Goal: Task Accomplishment & Management: Manage account settings

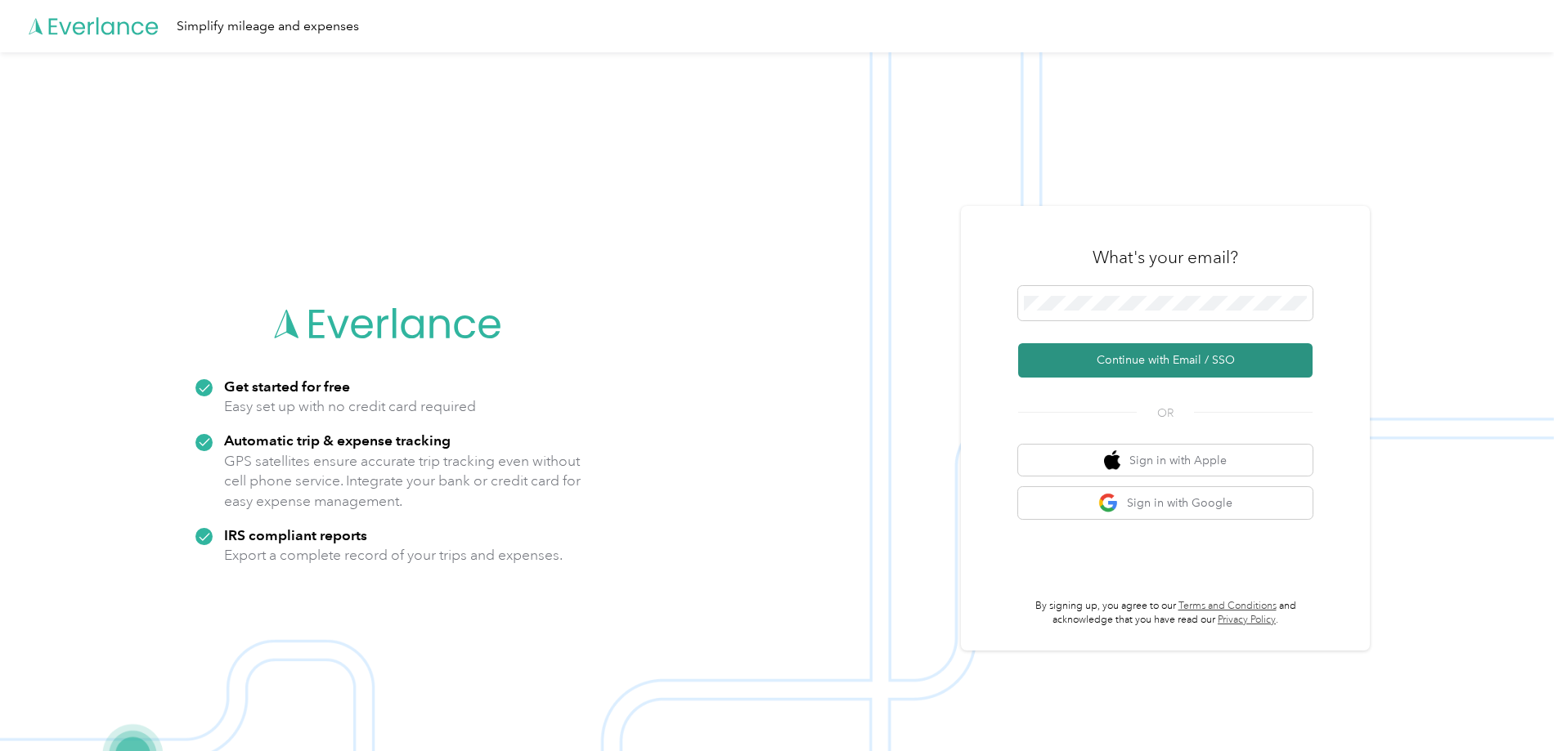
click at [1146, 352] on button "Continue with Email / SSO" at bounding box center [1165, 360] width 294 height 34
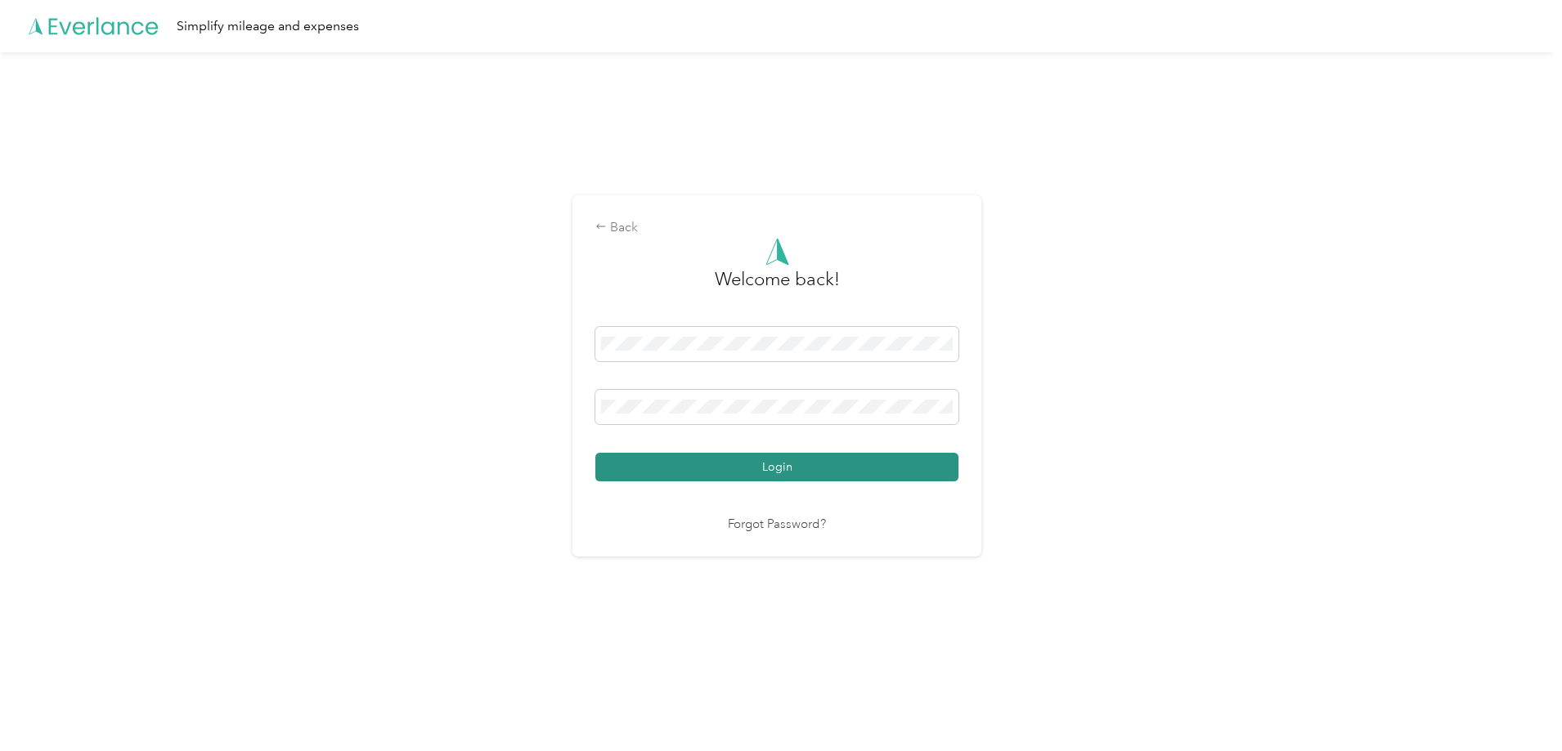
click at [822, 473] on button "Login" at bounding box center [776, 467] width 363 height 29
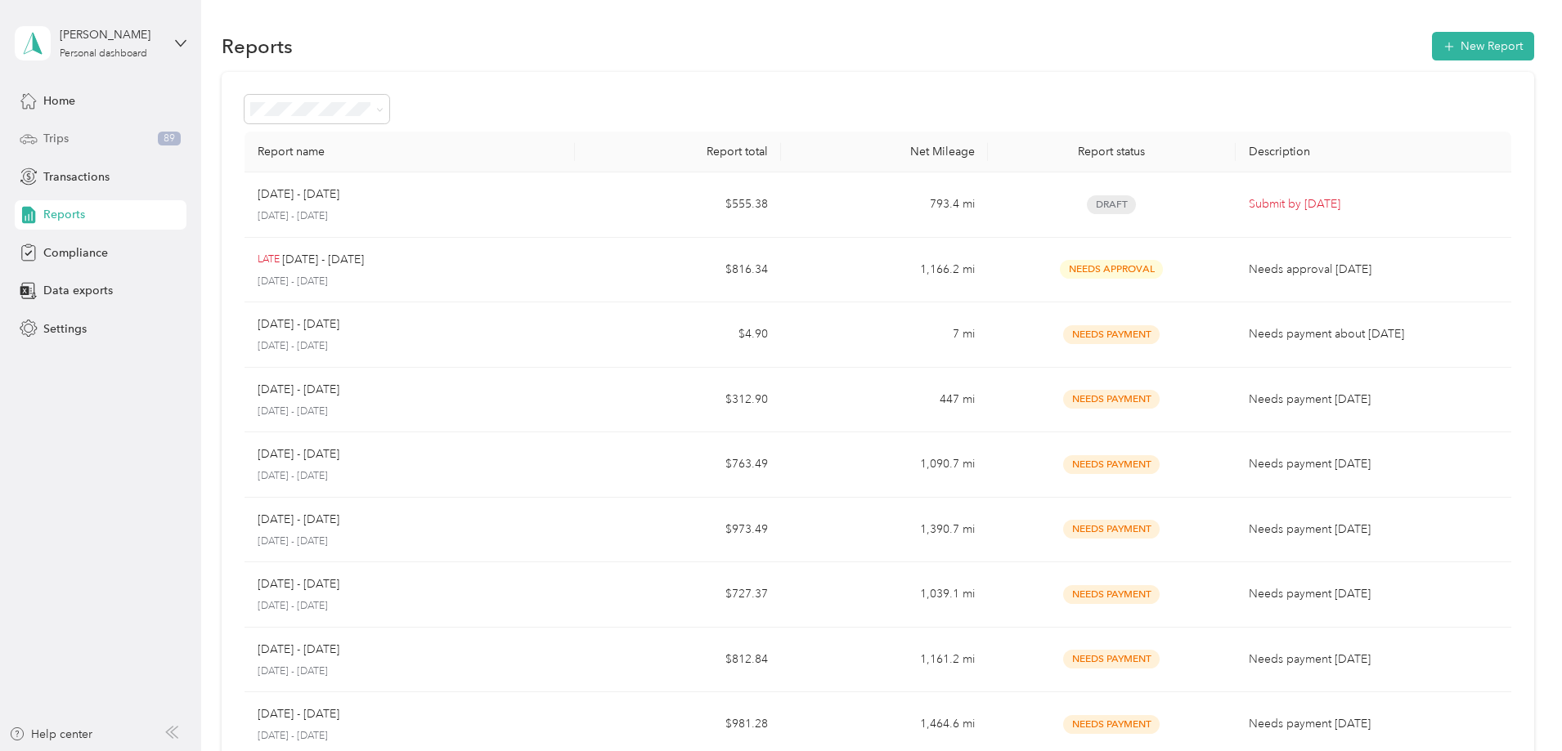
click at [119, 130] on div "Trips 89" at bounding box center [101, 138] width 172 height 29
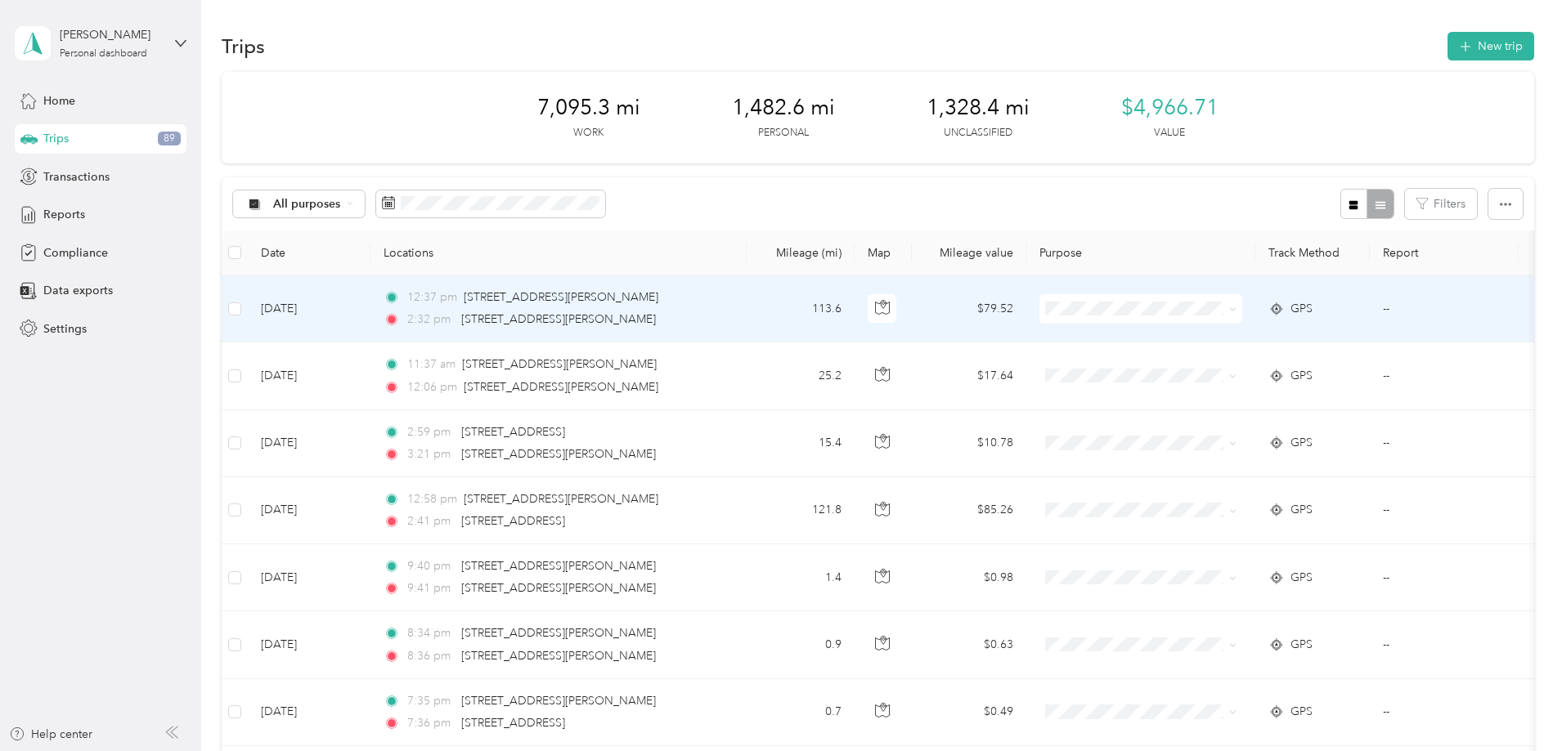
click at [1206, 362] on span "Personal" at bounding box center [1264, 367] width 151 height 17
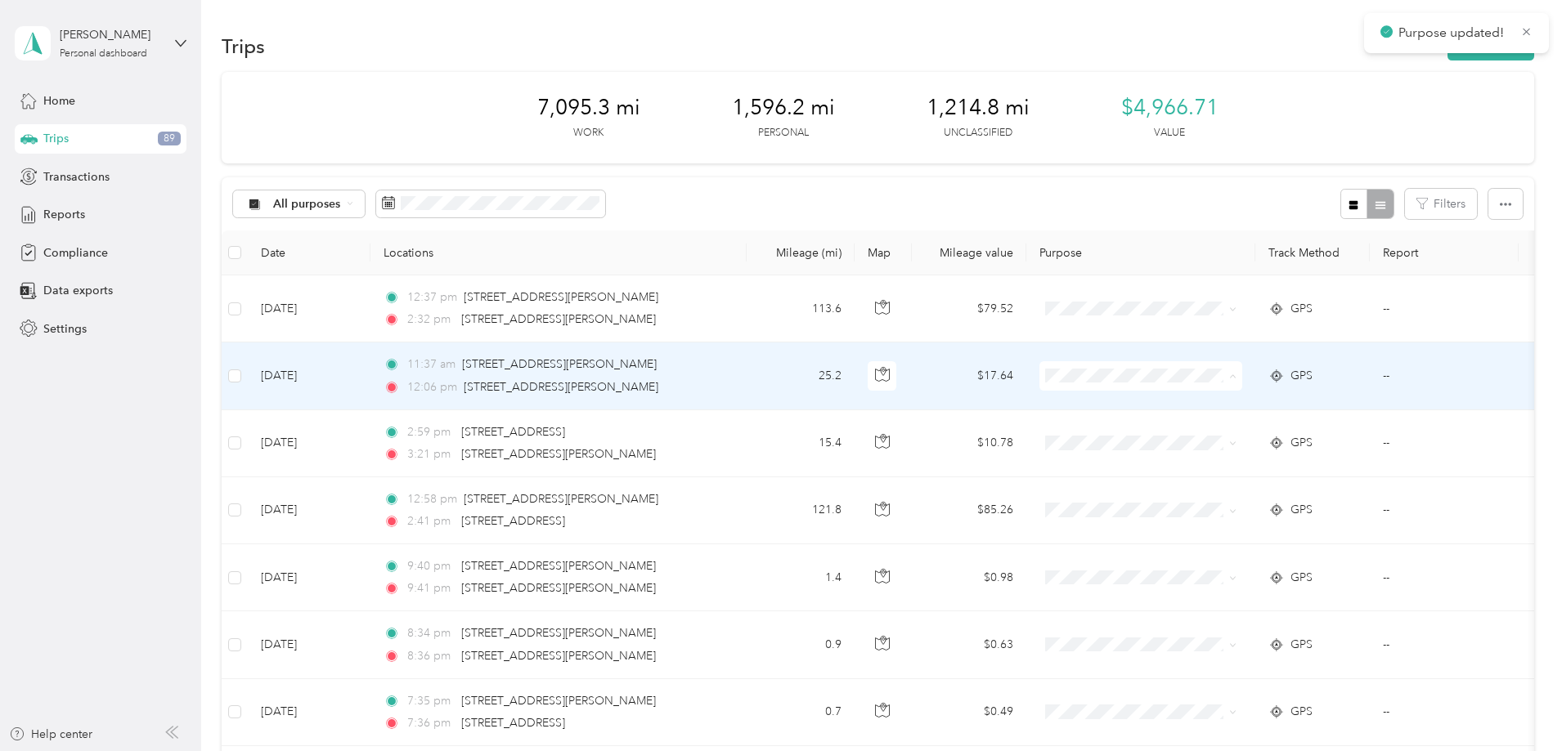
click at [1204, 437] on span "Personal" at bounding box center [1264, 435] width 151 height 17
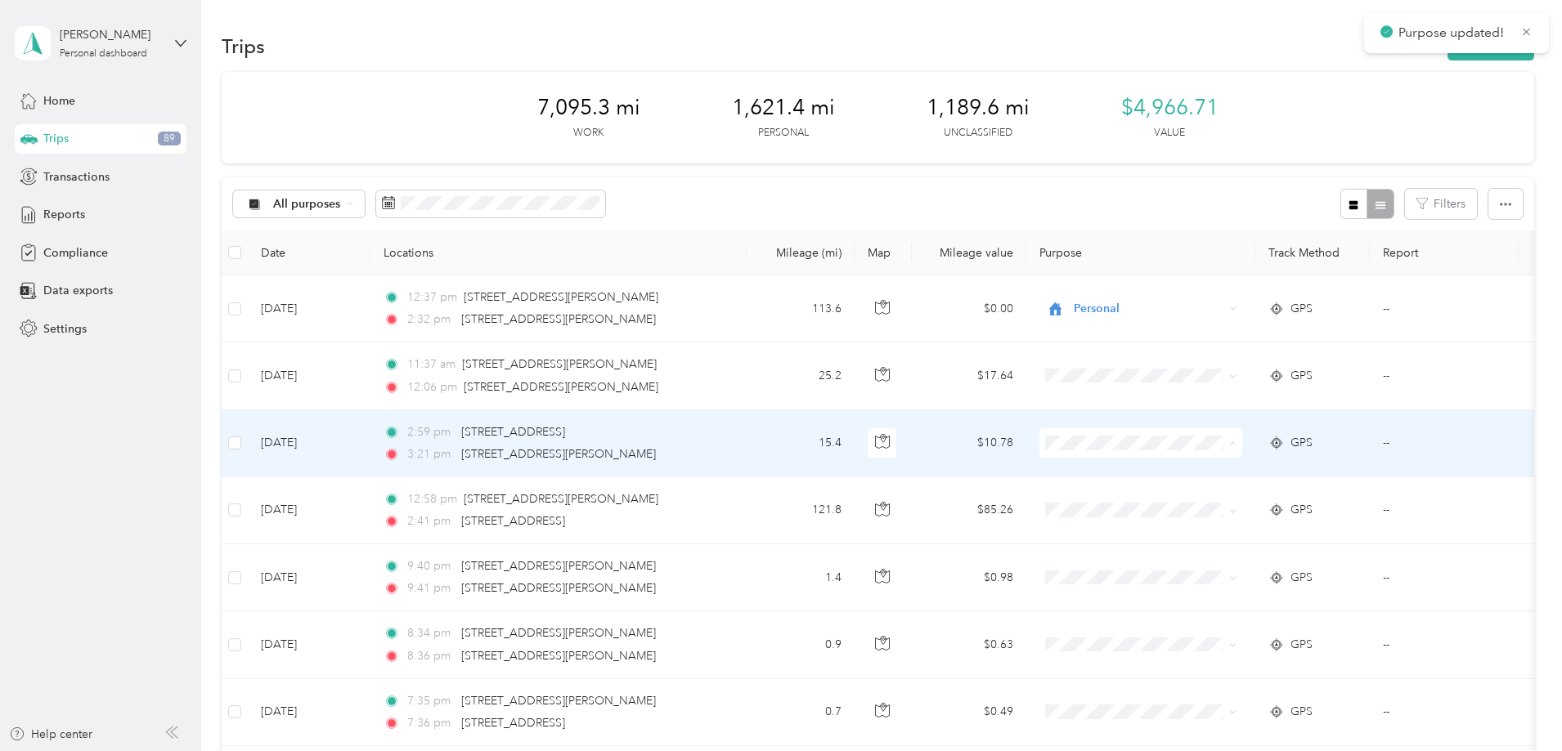
click at [1207, 498] on span "Personal" at bounding box center [1264, 502] width 151 height 17
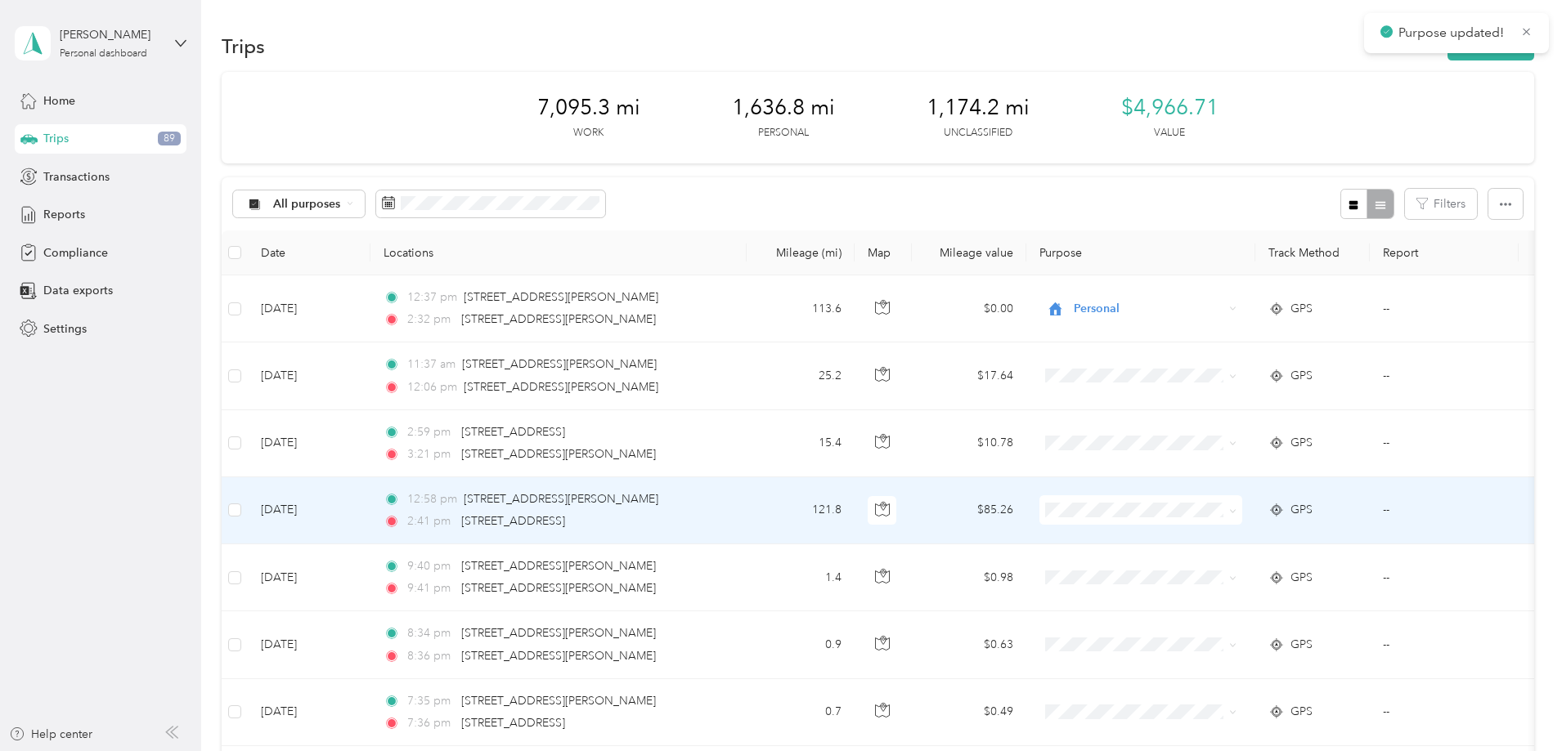
click at [1195, 567] on span "Personal" at bounding box center [1264, 563] width 151 height 17
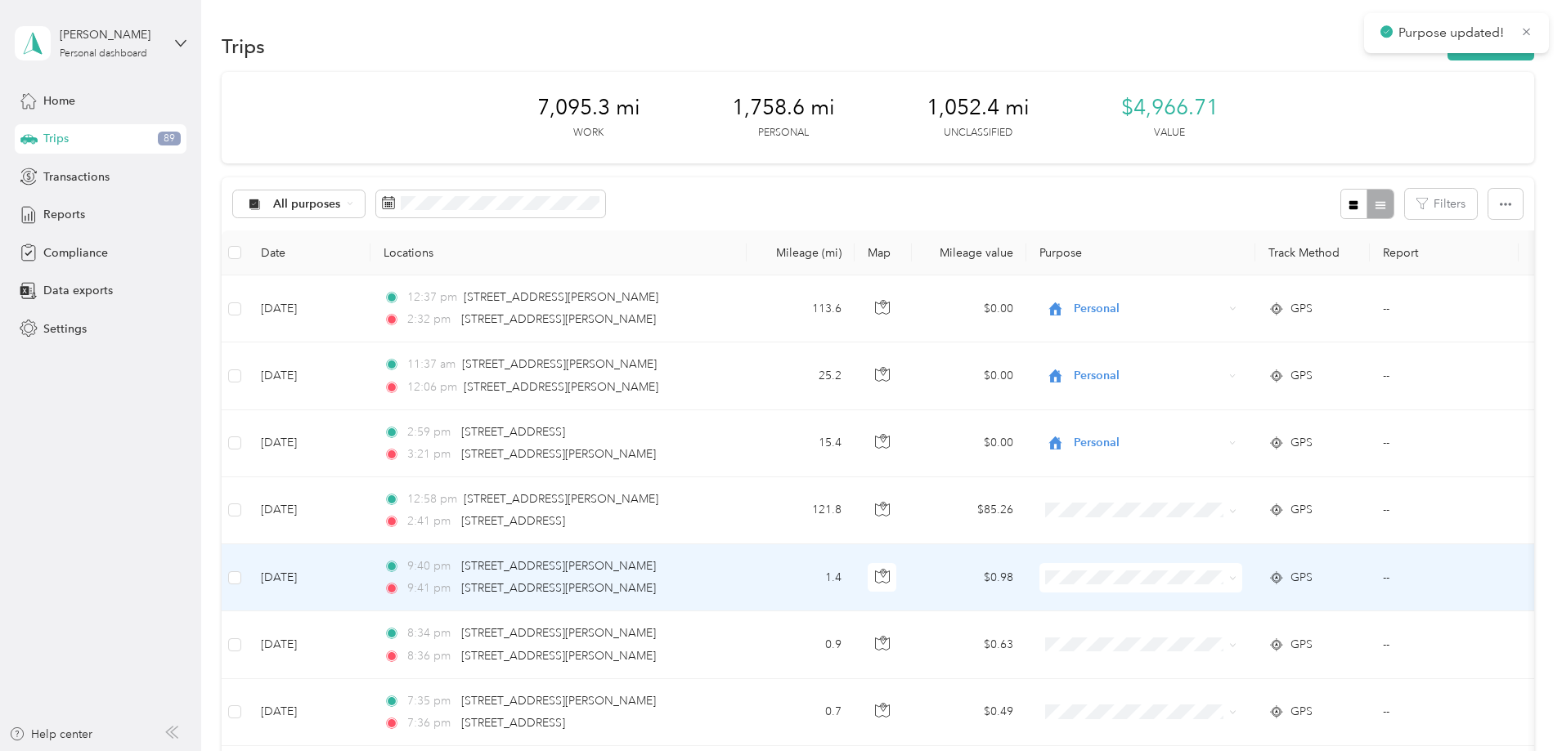
click at [1191, 586] on span at bounding box center [1140, 577] width 203 height 29
click at [1191, 603] on span "Real Floors" at bounding box center [1264, 608] width 151 height 17
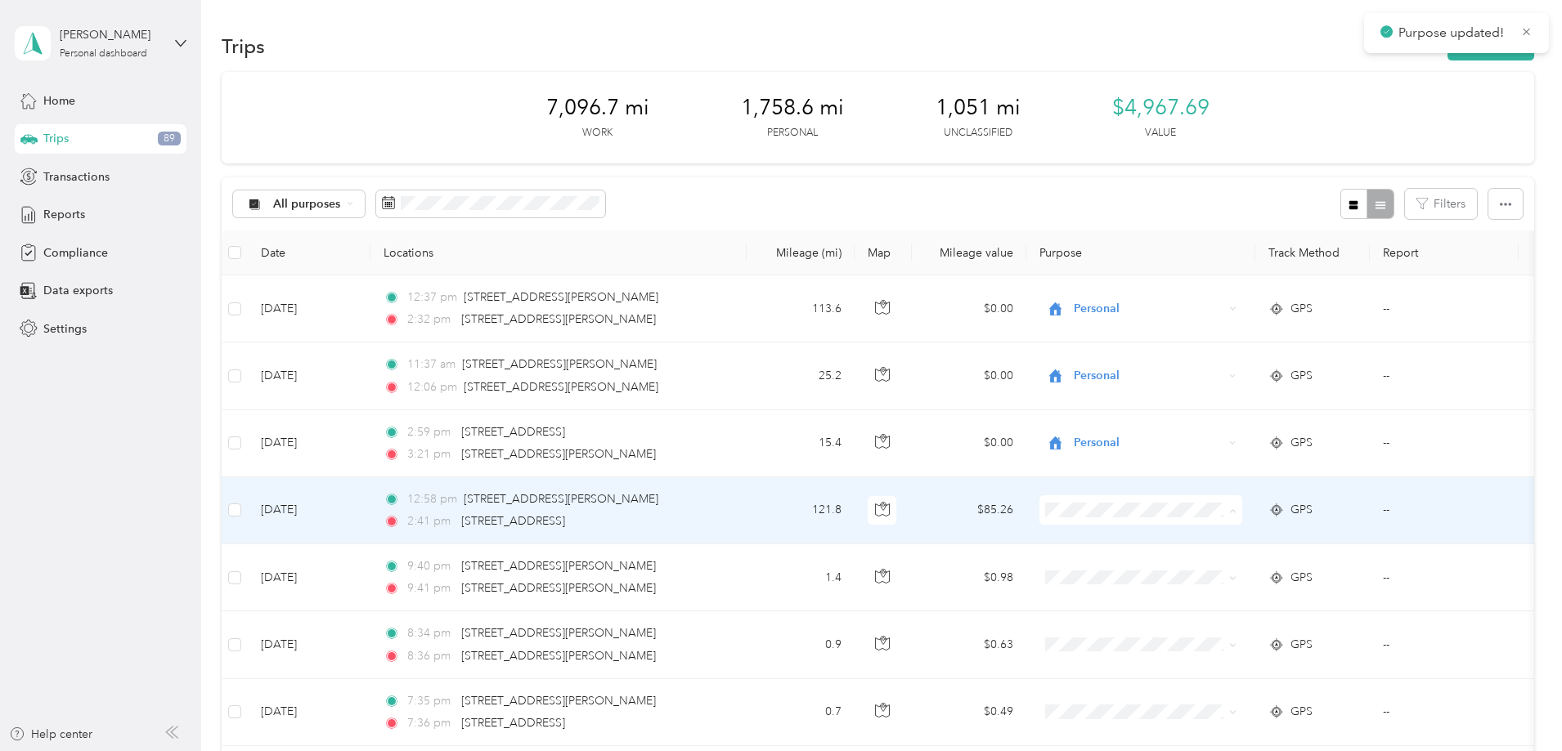
click at [1198, 570] on span "Personal" at bounding box center [1264, 569] width 151 height 17
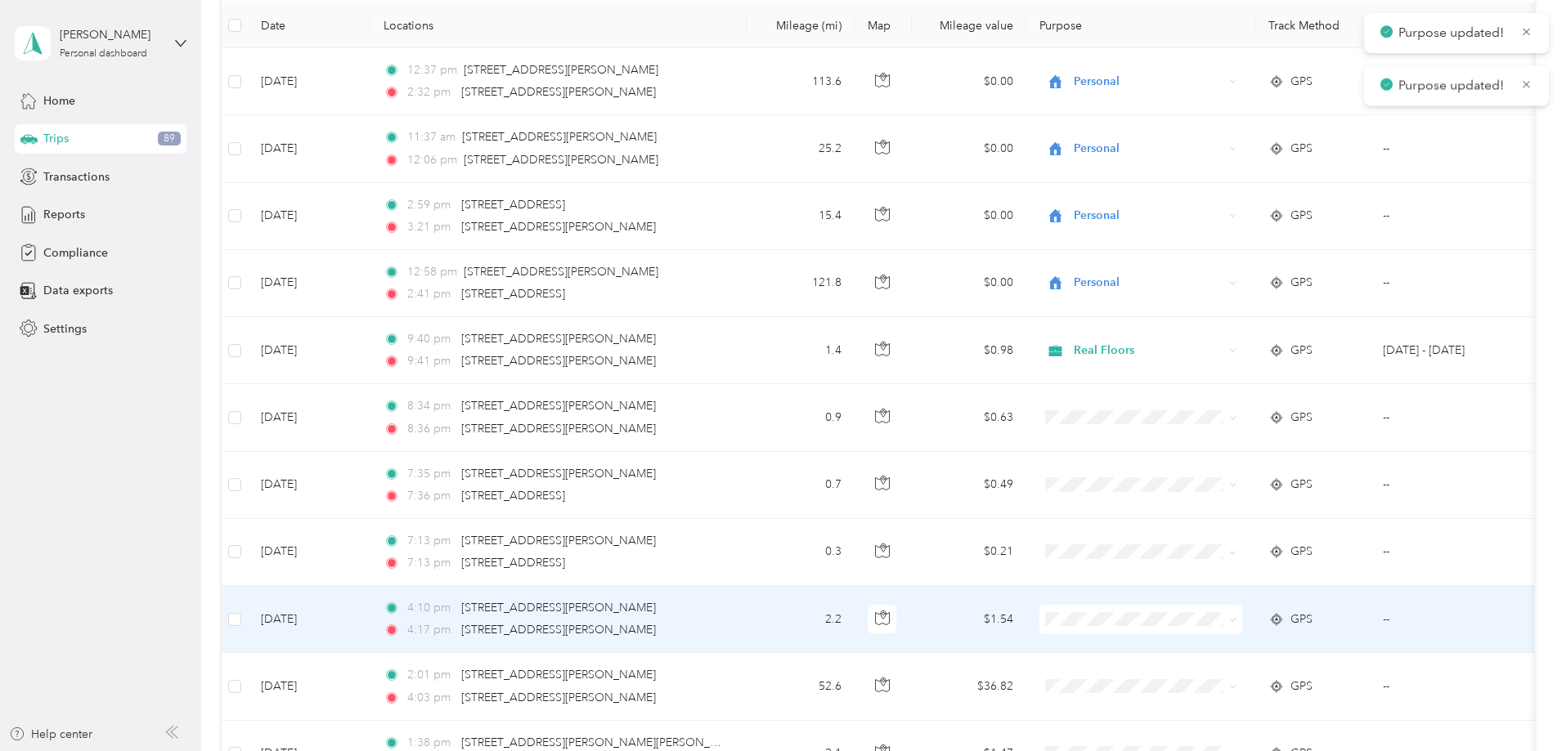
scroll to position [245, 0]
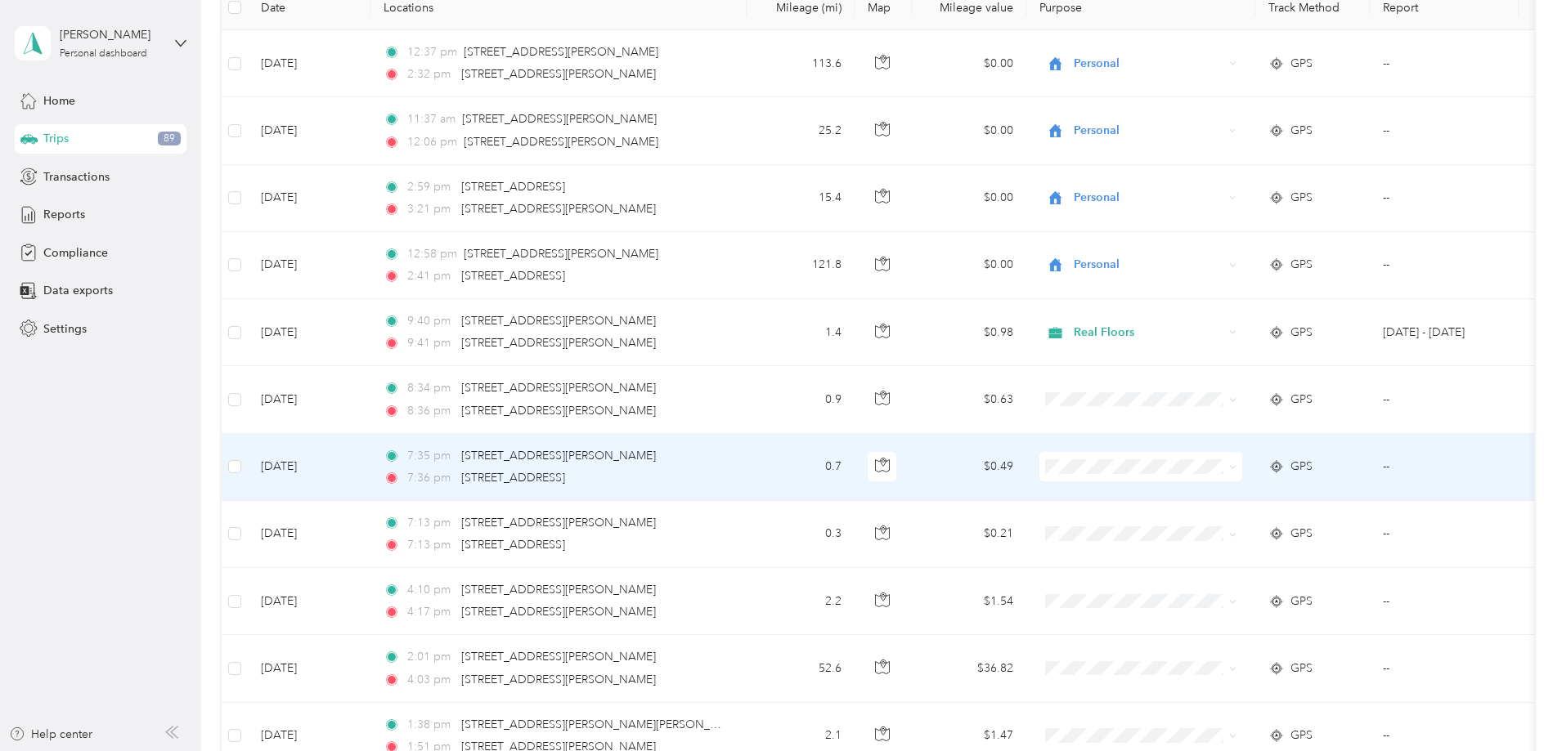
click at [1193, 531] on li "Personal" at bounding box center [1249, 520] width 203 height 29
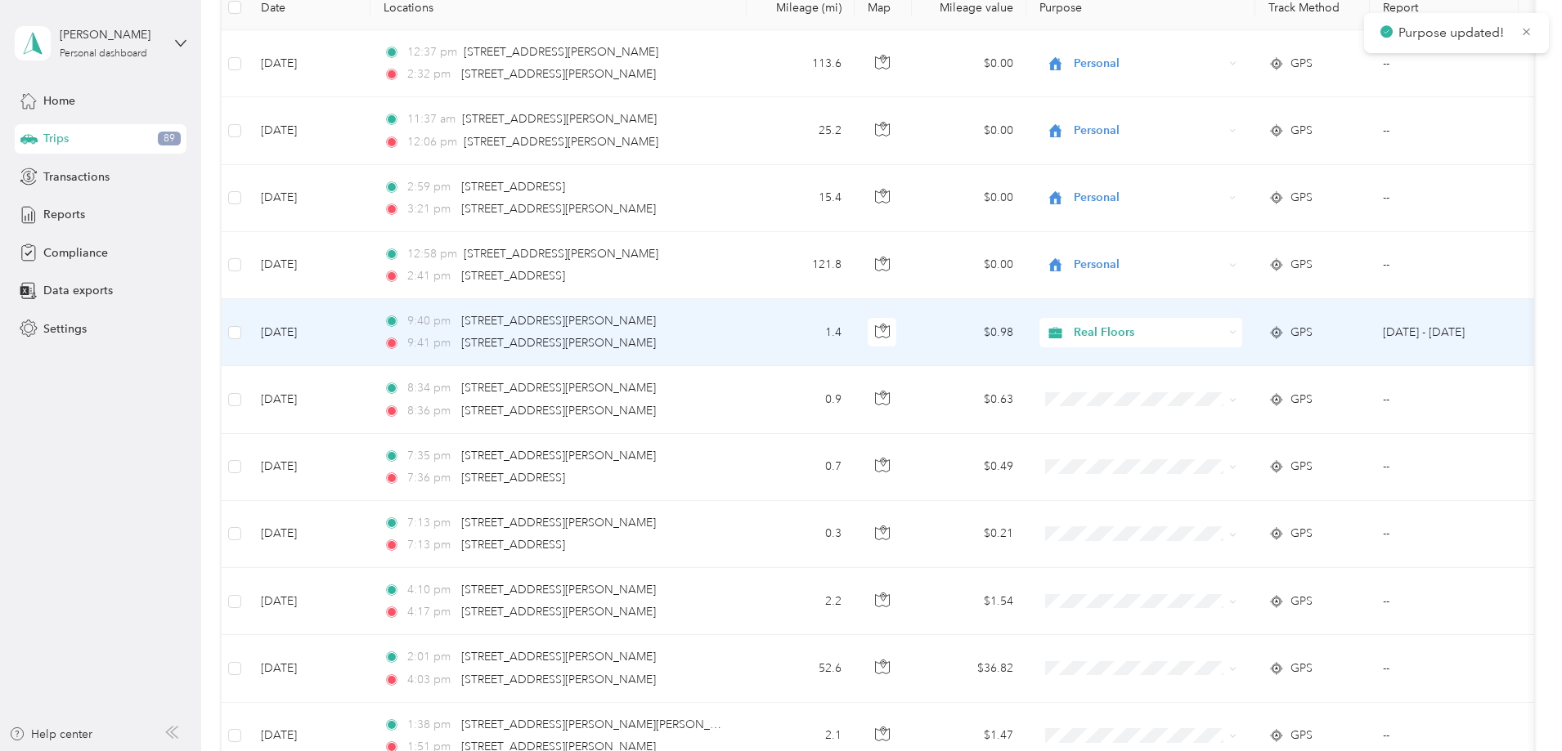
click at [1209, 331] on span "Real Floors" at bounding box center [1149, 333] width 150 height 18
click at [1206, 390] on span "Personal" at bounding box center [1264, 391] width 151 height 17
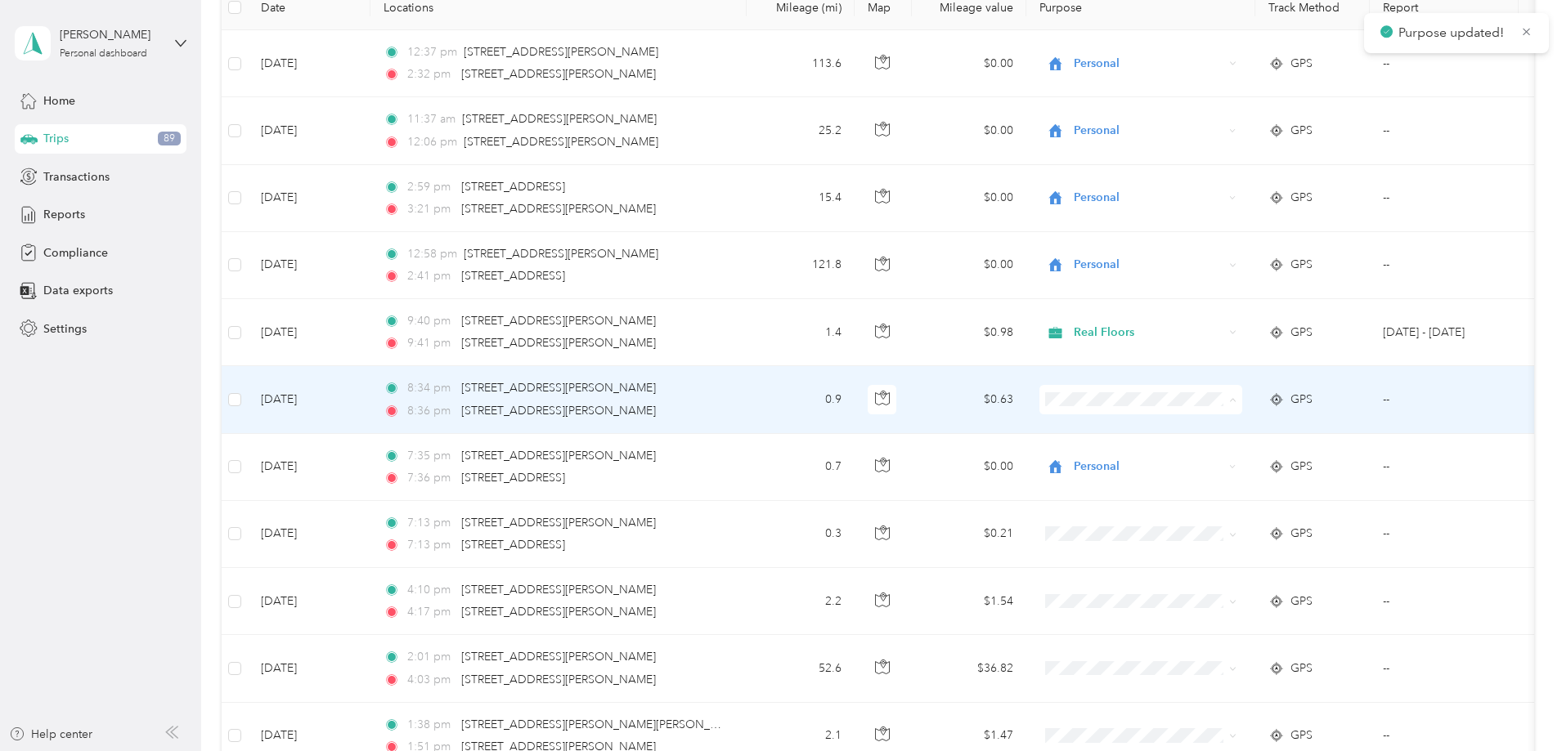
click at [1193, 456] on span "Personal" at bounding box center [1264, 459] width 151 height 17
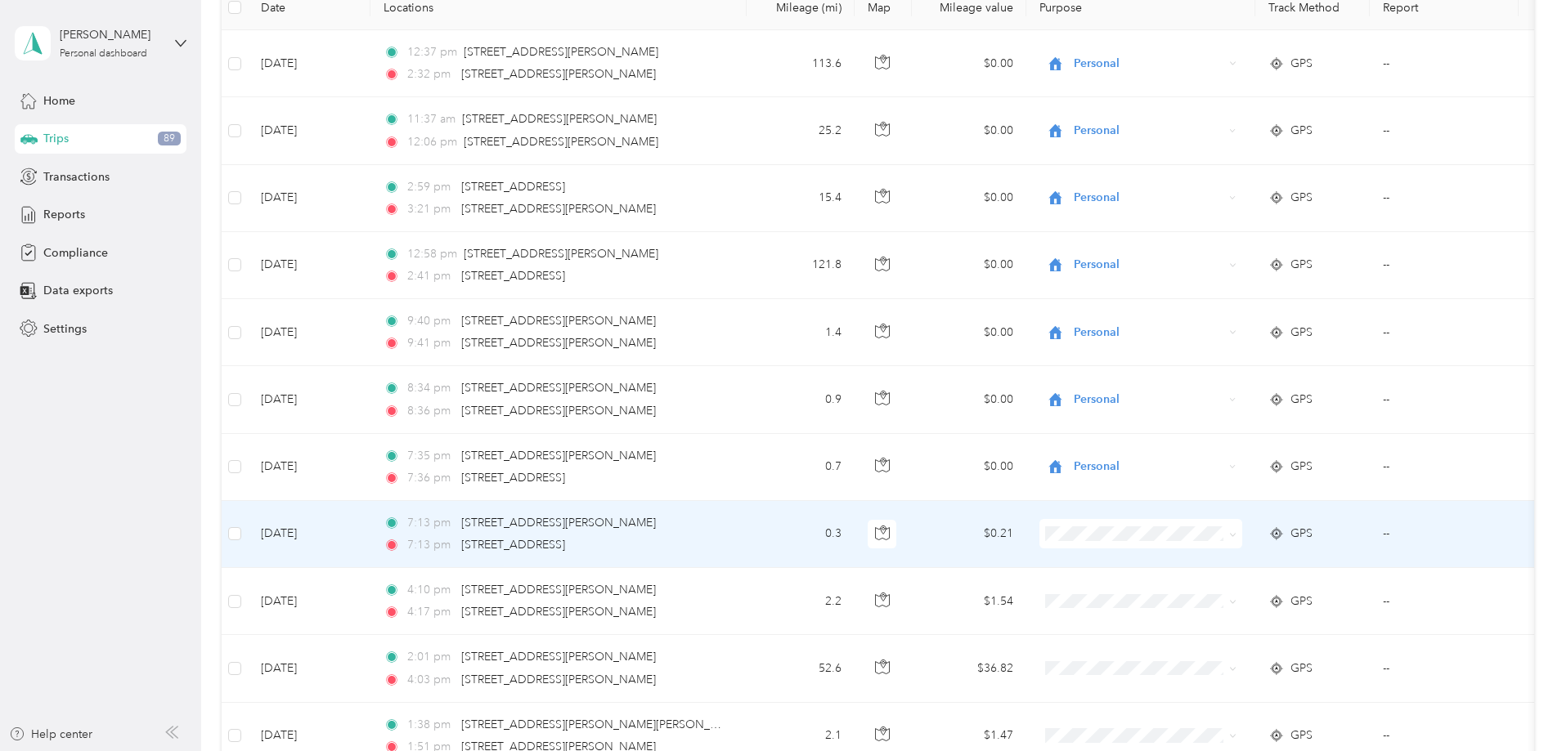
click at [1196, 588] on span "Personal" at bounding box center [1264, 593] width 151 height 17
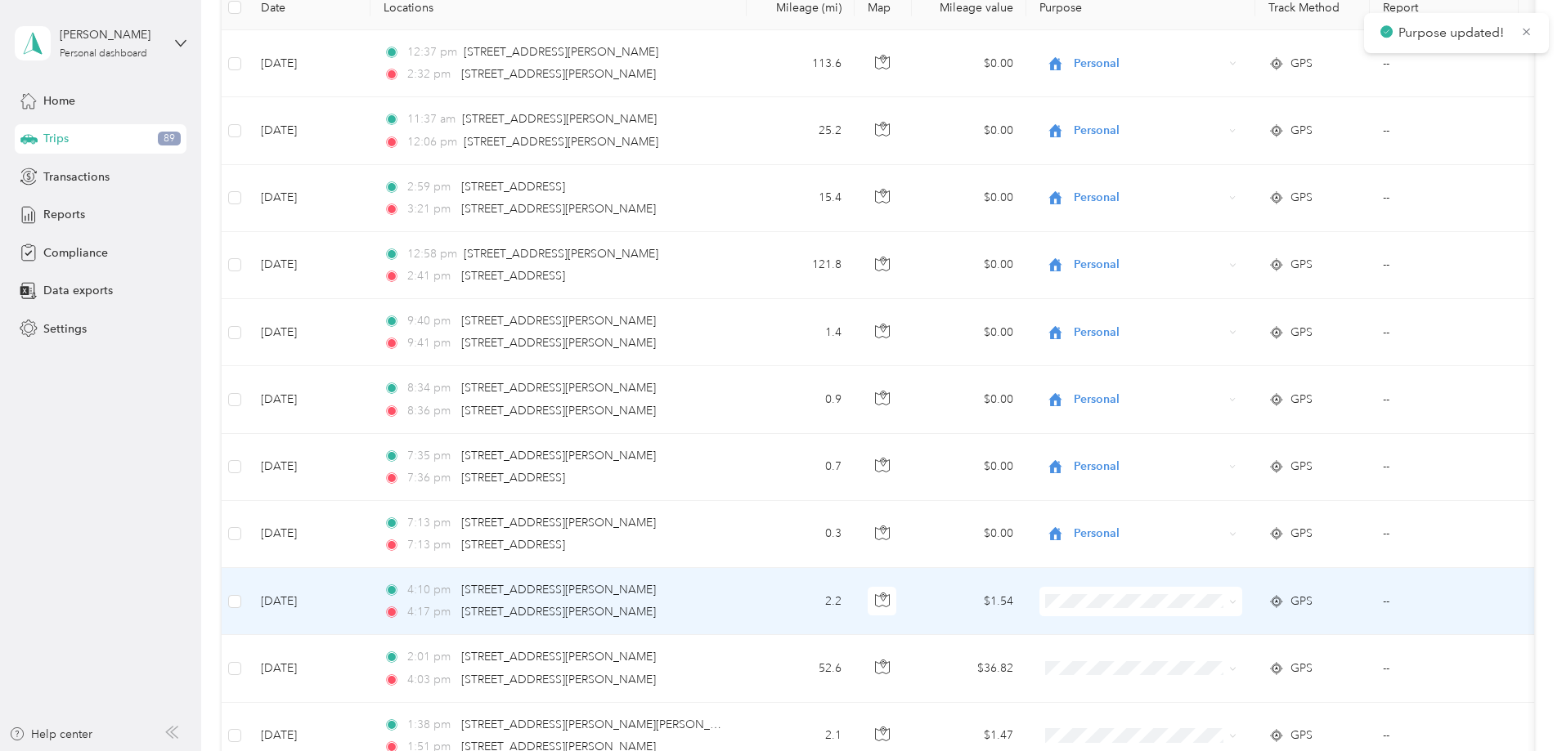
click at [1197, 626] on span "Real Floors" at bounding box center [1264, 632] width 151 height 17
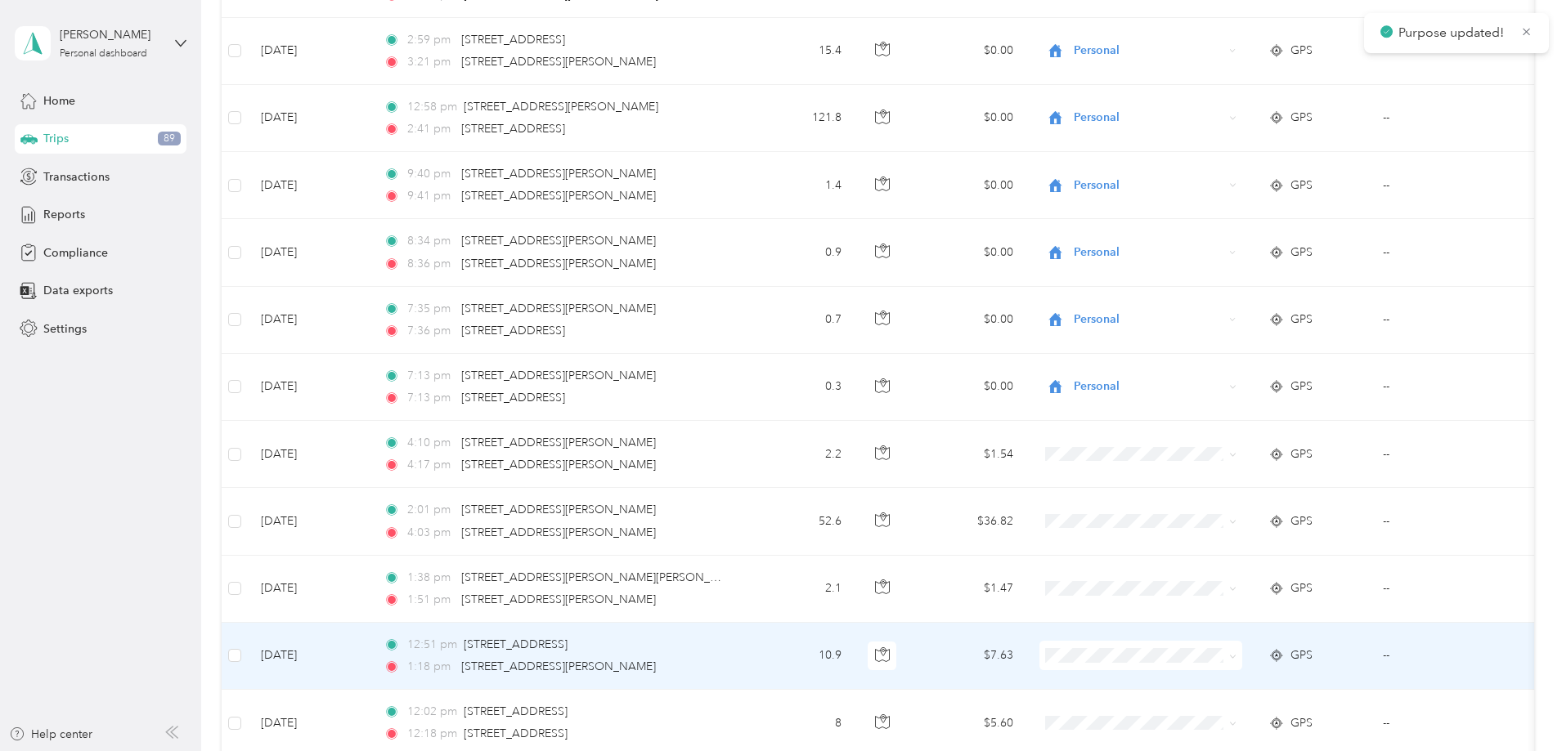
scroll to position [409, 0]
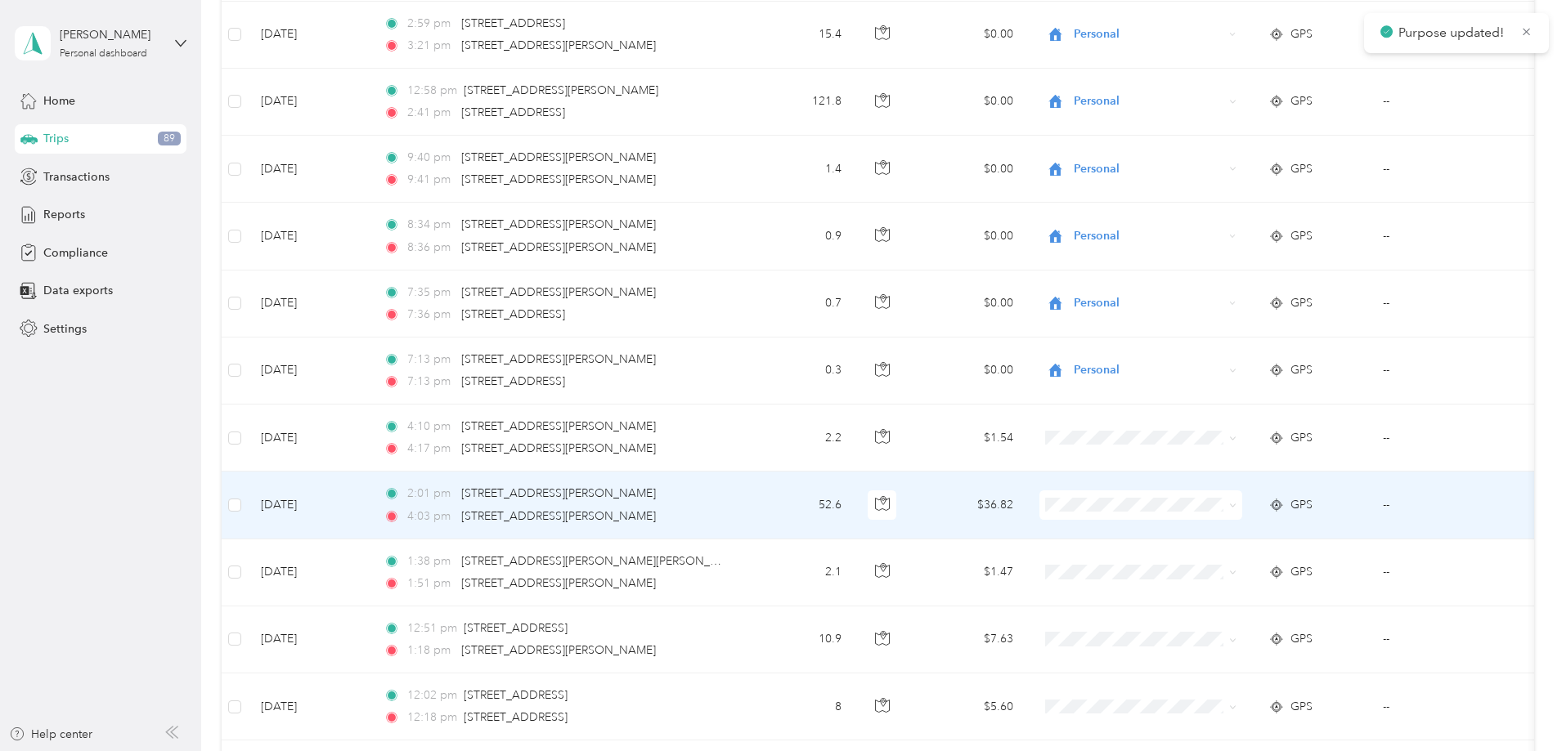
click at [1201, 495] on span at bounding box center [1140, 505] width 203 height 29
click at [1195, 530] on span "Real Floors" at bounding box center [1264, 530] width 151 height 17
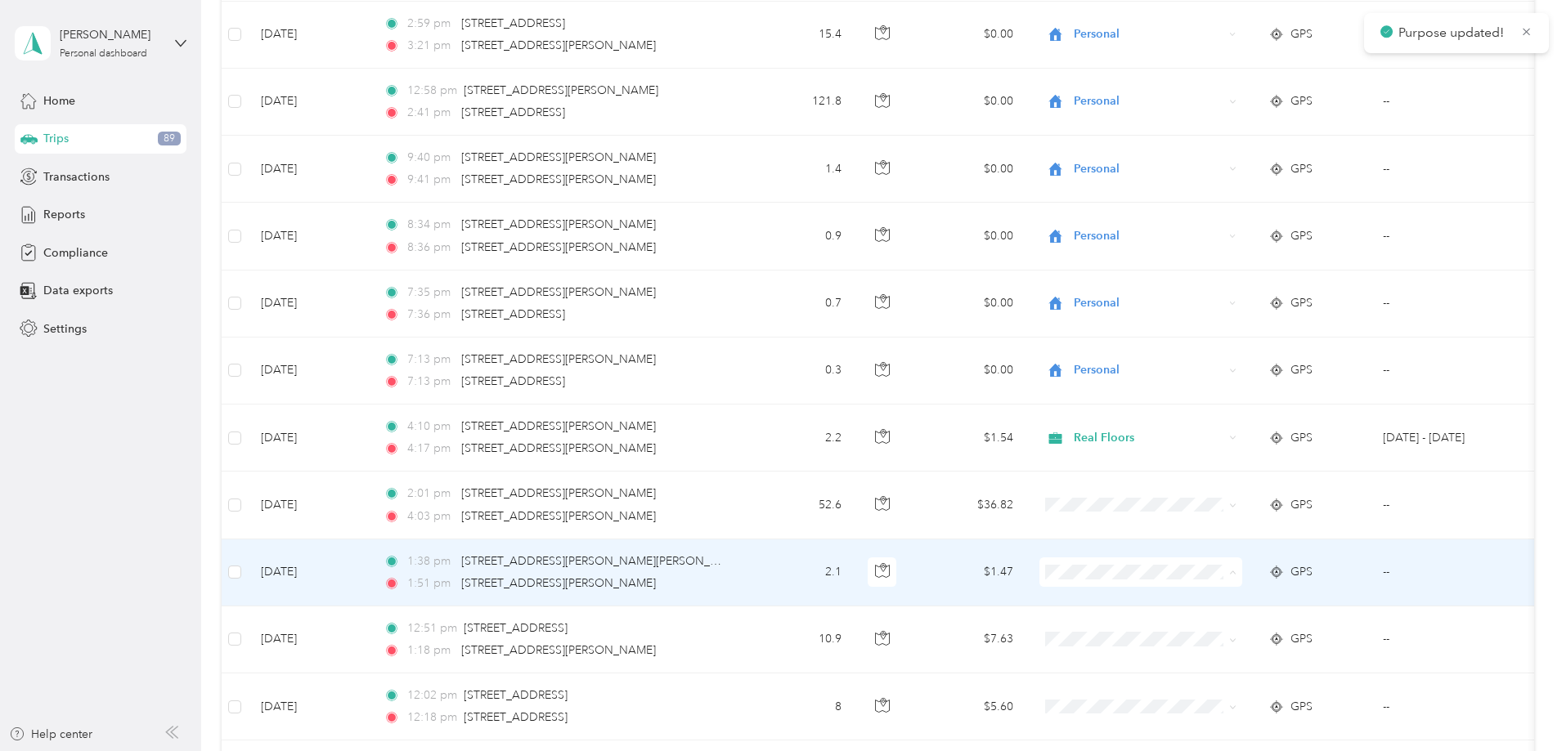
click at [1191, 598] on span "Real Floors" at bounding box center [1264, 602] width 151 height 17
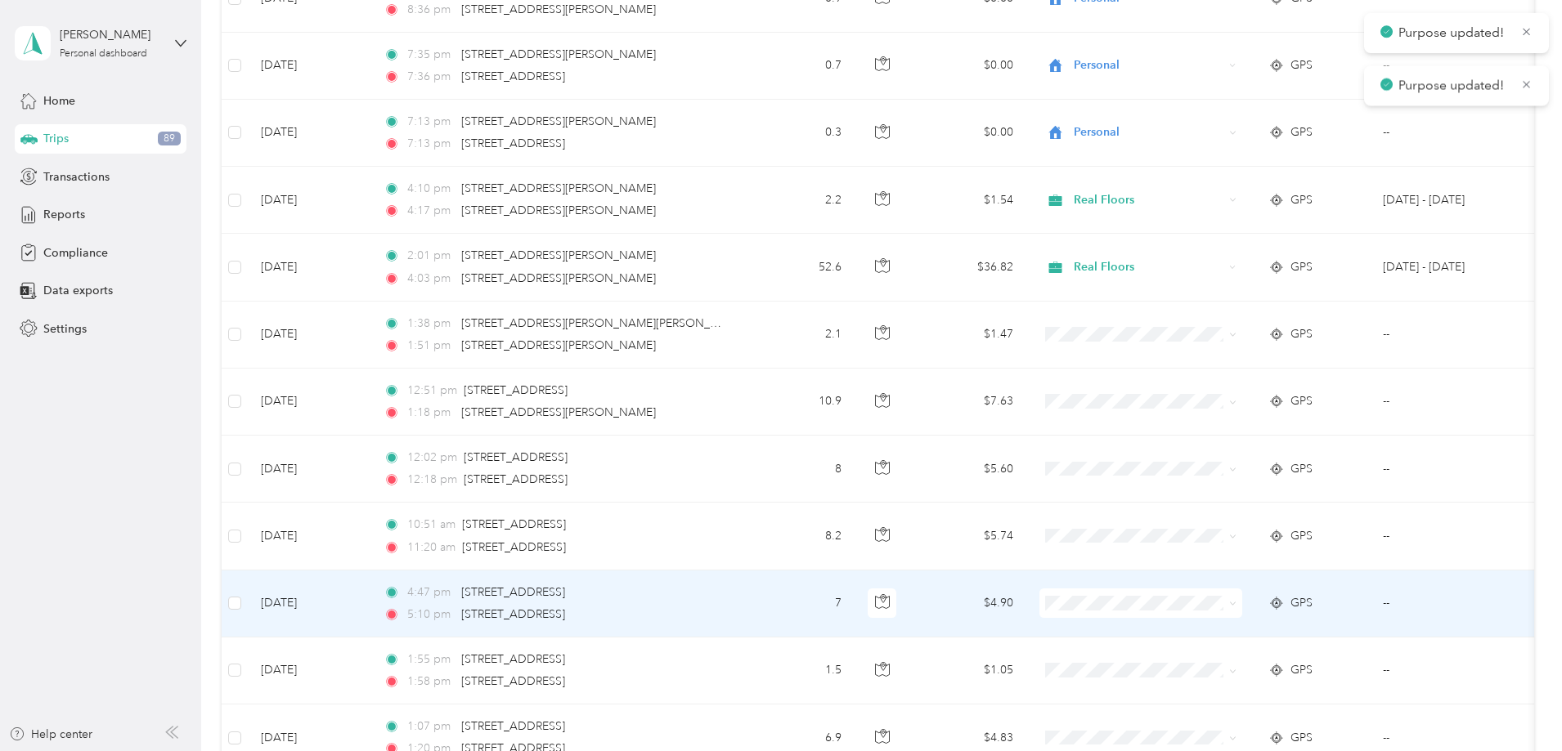
scroll to position [654, 0]
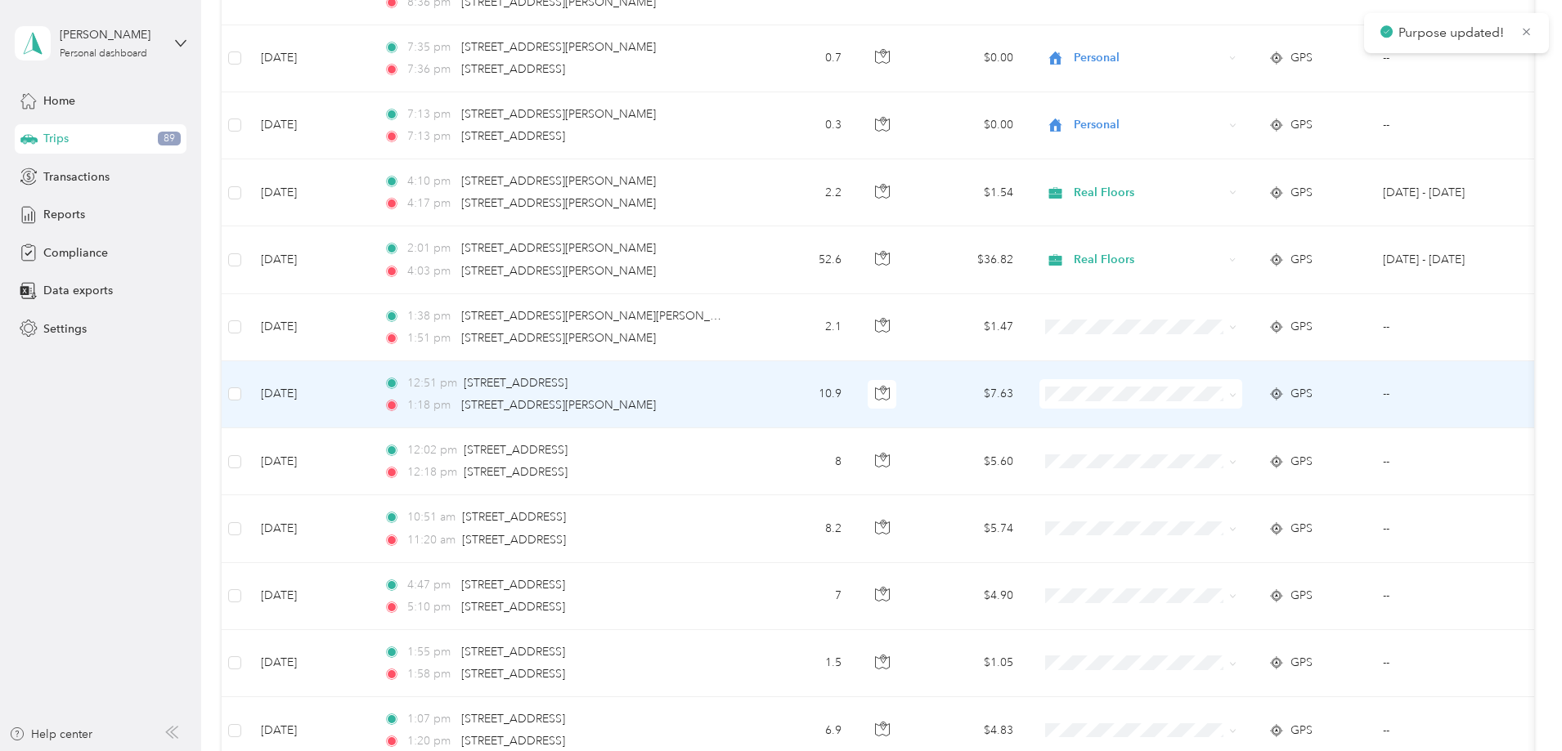
click at [1191, 433] on ol "Real Floors Personal" at bounding box center [1249, 438] width 203 height 57
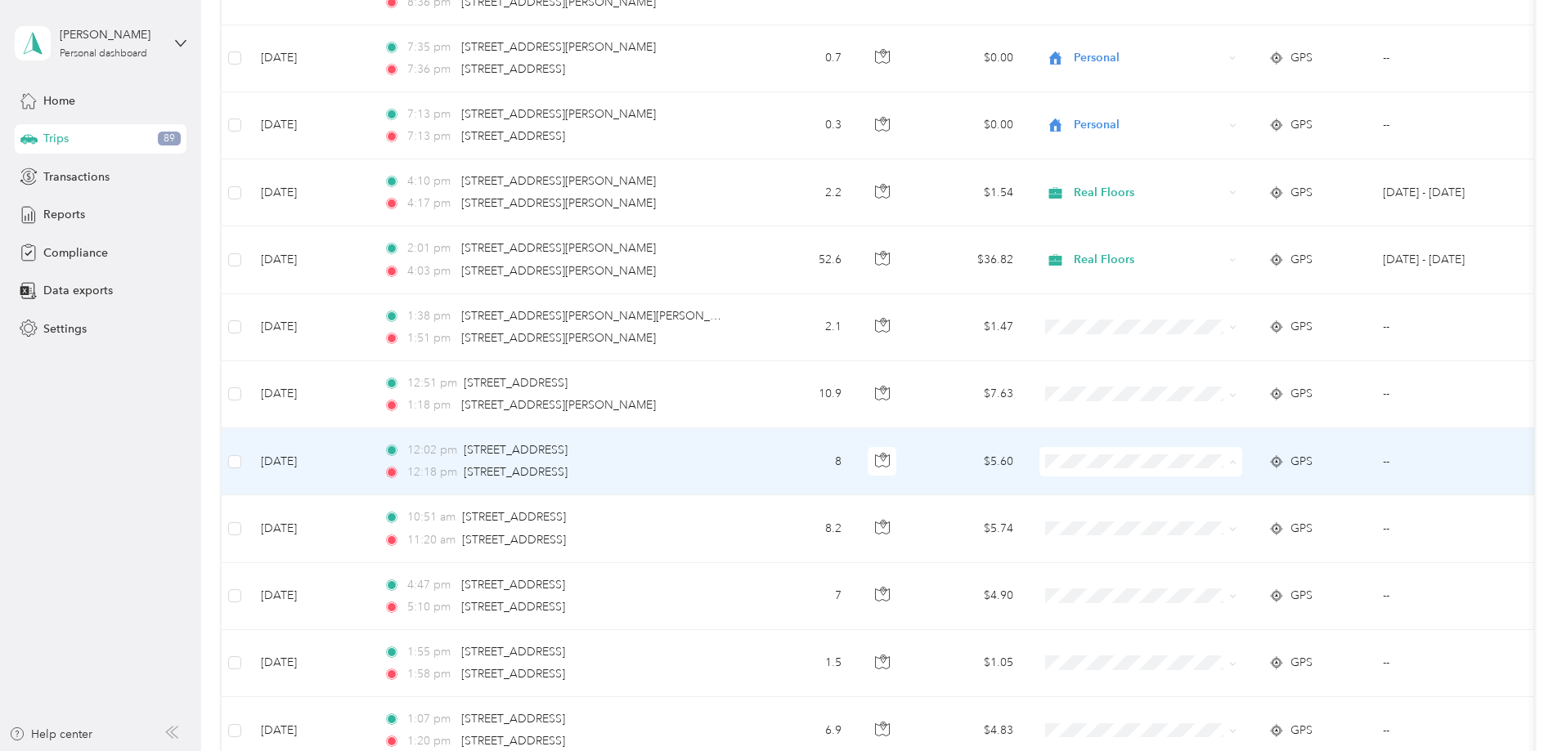
click at [1189, 487] on span "Real Floors" at bounding box center [1264, 492] width 151 height 17
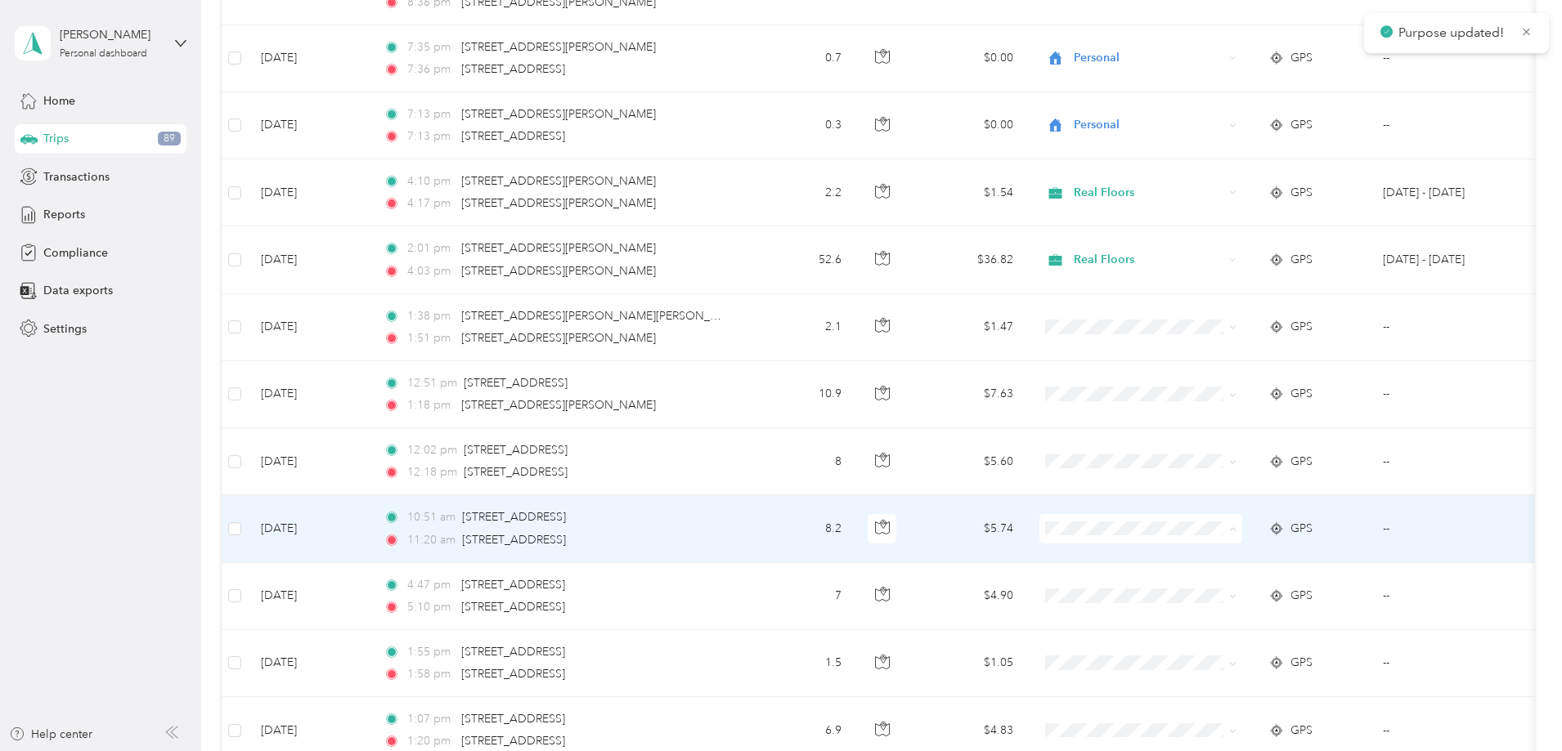
click at [1186, 553] on span "Real Floors" at bounding box center [1249, 559] width 180 height 17
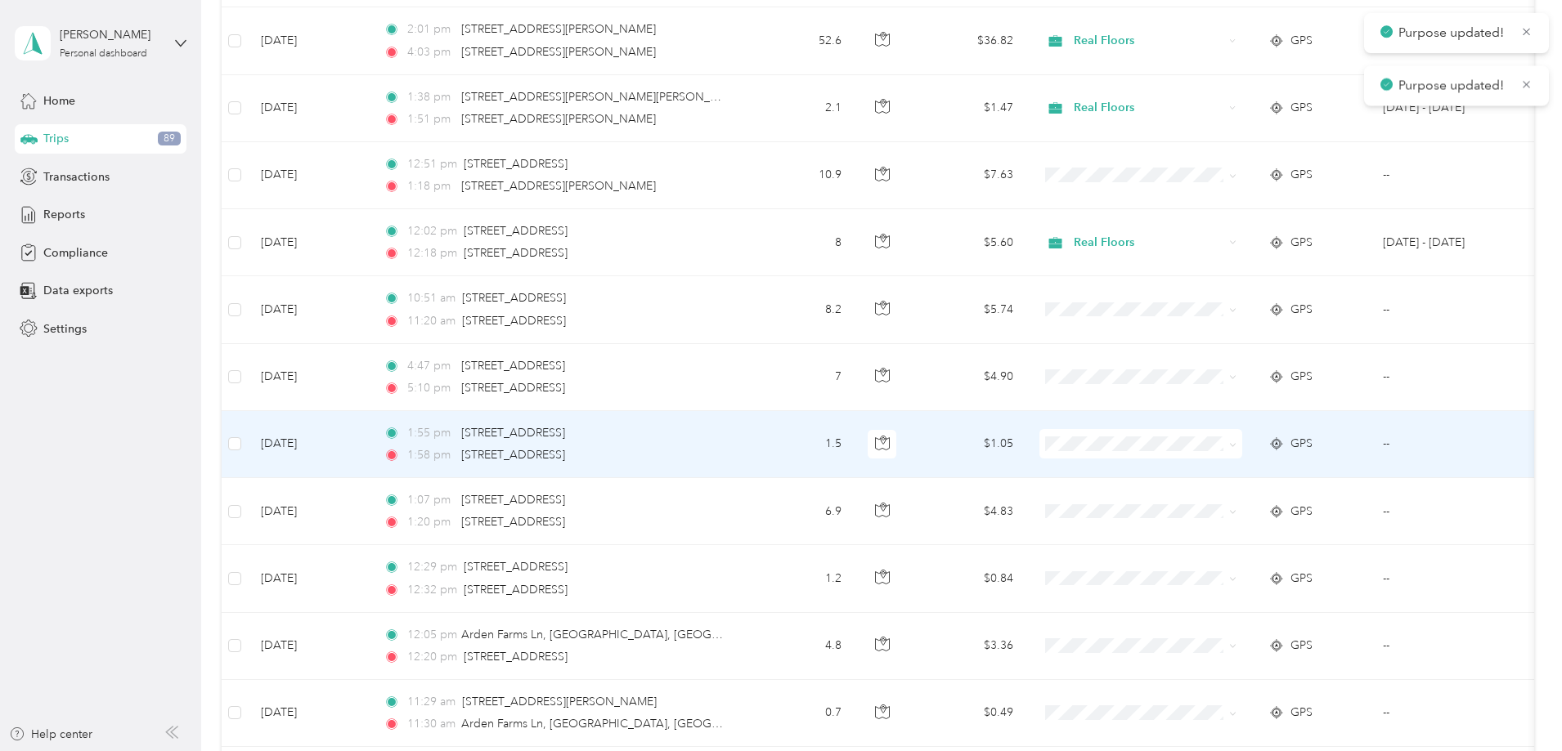
scroll to position [899, 0]
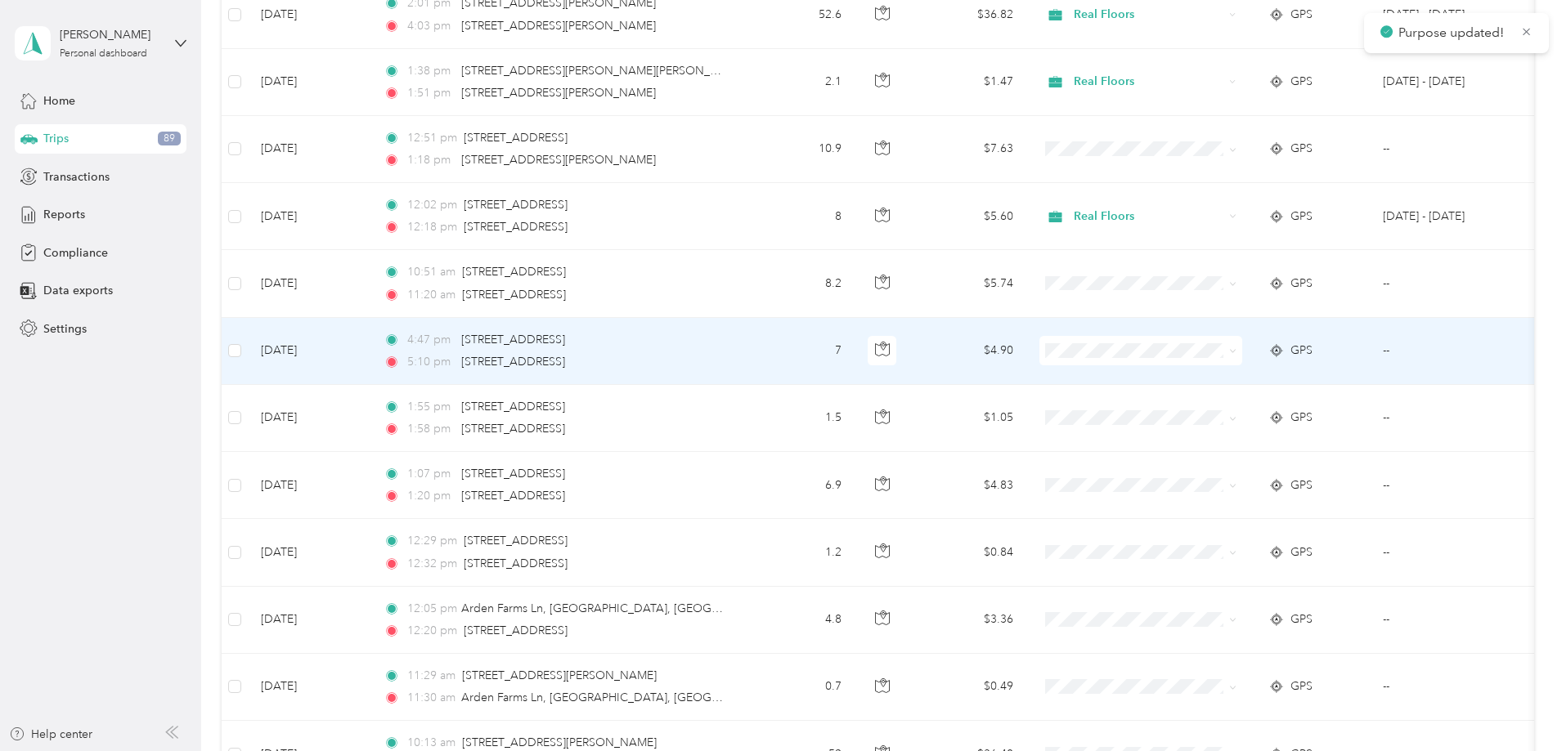
click at [1242, 341] on span at bounding box center [1140, 350] width 203 height 29
click at [1219, 383] on span "Real Floors" at bounding box center [1264, 381] width 151 height 17
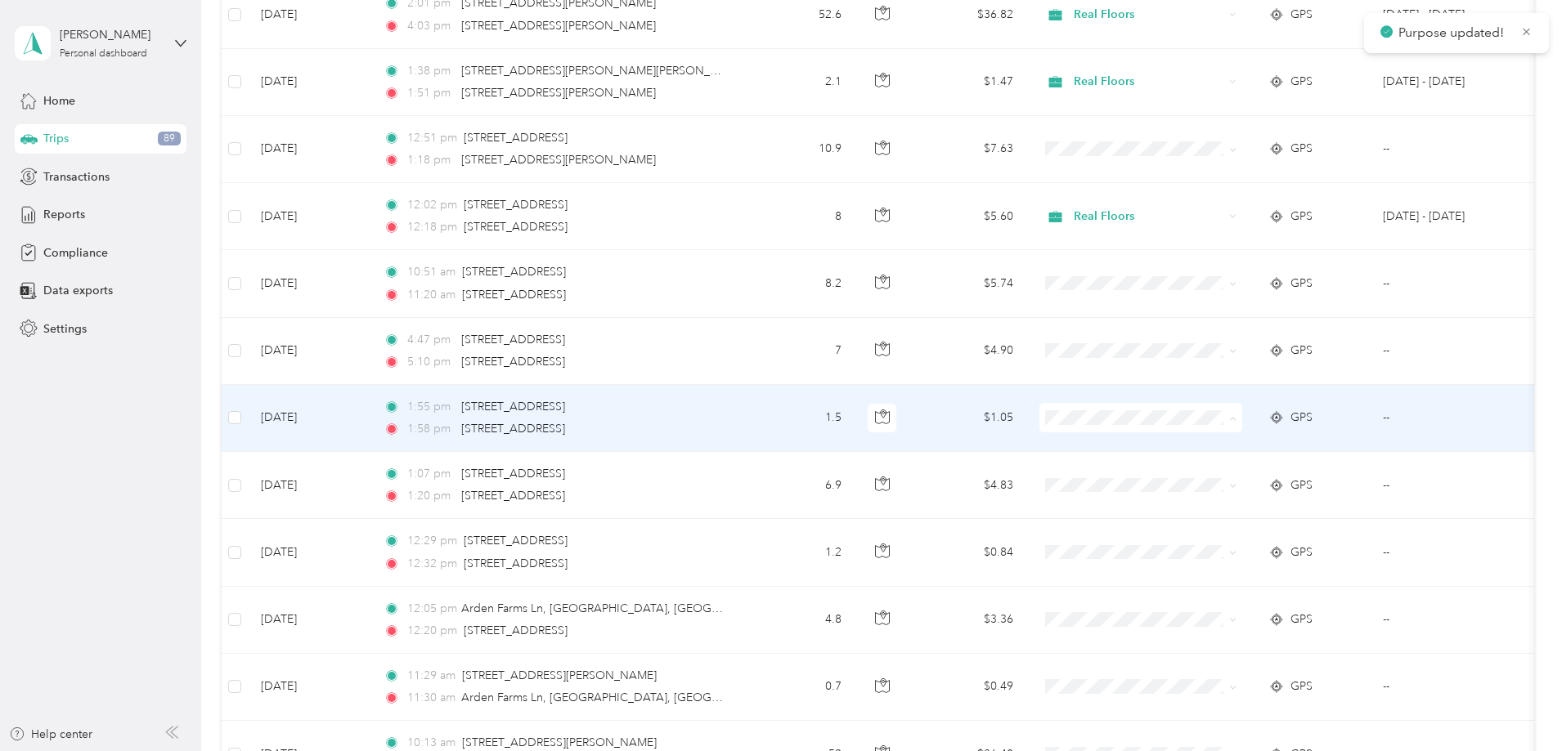
click at [1193, 447] on span "Real Floors" at bounding box center [1264, 448] width 151 height 17
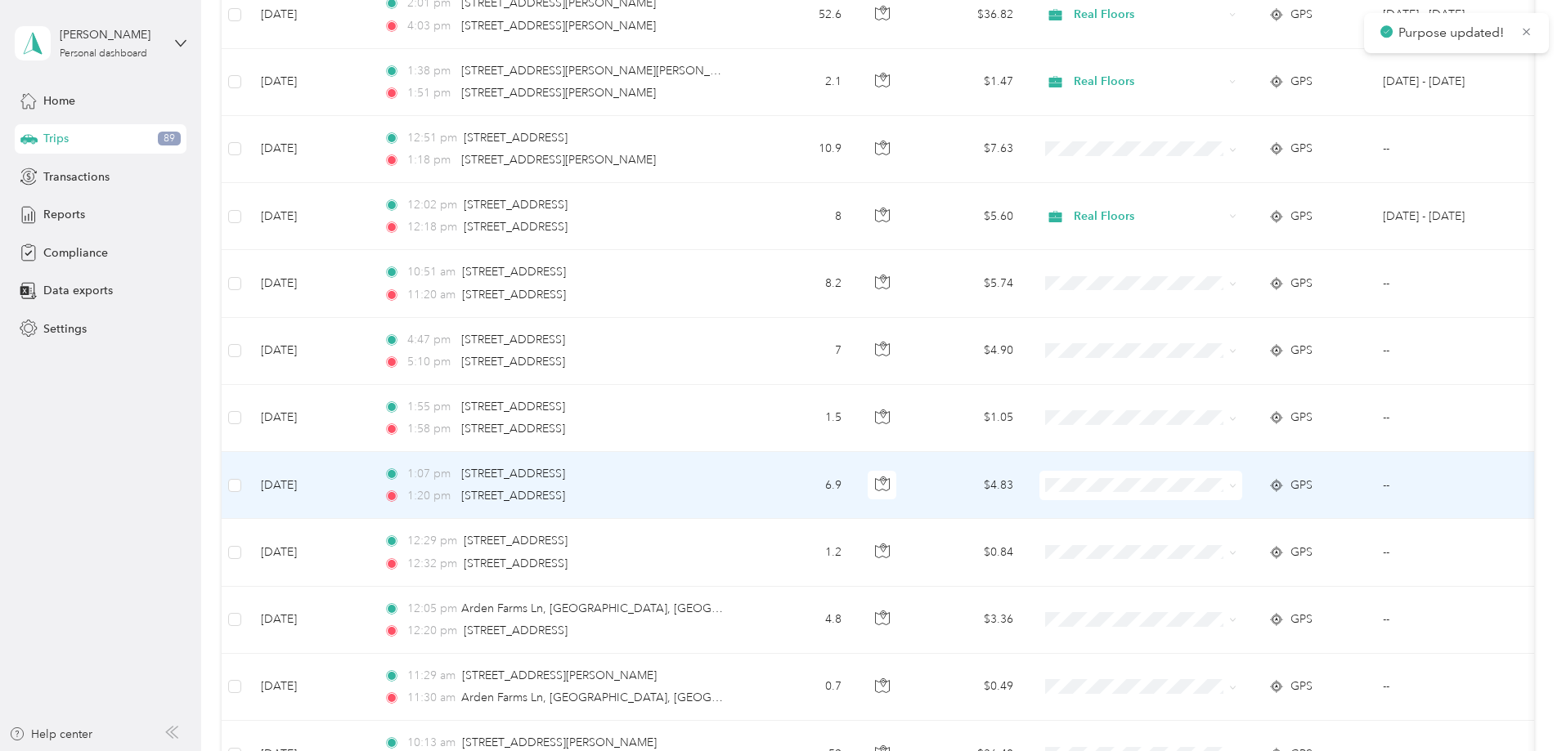
click at [1178, 518] on span "Real Floors" at bounding box center [1249, 509] width 180 height 17
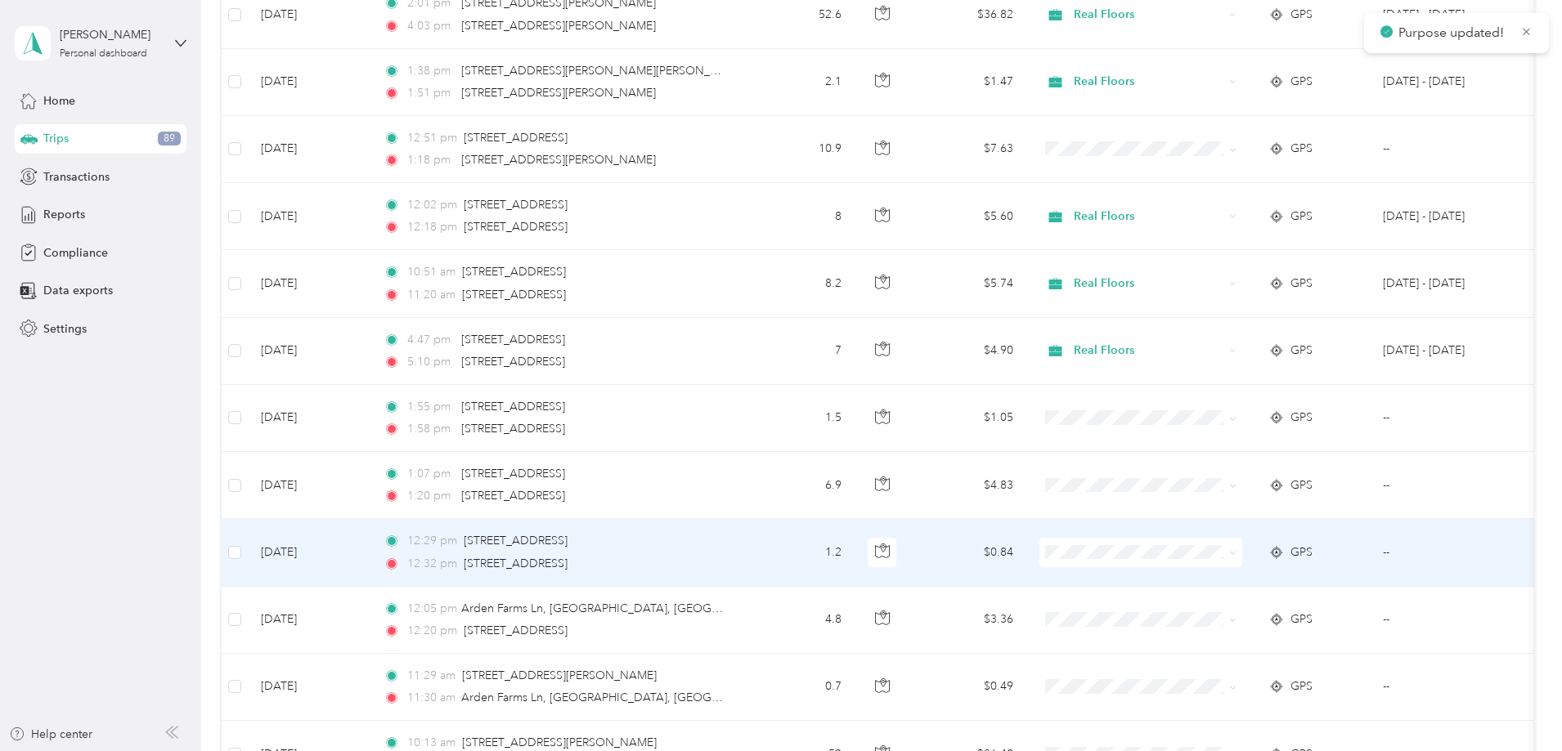
click at [1171, 577] on icon at bounding box center [1169, 582] width 20 height 13
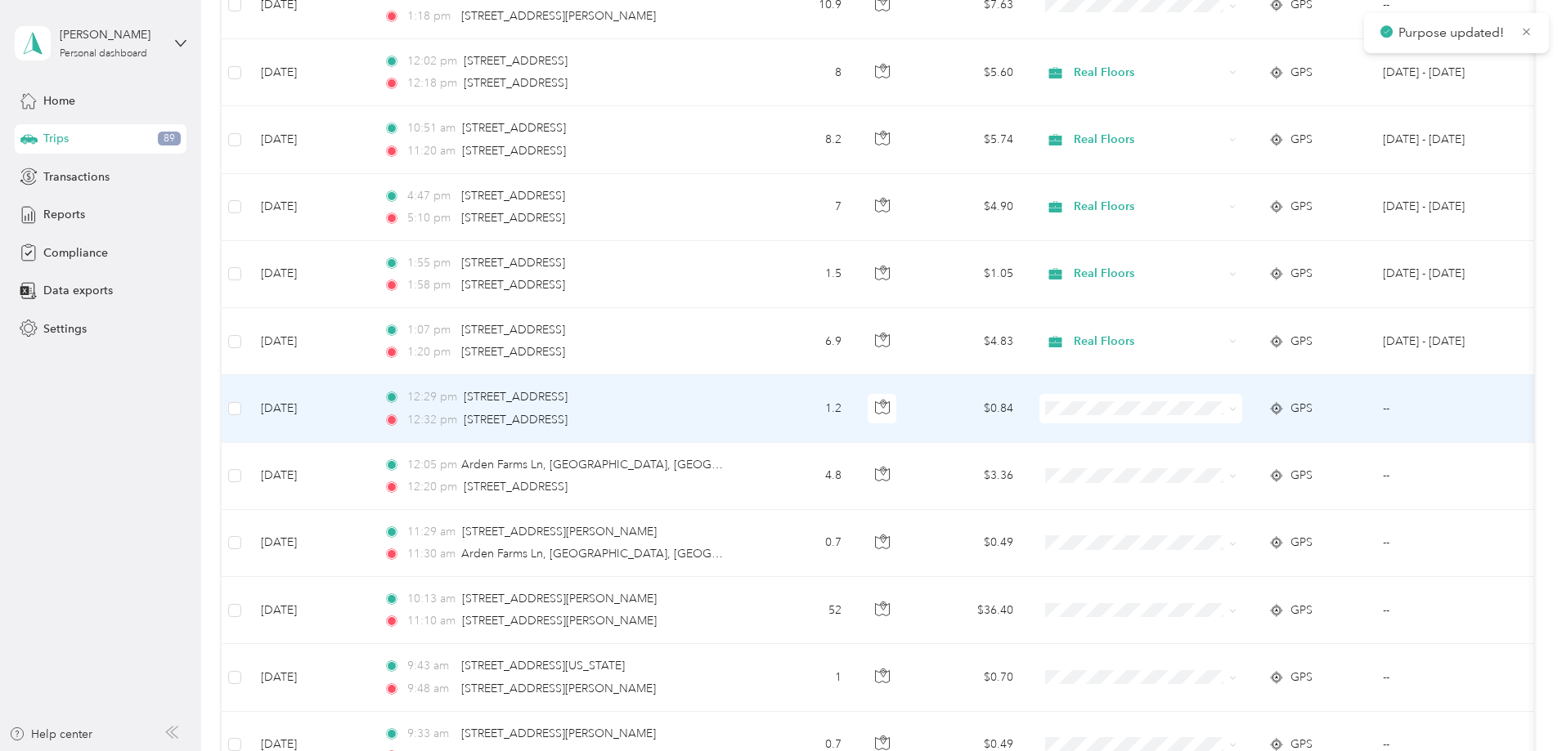
scroll to position [1063, 0]
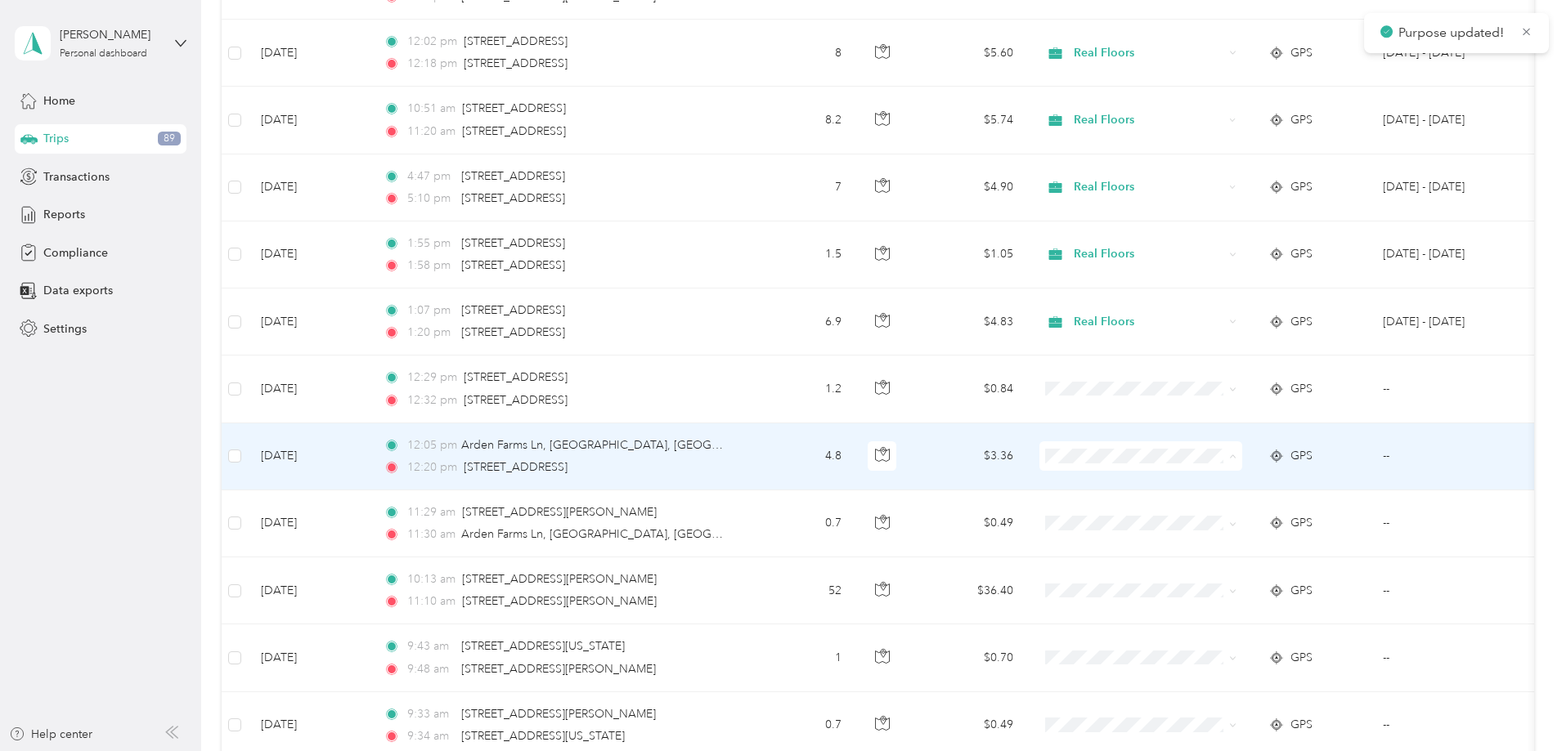
click at [1170, 482] on icon at bounding box center [1170, 487] width 13 height 11
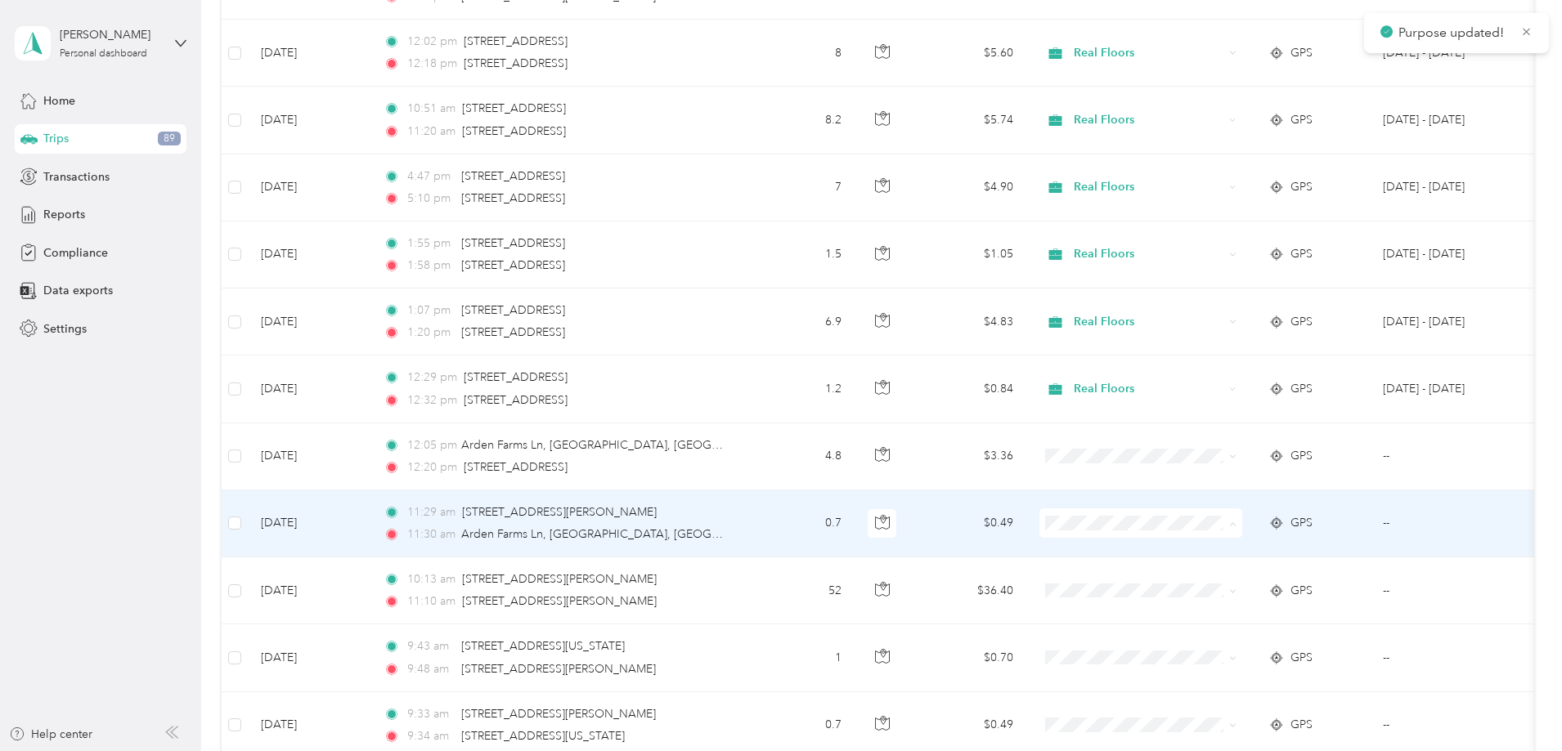
click at [1179, 557] on li "Real Floors" at bounding box center [1249, 554] width 203 height 29
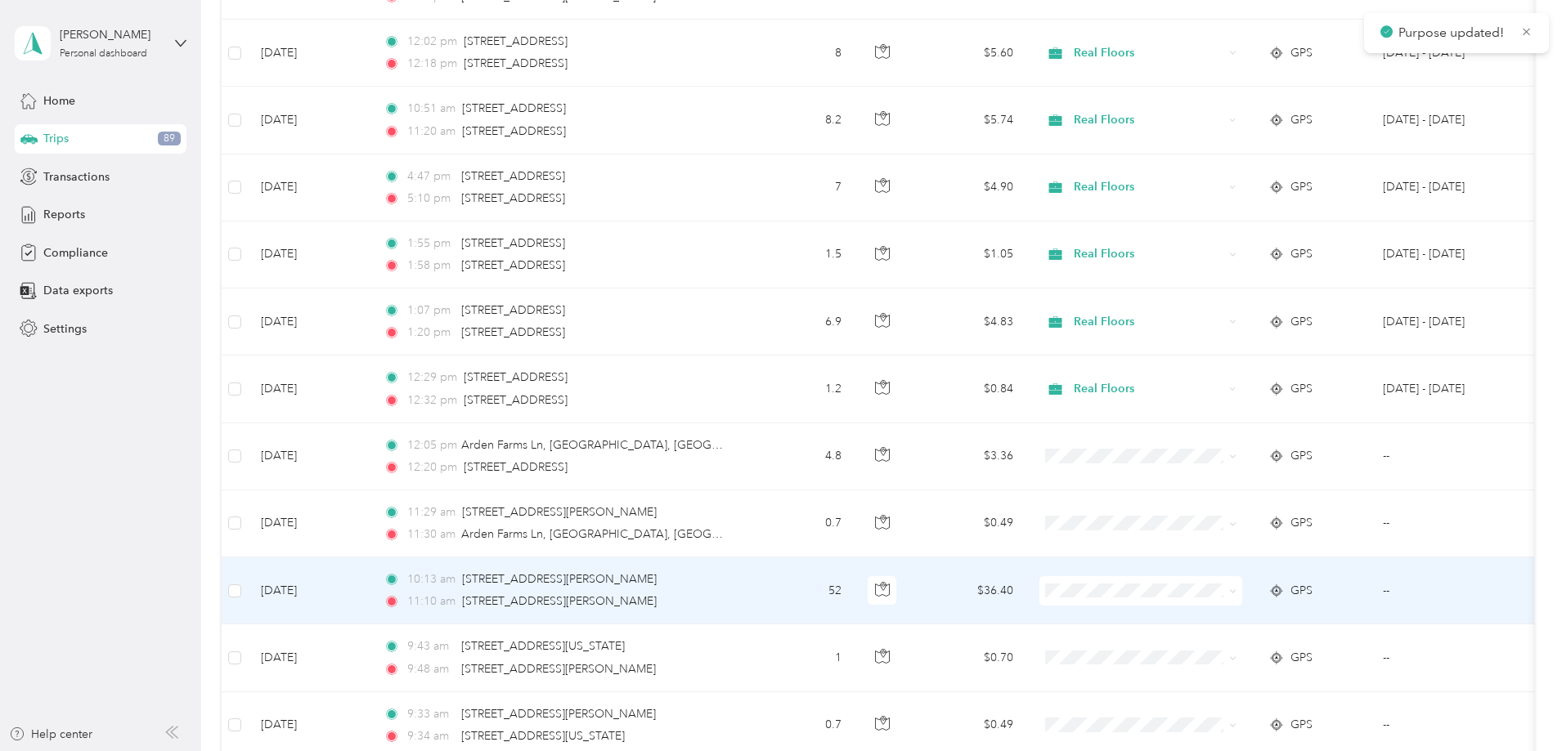
click at [1174, 619] on icon at bounding box center [1170, 621] width 13 height 11
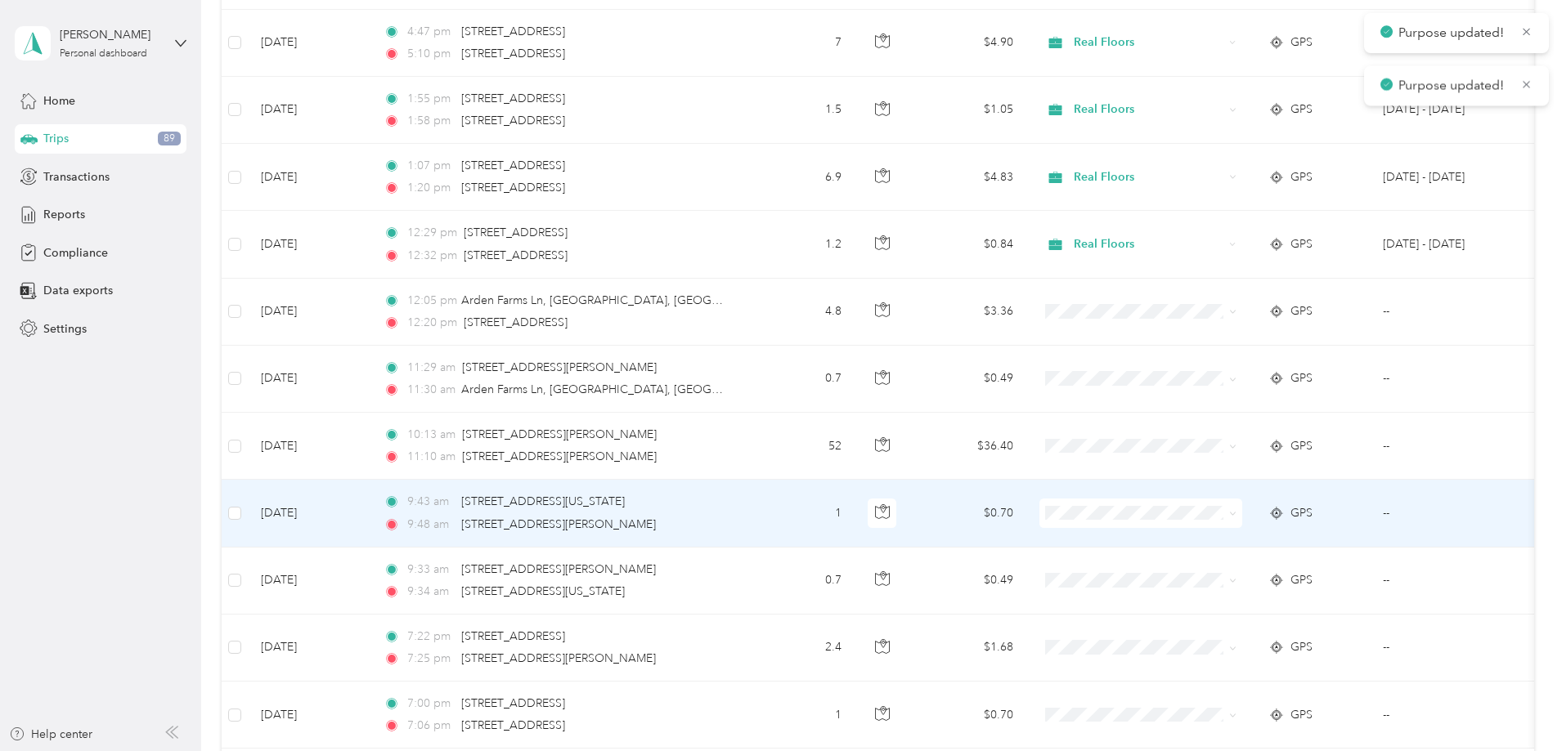
scroll to position [1227, 0]
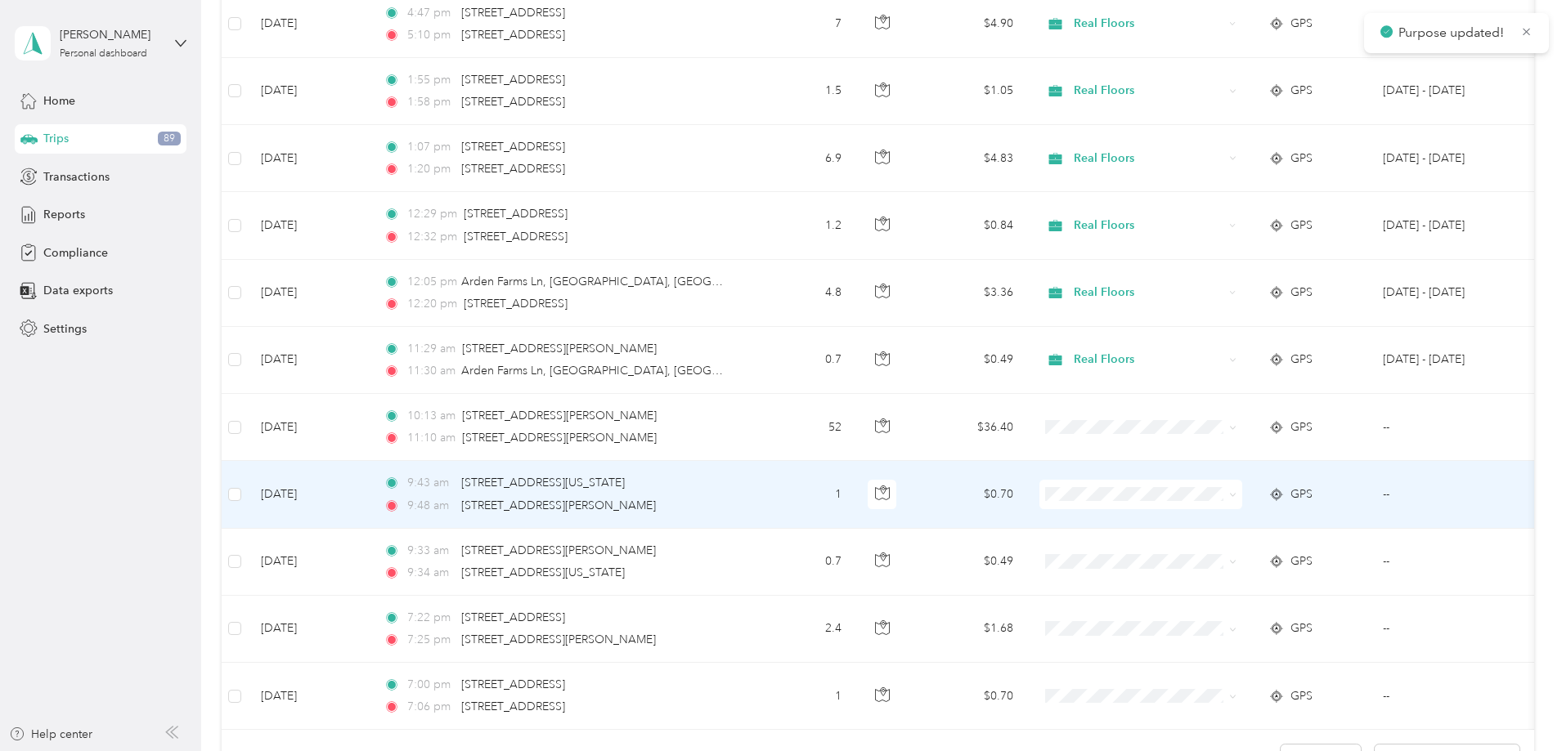
click at [1180, 527] on span "Real Floors" at bounding box center [1249, 519] width 180 height 17
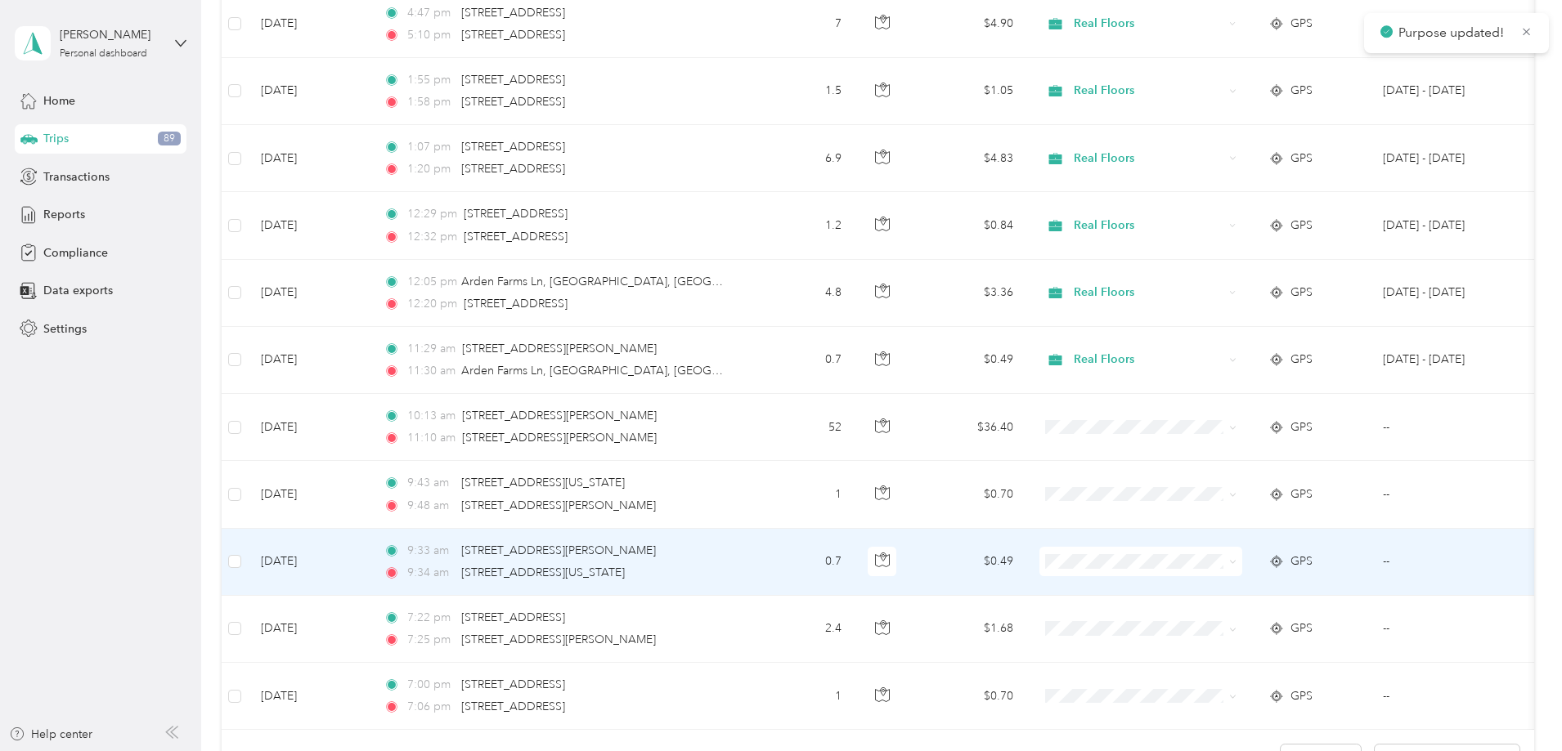
click at [1181, 590] on span "Real Floors" at bounding box center [1249, 589] width 180 height 17
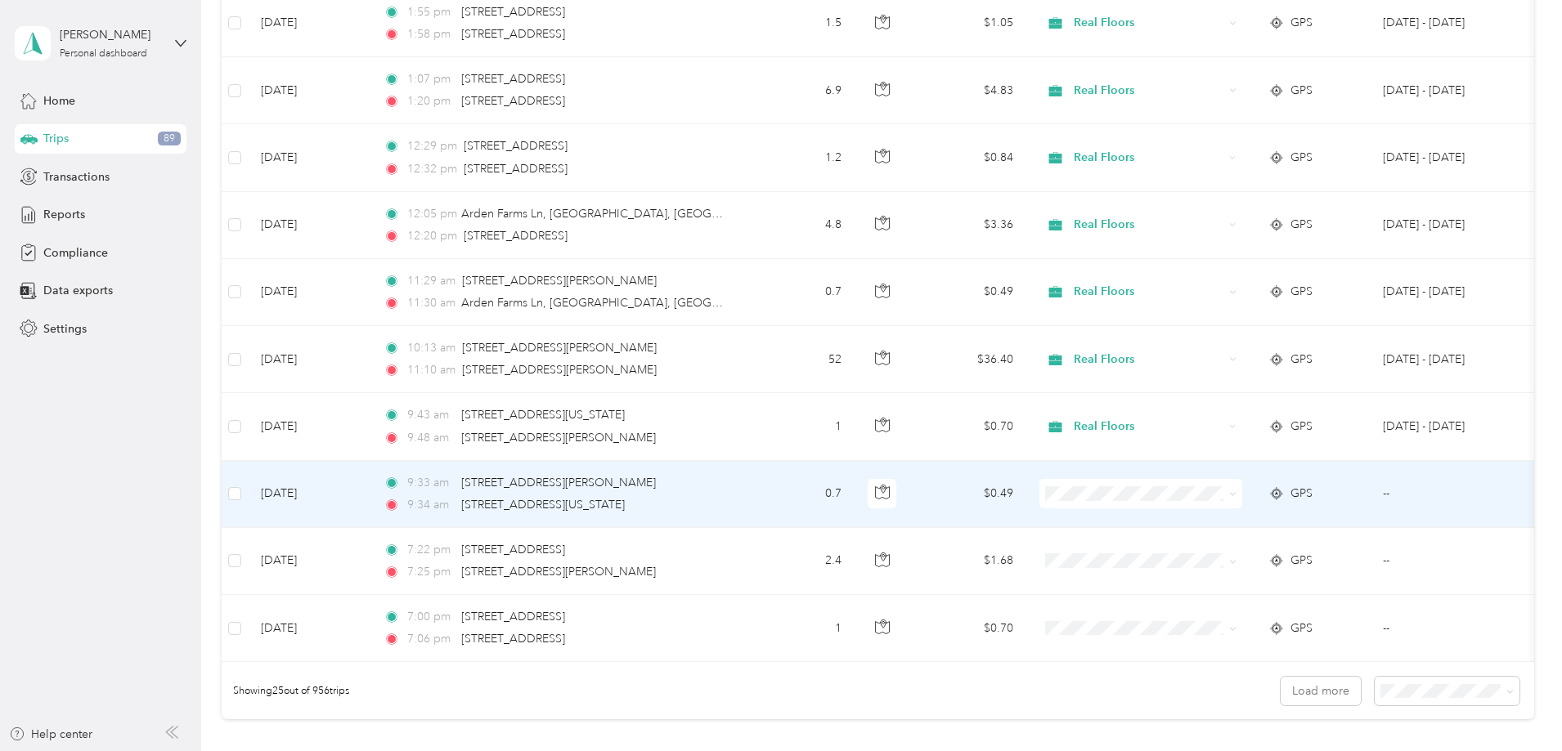
scroll to position [1390, 0]
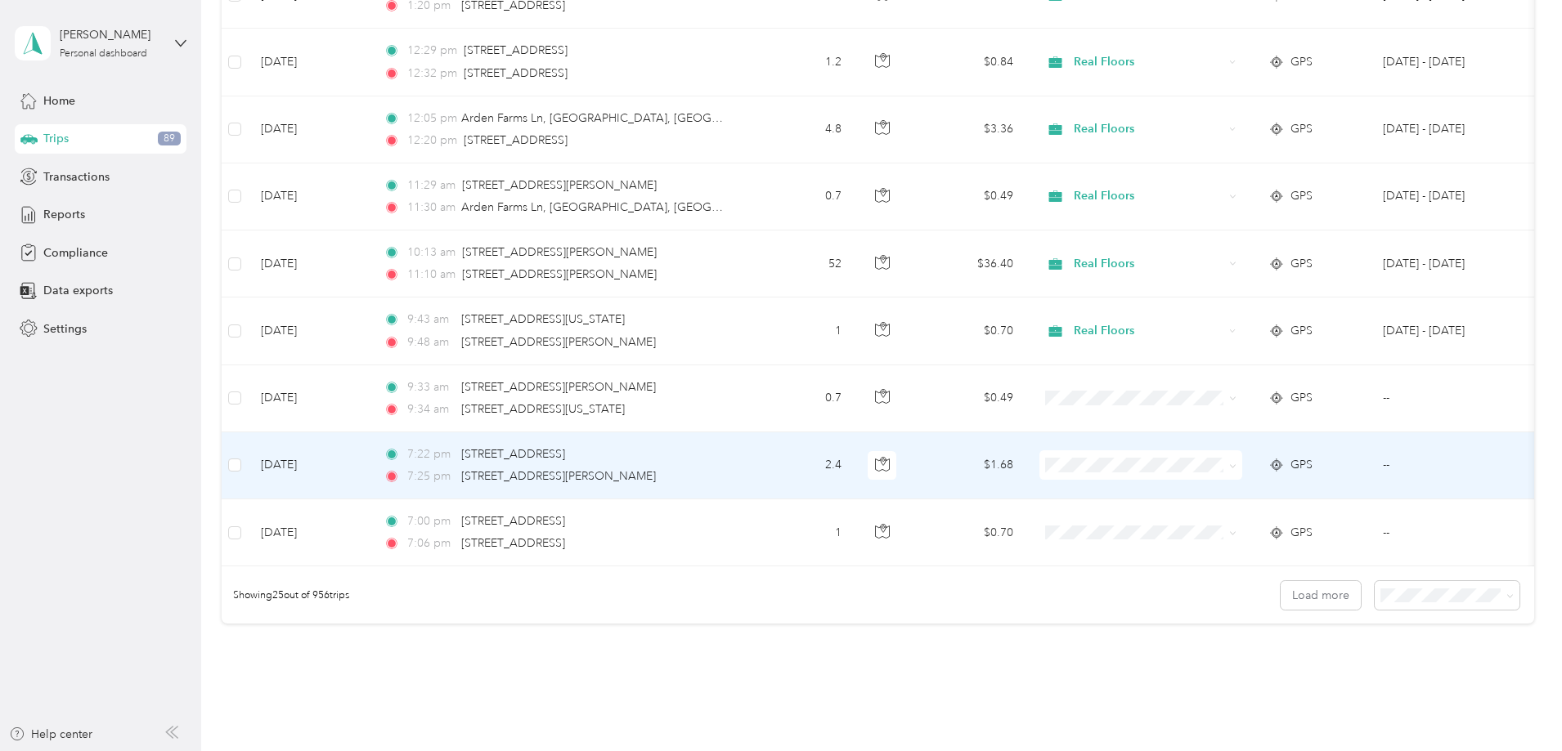
click at [1184, 495] on span "Real Floors" at bounding box center [1249, 490] width 180 height 17
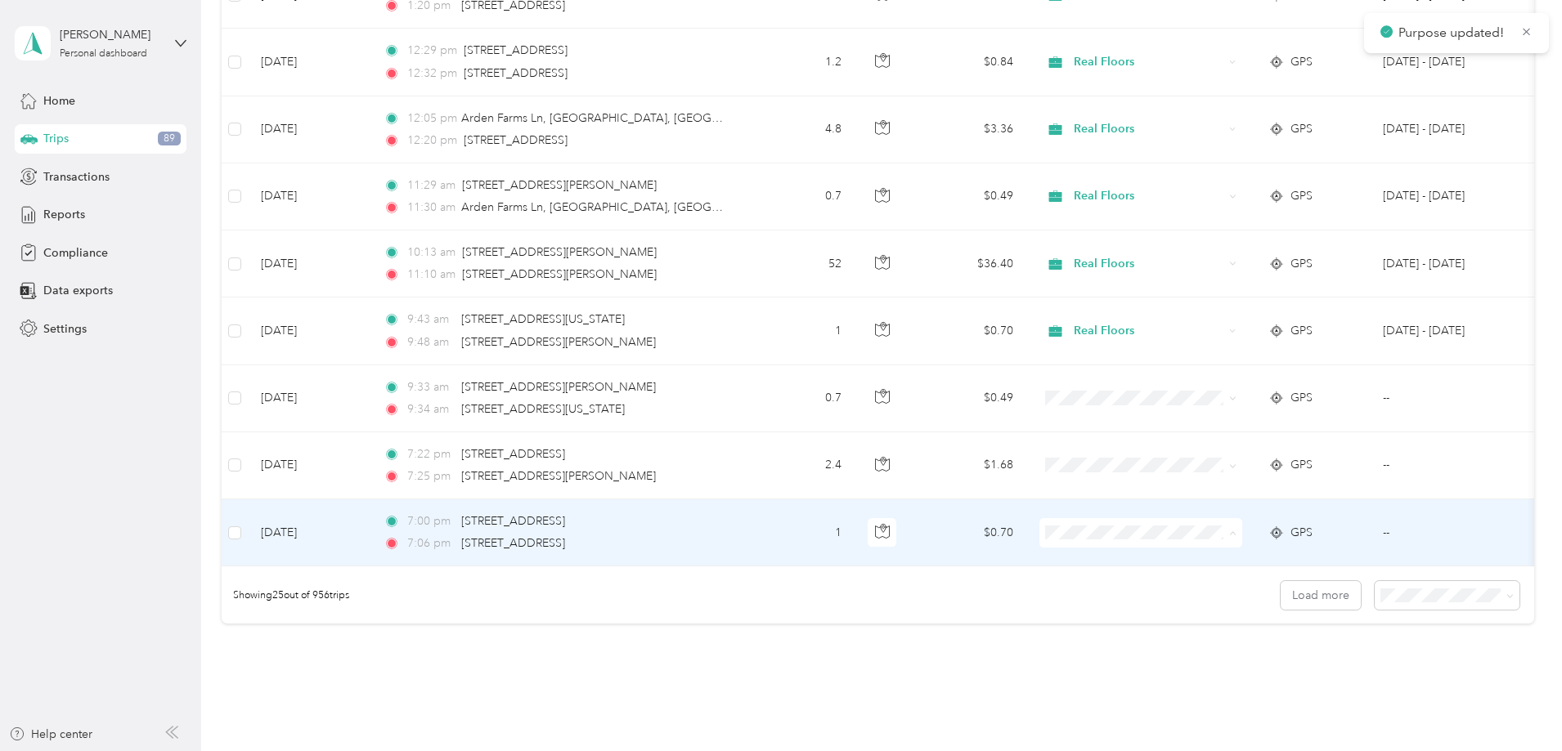
click at [1189, 560] on span "Real Floors" at bounding box center [1264, 563] width 151 height 17
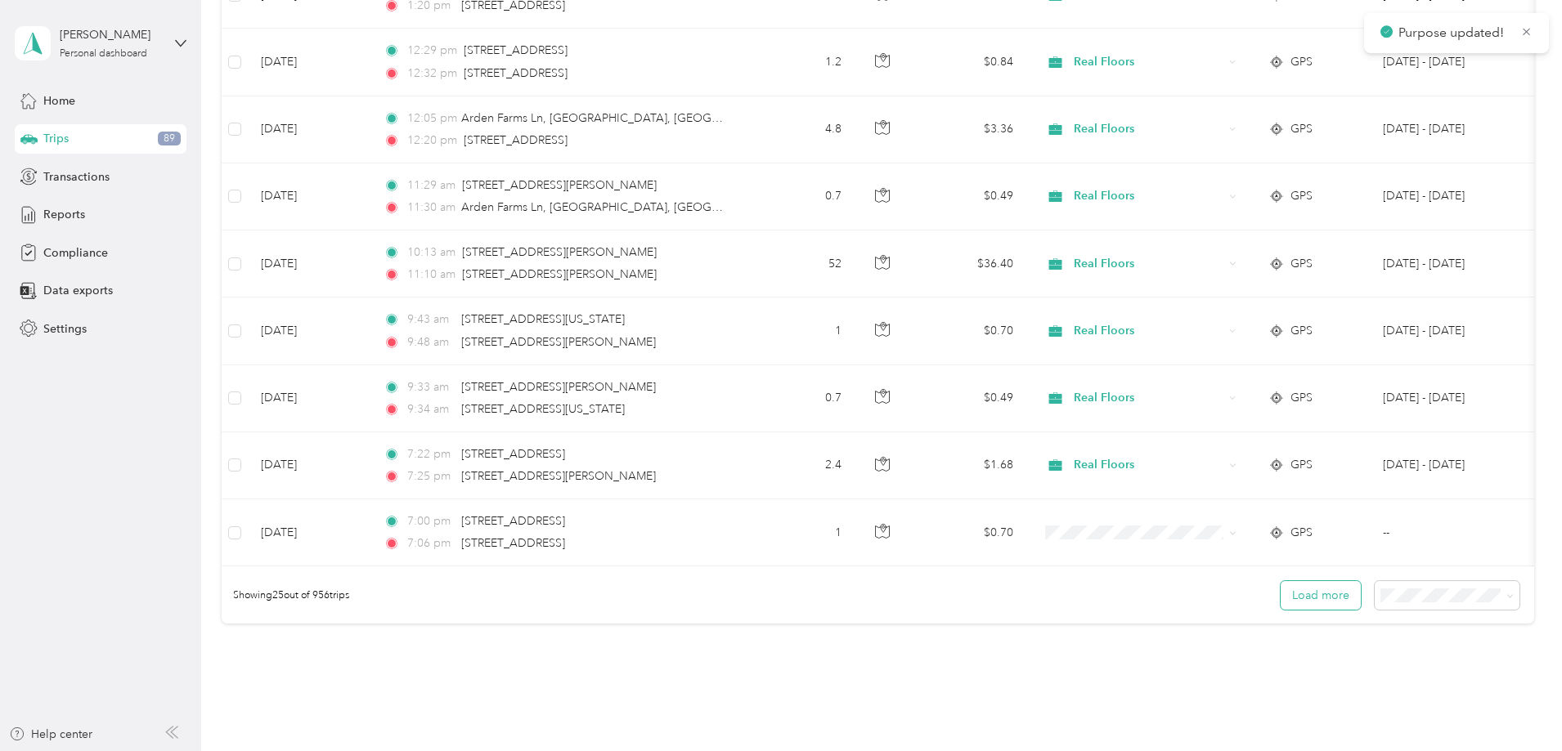
click at [1280, 604] on button "Load more" at bounding box center [1320, 595] width 80 height 29
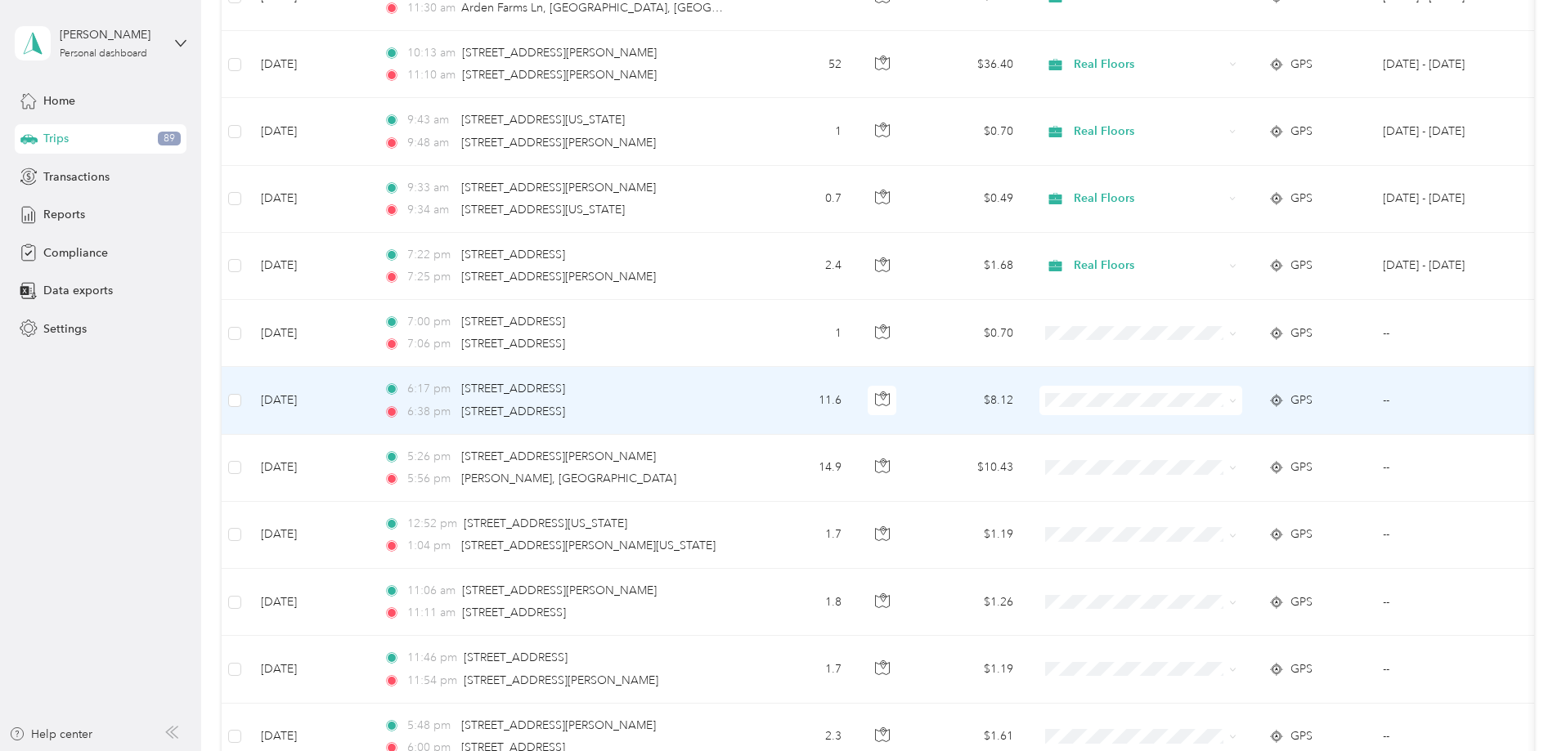
scroll to position [1635, 0]
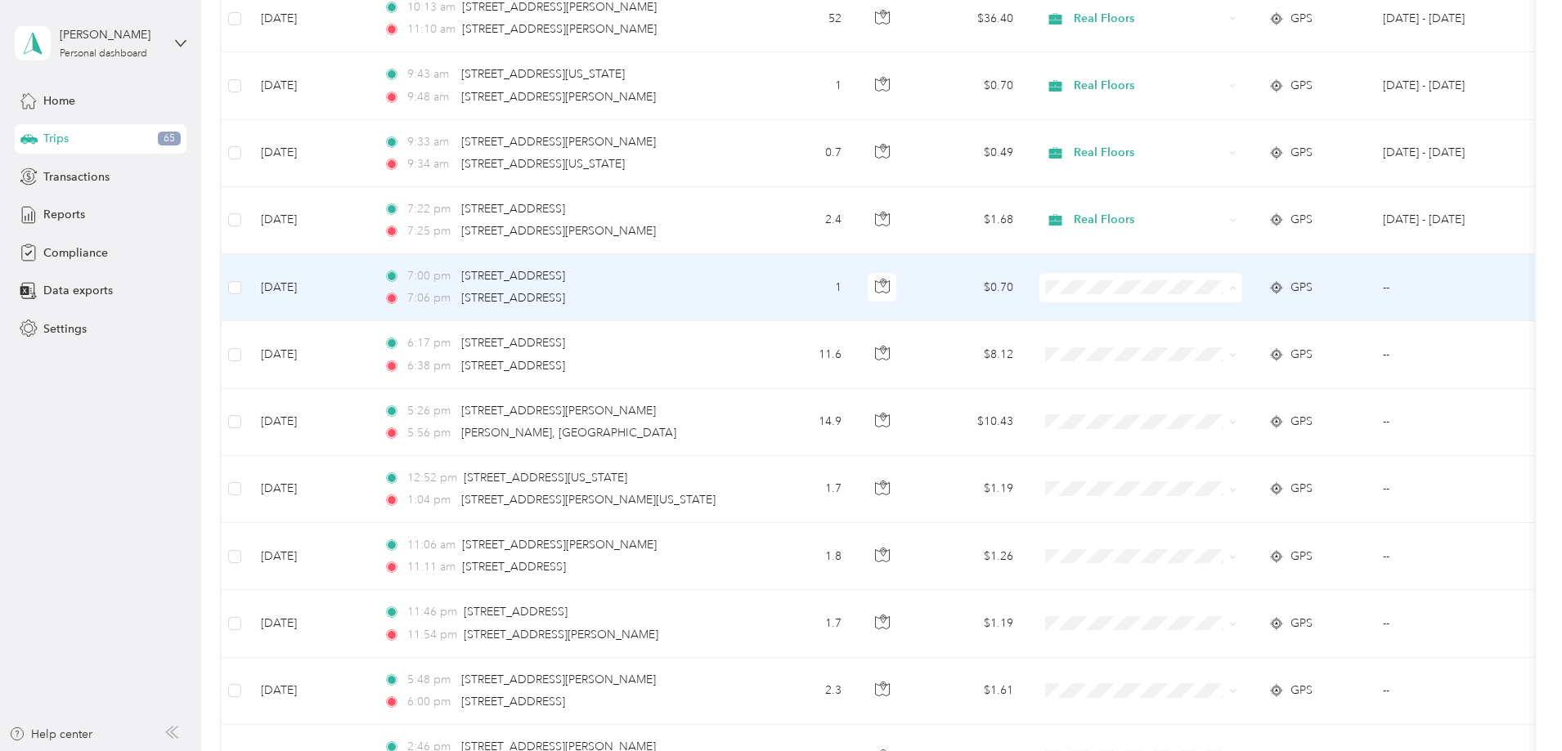
click at [1175, 322] on li "Real Floors" at bounding box center [1249, 318] width 203 height 29
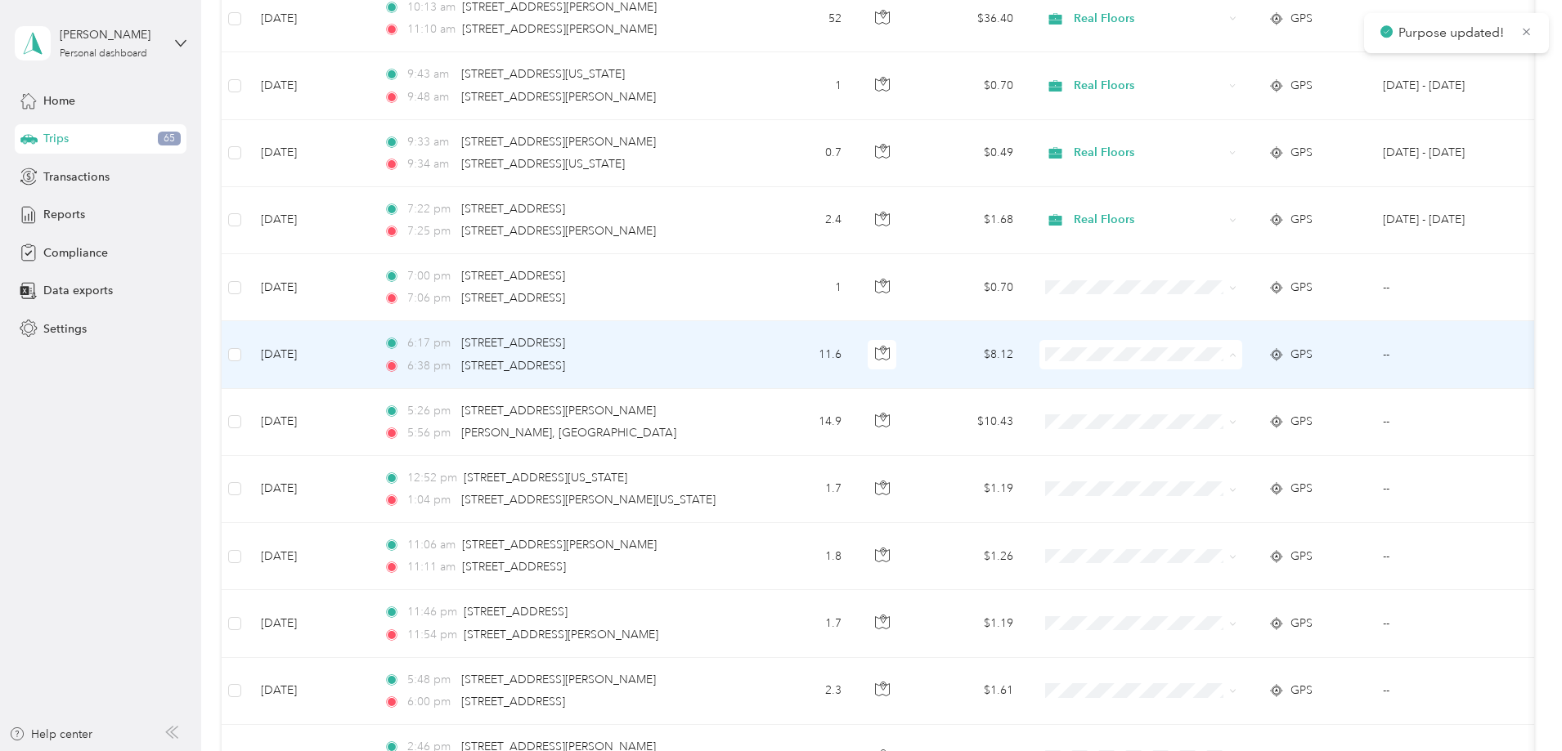
click at [1176, 383] on icon at bounding box center [1170, 384] width 13 height 11
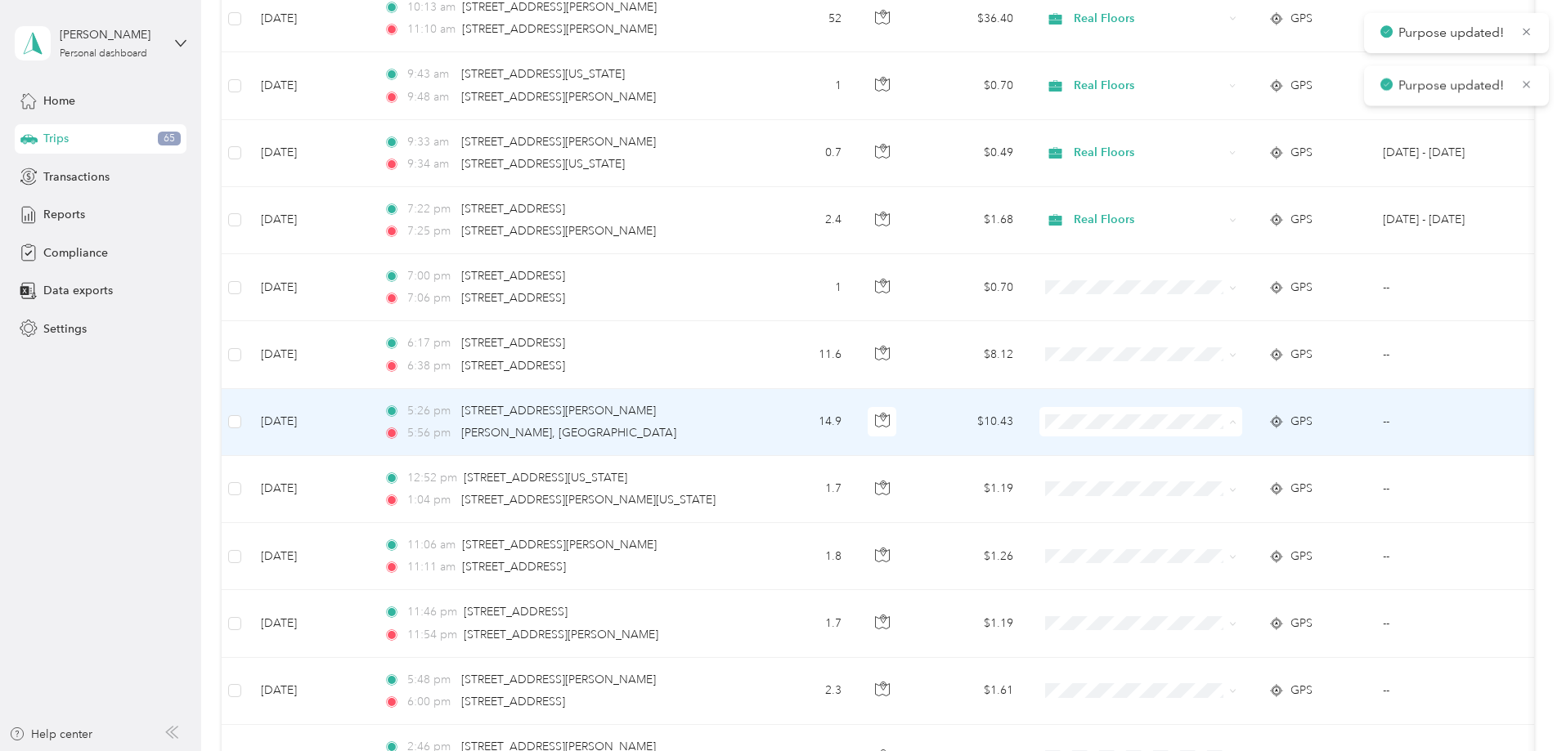
click at [1167, 450] on icon at bounding box center [1170, 452] width 13 height 11
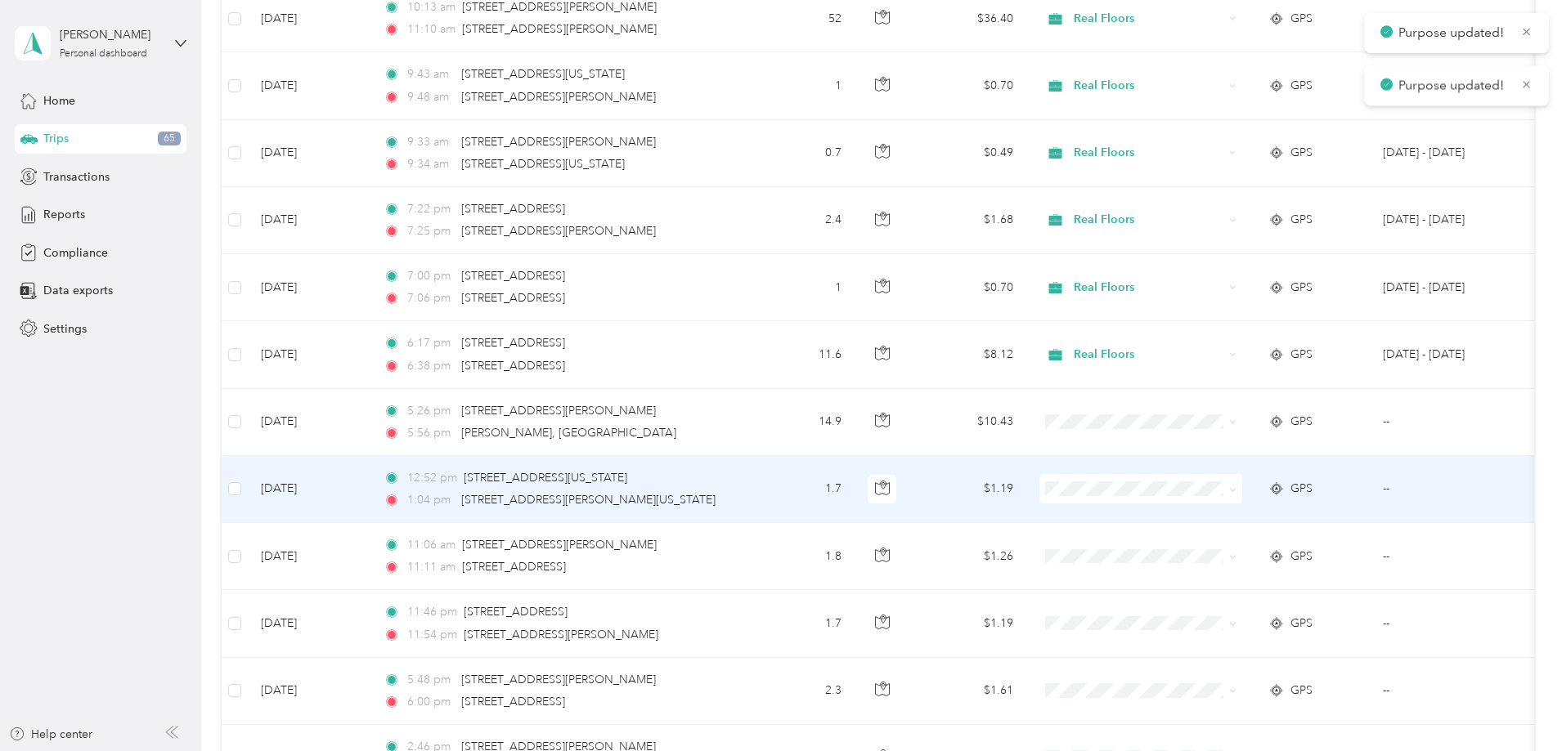
click at [1168, 525] on li "Real Floors" at bounding box center [1249, 519] width 203 height 29
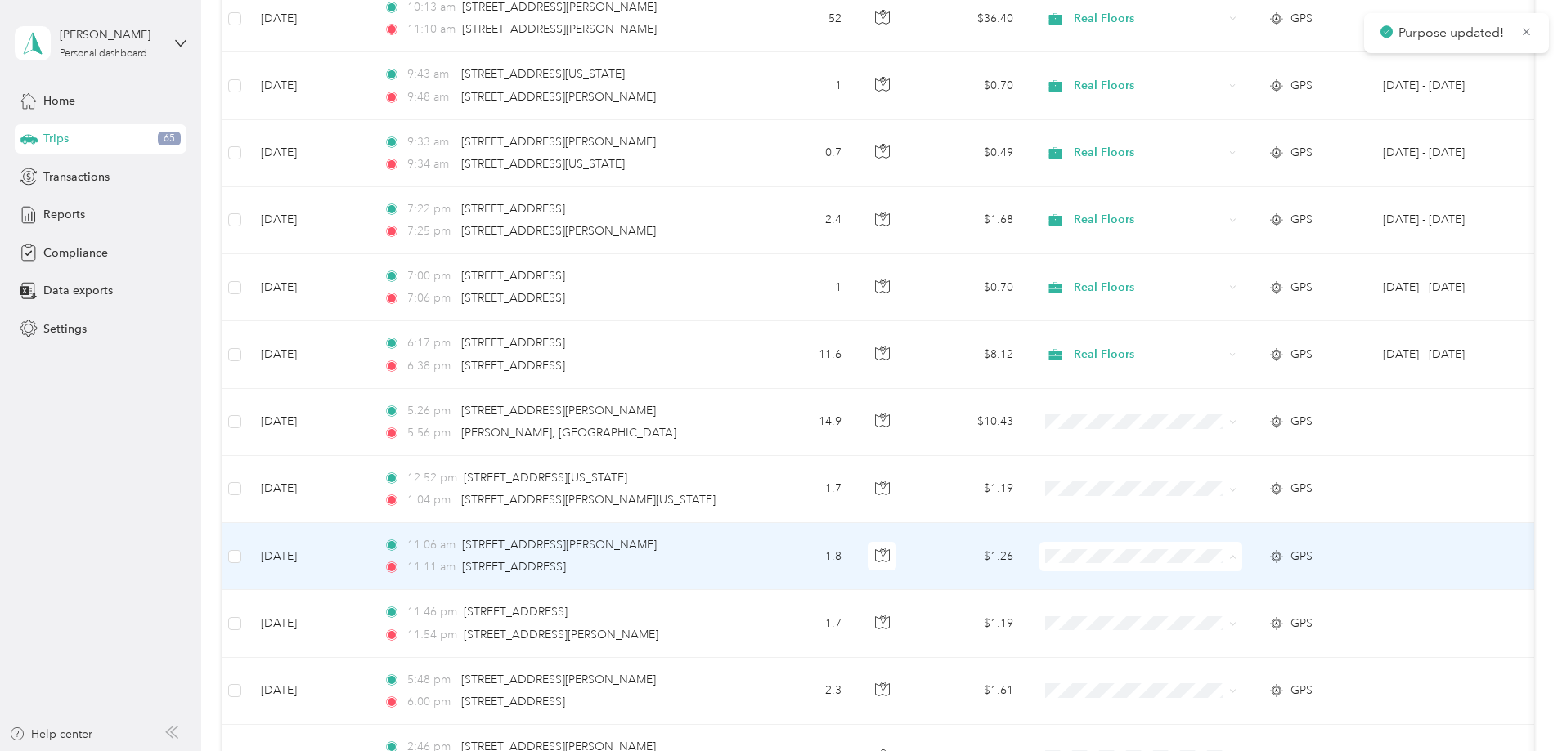
click at [1174, 581] on icon at bounding box center [1169, 587] width 20 height 13
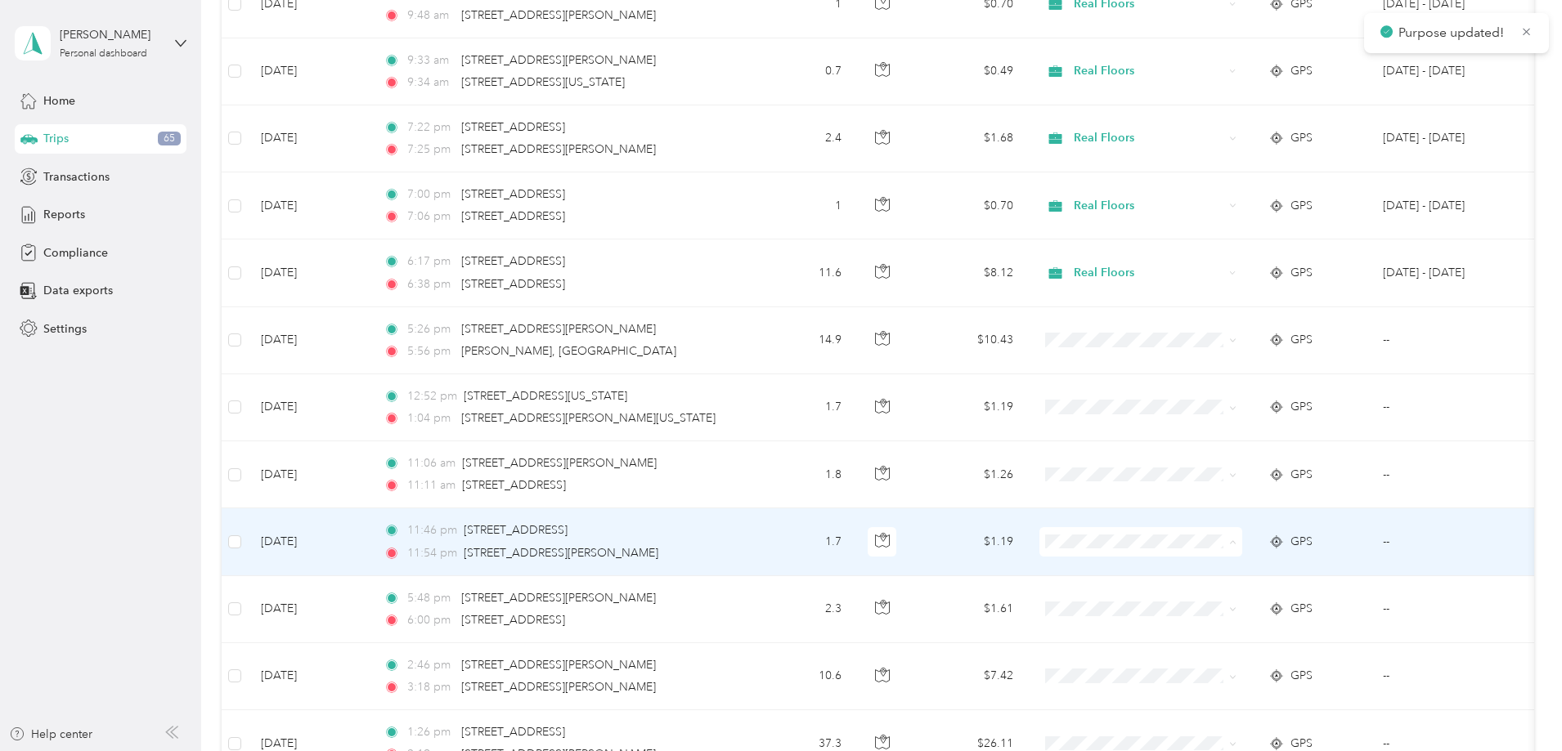
click at [1173, 573] on icon at bounding box center [1169, 572] width 20 height 13
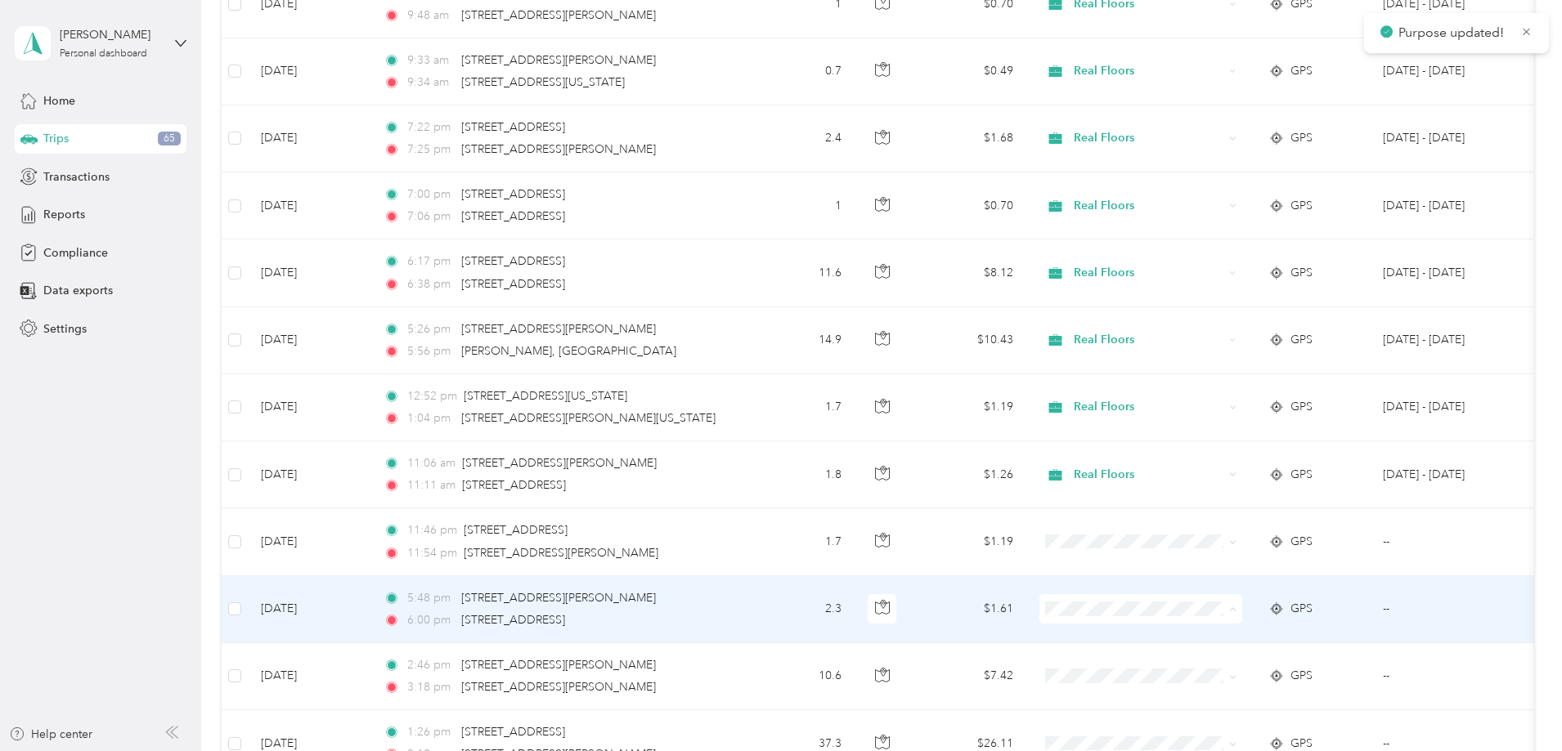
click at [1168, 644] on icon at bounding box center [1169, 640] width 20 height 13
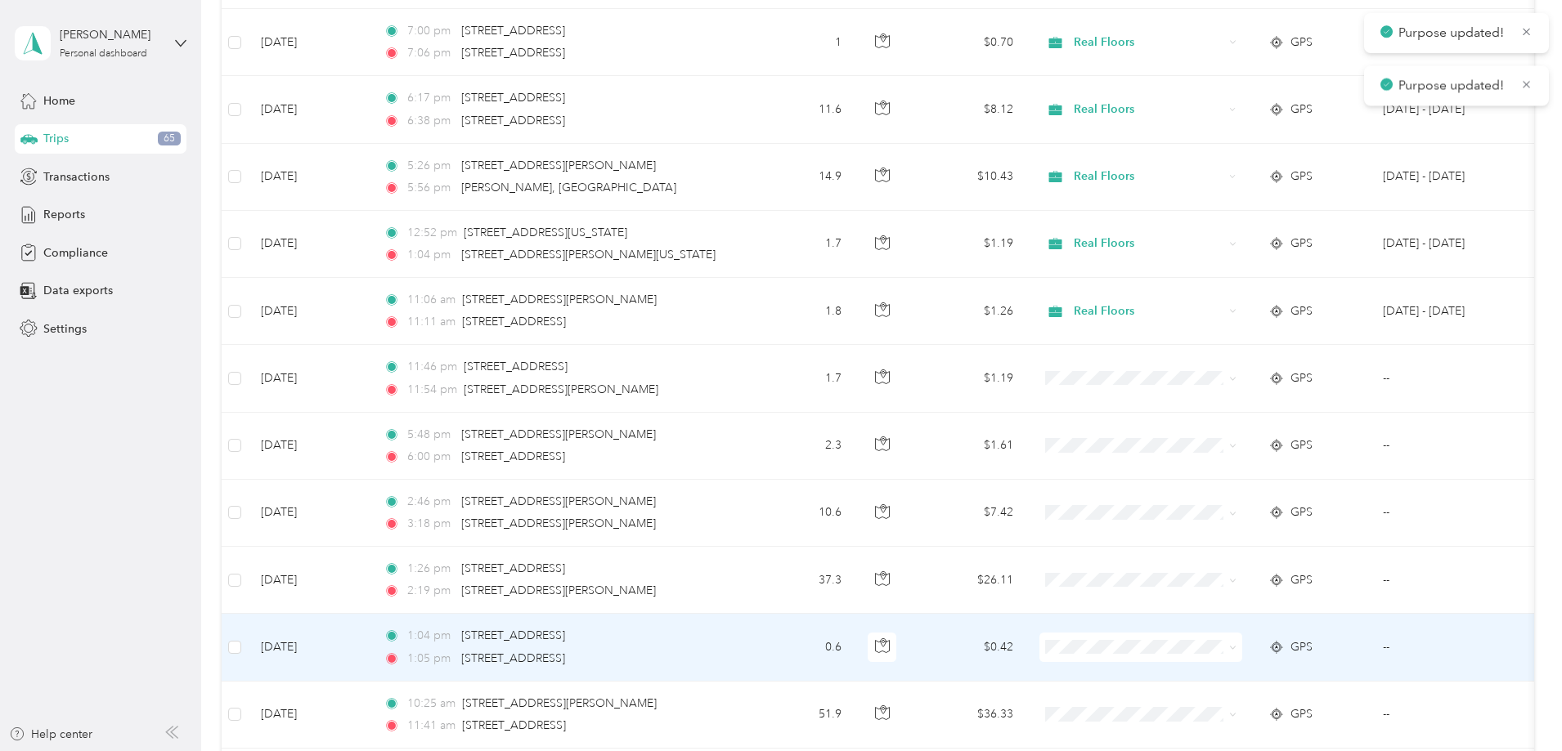
scroll to position [1962, 0]
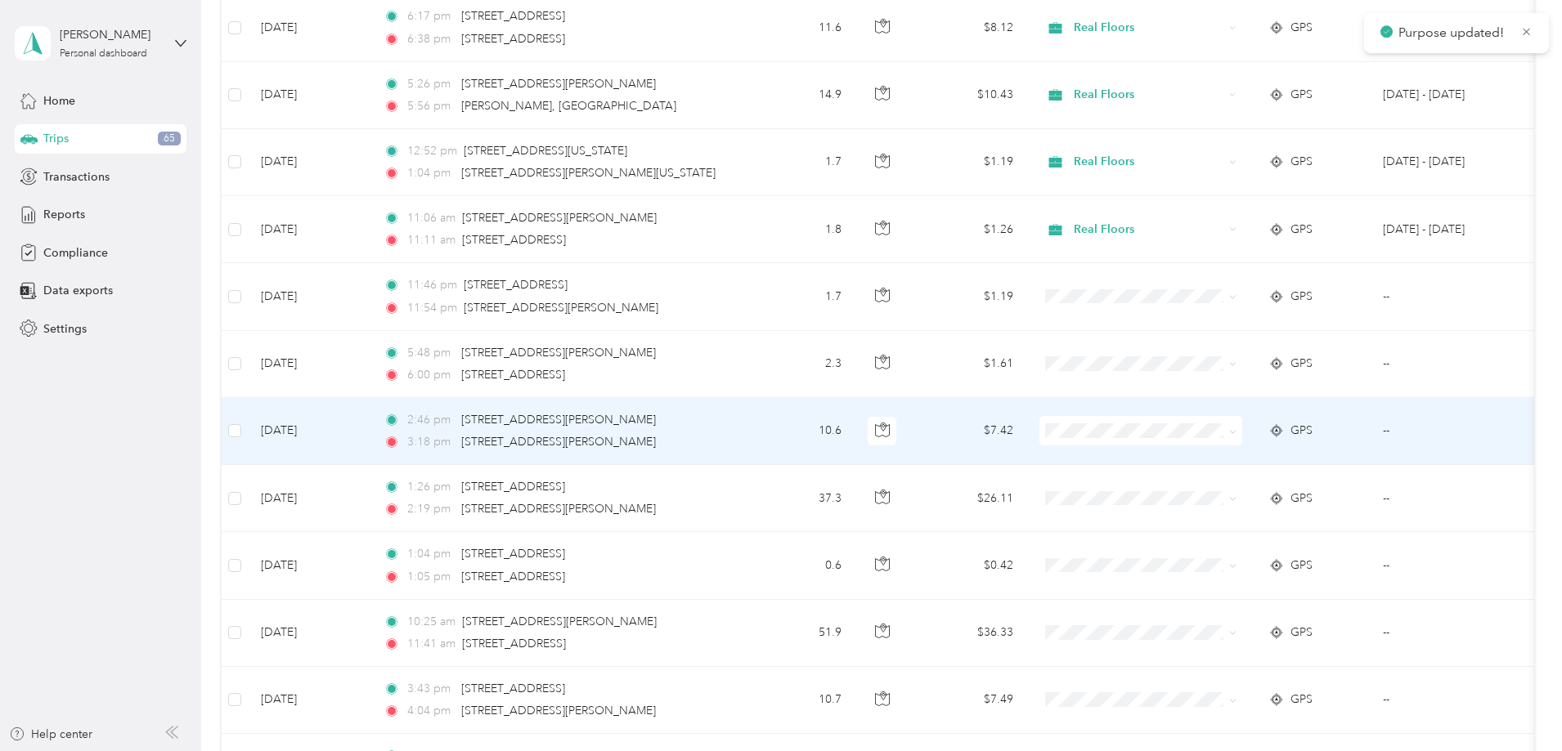
click at [1190, 420] on span at bounding box center [1140, 430] width 203 height 29
click at [1189, 455] on span "Real Floors" at bounding box center [1264, 461] width 151 height 17
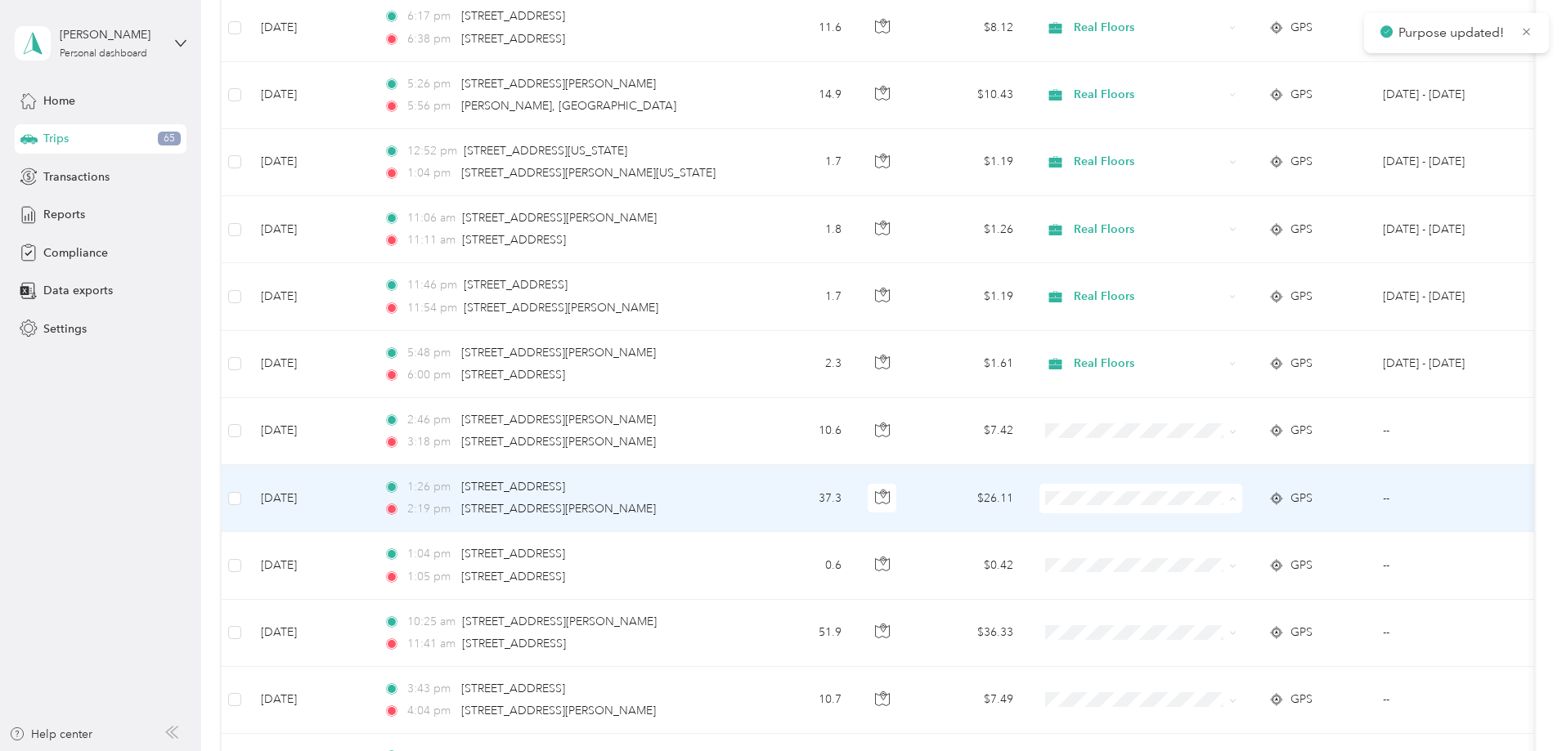
click at [1177, 531] on span "Real Floors" at bounding box center [1249, 529] width 180 height 17
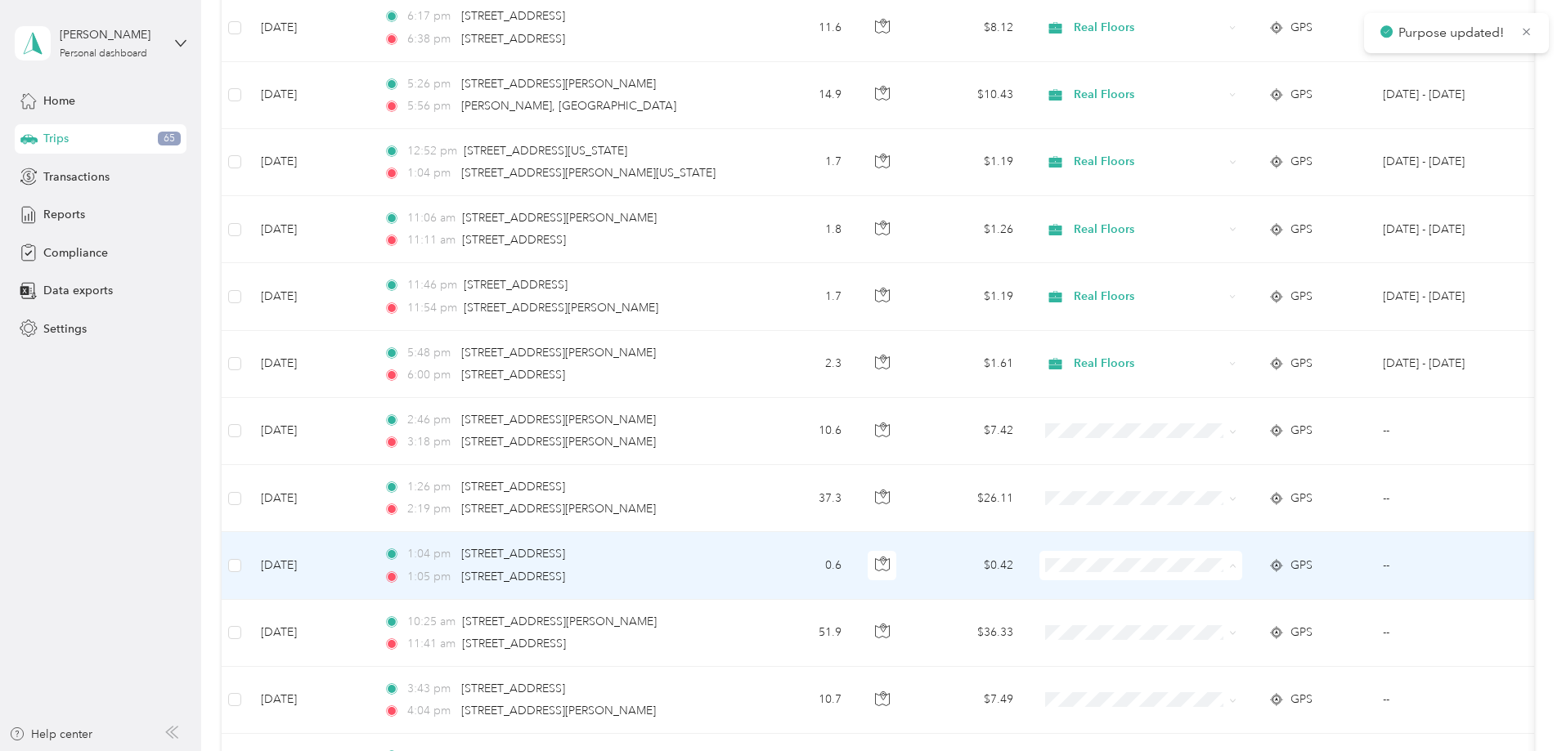
click at [1166, 592] on icon at bounding box center [1169, 596] width 20 height 13
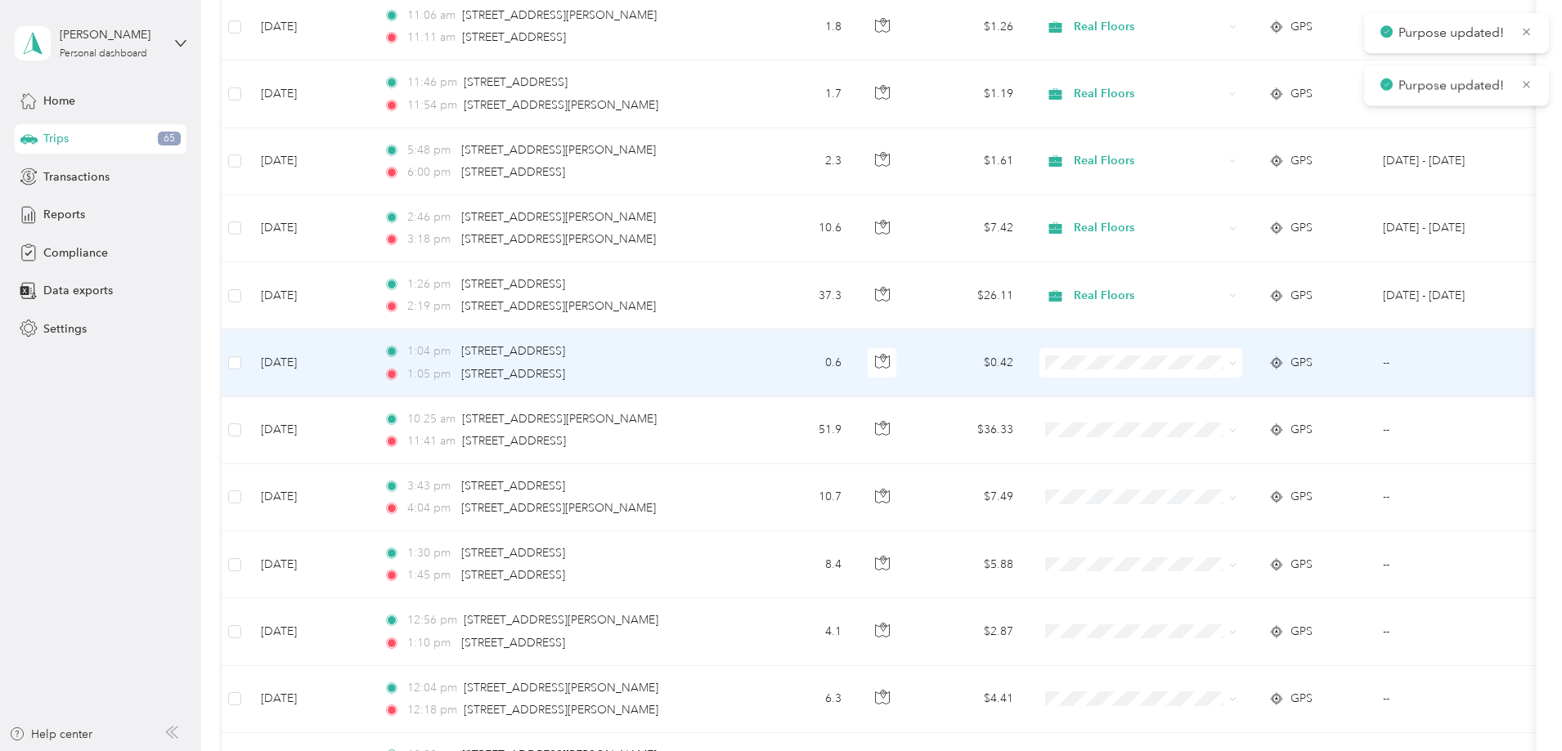
scroll to position [2208, 0]
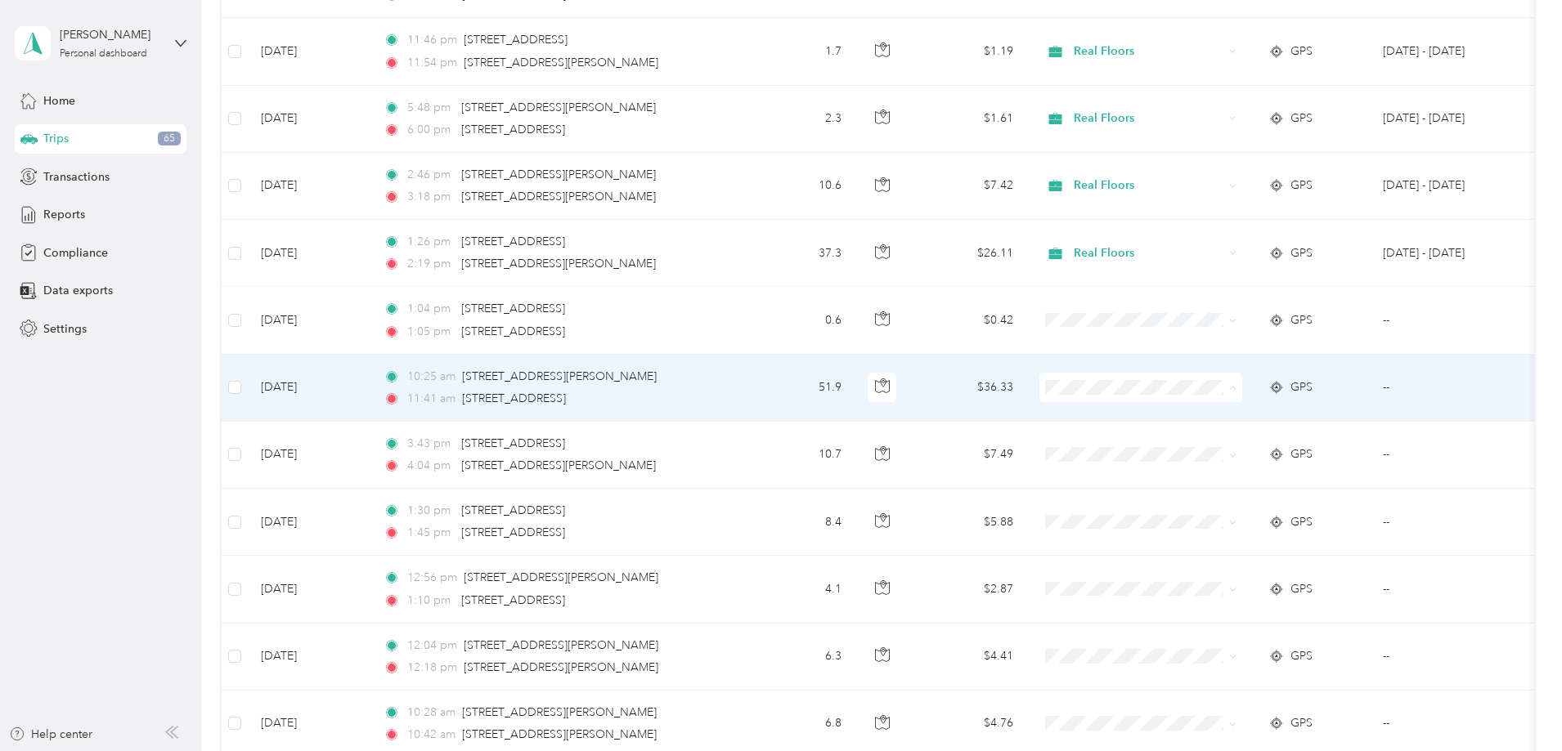
click at [1177, 420] on li "Real Floors" at bounding box center [1249, 418] width 203 height 29
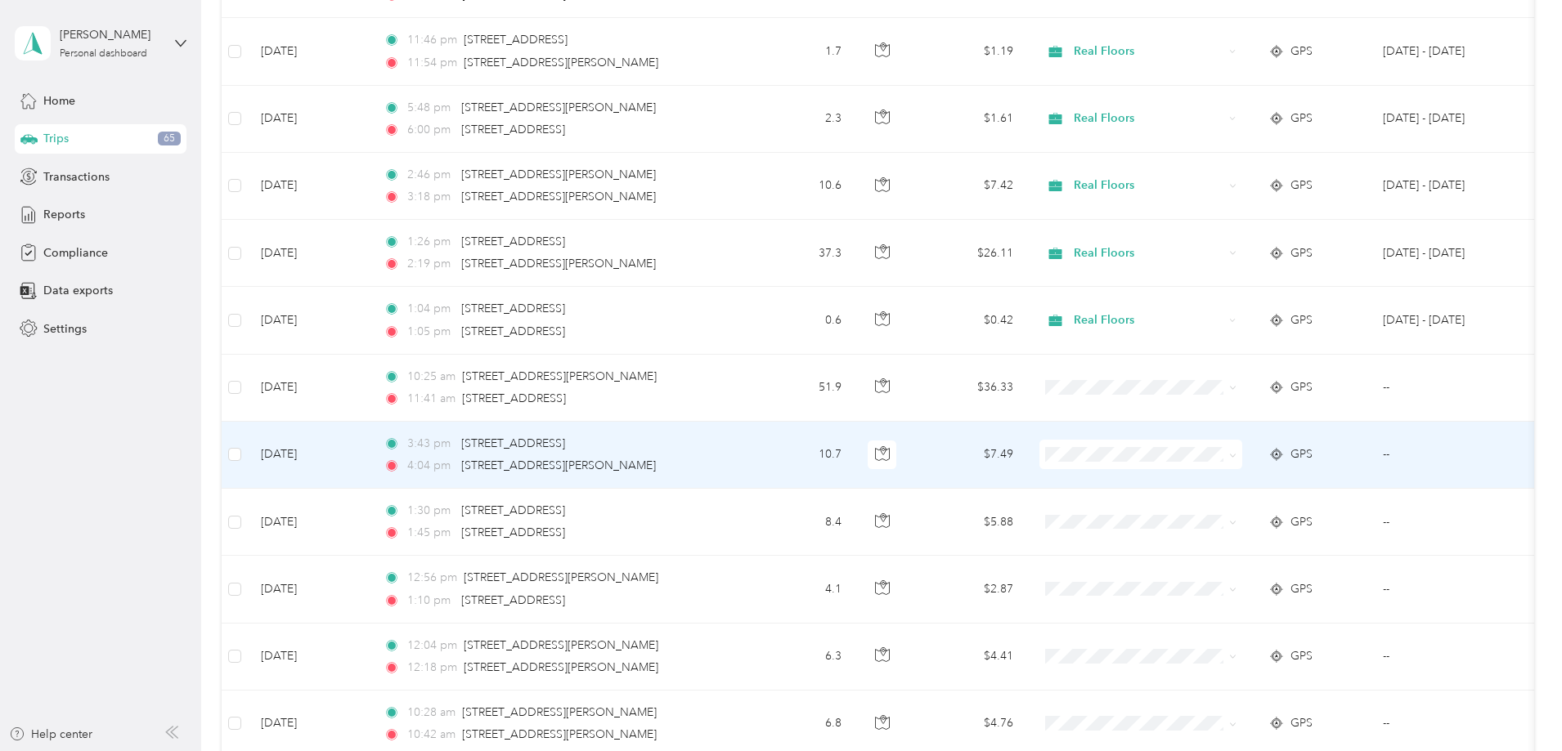
click at [1166, 479] on icon at bounding box center [1169, 482] width 20 height 13
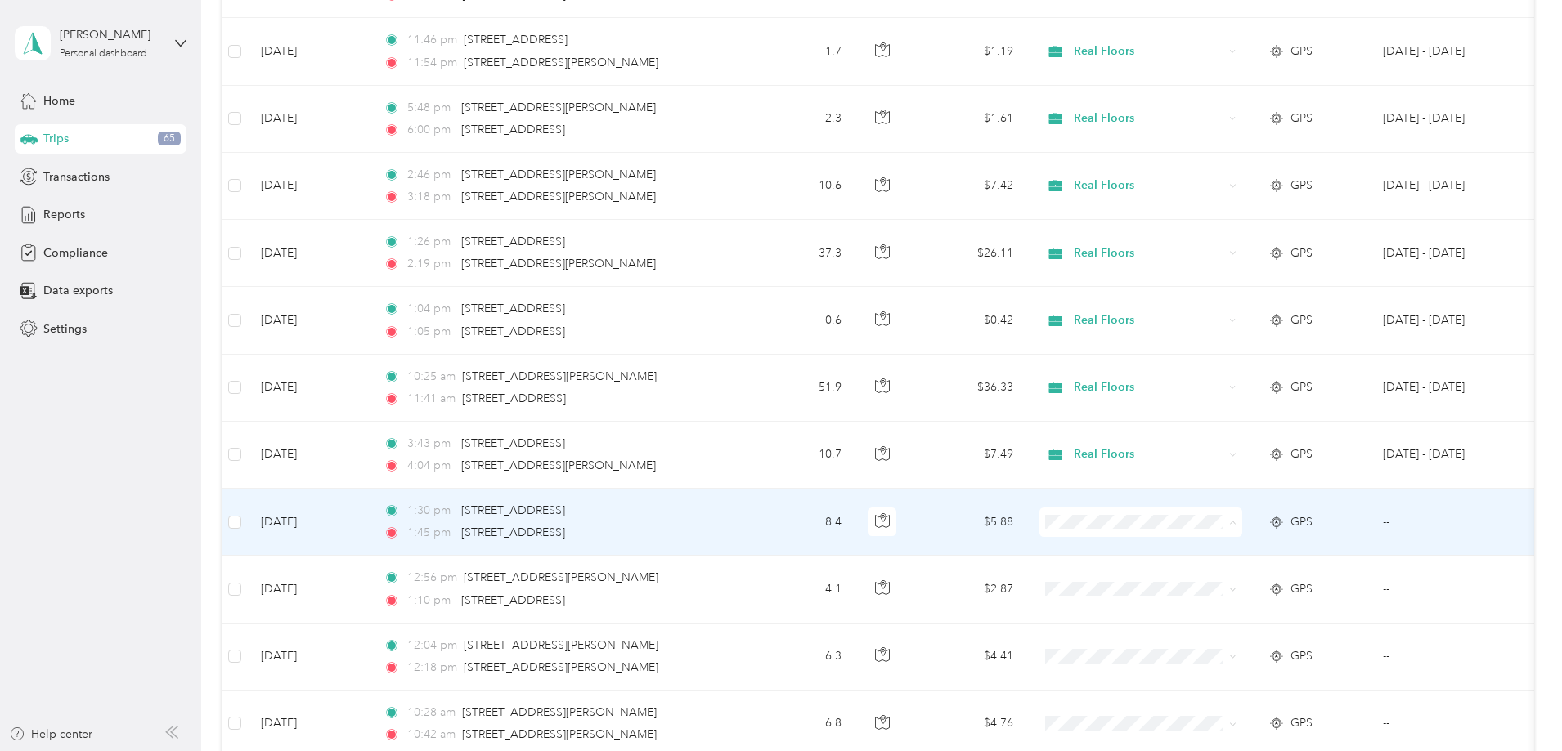
click at [1160, 552] on icon at bounding box center [1169, 552] width 20 height 13
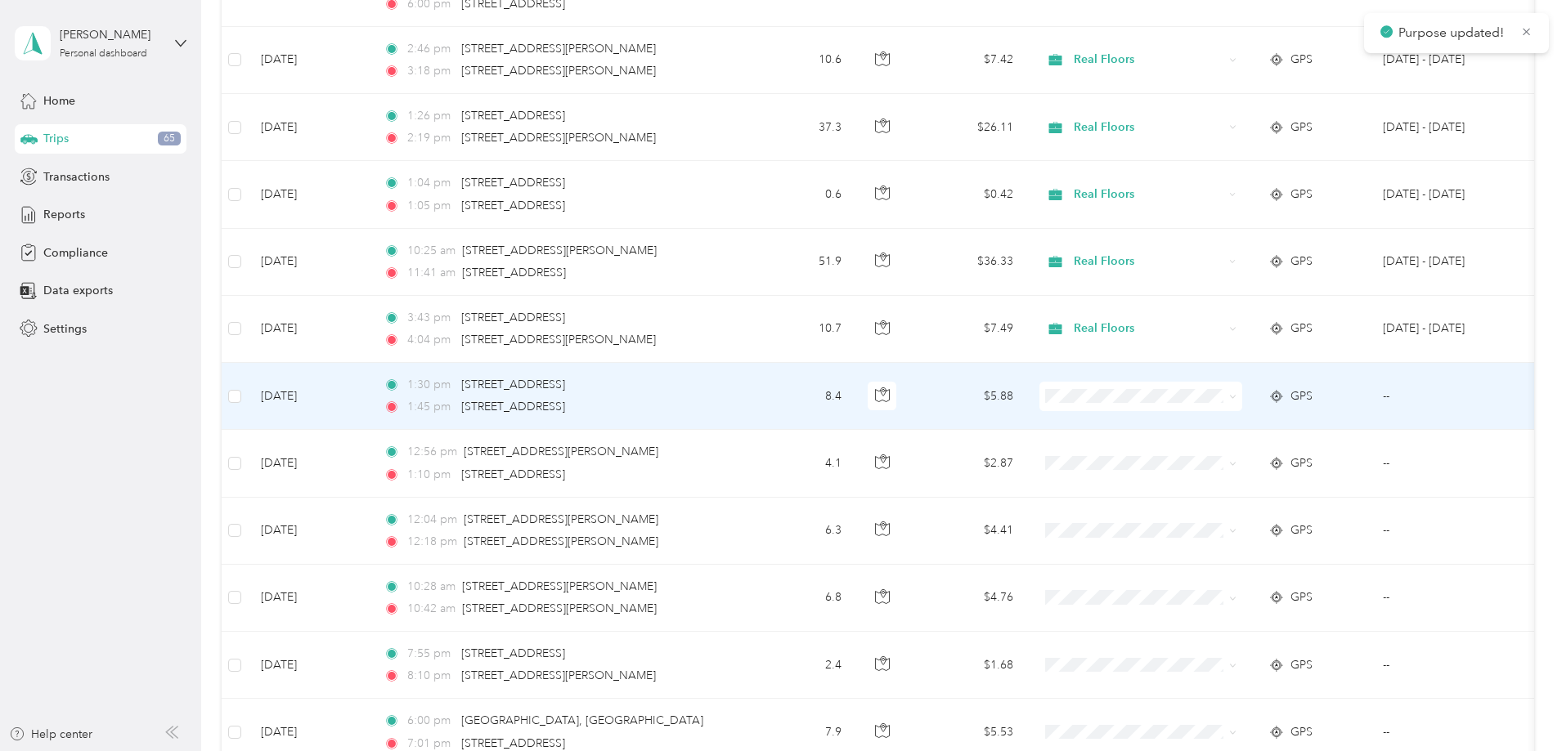
scroll to position [2371, 0]
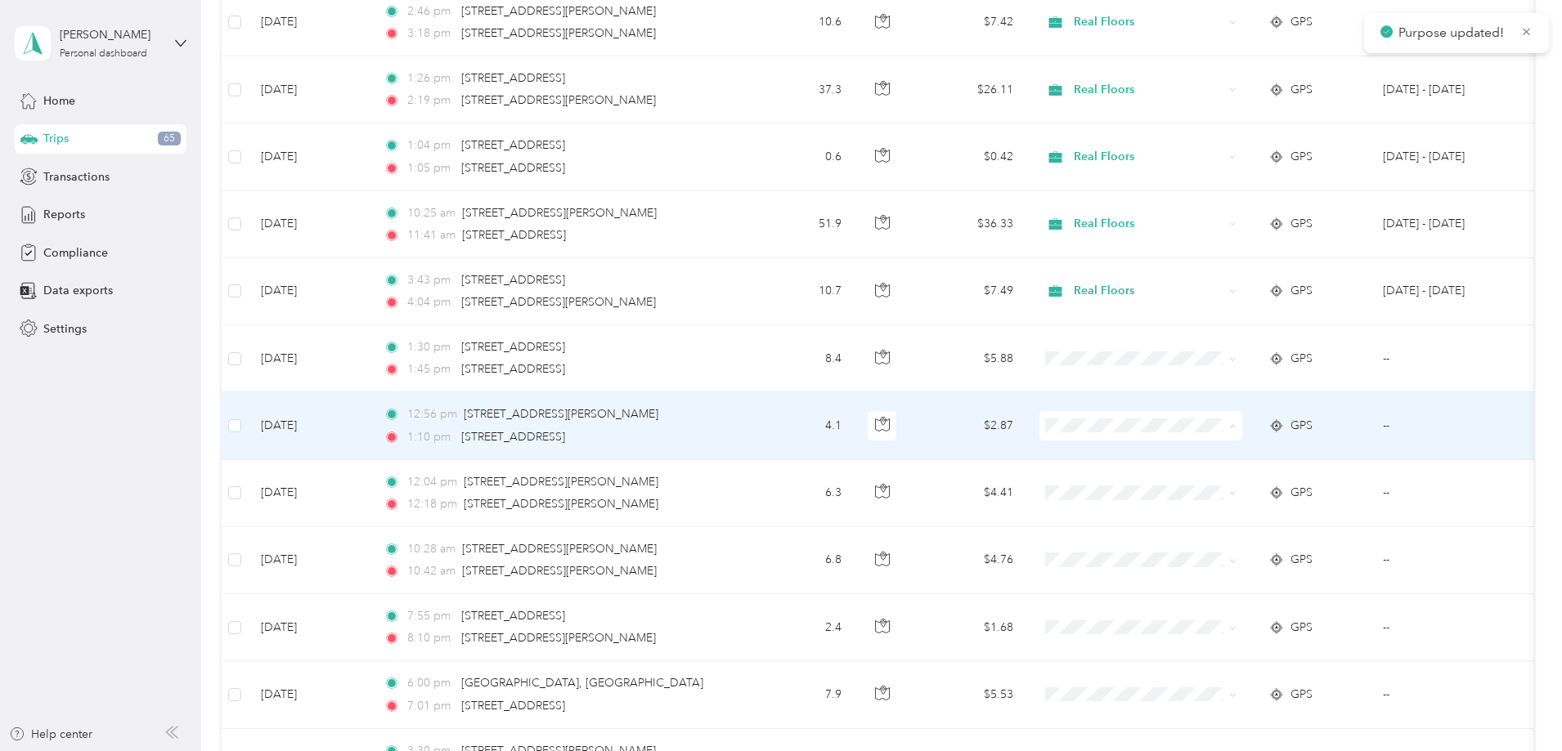
click at [1196, 468] on ol "Real Floors Personal" at bounding box center [1249, 470] width 203 height 57
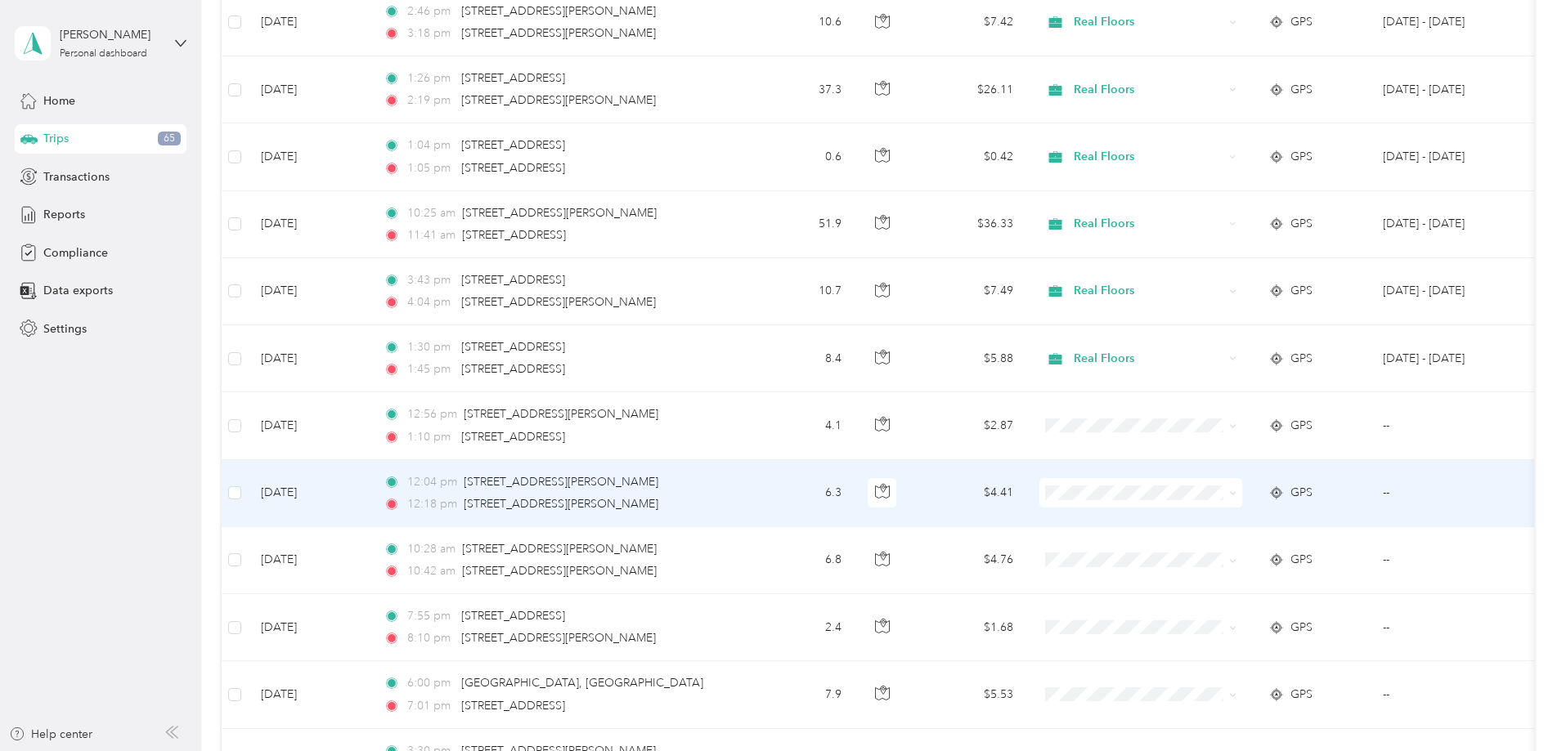
click at [1185, 518] on span "Real Floors" at bounding box center [1249, 523] width 180 height 17
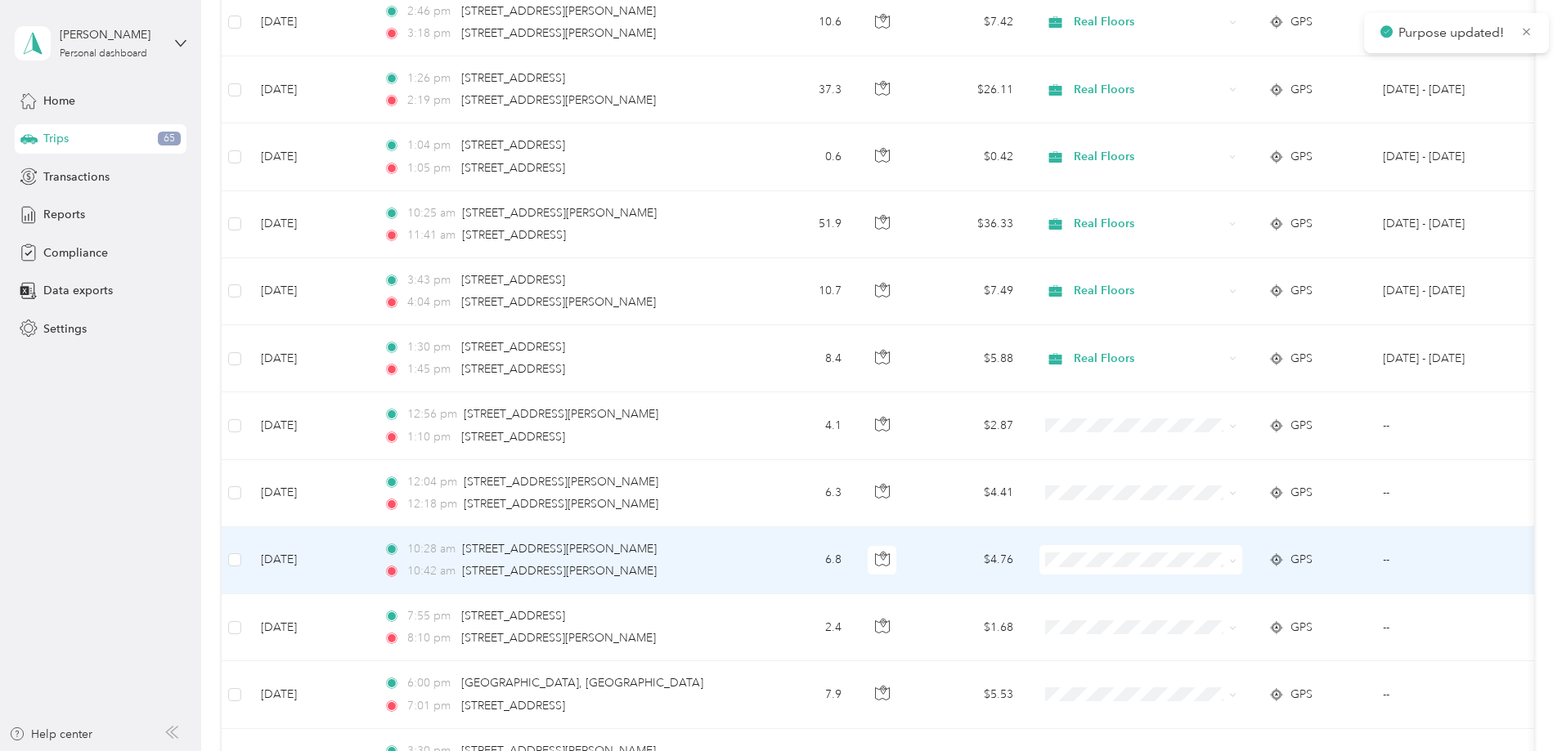
click at [1192, 585] on span "Real Floors" at bounding box center [1264, 589] width 151 height 17
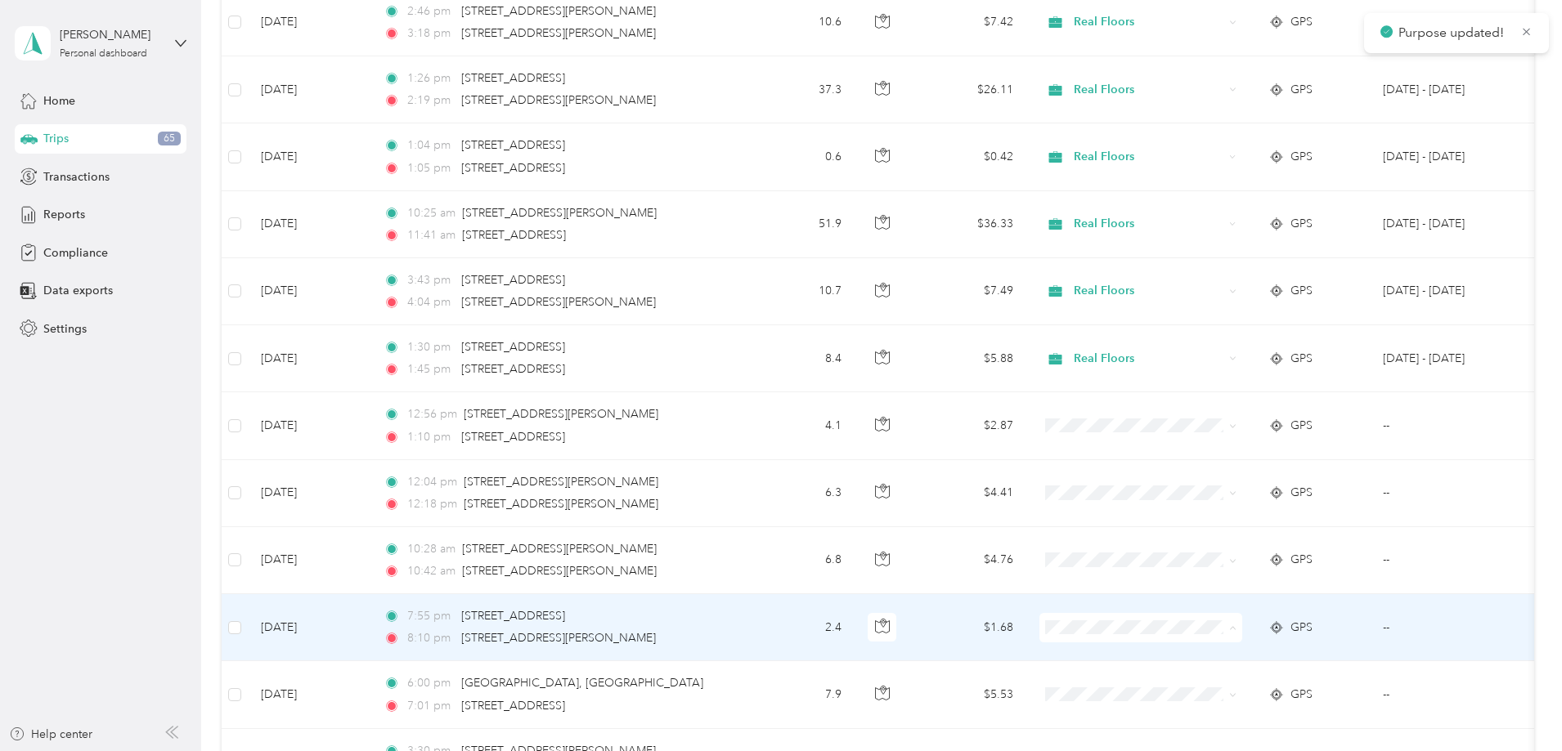
click at [1173, 653] on icon at bounding box center [1169, 658] width 20 height 13
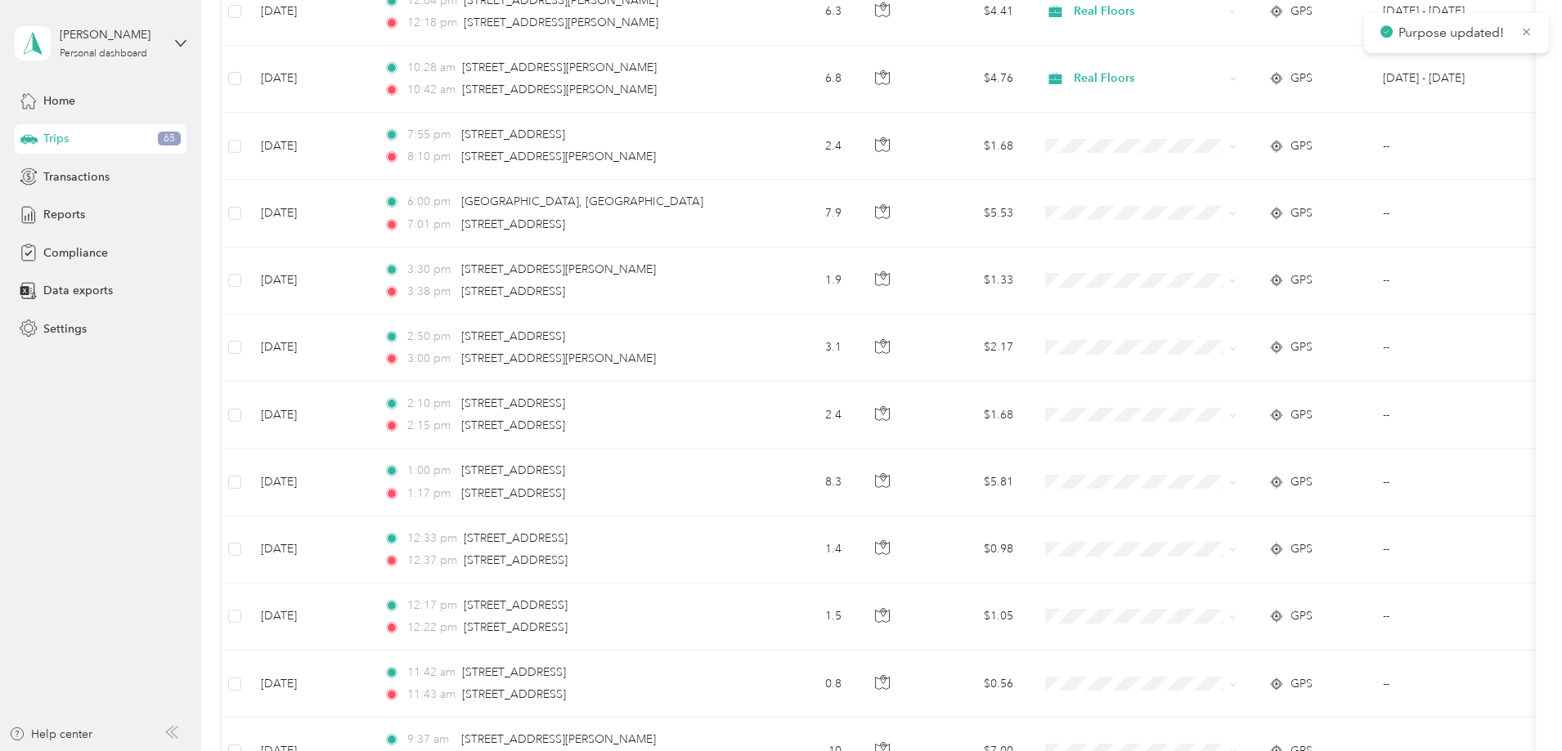
scroll to position [2862, 0]
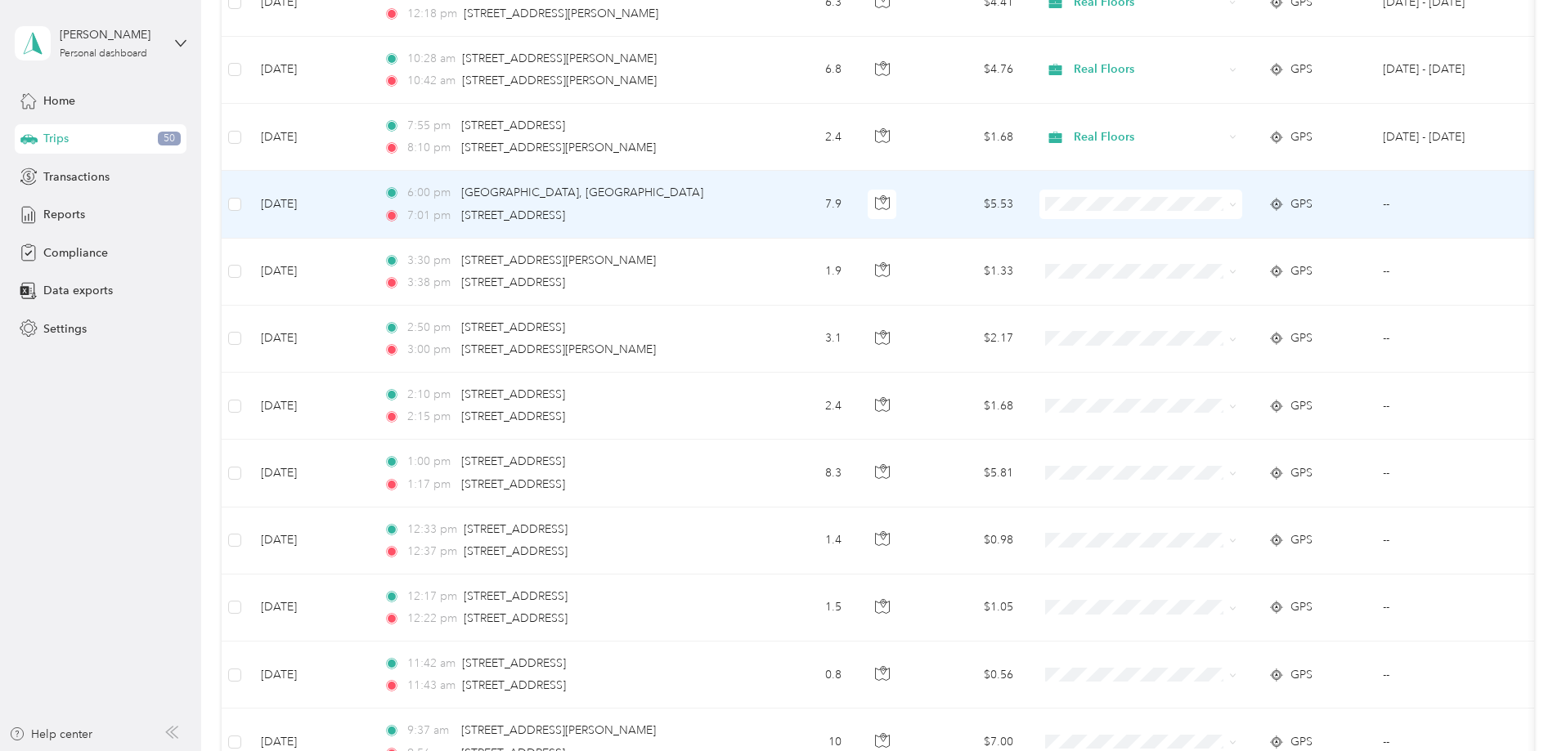
click at [1185, 231] on span "Real Floors" at bounding box center [1249, 234] width 180 height 17
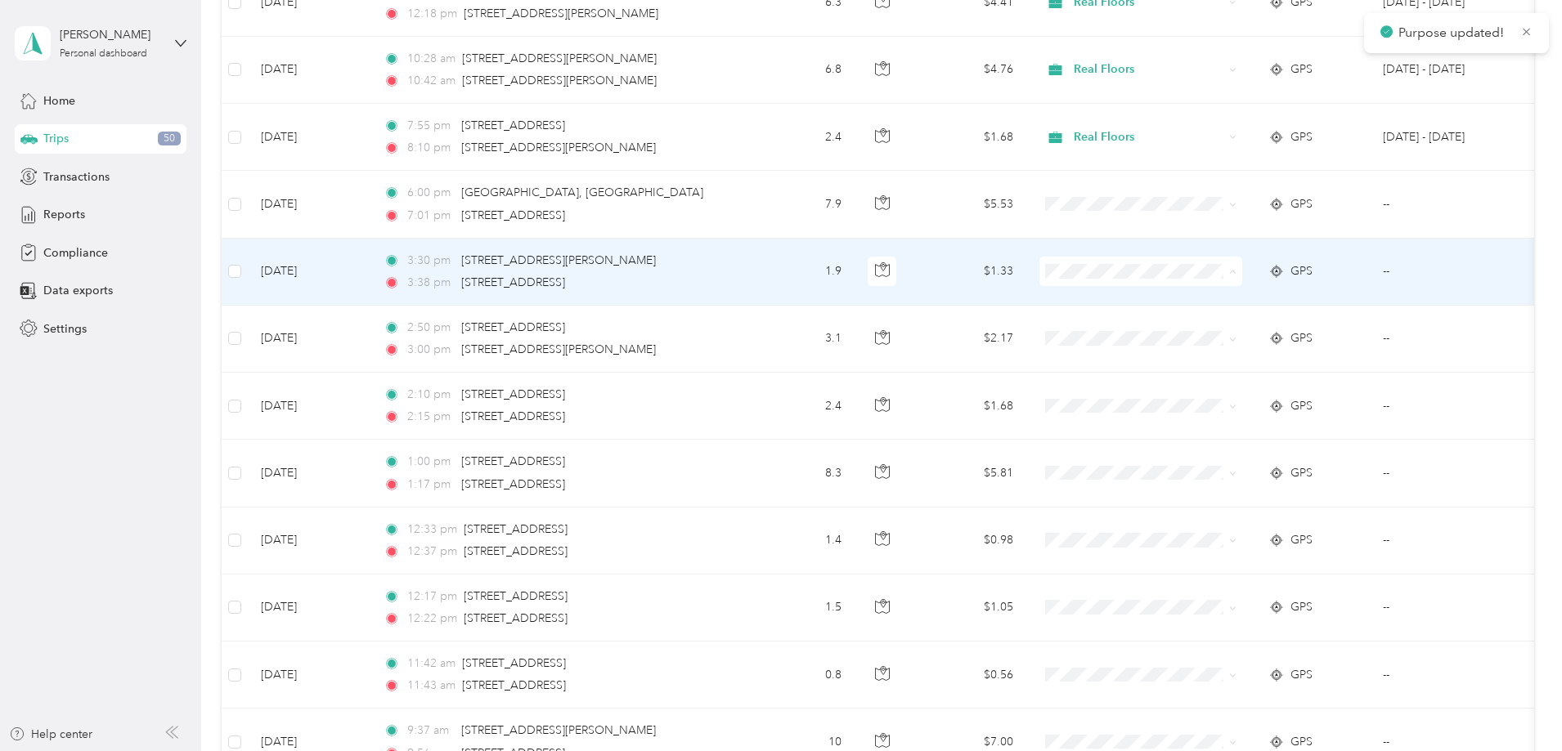
click at [1189, 300] on span "Real Floors" at bounding box center [1264, 302] width 151 height 17
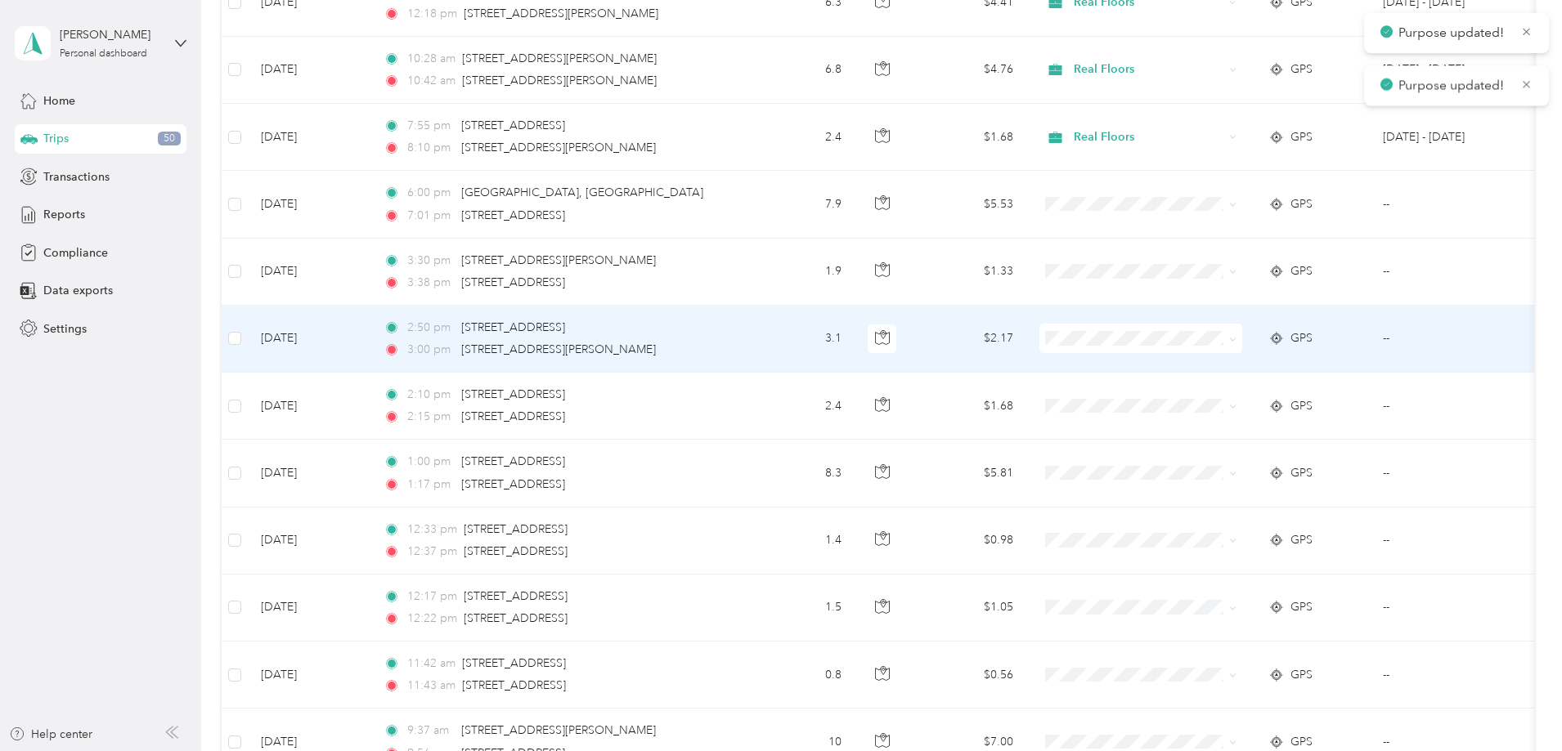
click at [1198, 365] on span "Real Floors" at bounding box center [1264, 365] width 151 height 17
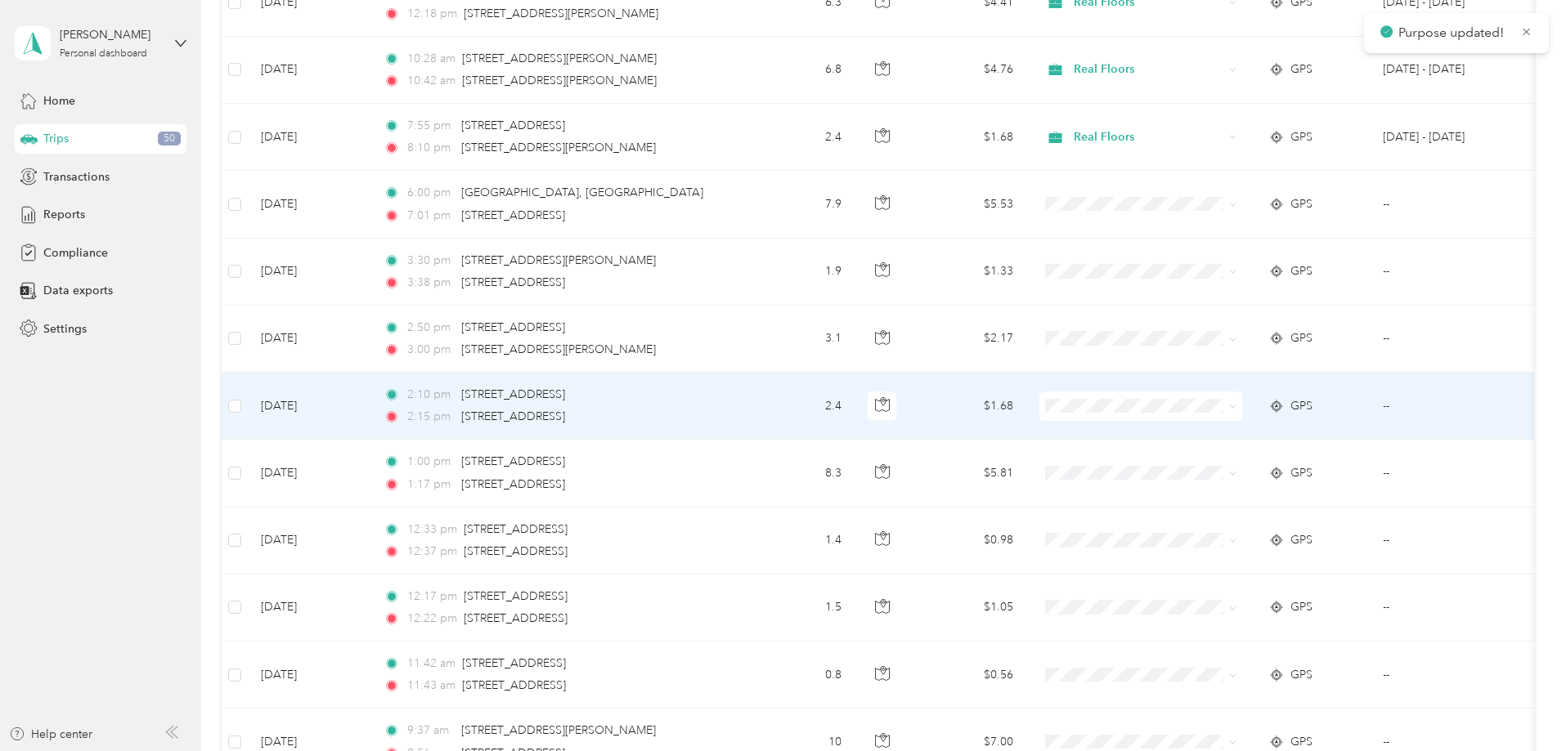
click at [1181, 446] on ol "Real Floors Personal" at bounding box center [1249, 450] width 203 height 57
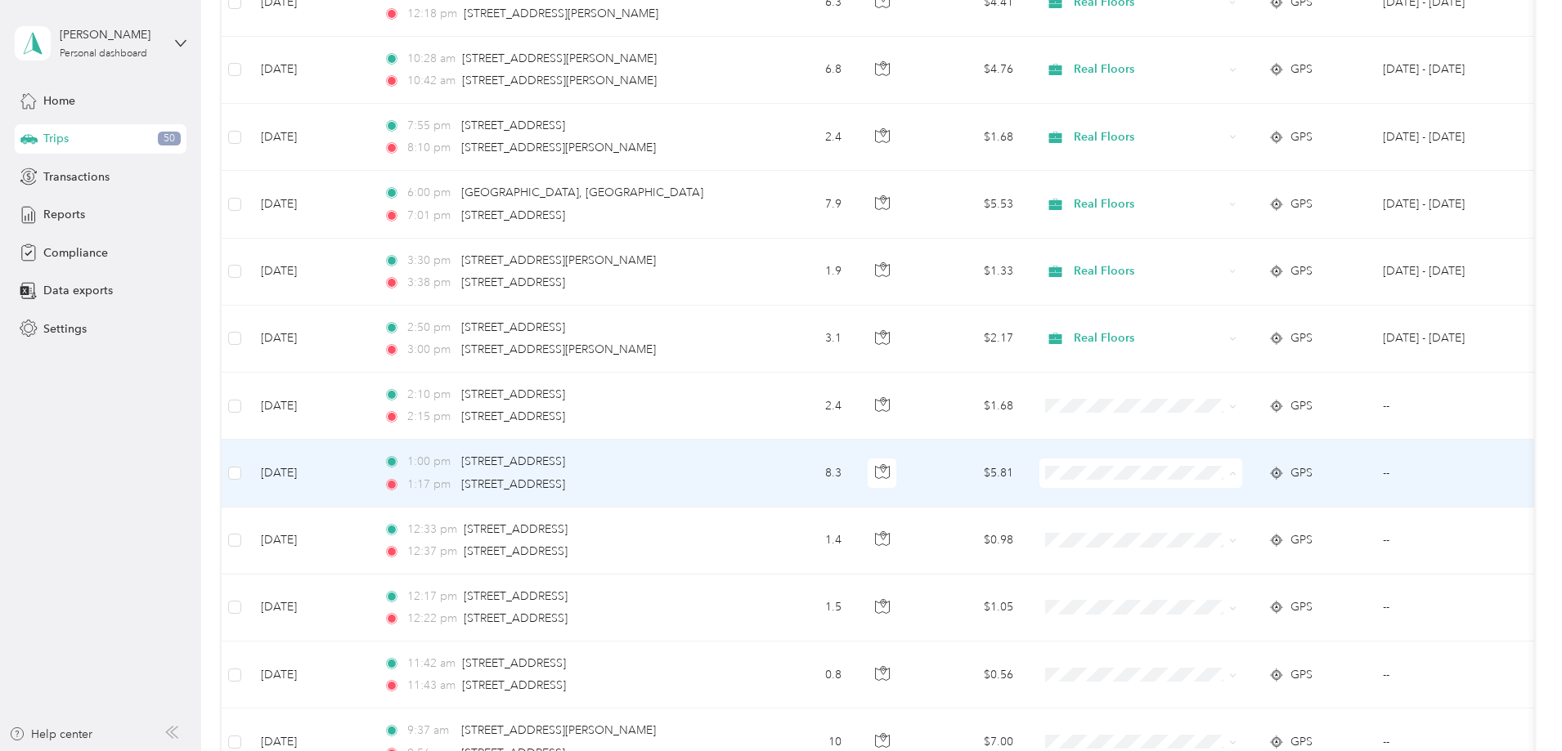
click at [1194, 498] on span "Real Floors" at bounding box center [1264, 504] width 151 height 17
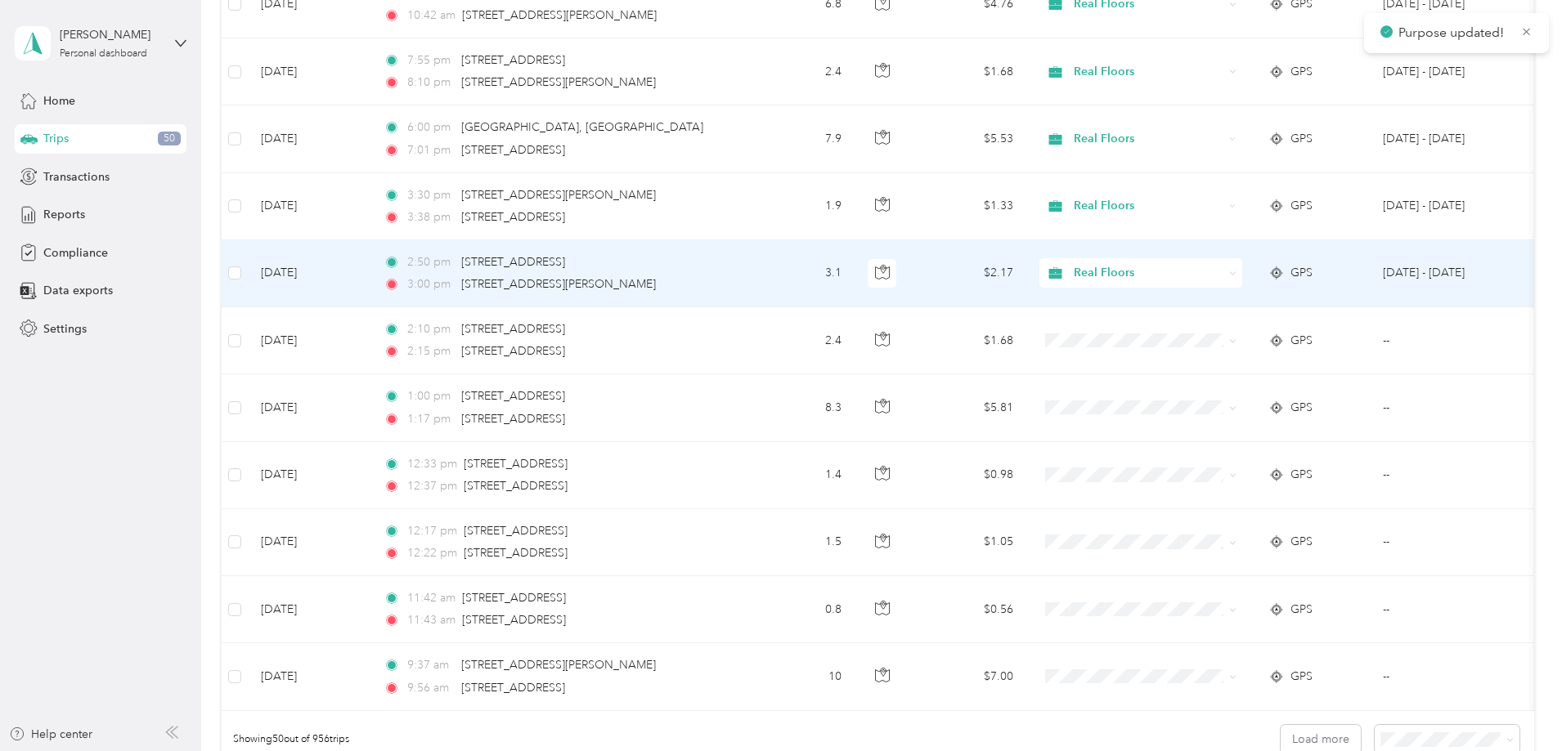
scroll to position [3025, 0]
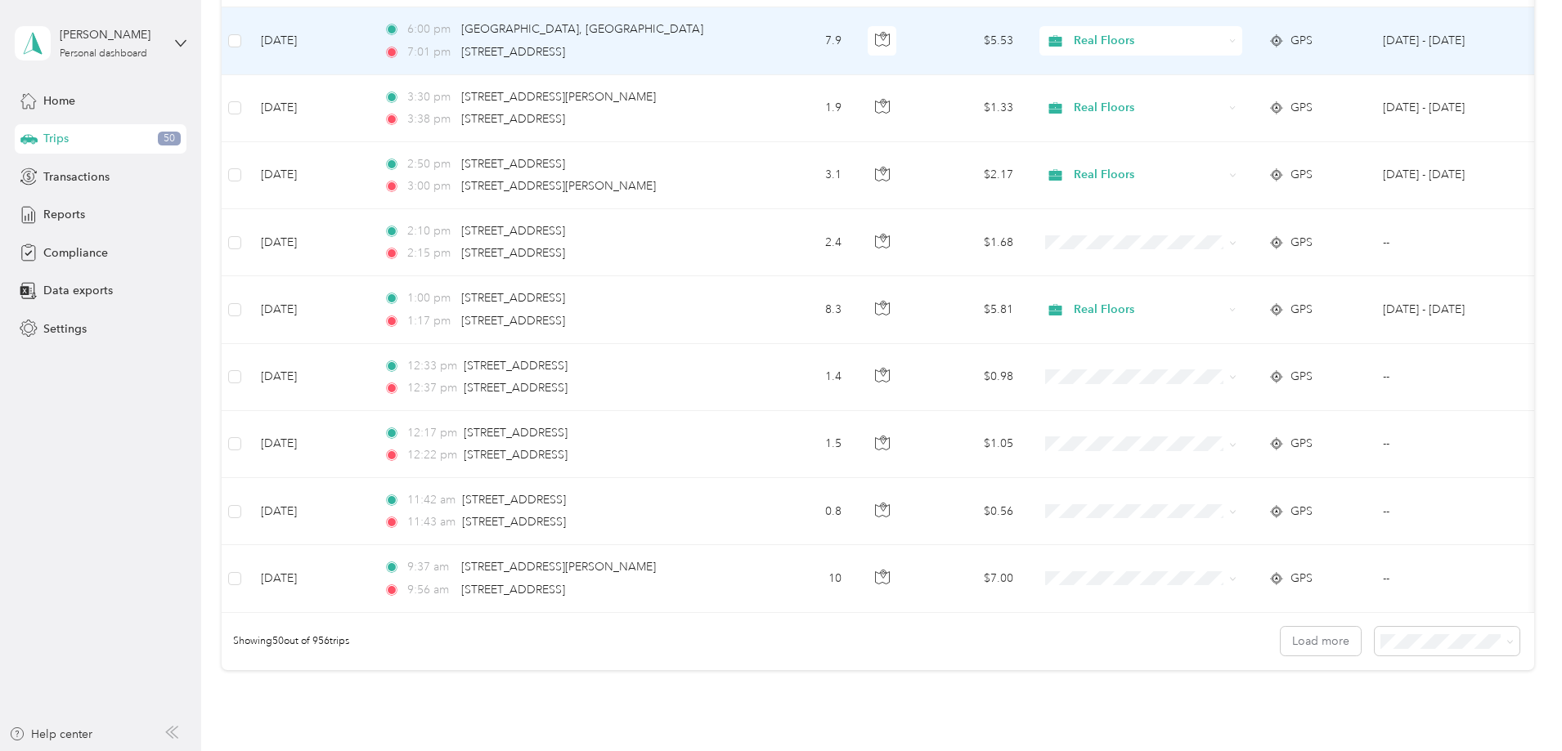
click at [1223, 39] on span "Real Floors" at bounding box center [1149, 41] width 150 height 18
click at [1230, 96] on span "Personal" at bounding box center [1264, 100] width 151 height 17
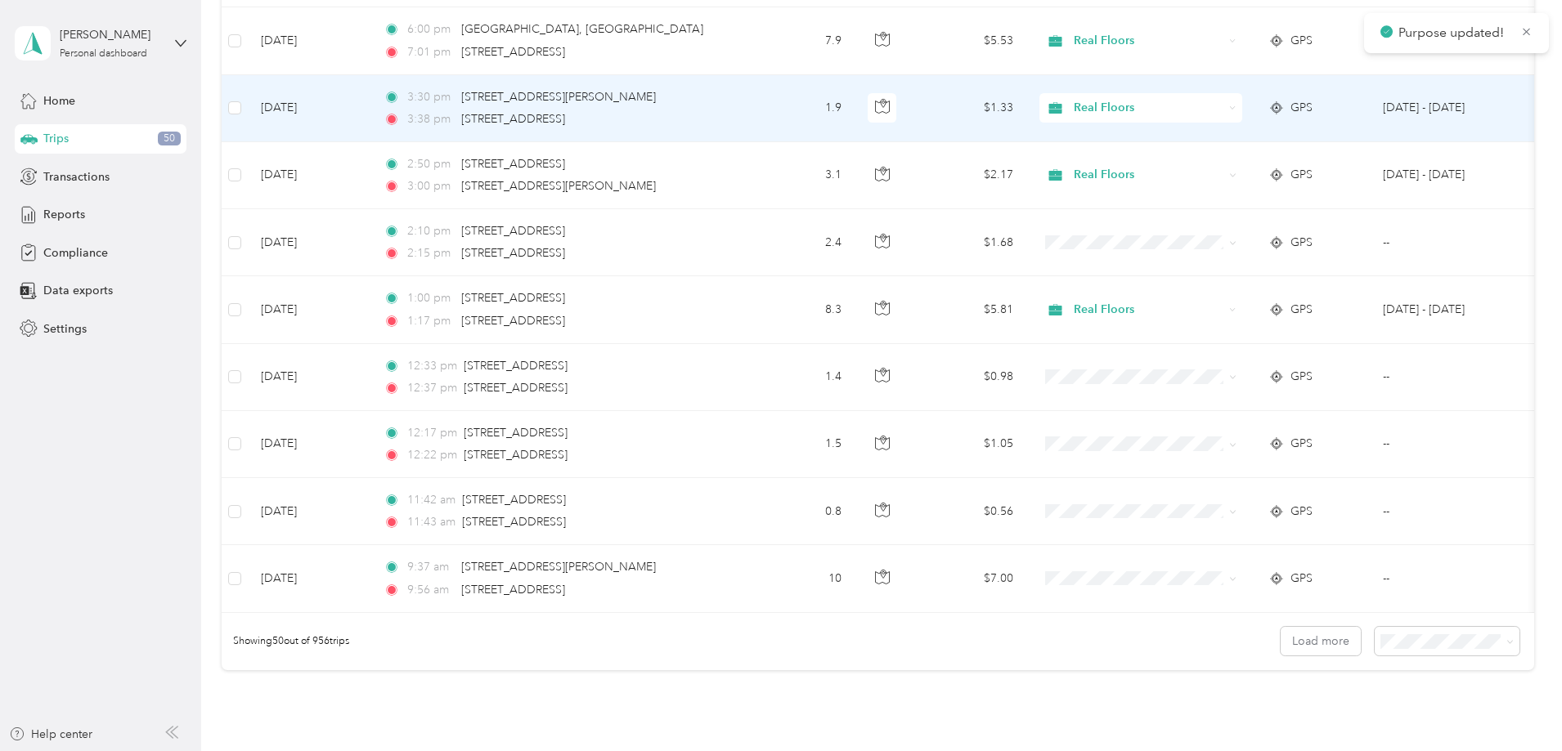
click at [1223, 102] on span "Real Floors" at bounding box center [1149, 108] width 150 height 18
click at [1222, 159] on span "Personal" at bounding box center [1264, 167] width 151 height 17
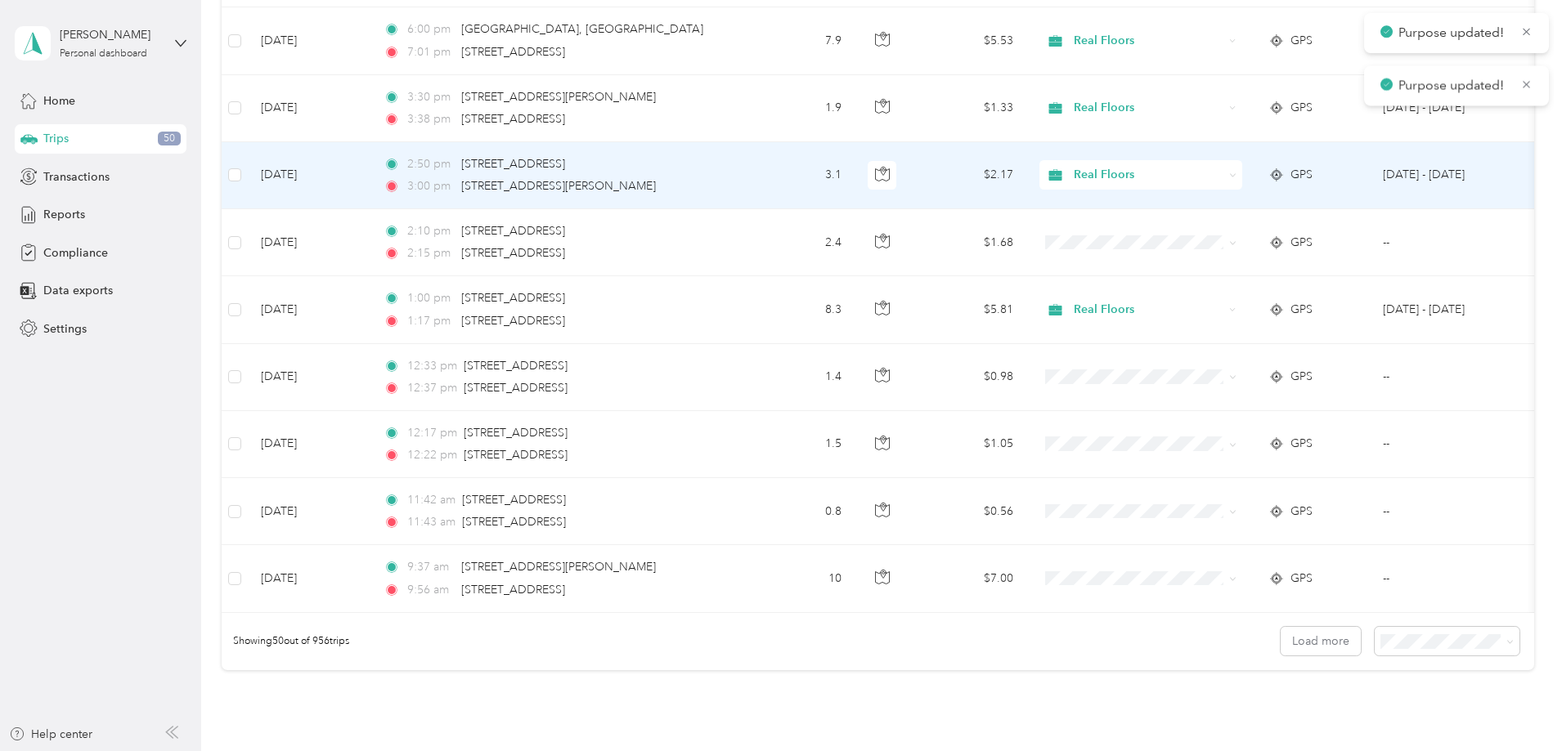
click at [1221, 169] on span "Real Floors" at bounding box center [1149, 175] width 150 height 18
click at [1215, 227] on span "Personal" at bounding box center [1264, 234] width 151 height 17
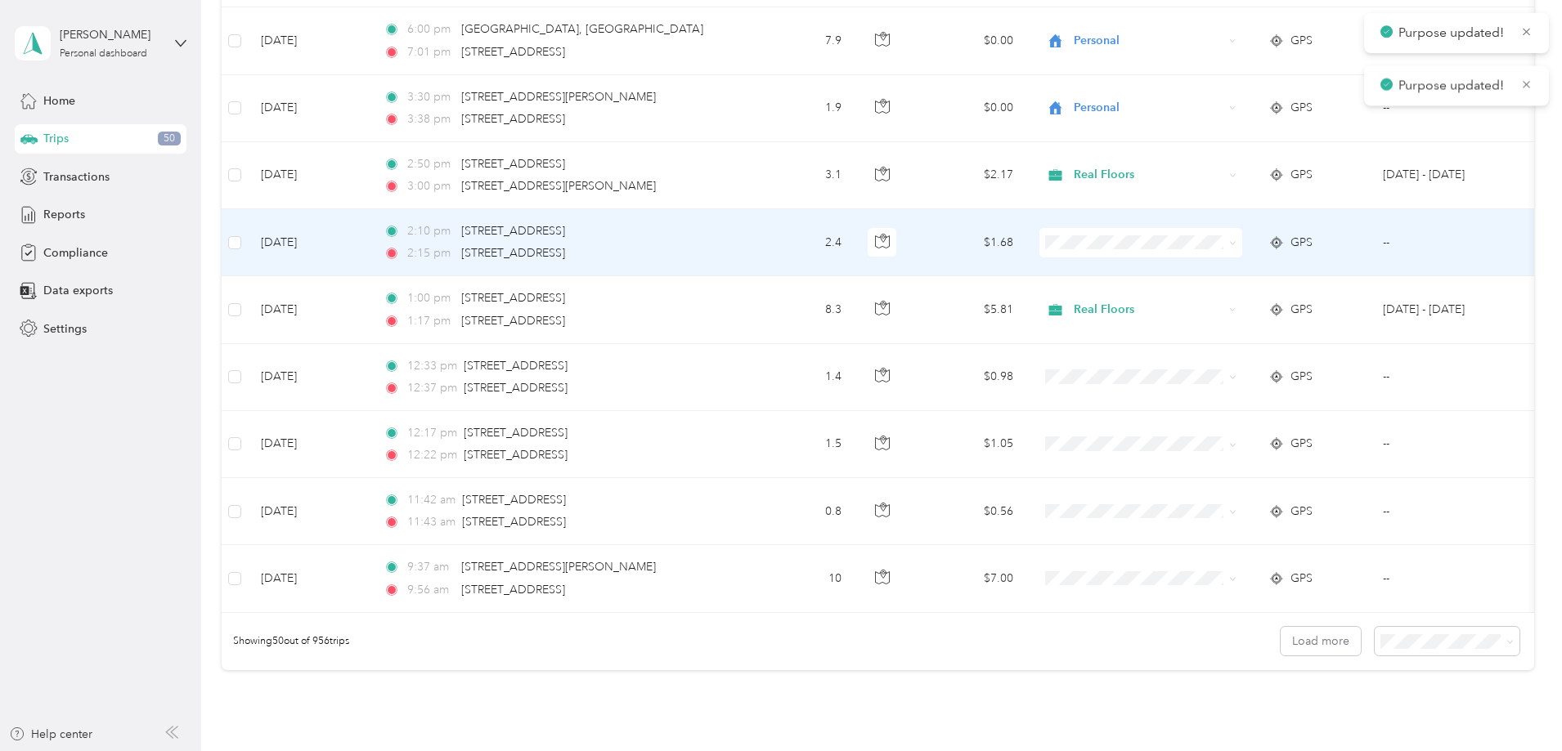
click at [1212, 298] on span "Personal" at bounding box center [1264, 301] width 151 height 17
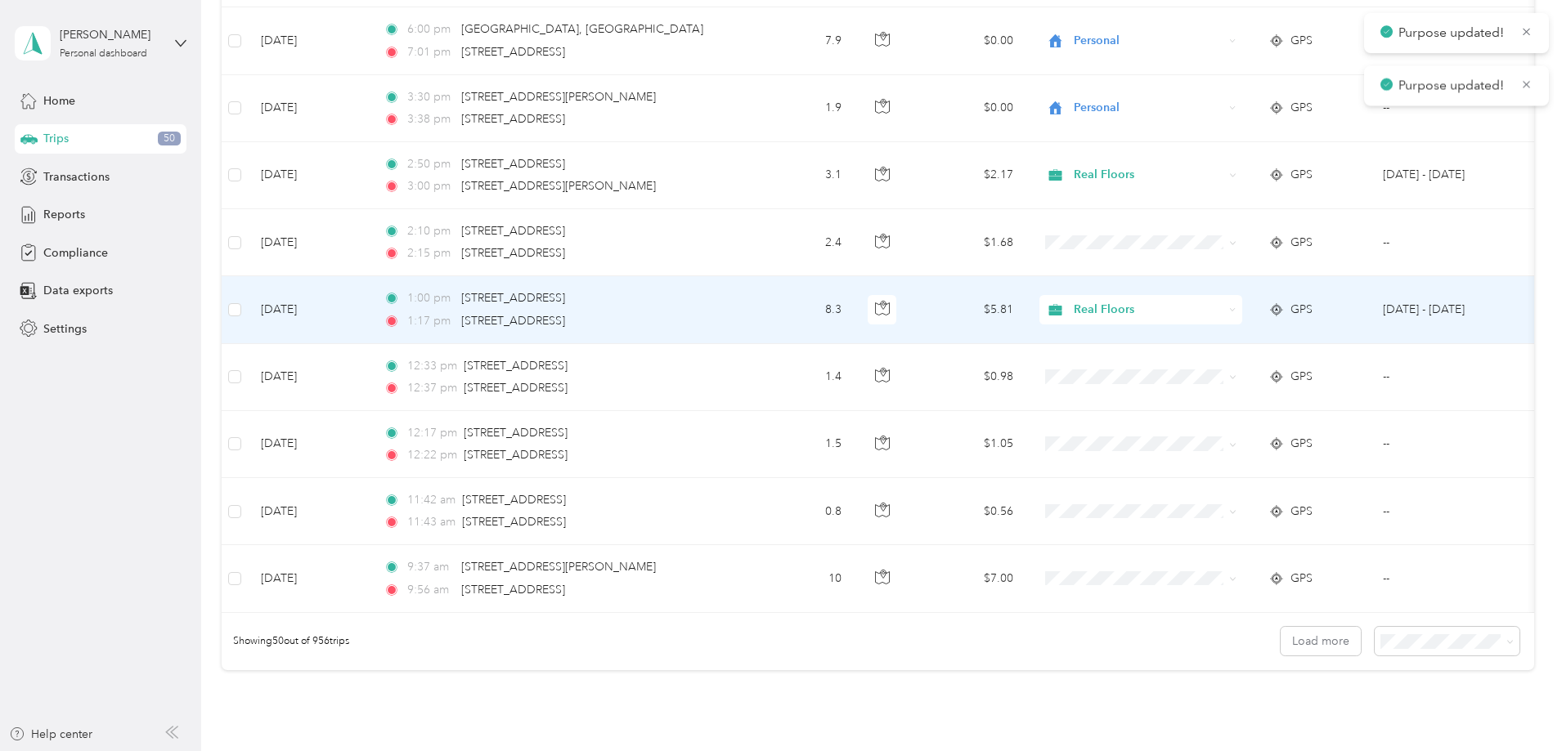
click at [1212, 308] on span "Real Floors" at bounding box center [1149, 310] width 150 height 18
click at [1224, 363] on span "Personal" at bounding box center [1264, 369] width 151 height 17
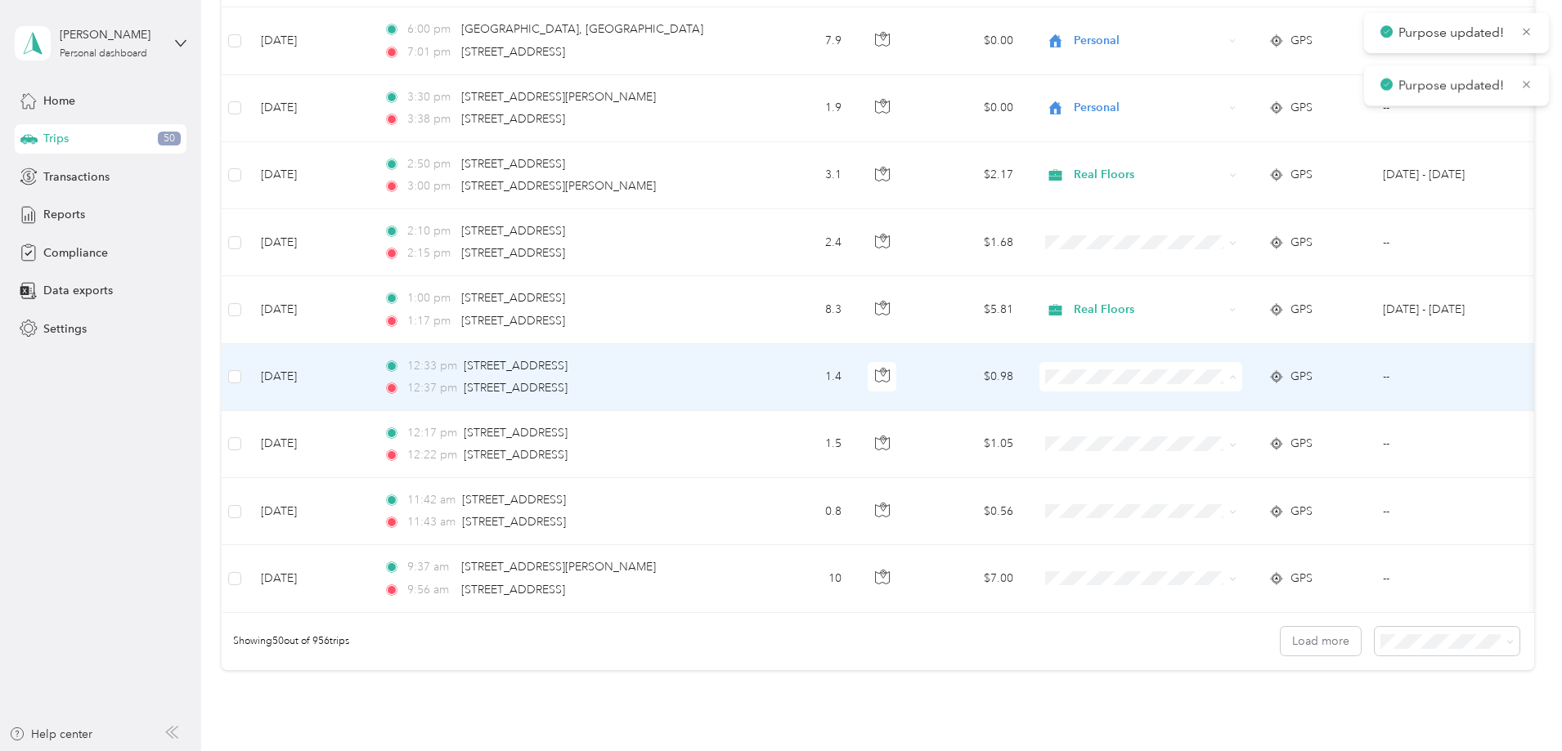
click at [1229, 438] on span "Personal" at bounding box center [1264, 436] width 151 height 17
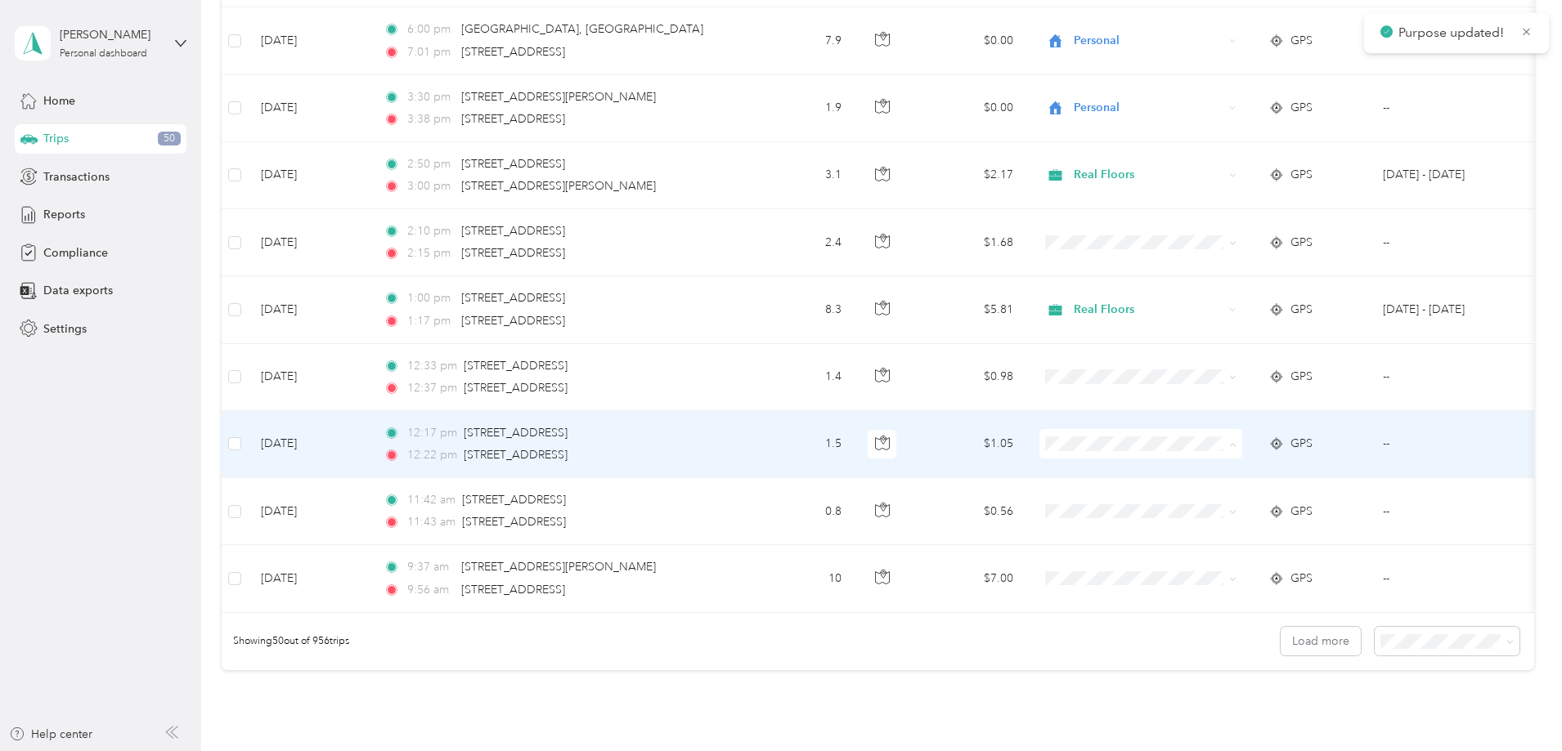
click at [1240, 502] on span "Personal" at bounding box center [1264, 503] width 151 height 17
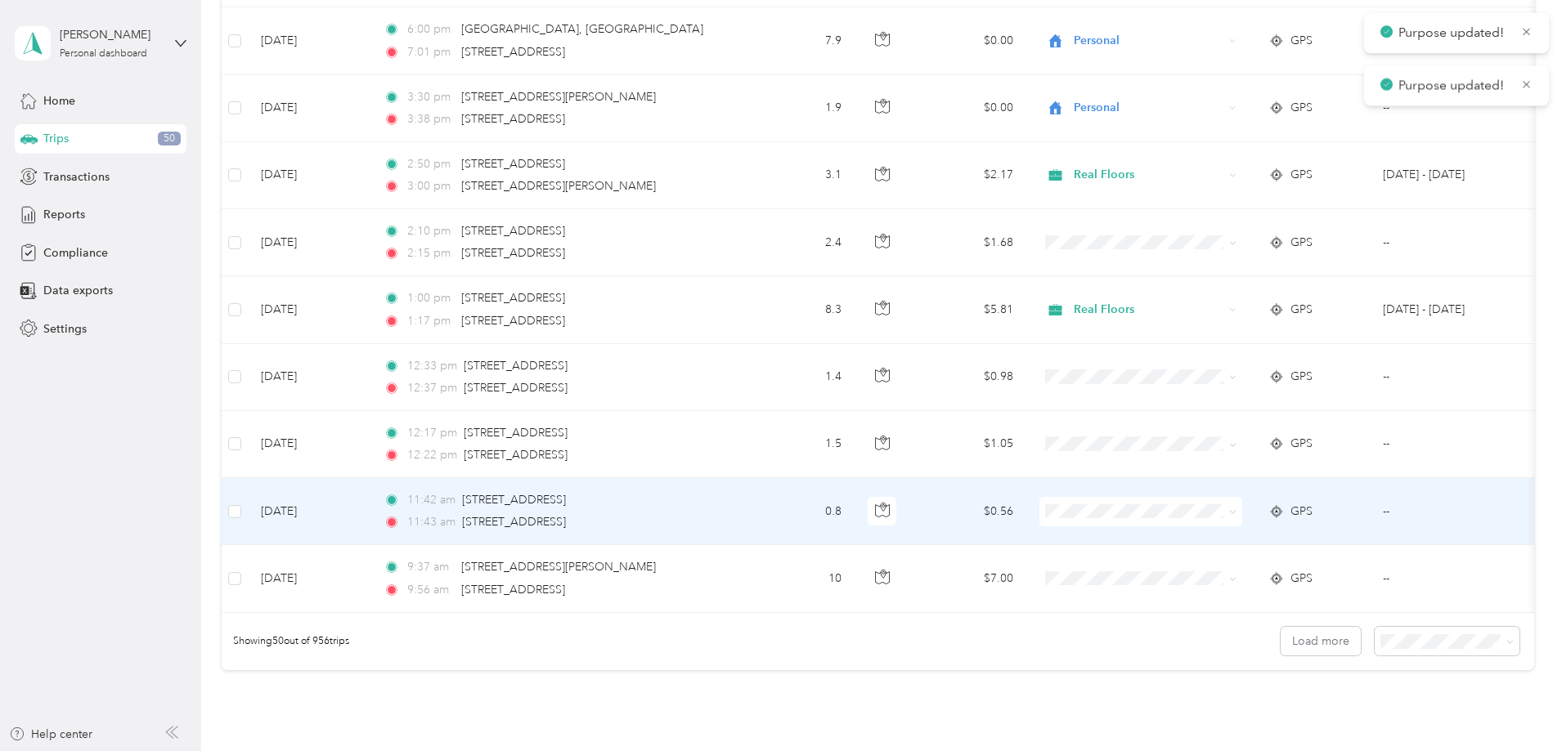
scroll to position [3107, 0]
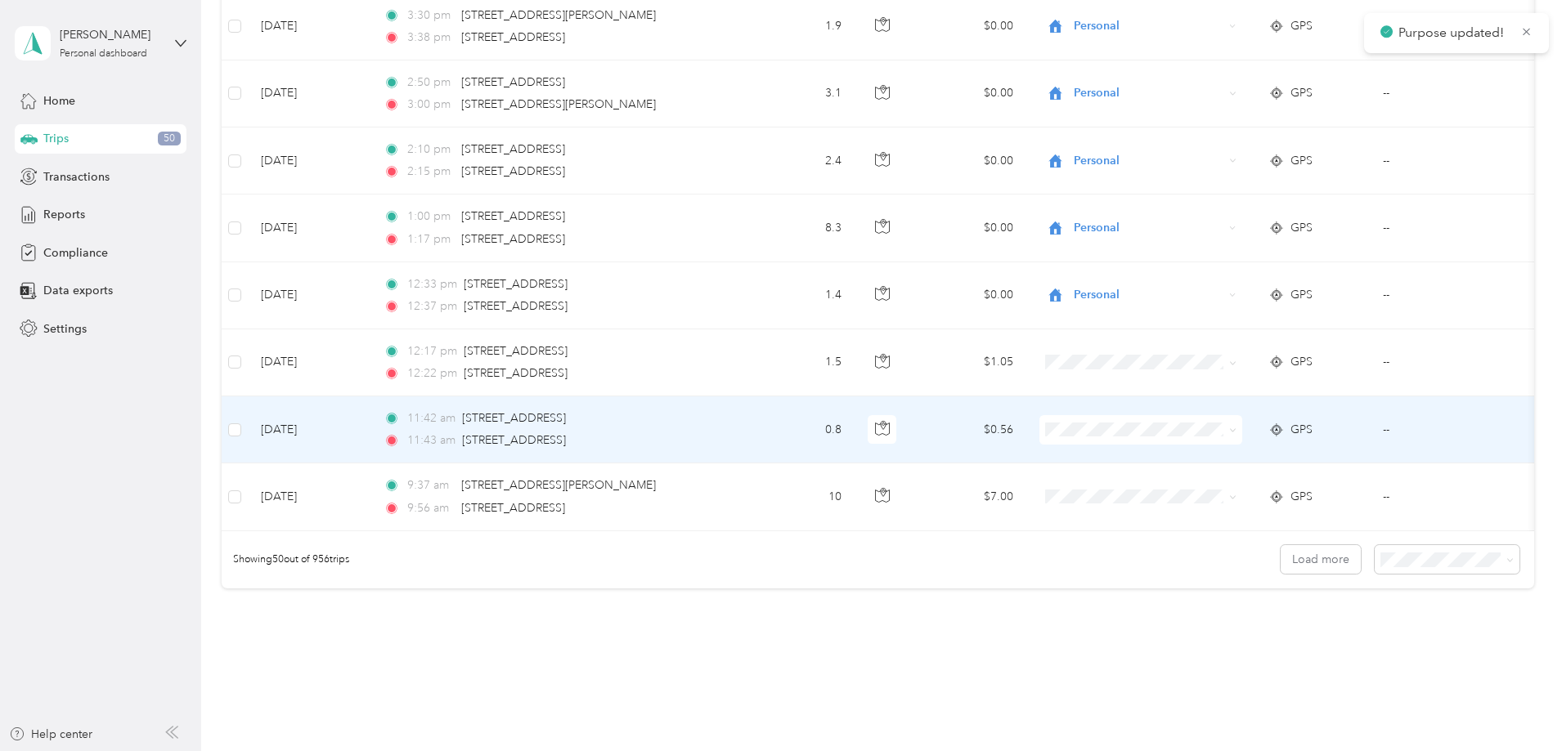
click at [1217, 419] on span at bounding box center [1140, 429] width 203 height 29
click at [1212, 482] on span "Personal" at bounding box center [1264, 486] width 151 height 17
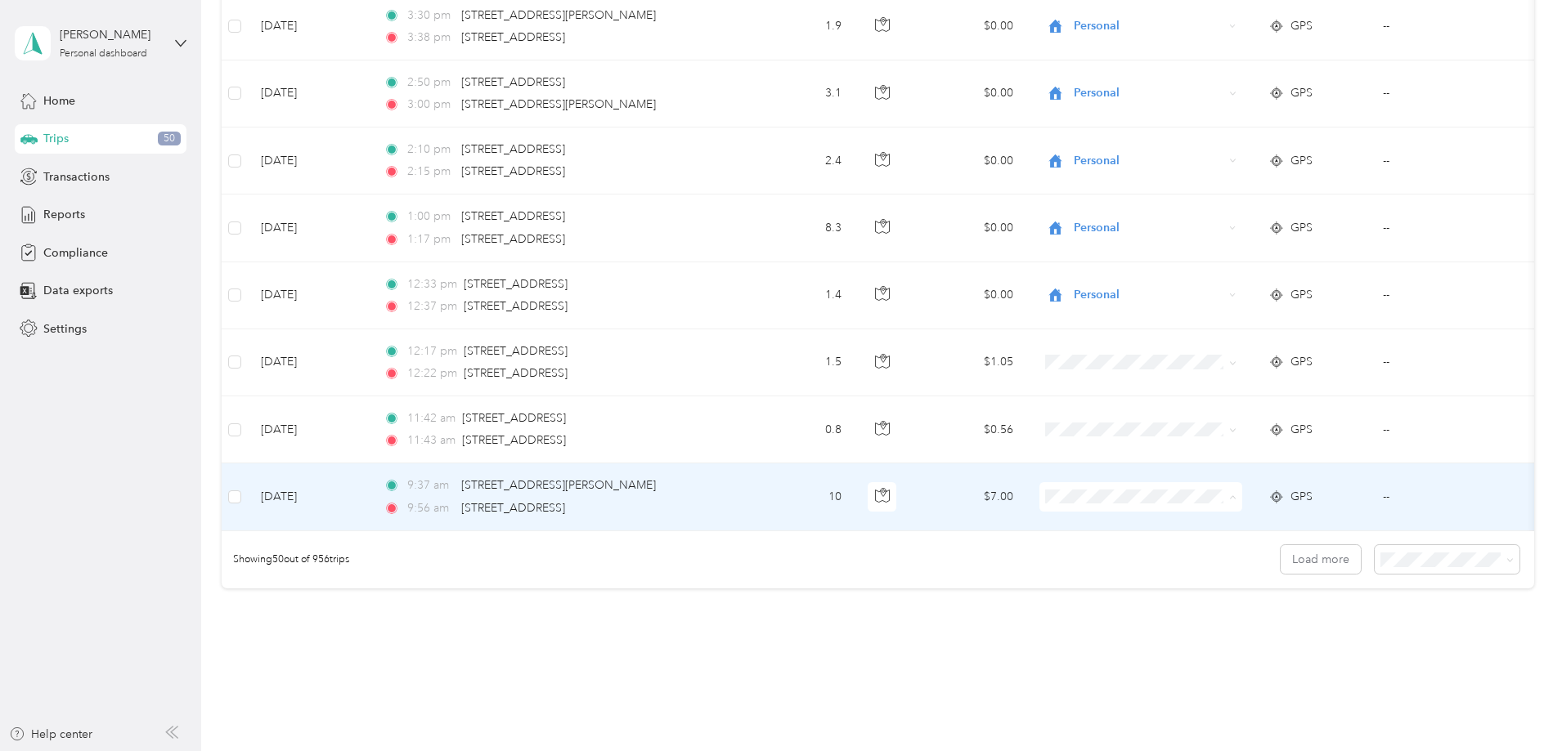
click at [1214, 524] on span "Real Floors" at bounding box center [1264, 527] width 151 height 17
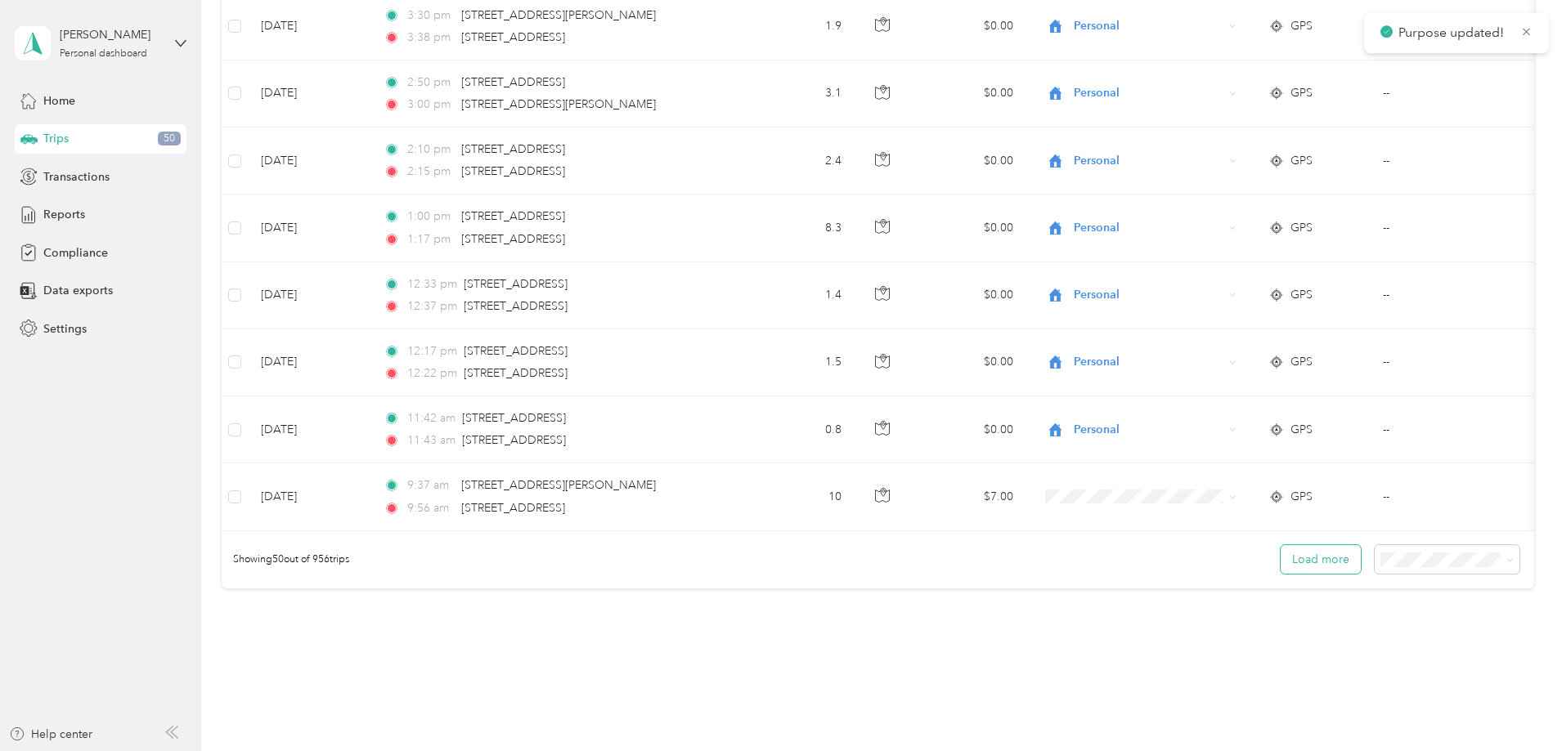
click at [1280, 574] on button "Load more" at bounding box center [1320, 559] width 80 height 29
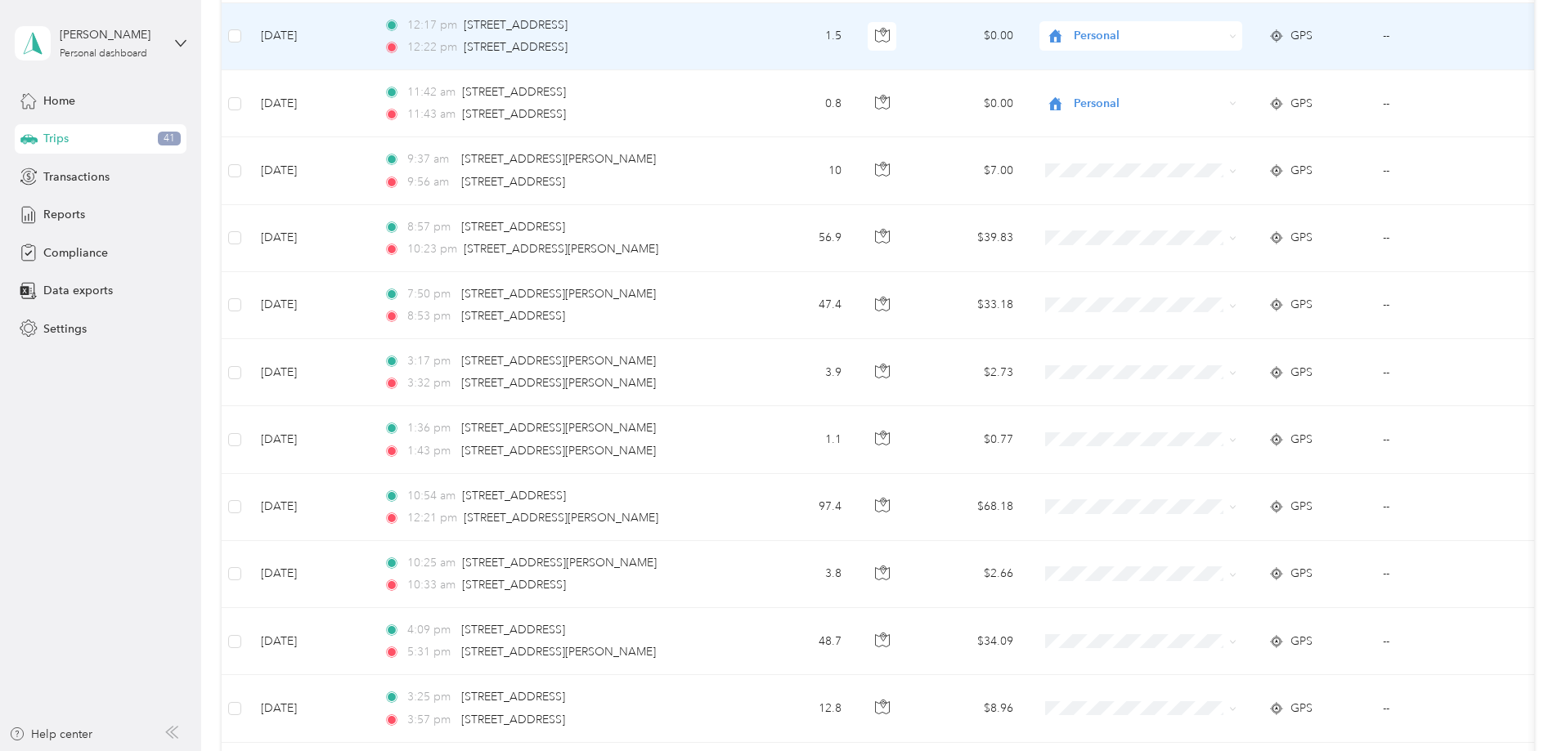
scroll to position [3434, 0]
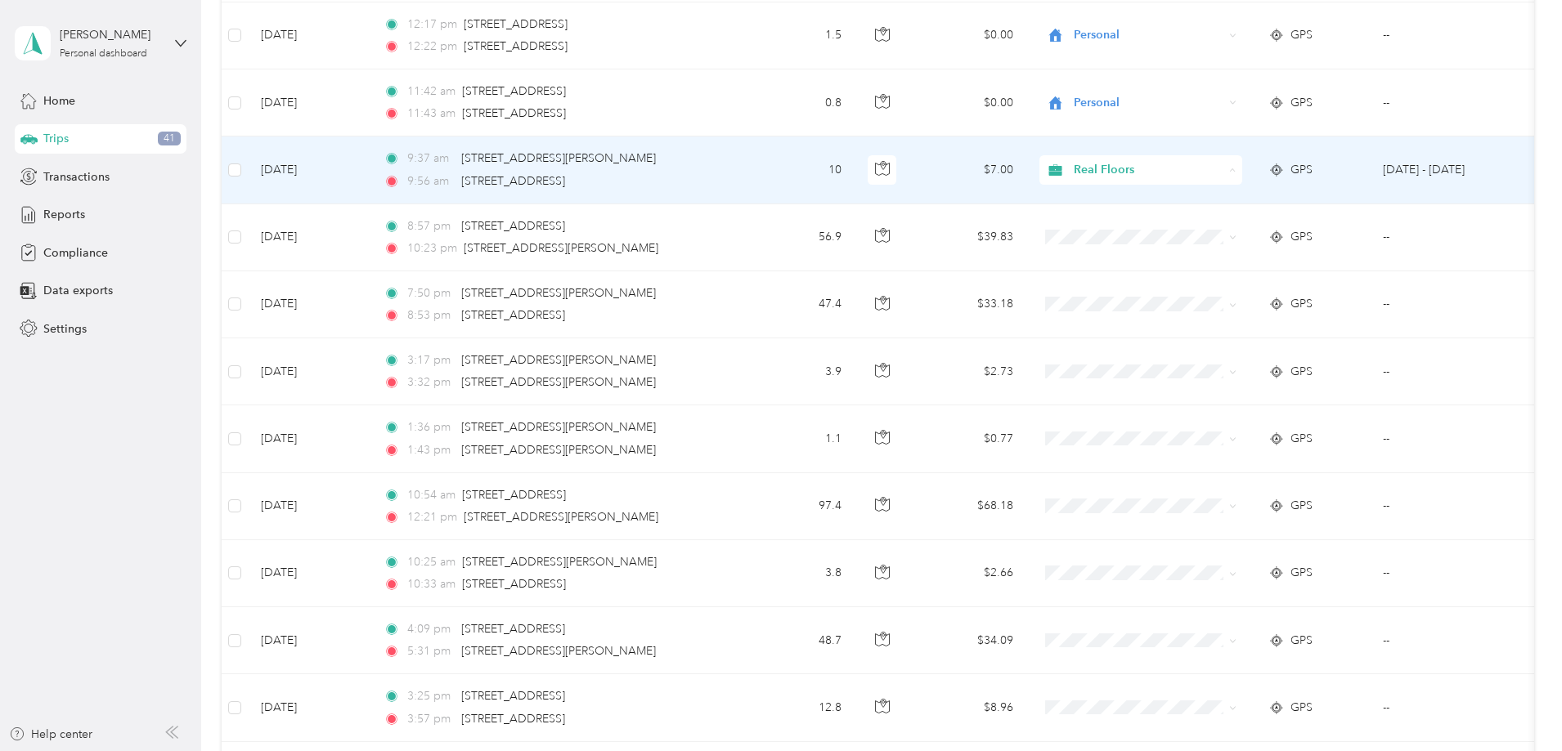
click at [1218, 225] on span "Personal" at bounding box center [1264, 229] width 151 height 17
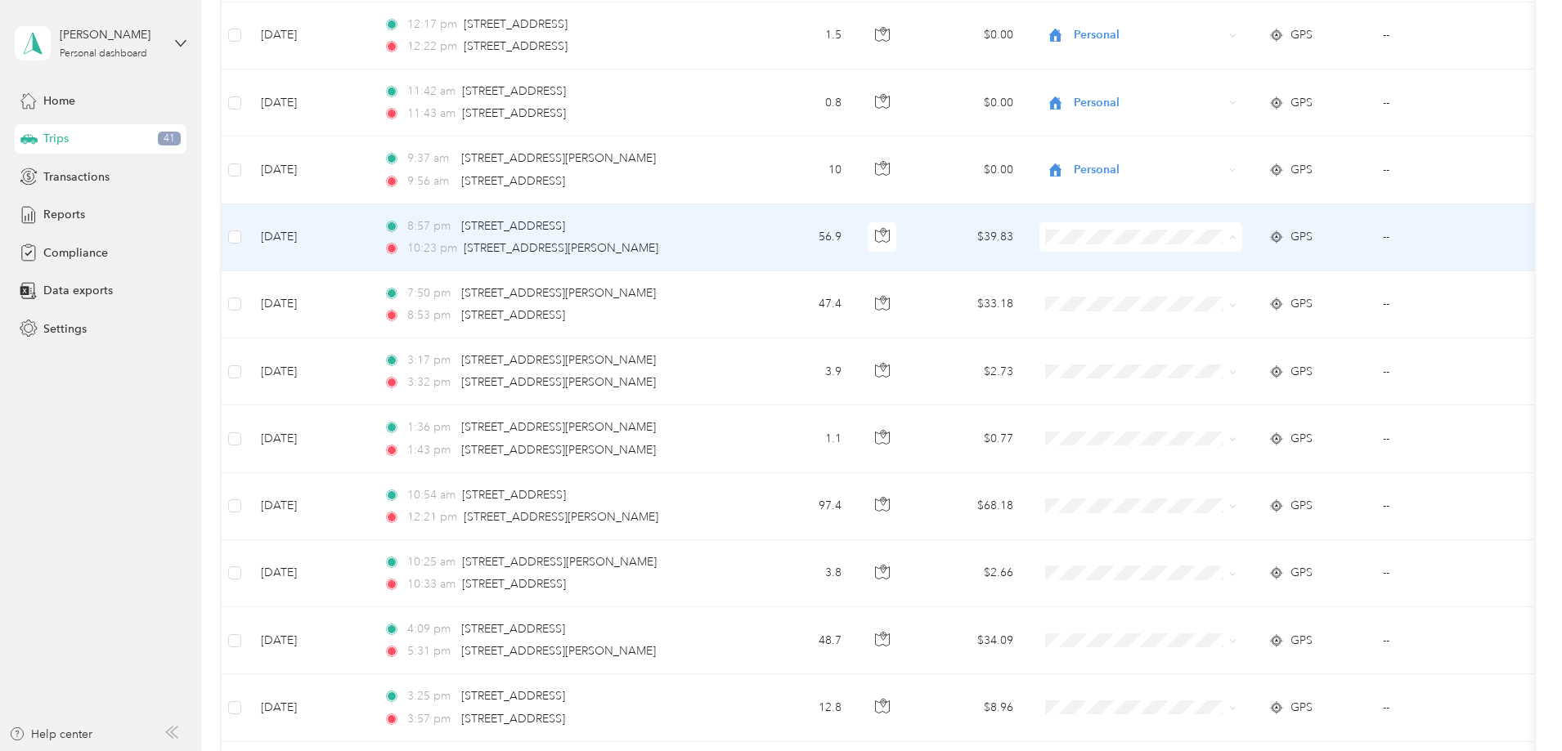
click at [1214, 260] on span "Real Floors" at bounding box center [1264, 267] width 151 height 17
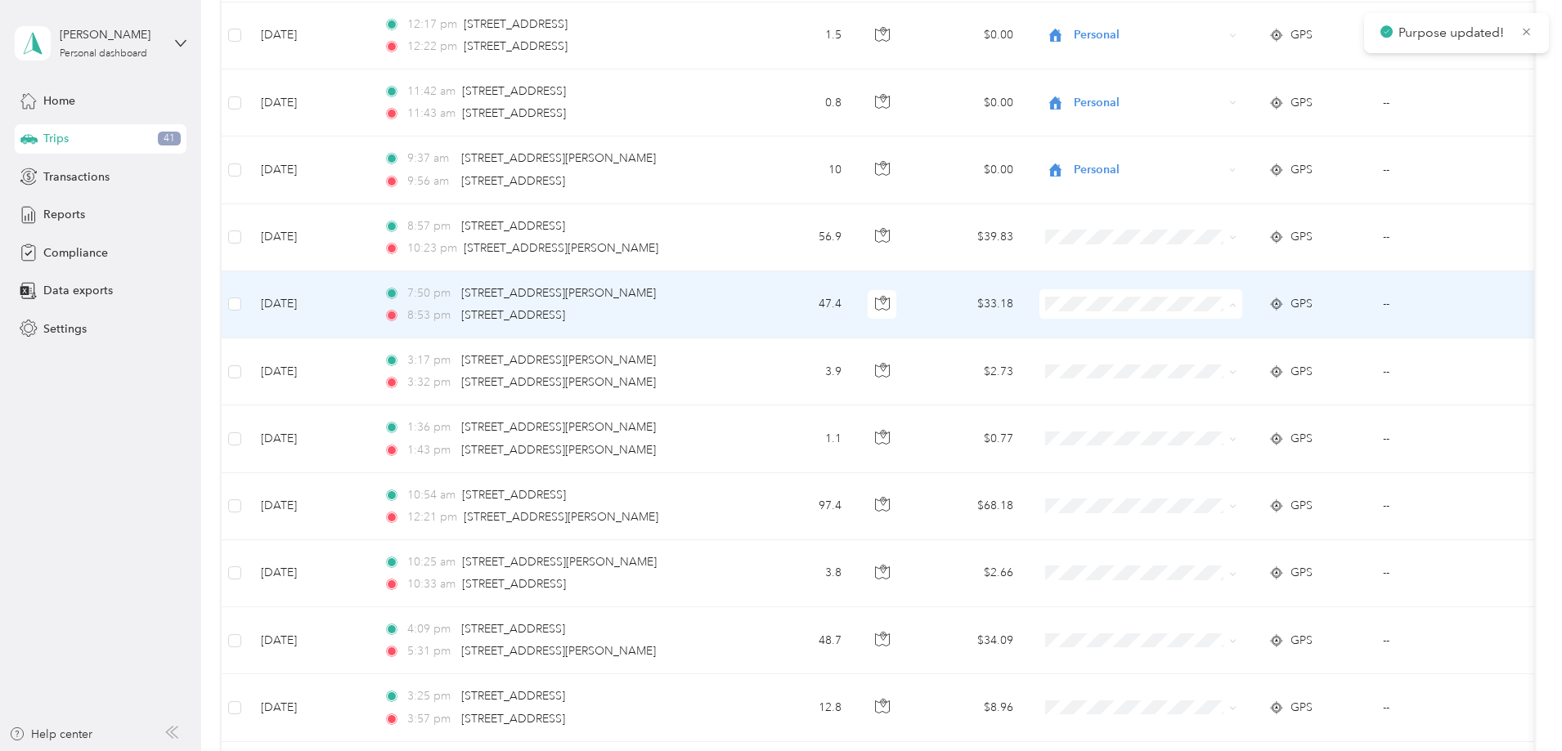
click at [1204, 333] on span "Real Floors" at bounding box center [1264, 334] width 151 height 17
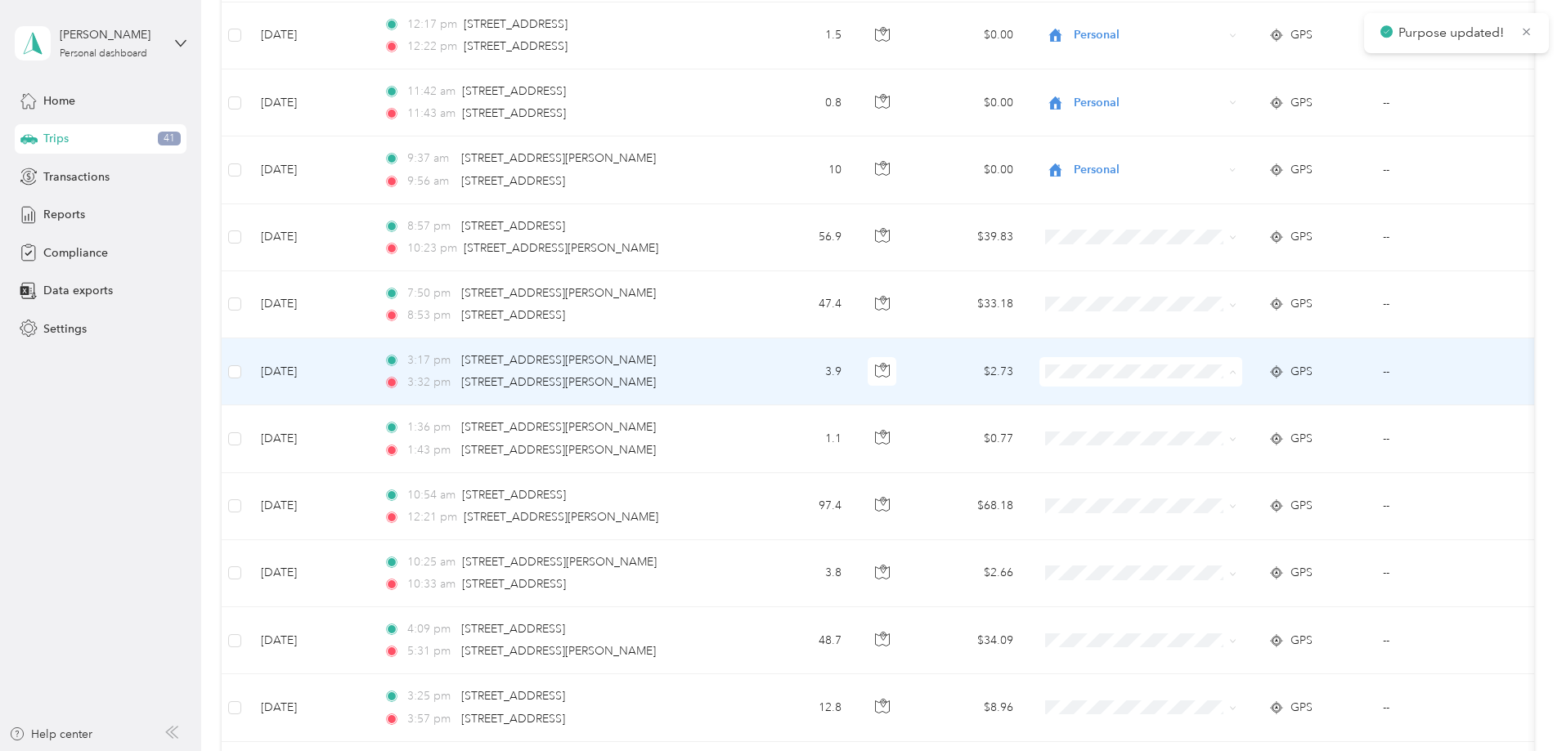
click at [1209, 397] on span "Real Floors" at bounding box center [1264, 402] width 151 height 17
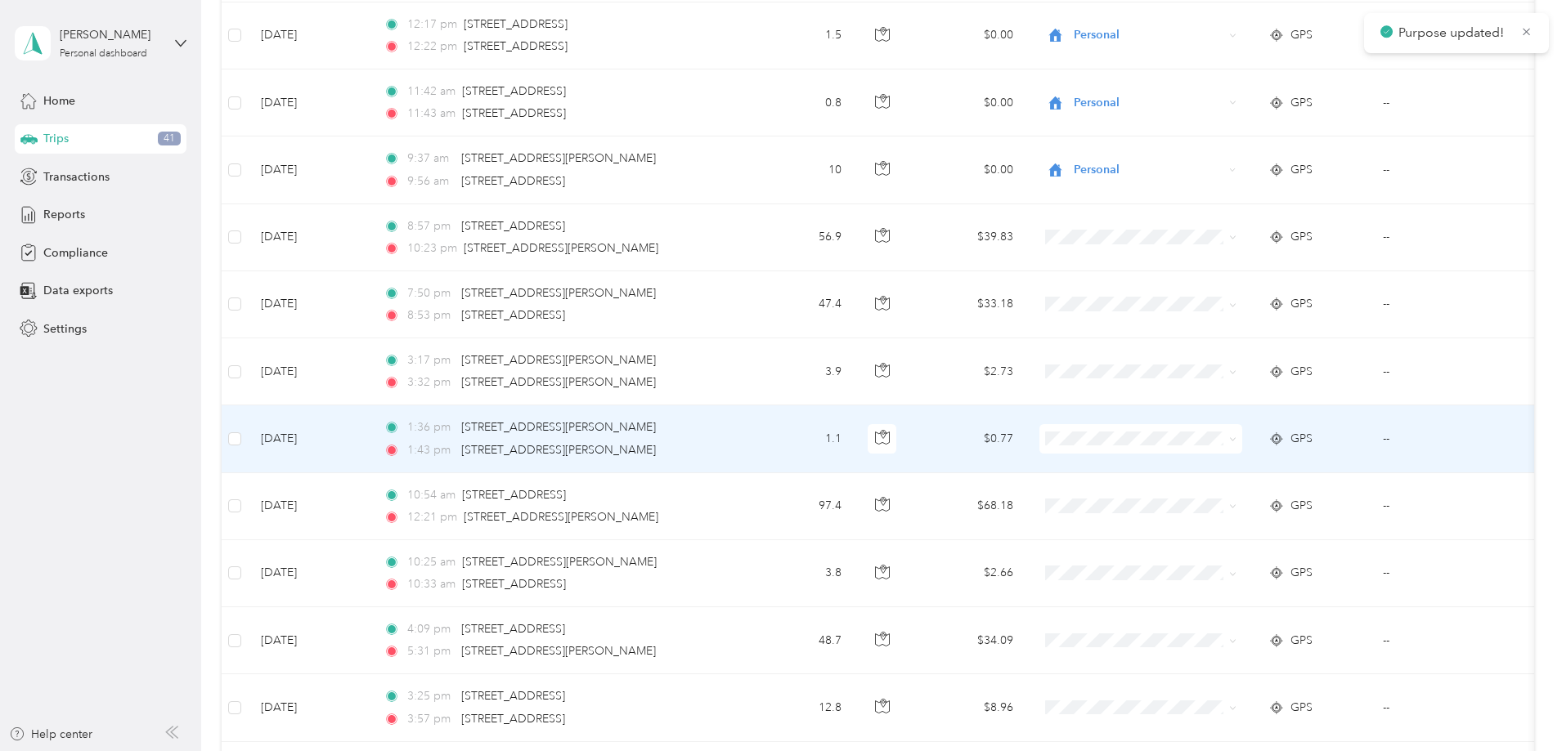
click at [1207, 428] on span at bounding box center [1140, 438] width 203 height 29
click at [1200, 451] on span at bounding box center [1140, 438] width 203 height 29
click at [1203, 469] on span "Real Floors" at bounding box center [1264, 469] width 151 height 17
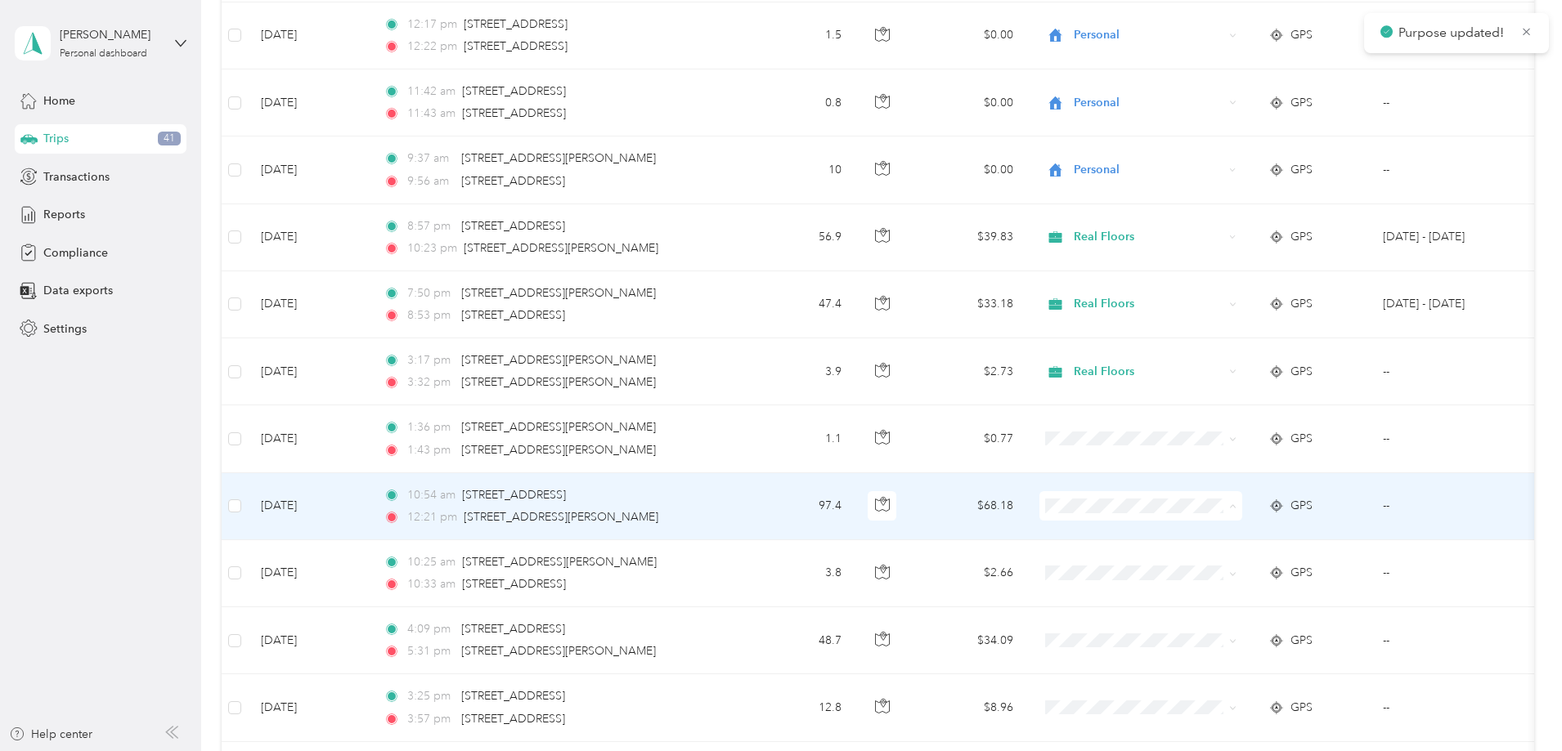
click at [1191, 532] on span "Real Floors" at bounding box center [1264, 536] width 151 height 17
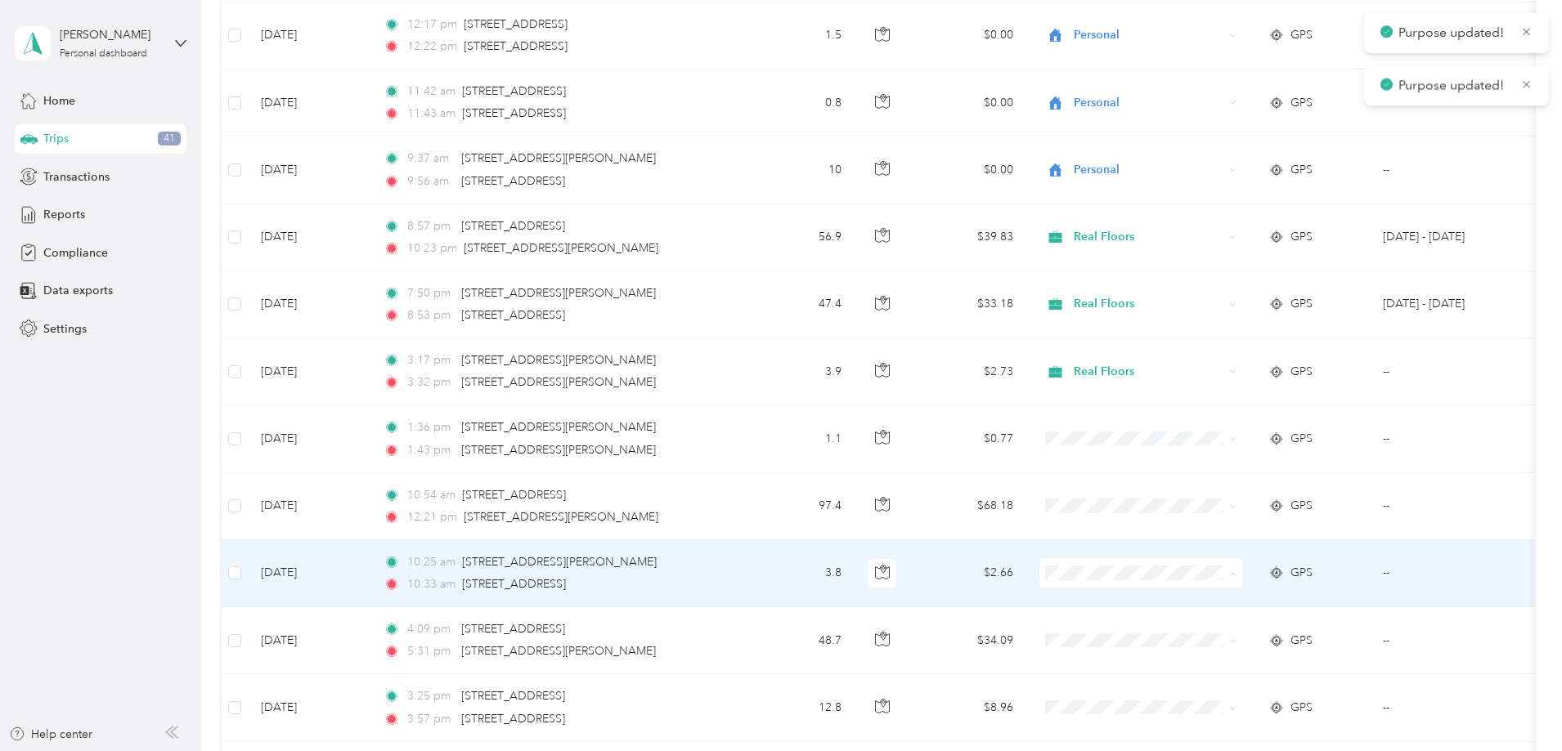
click at [1186, 599] on span "Real Floors" at bounding box center [1249, 603] width 180 height 17
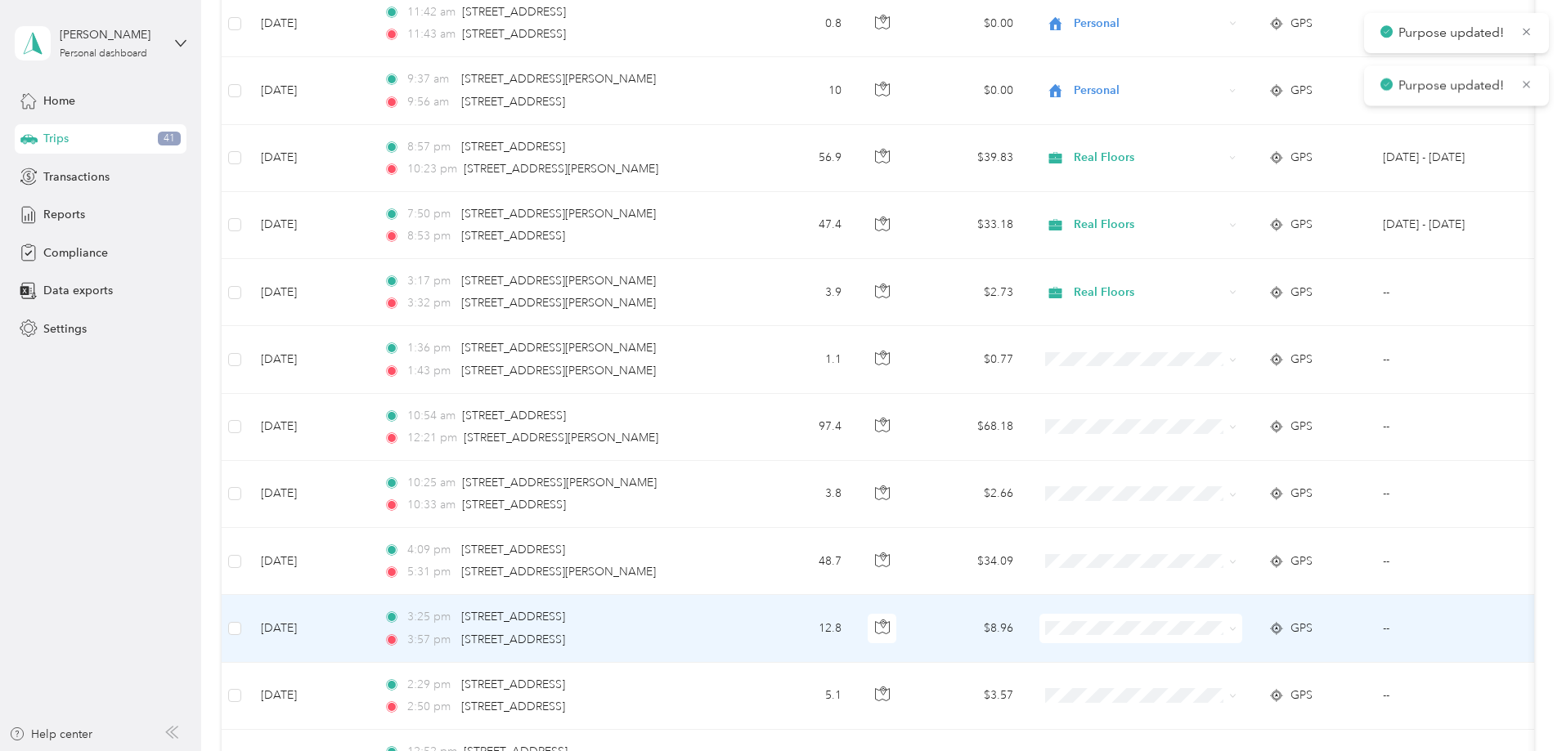
scroll to position [3516, 0]
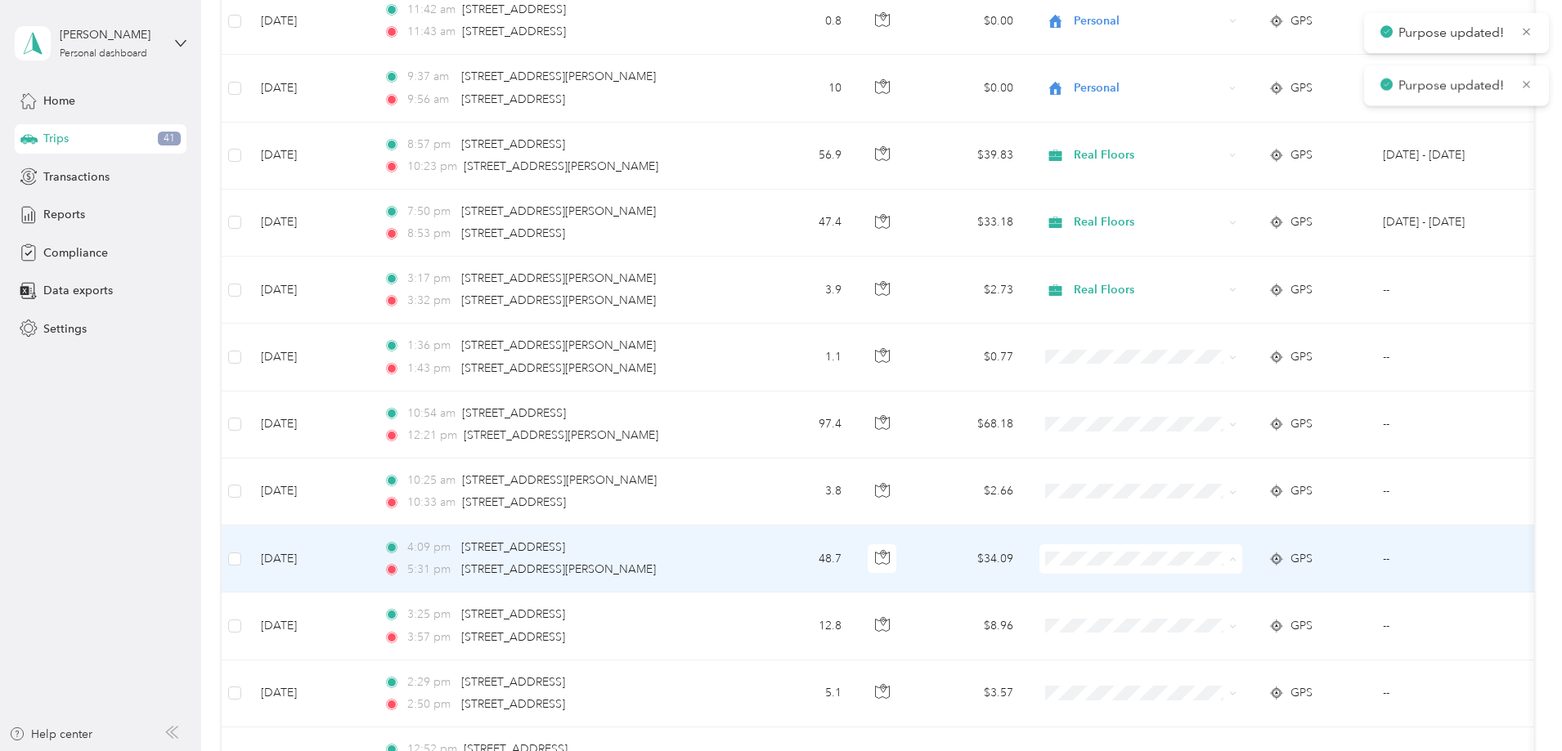
click at [1192, 590] on span "Real Floors" at bounding box center [1264, 589] width 151 height 17
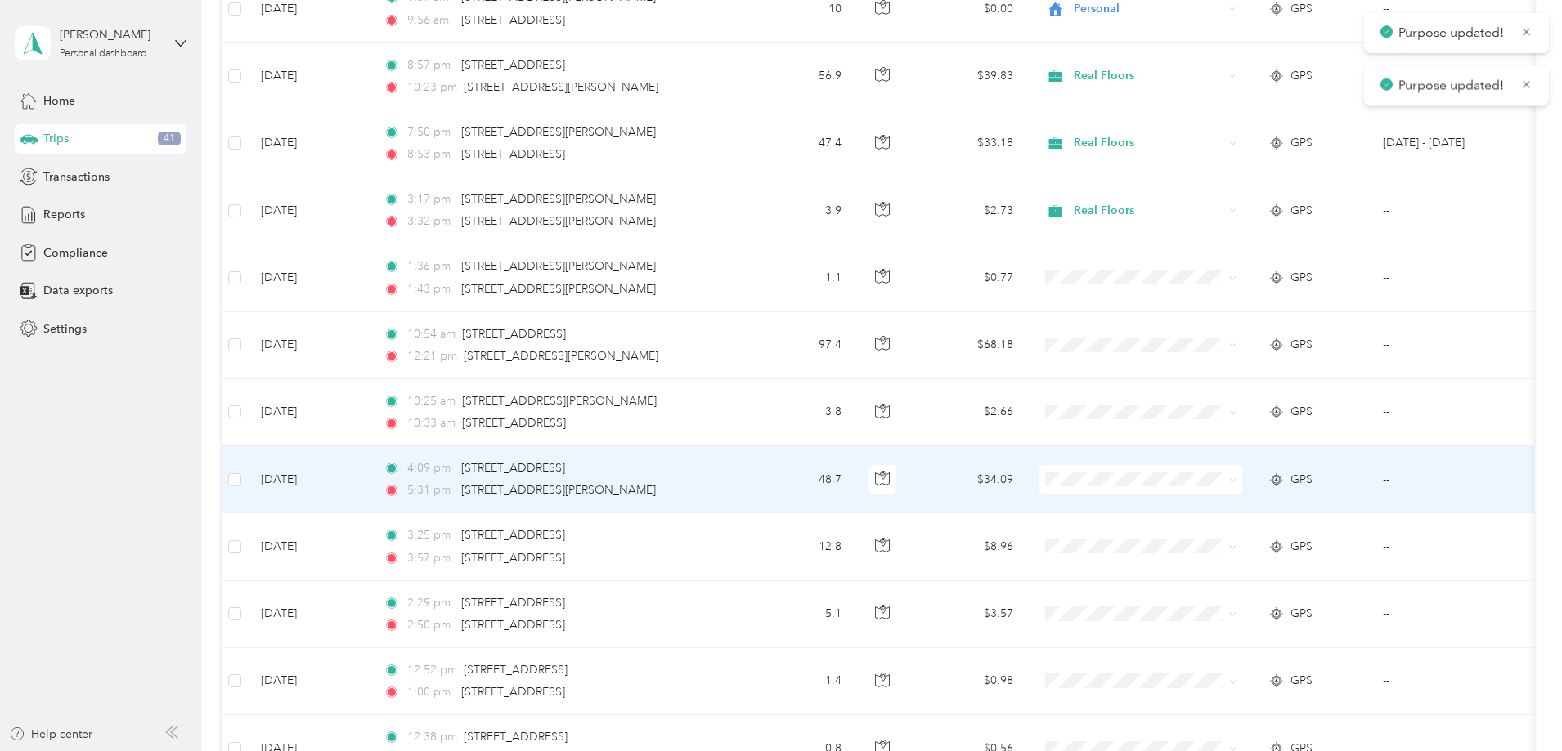
scroll to position [3598, 0]
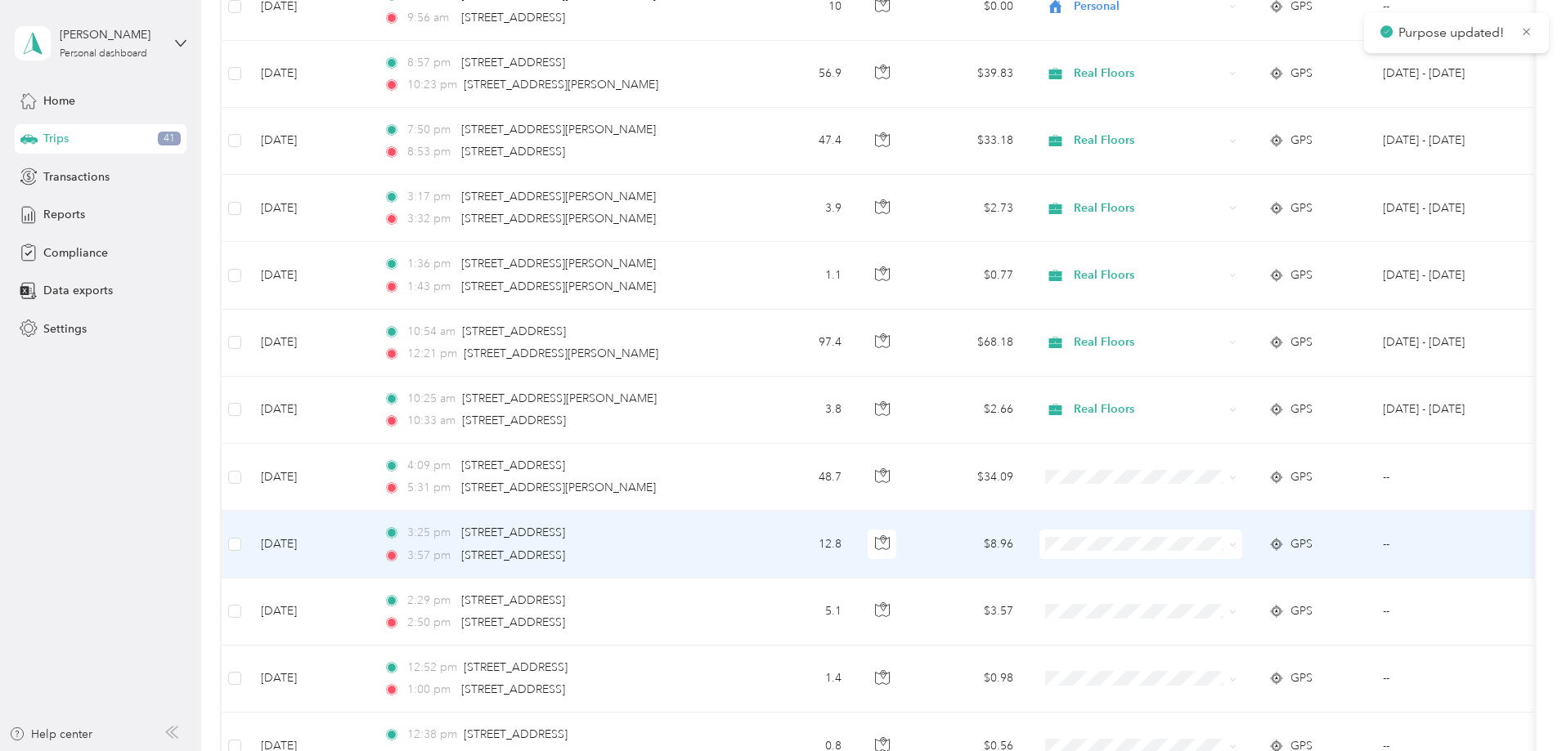
click at [1190, 569] on span "Real Floors" at bounding box center [1264, 573] width 151 height 17
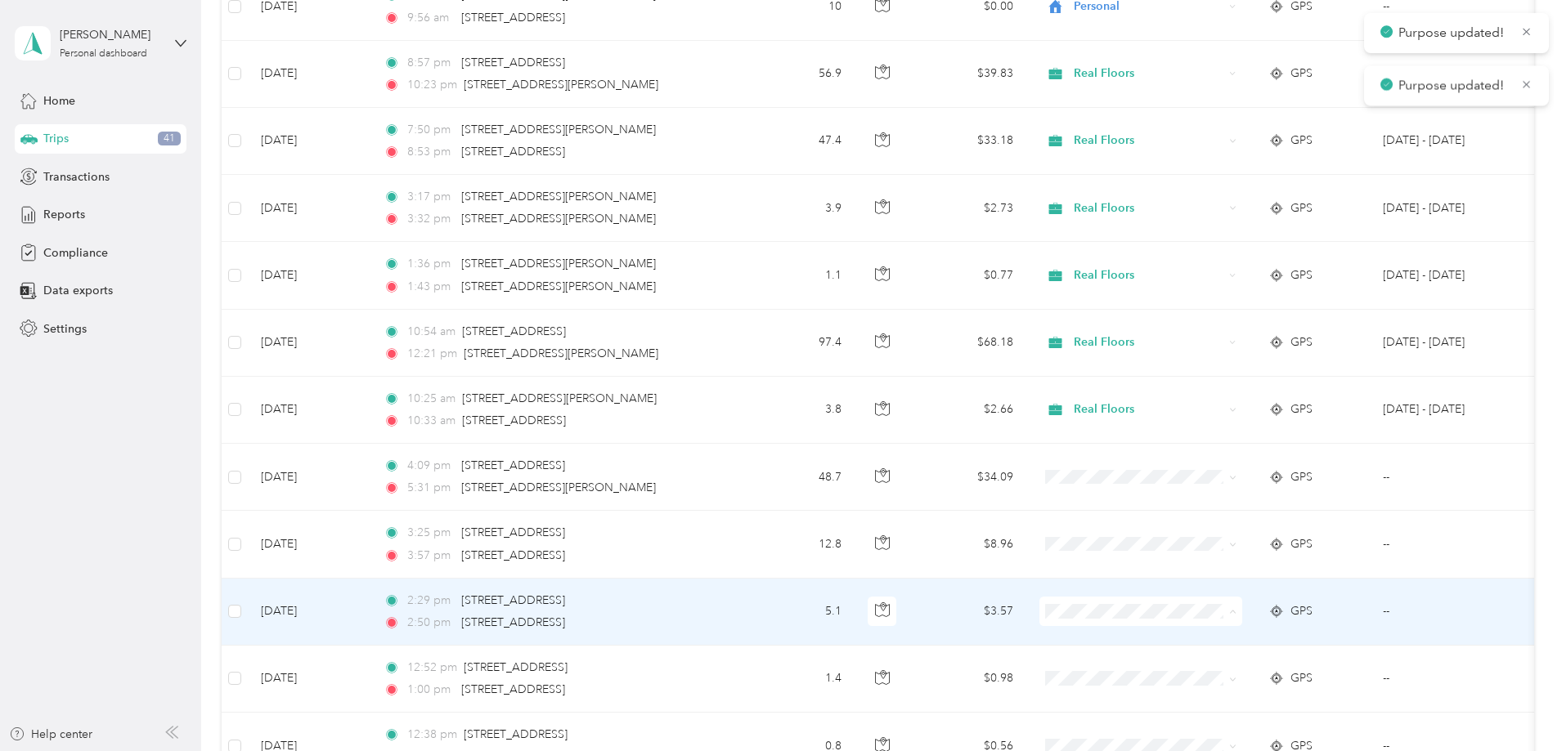
click at [1186, 643] on span "Real Floors" at bounding box center [1249, 642] width 180 height 17
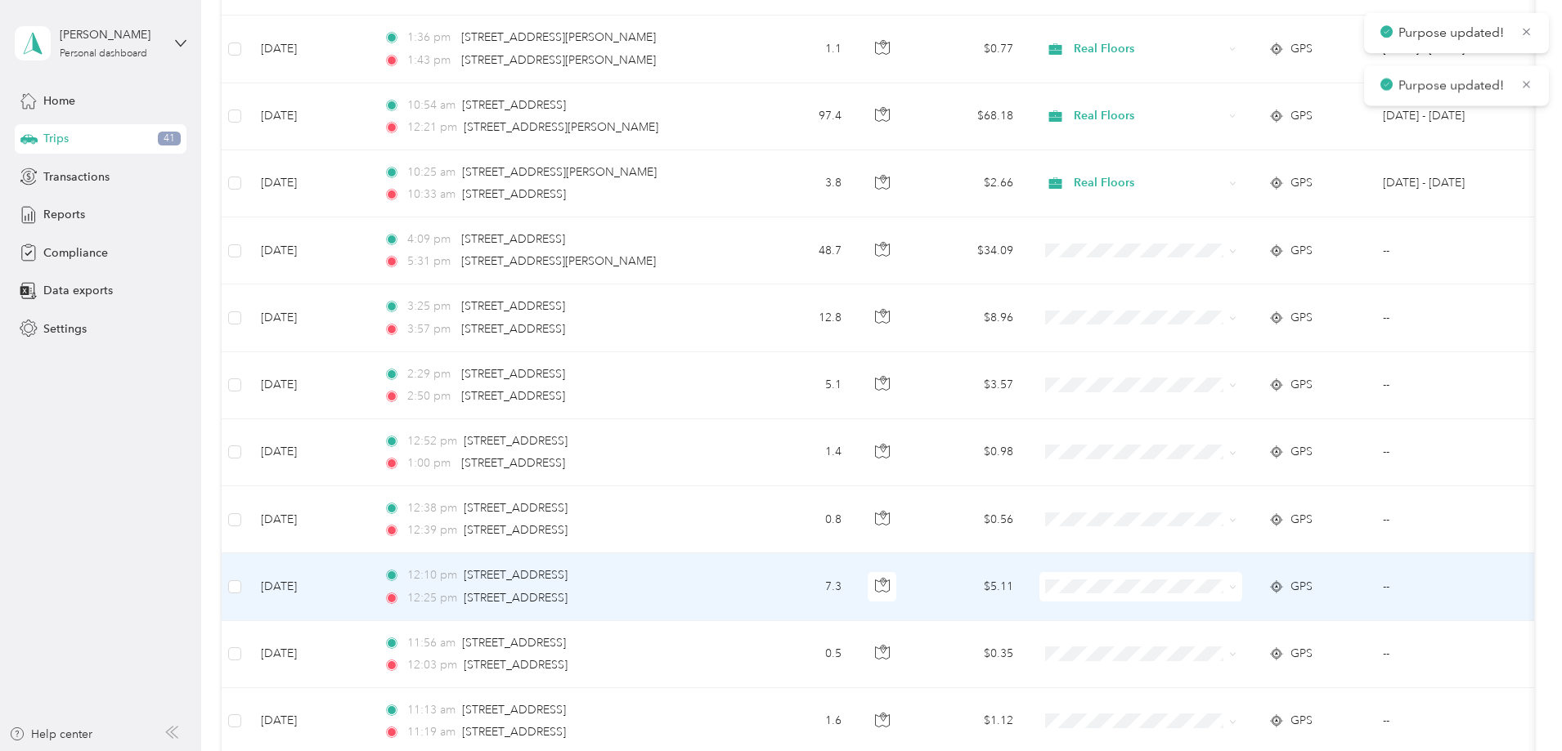
scroll to position [3843, 0]
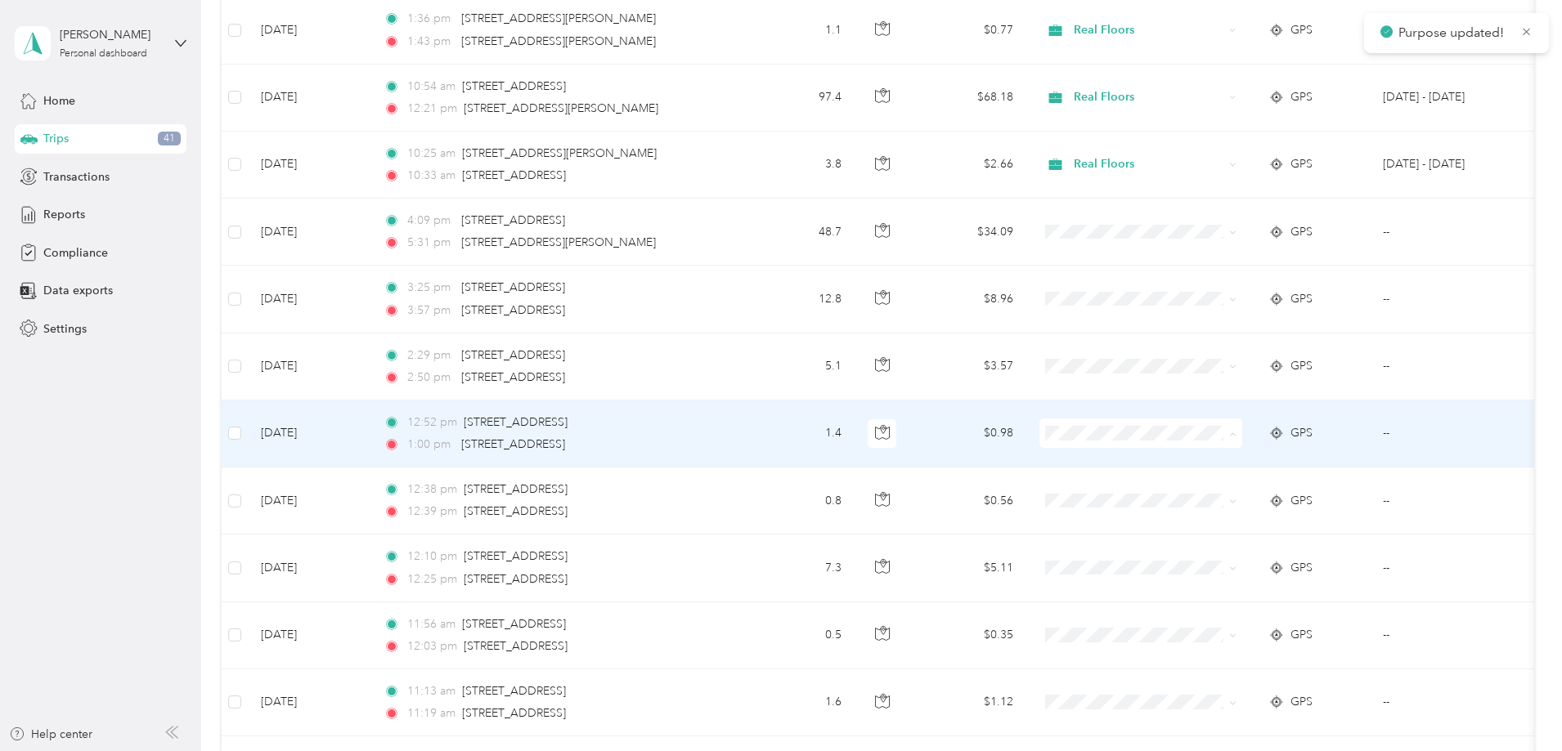
click at [1201, 461] on span "Real Floors" at bounding box center [1264, 463] width 151 height 17
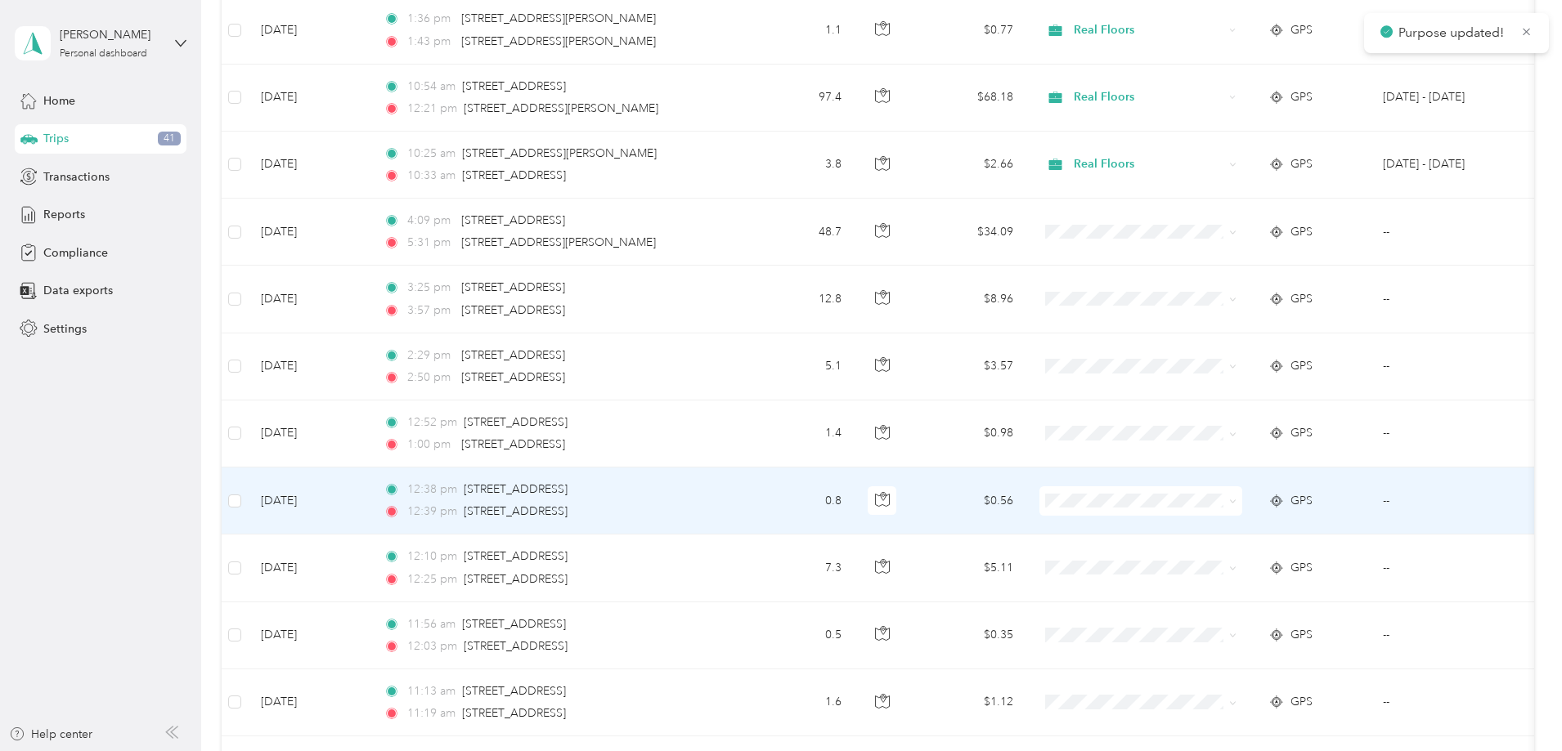
click at [1195, 536] on span "Real Floors" at bounding box center [1264, 531] width 151 height 17
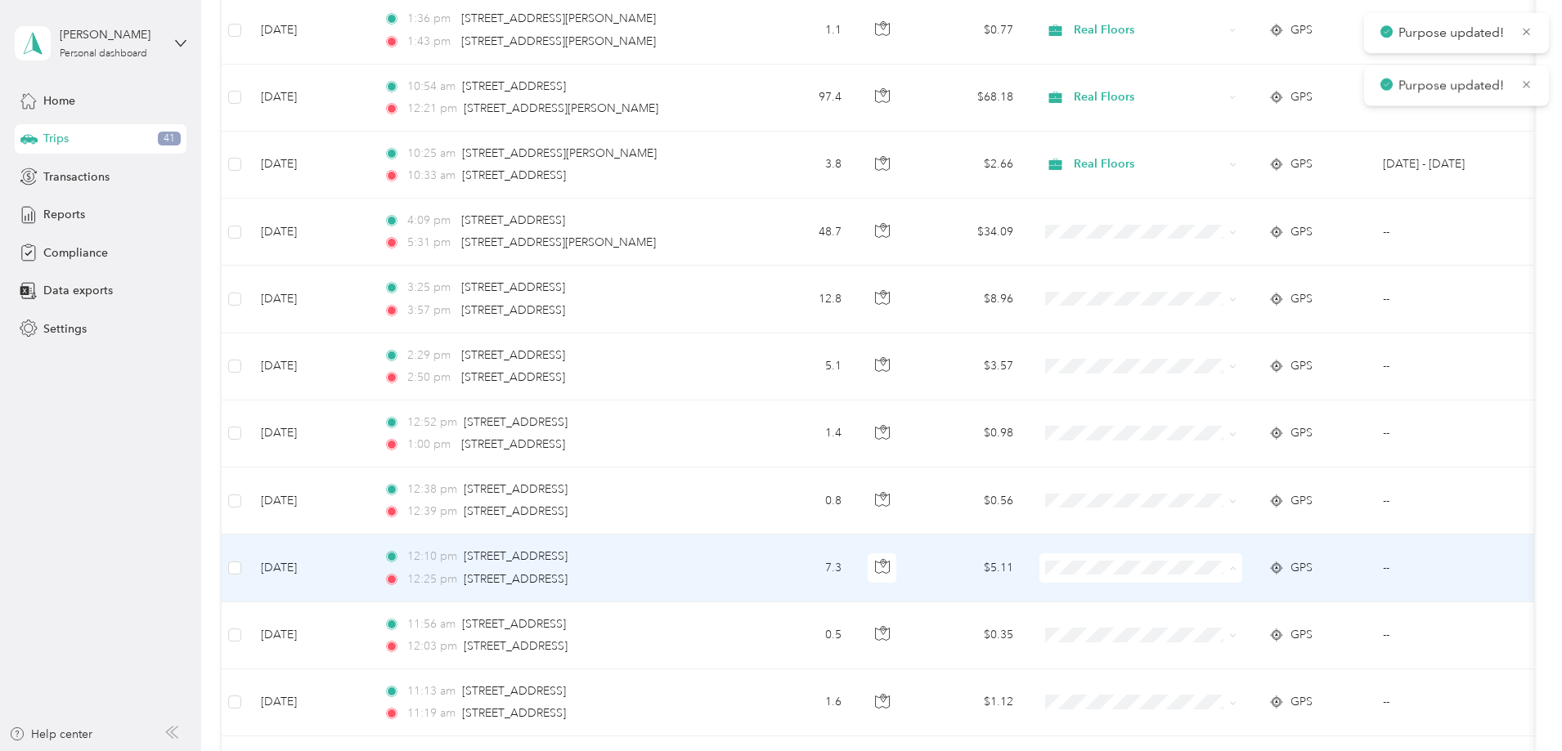
click at [1200, 603] on span "Real Floors" at bounding box center [1264, 598] width 151 height 17
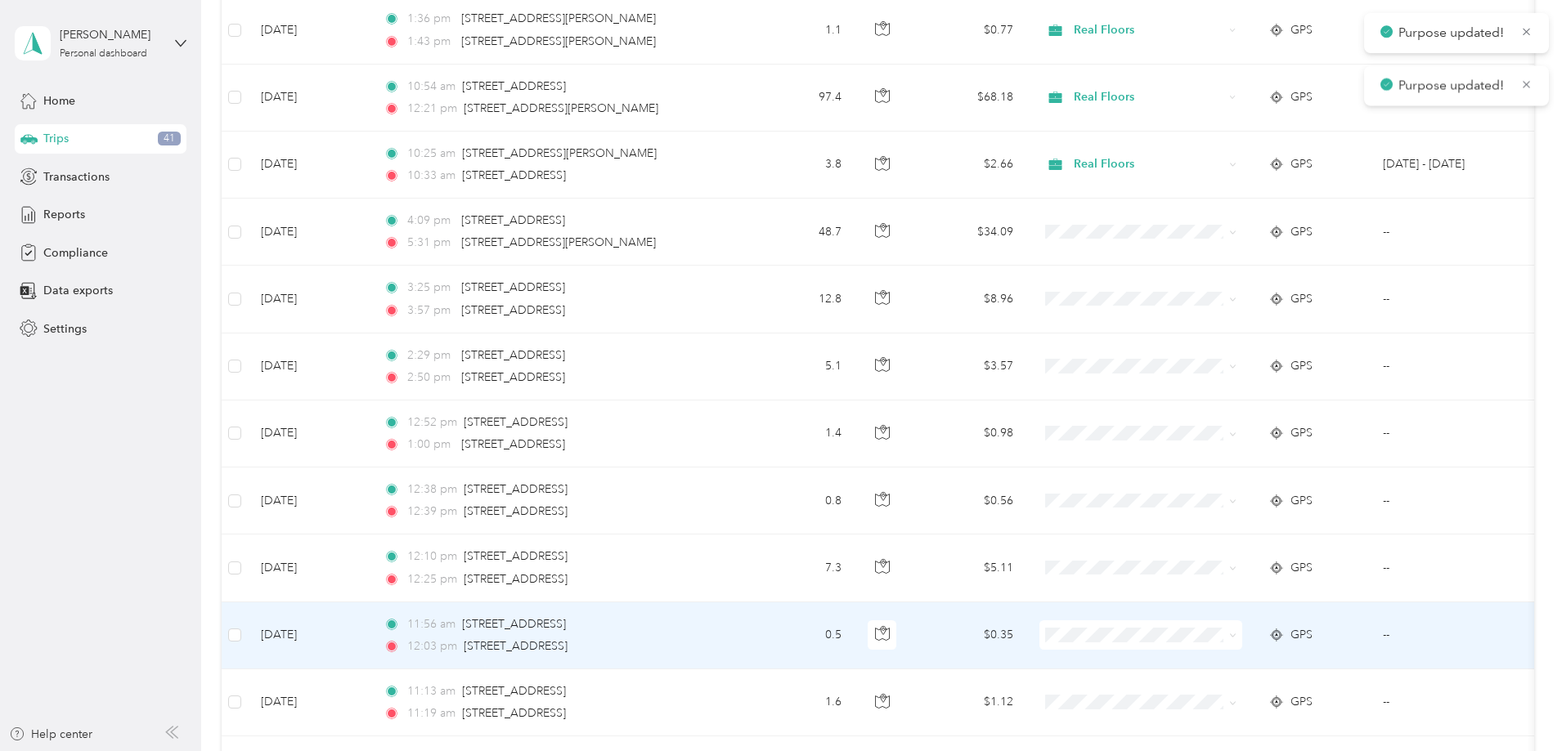
scroll to position [4088, 0]
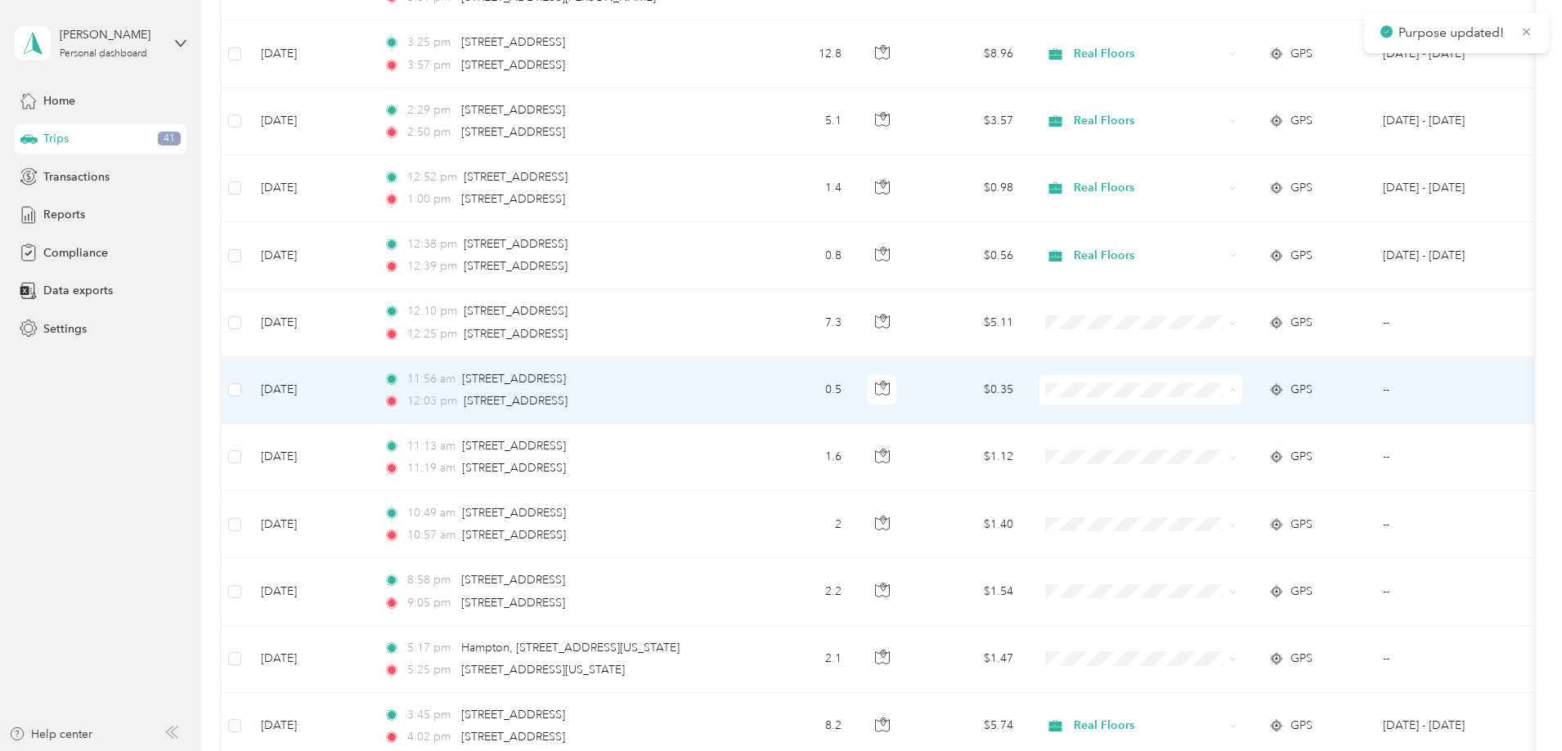
click at [1182, 414] on span "Real Floors" at bounding box center [1249, 420] width 180 height 17
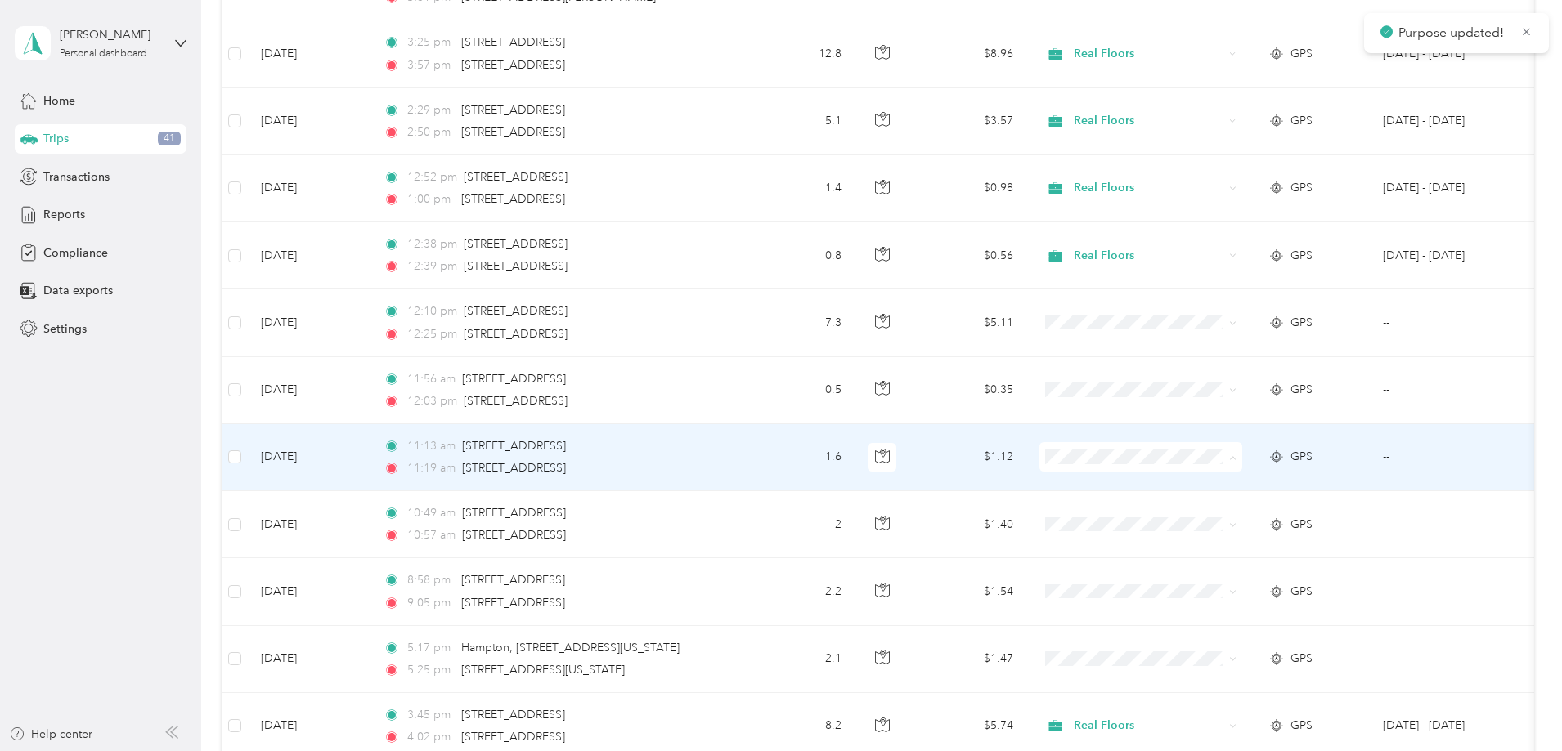
click at [1182, 480] on span "Real Floors" at bounding box center [1249, 487] width 180 height 17
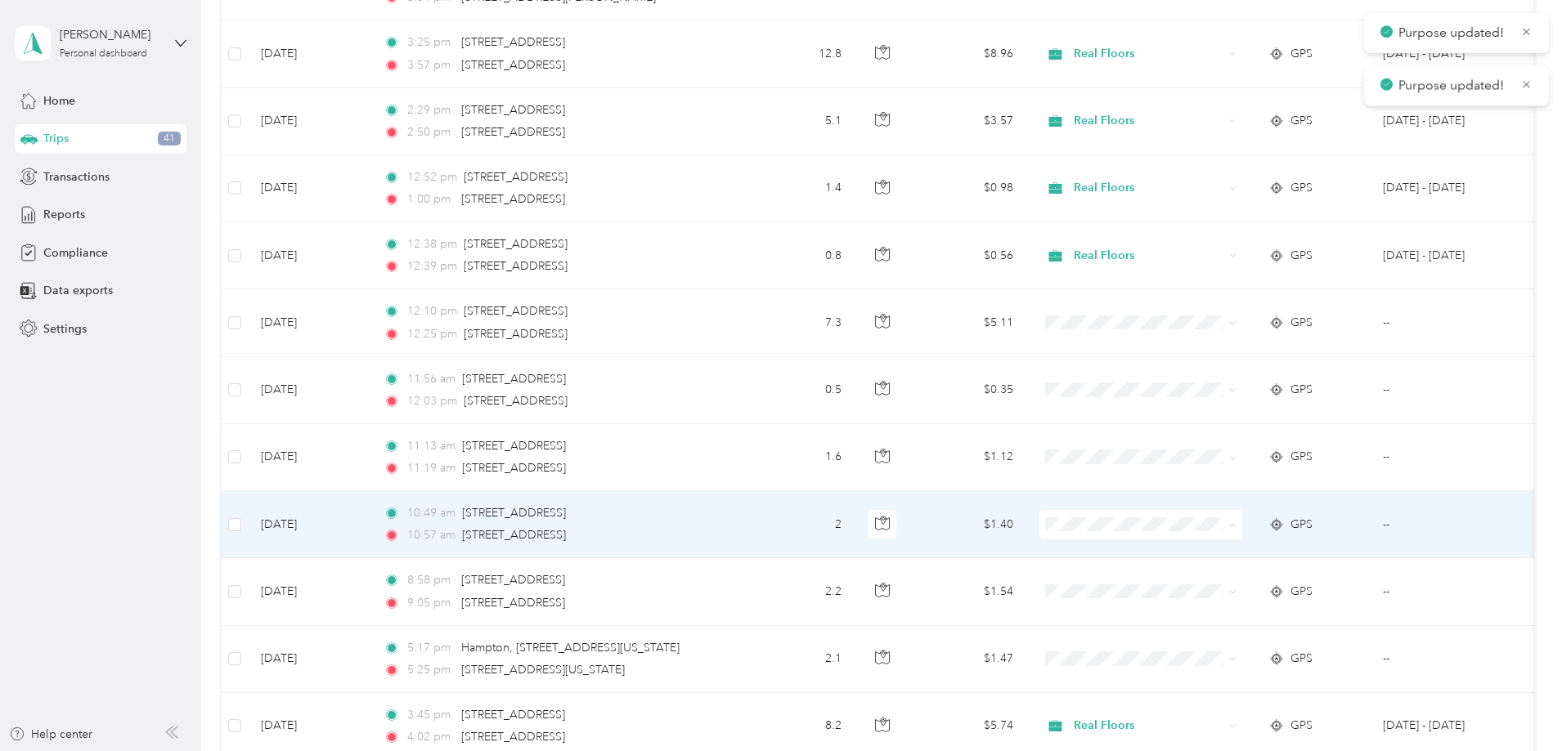
click at [1182, 558] on span "Real Floors" at bounding box center [1249, 555] width 180 height 17
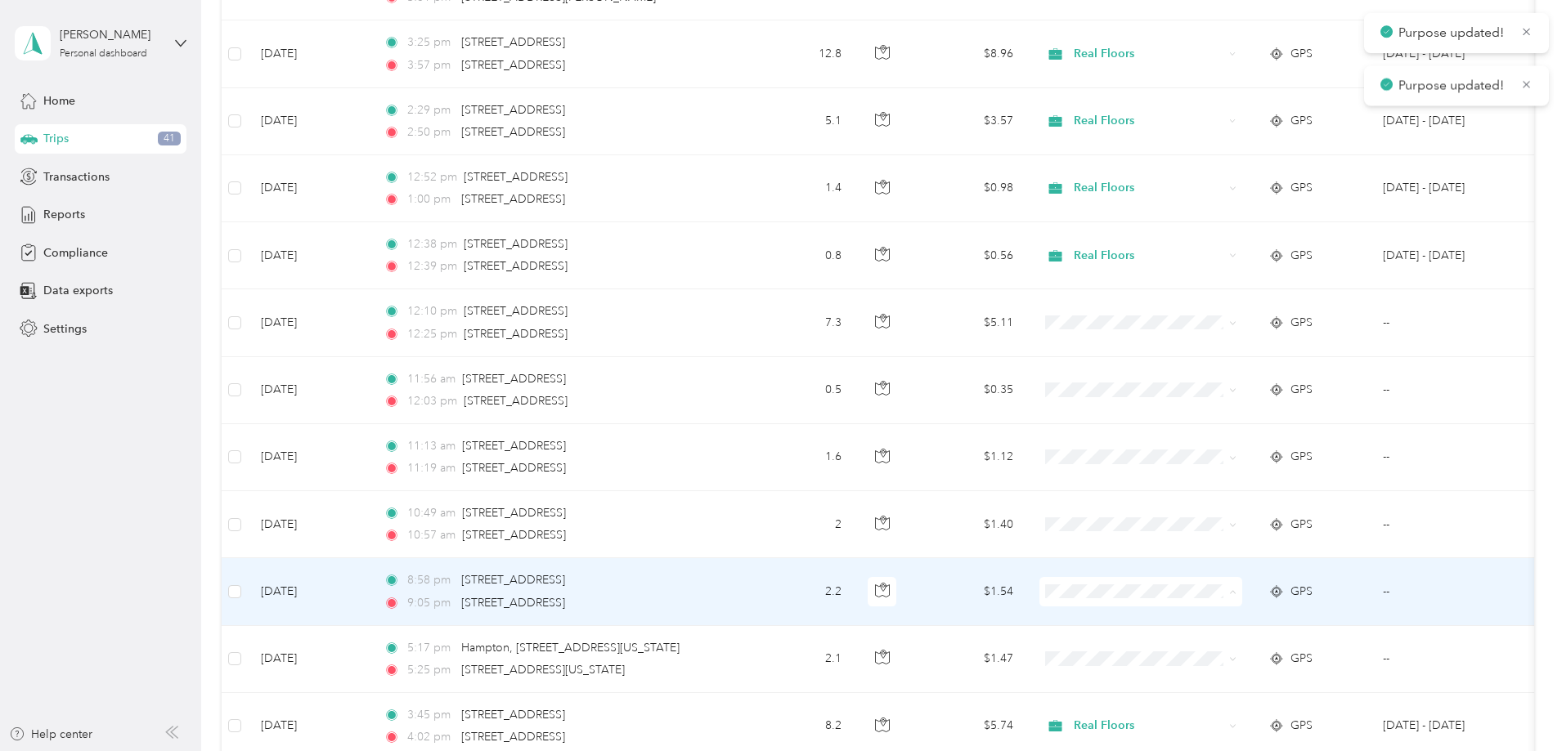
click at [1183, 619] on span "Real Floors" at bounding box center [1249, 622] width 180 height 17
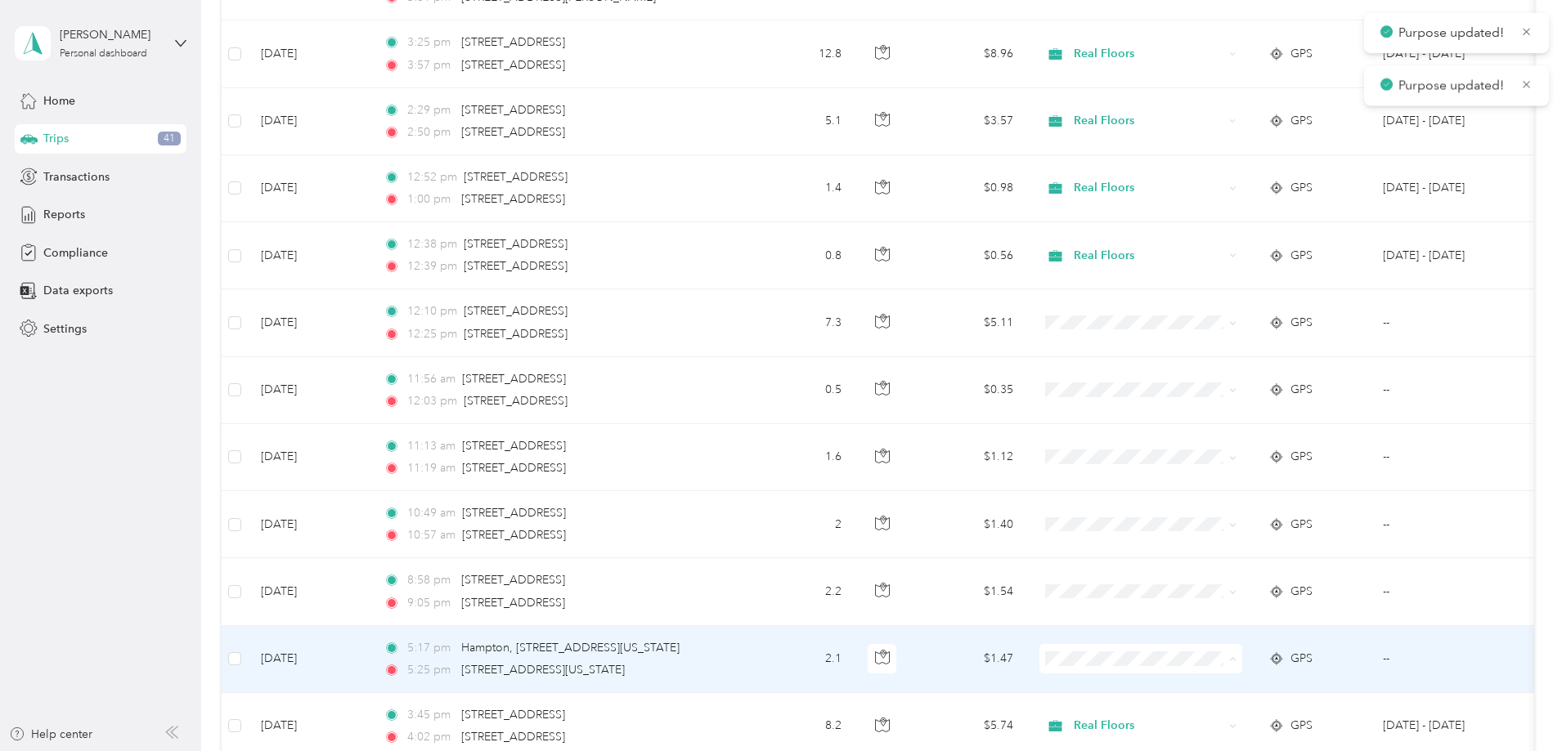
click at [1166, 679] on li "Real Floors" at bounding box center [1249, 689] width 203 height 29
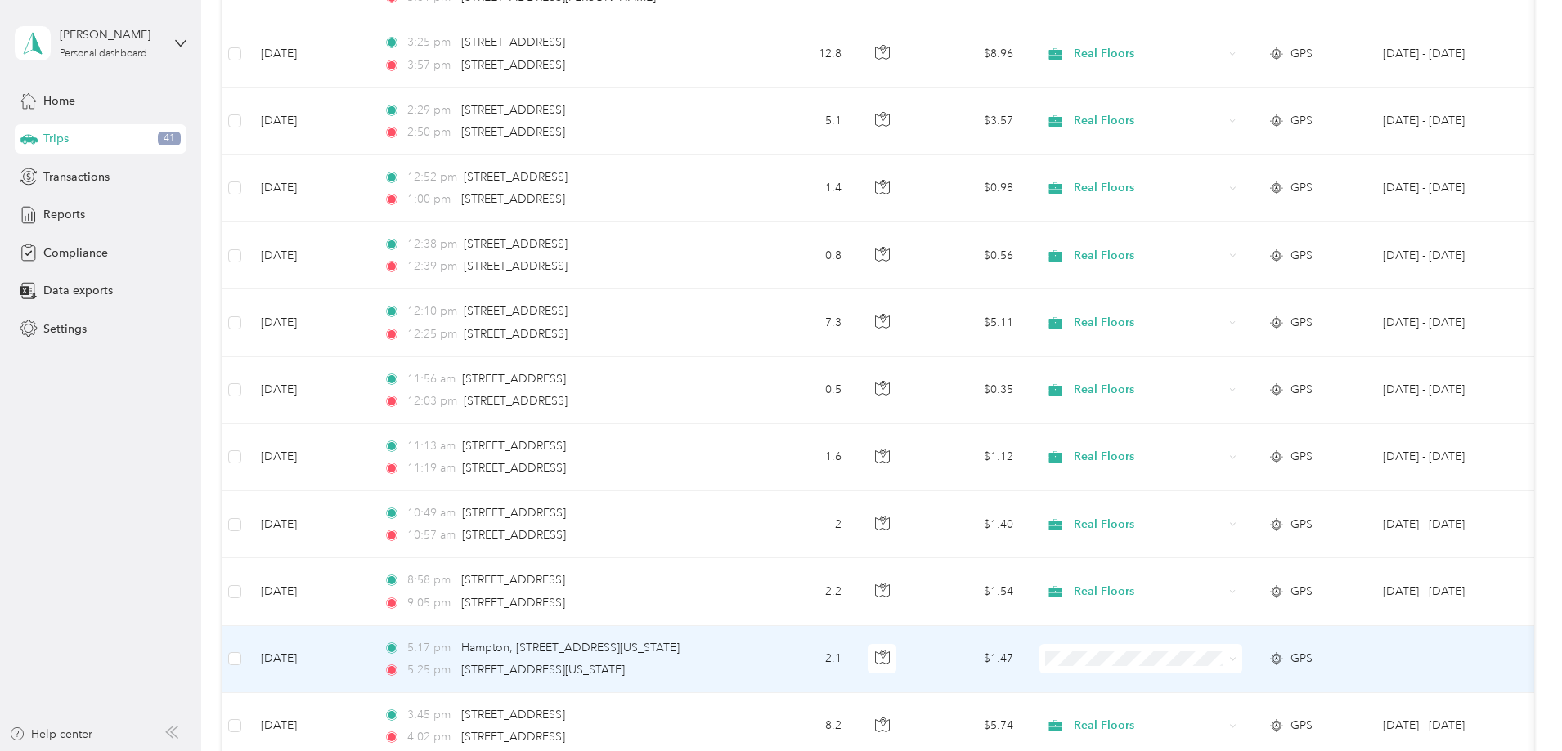
click at [1186, 675] on td at bounding box center [1140, 659] width 229 height 67
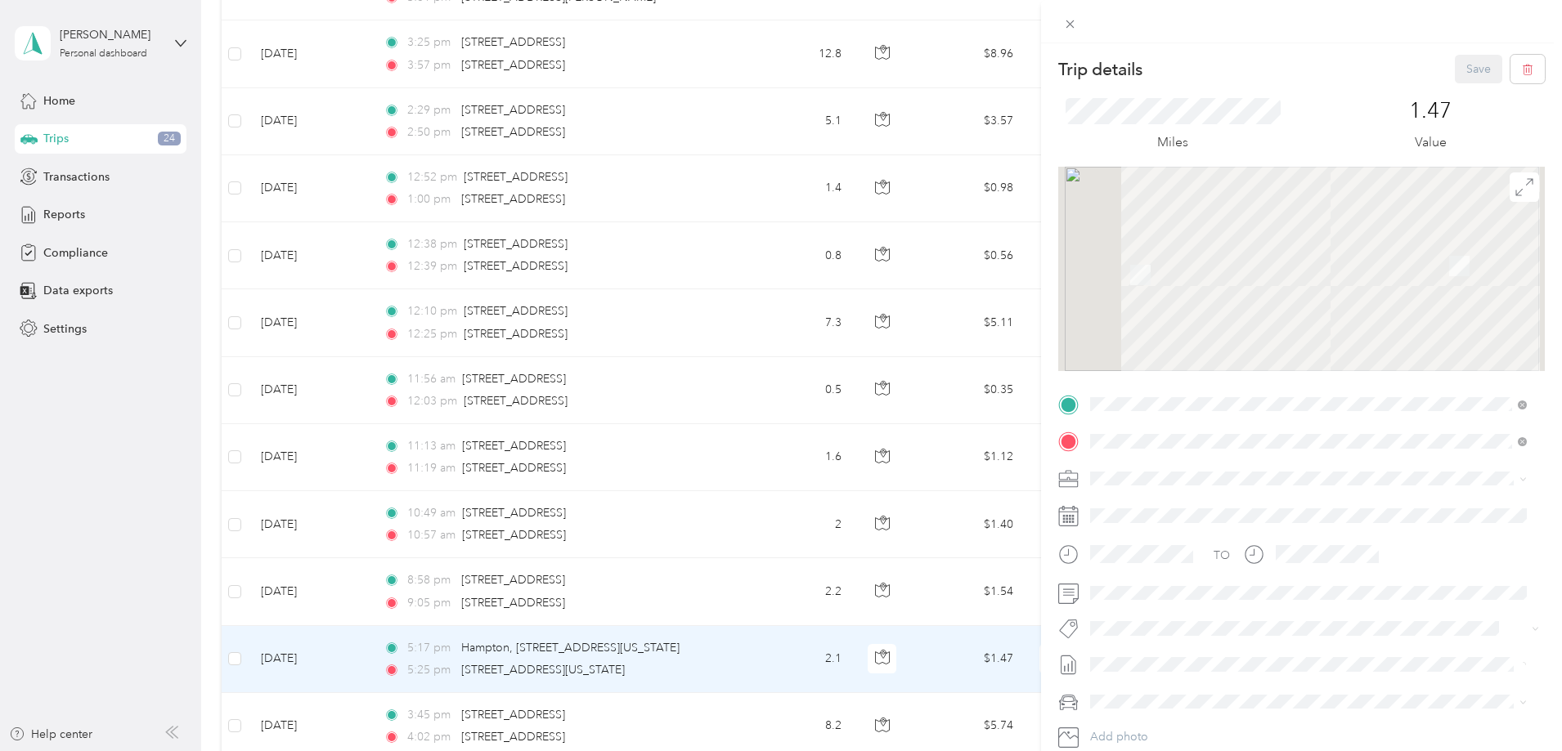
click at [887, 214] on div "Trip details Save This trip cannot be edited because it is either under review,…" at bounding box center [781, 375] width 1562 height 751
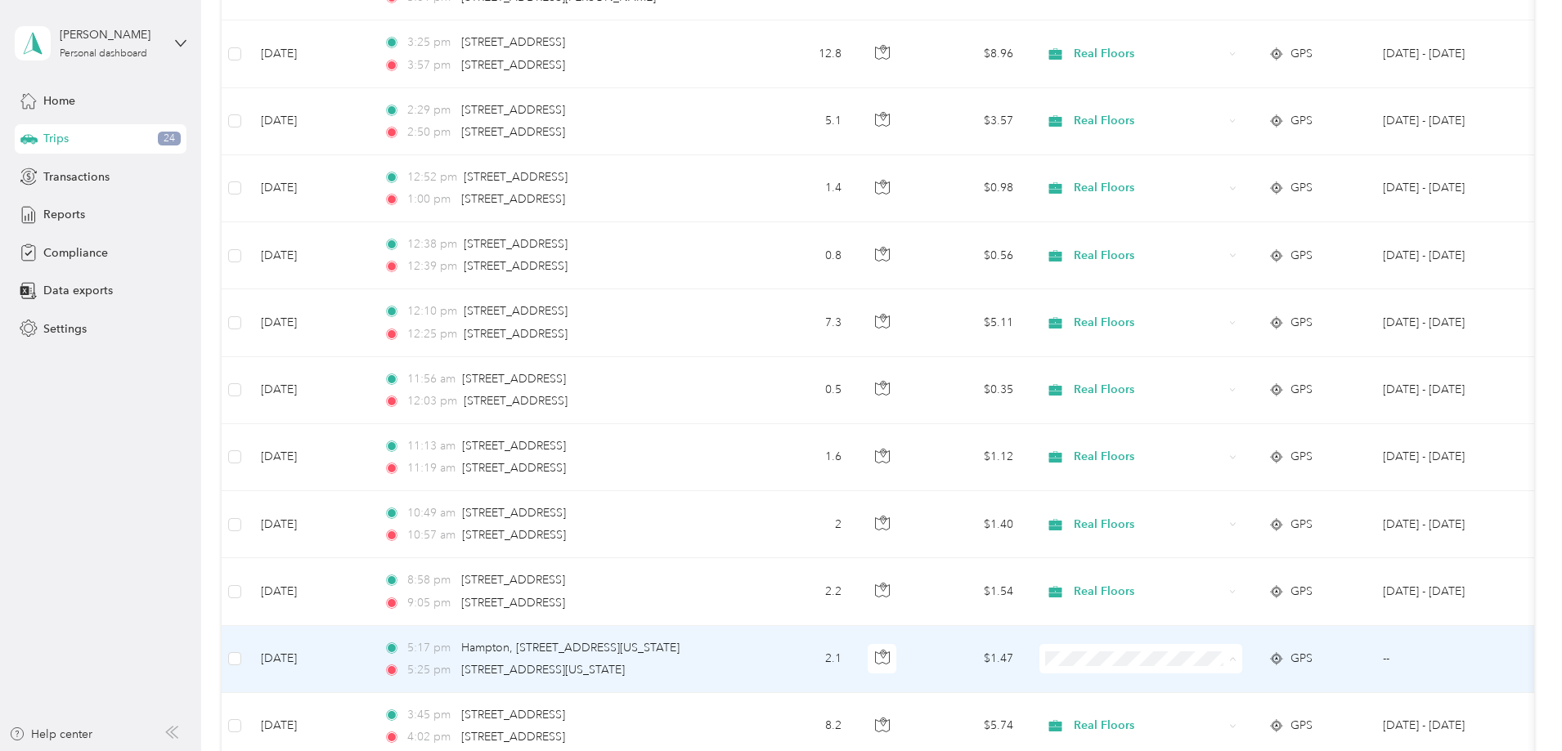
click at [1186, 682] on span "Real Floors" at bounding box center [1249, 689] width 180 height 17
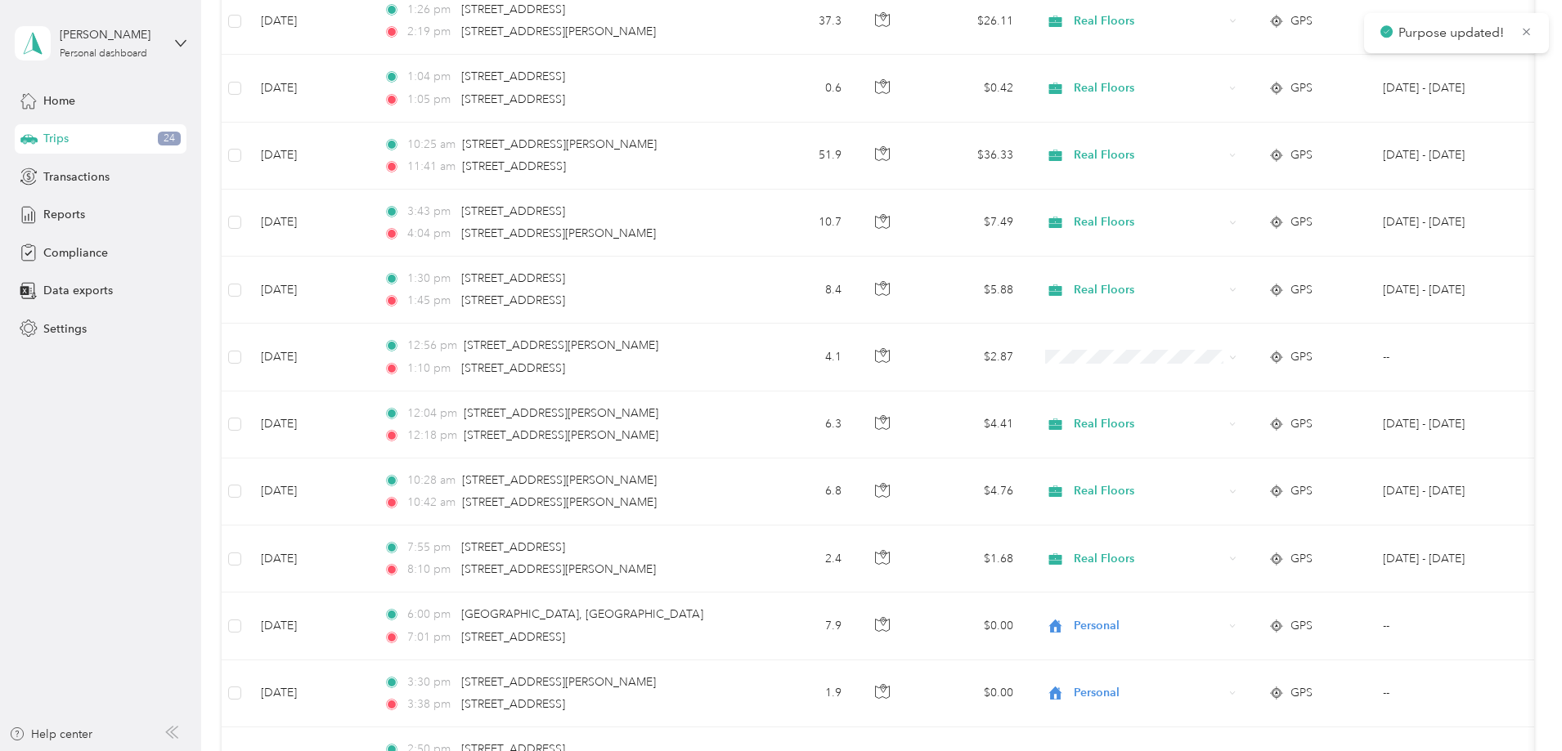
scroll to position [2290, 0]
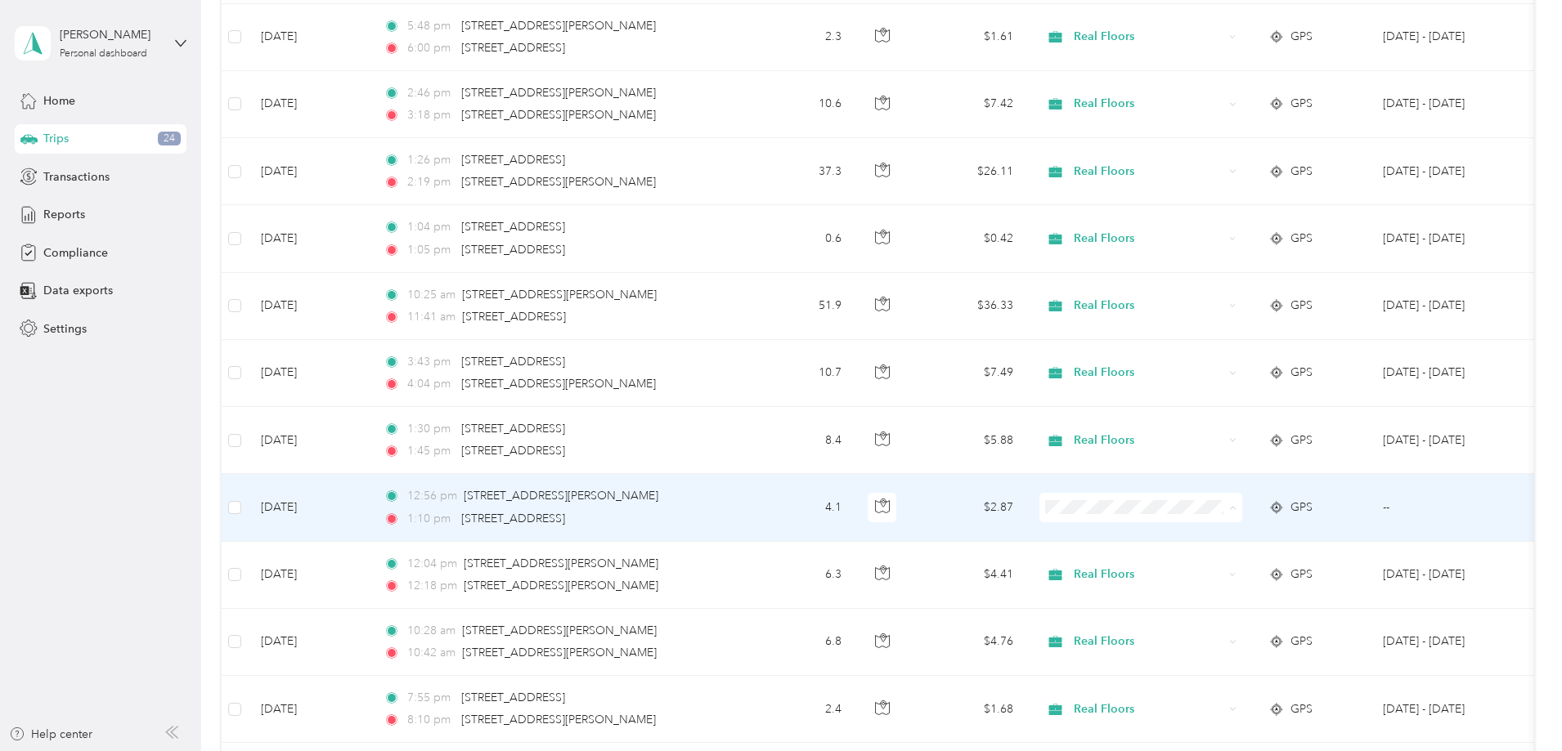
click at [1222, 534] on span "Real Floors" at bounding box center [1264, 538] width 151 height 17
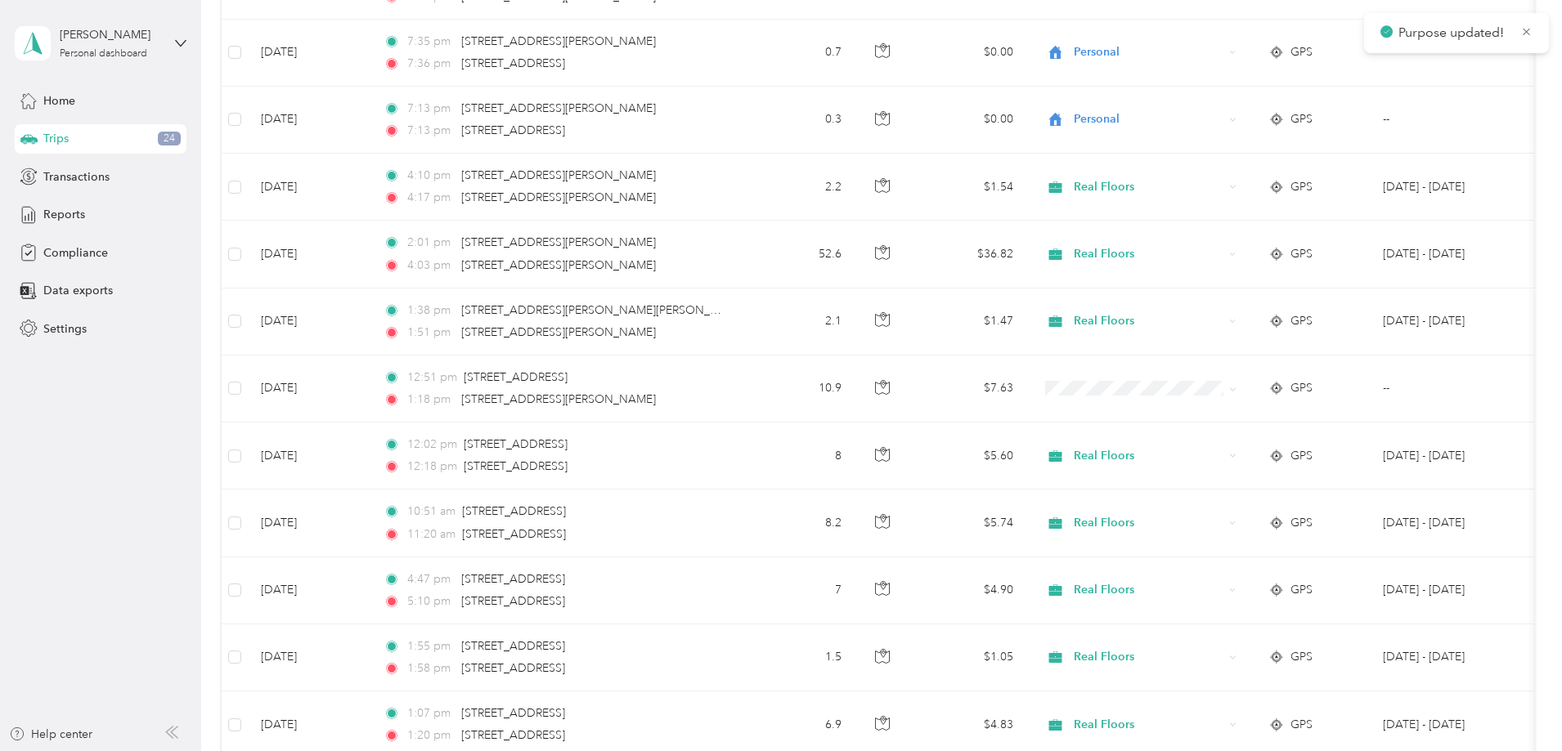
scroll to position [654, 0]
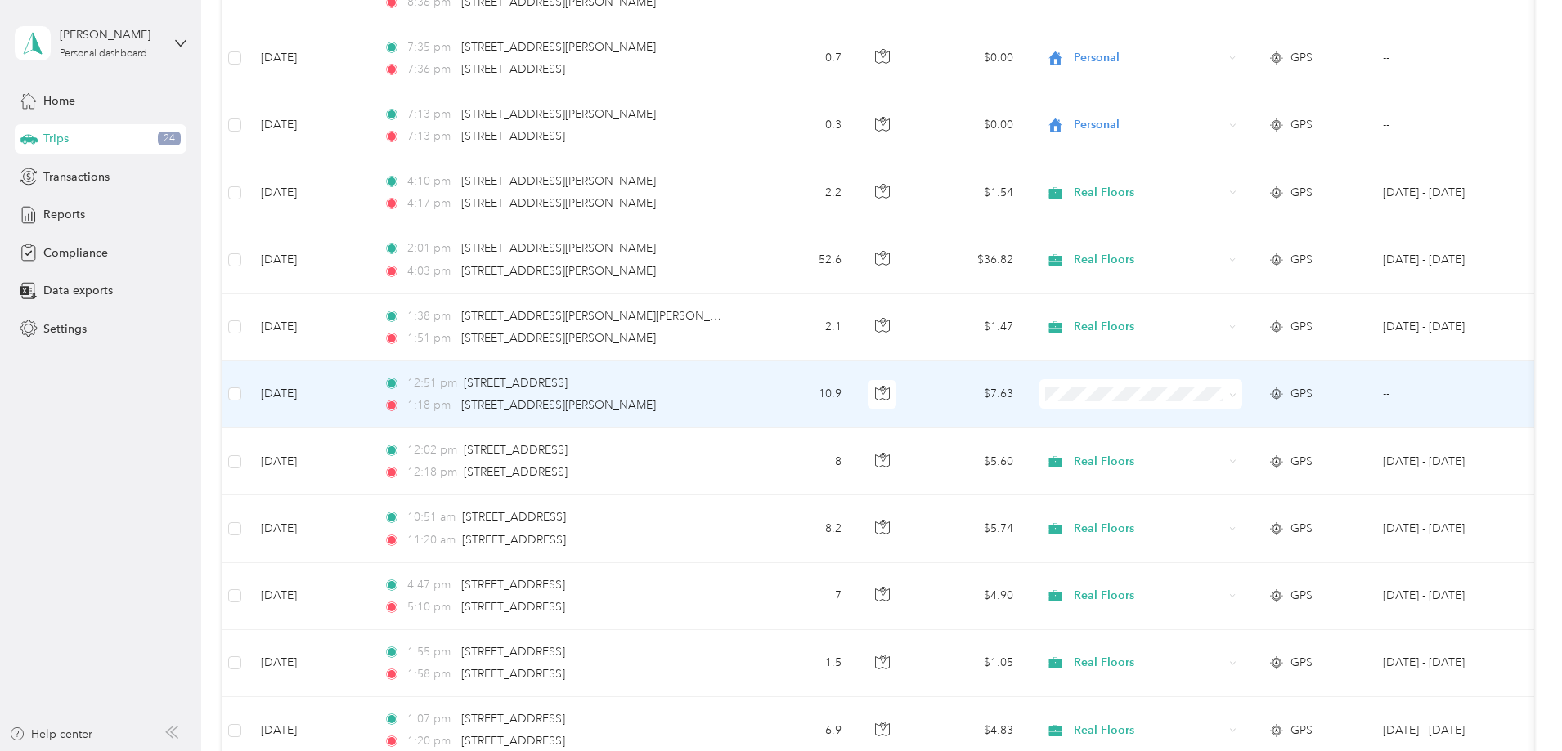
click at [1178, 428] on li "Real Floors" at bounding box center [1249, 424] width 203 height 29
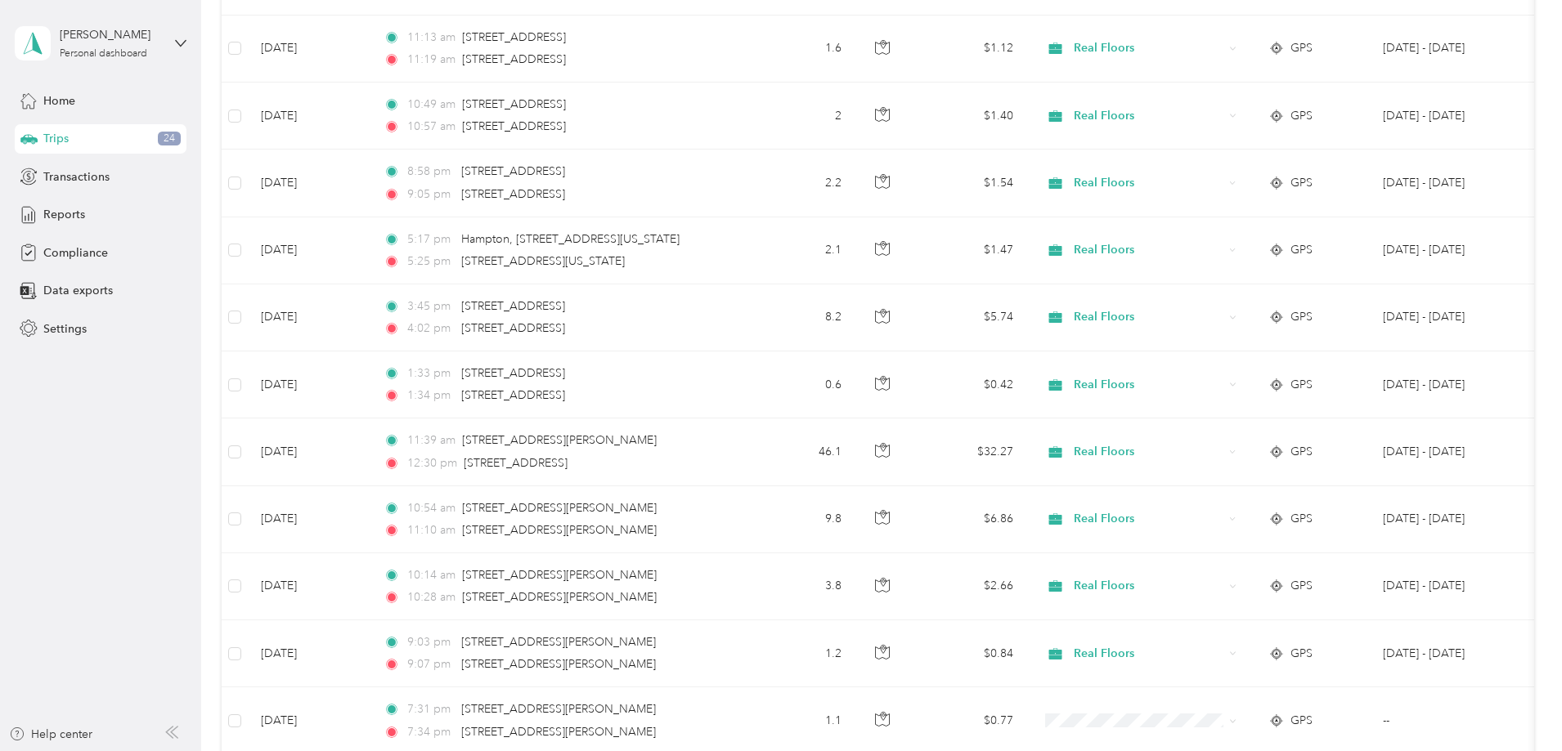
scroll to position [4743, 0]
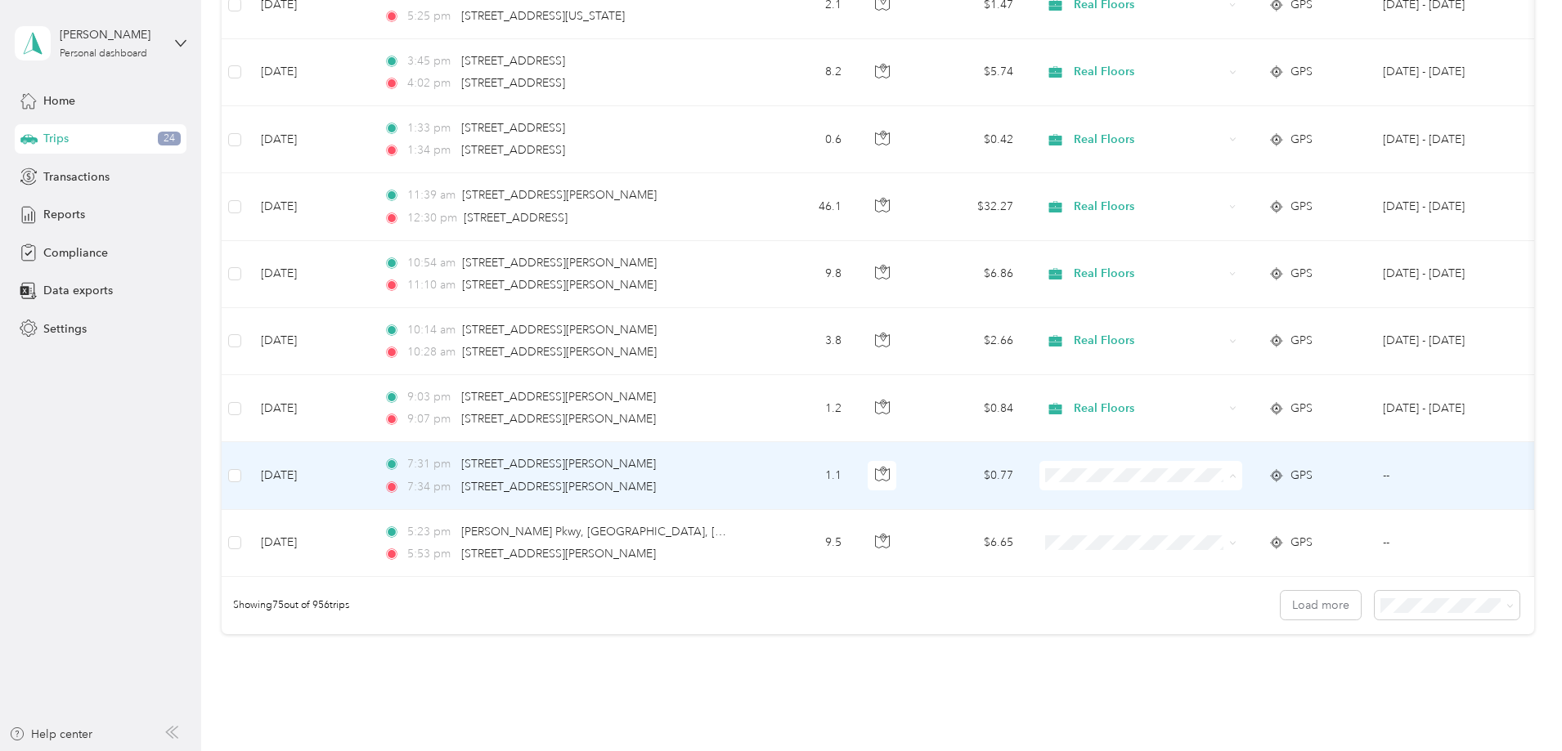
click at [1209, 506] on span "Real Floors" at bounding box center [1264, 506] width 151 height 17
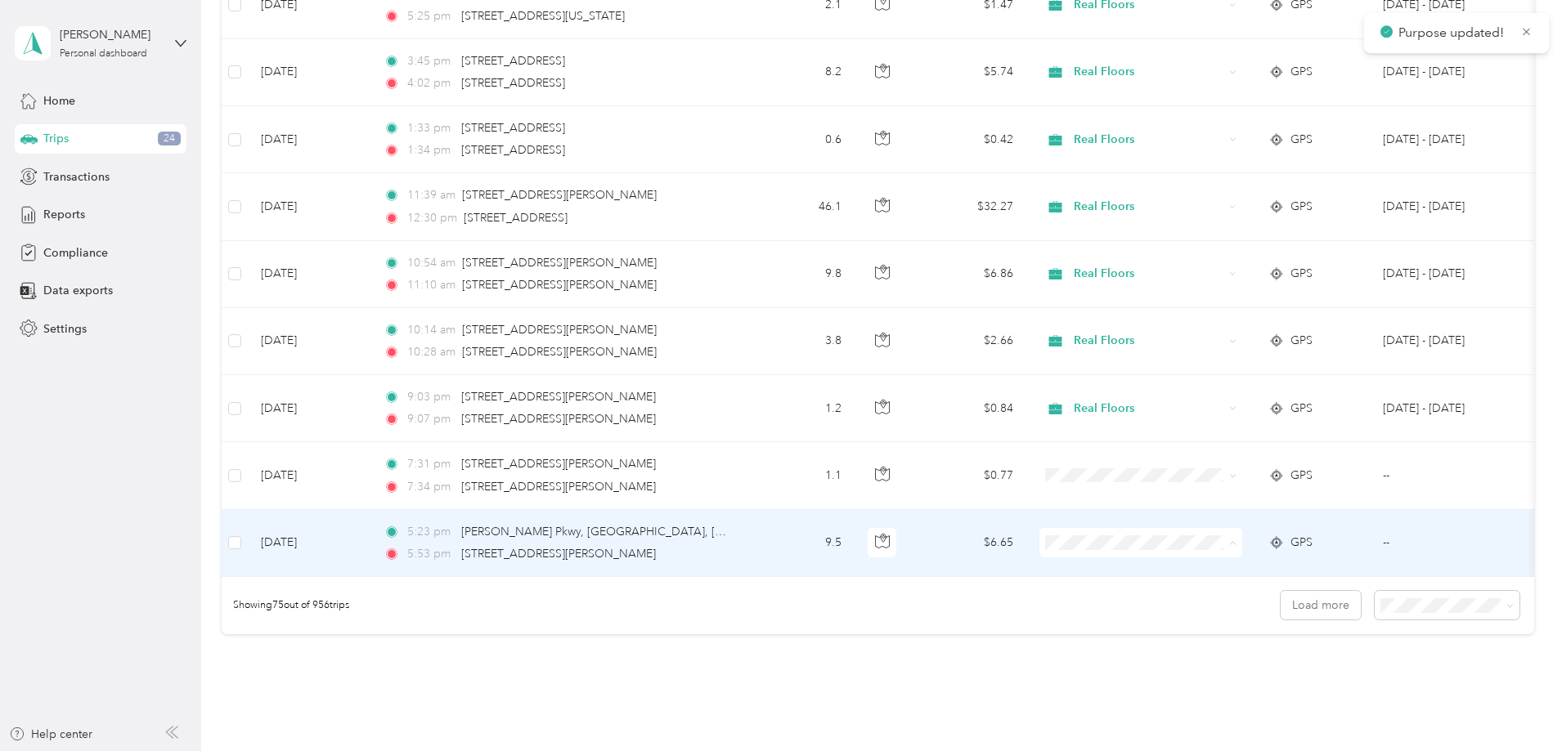
click at [1212, 569] on span "Real Floors" at bounding box center [1264, 573] width 151 height 17
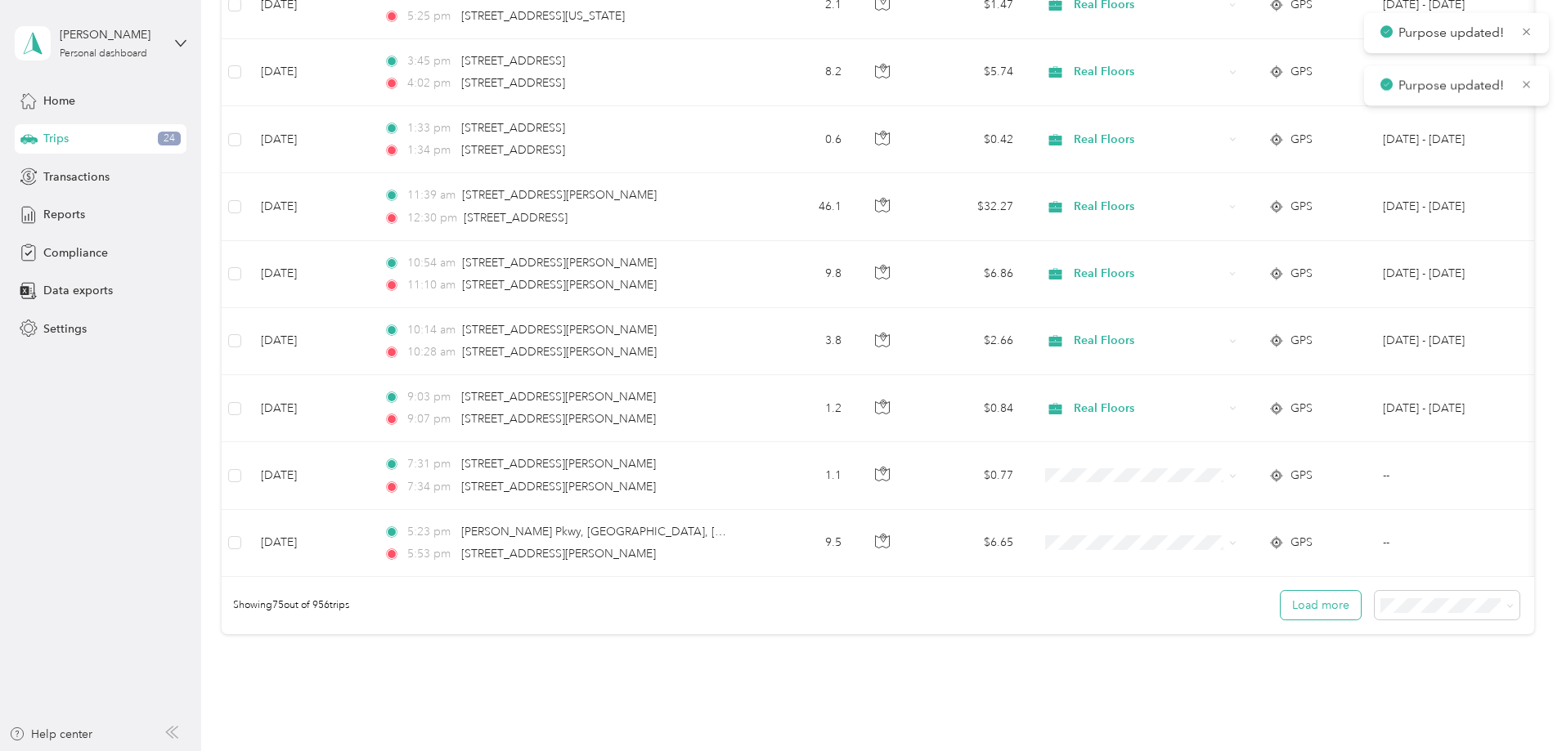
click at [1280, 620] on button "Load more" at bounding box center [1320, 605] width 80 height 29
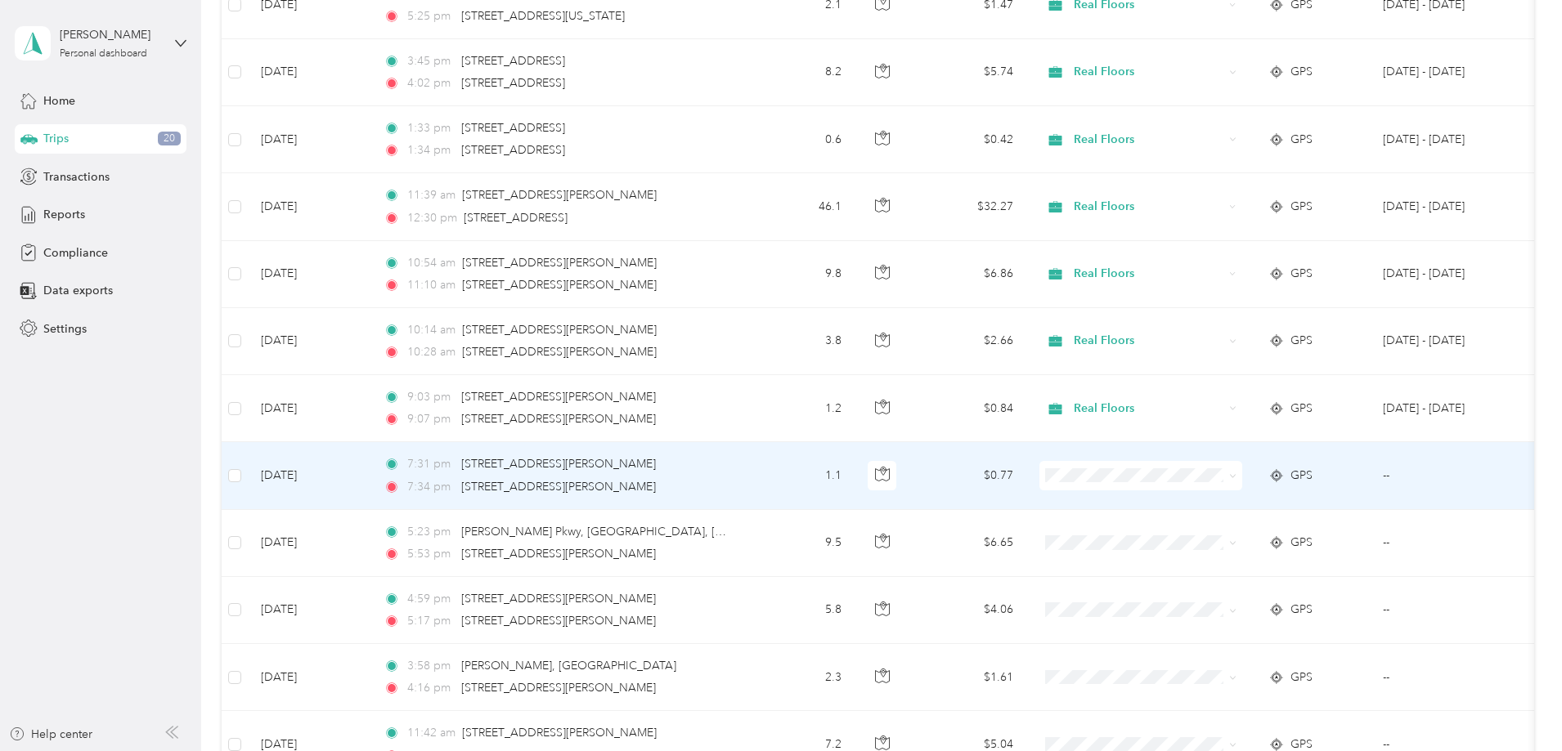
click at [1200, 465] on span at bounding box center [1140, 475] width 203 height 29
click at [1192, 509] on span "Real Floors" at bounding box center [1264, 506] width 151 height 17
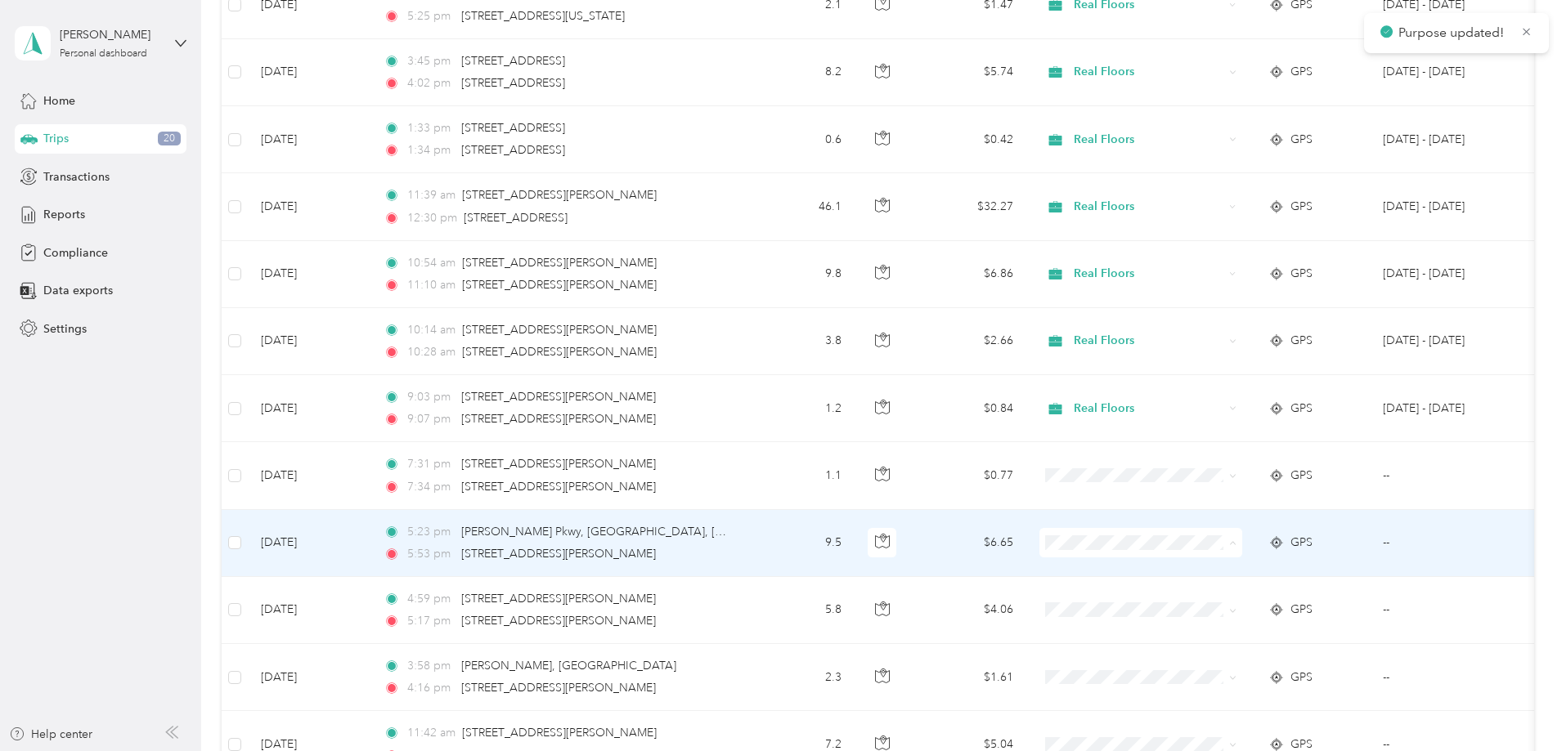
click at [1177, 563] on li "Real Floors" at bounding box center [1249, 573] width 203 height 29
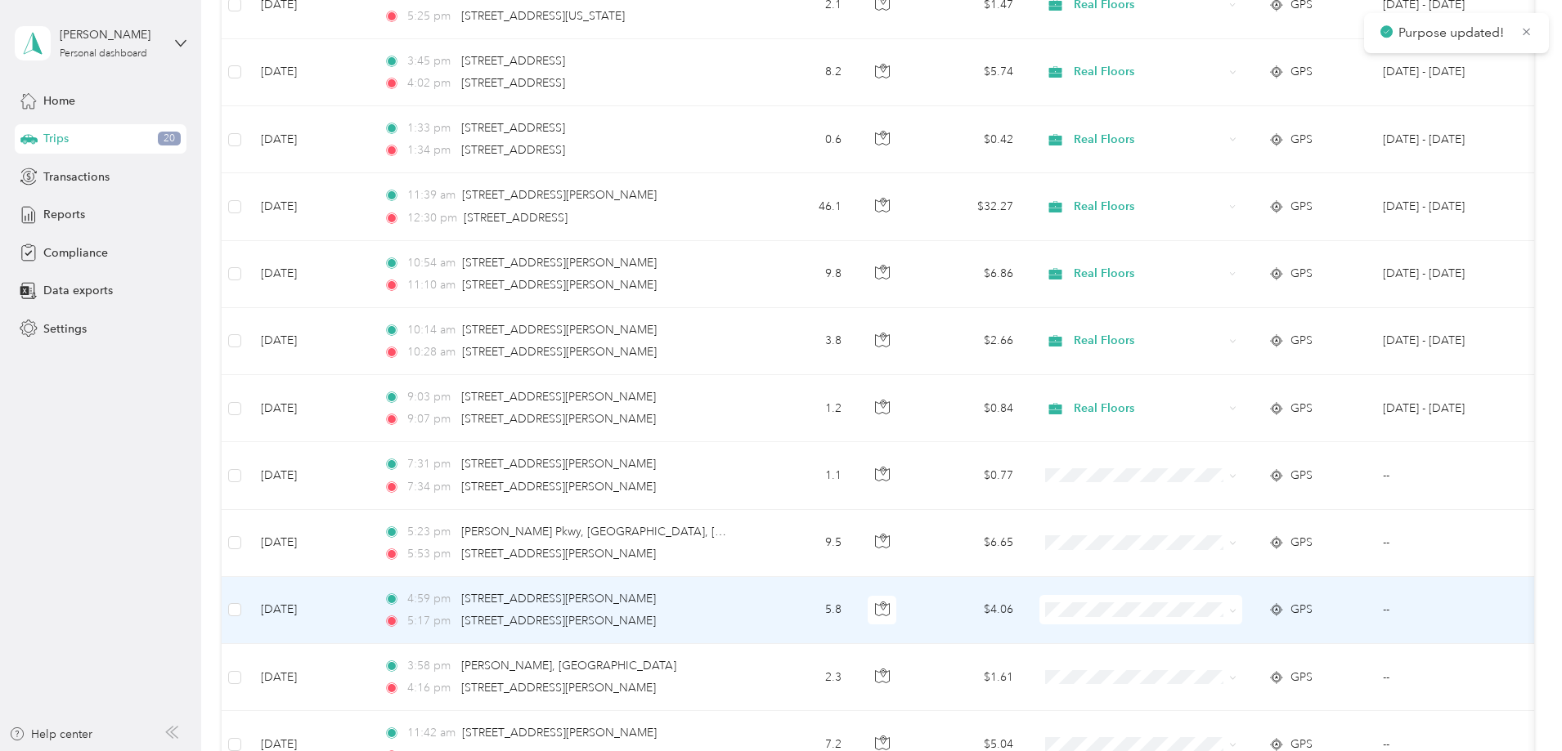
click at [1171, 638] on icon at bounding box center [1170, 635] width 13 height 11
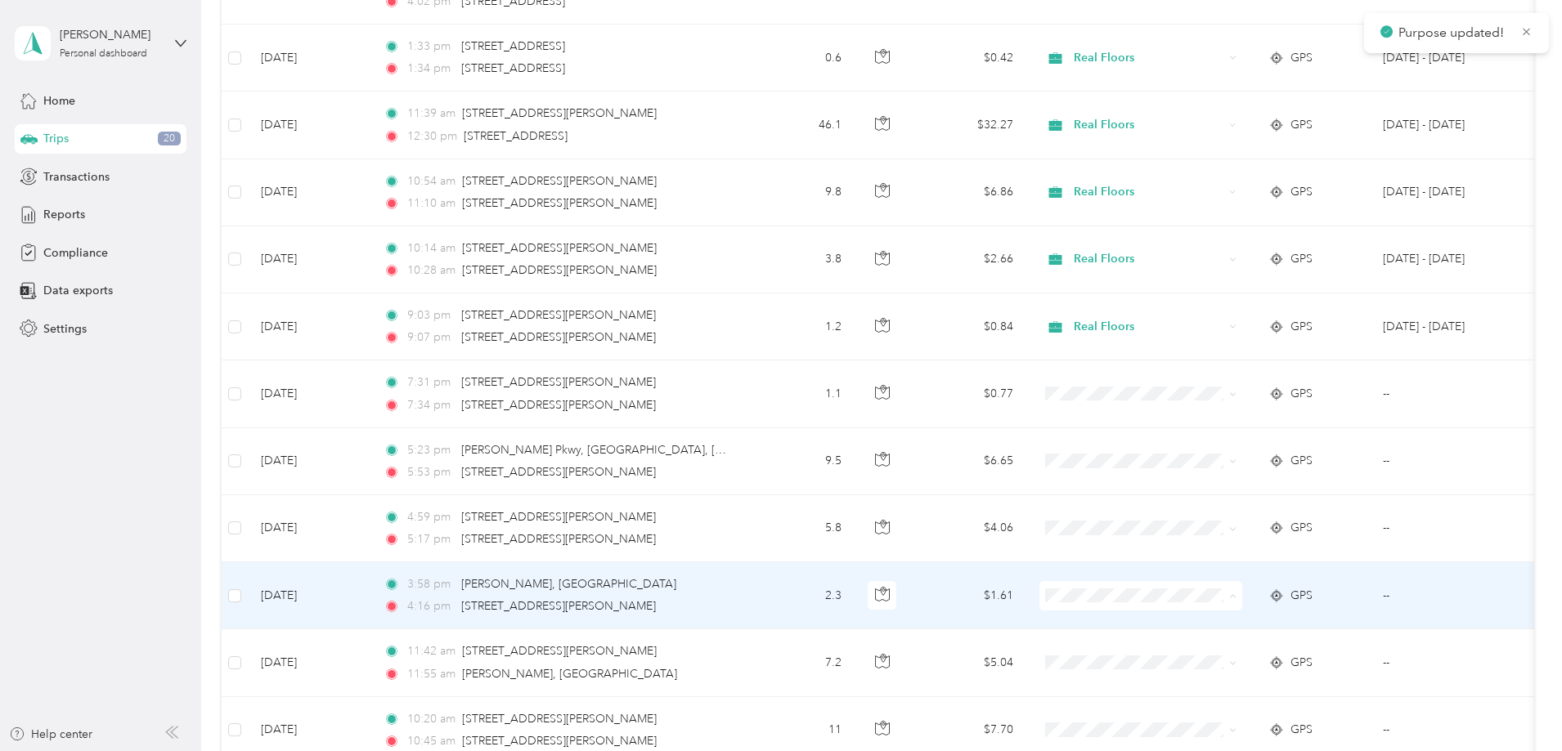
click at [1175, 629] on span "Real Floors" at bounding box center [1249, 626] width 180 height 17
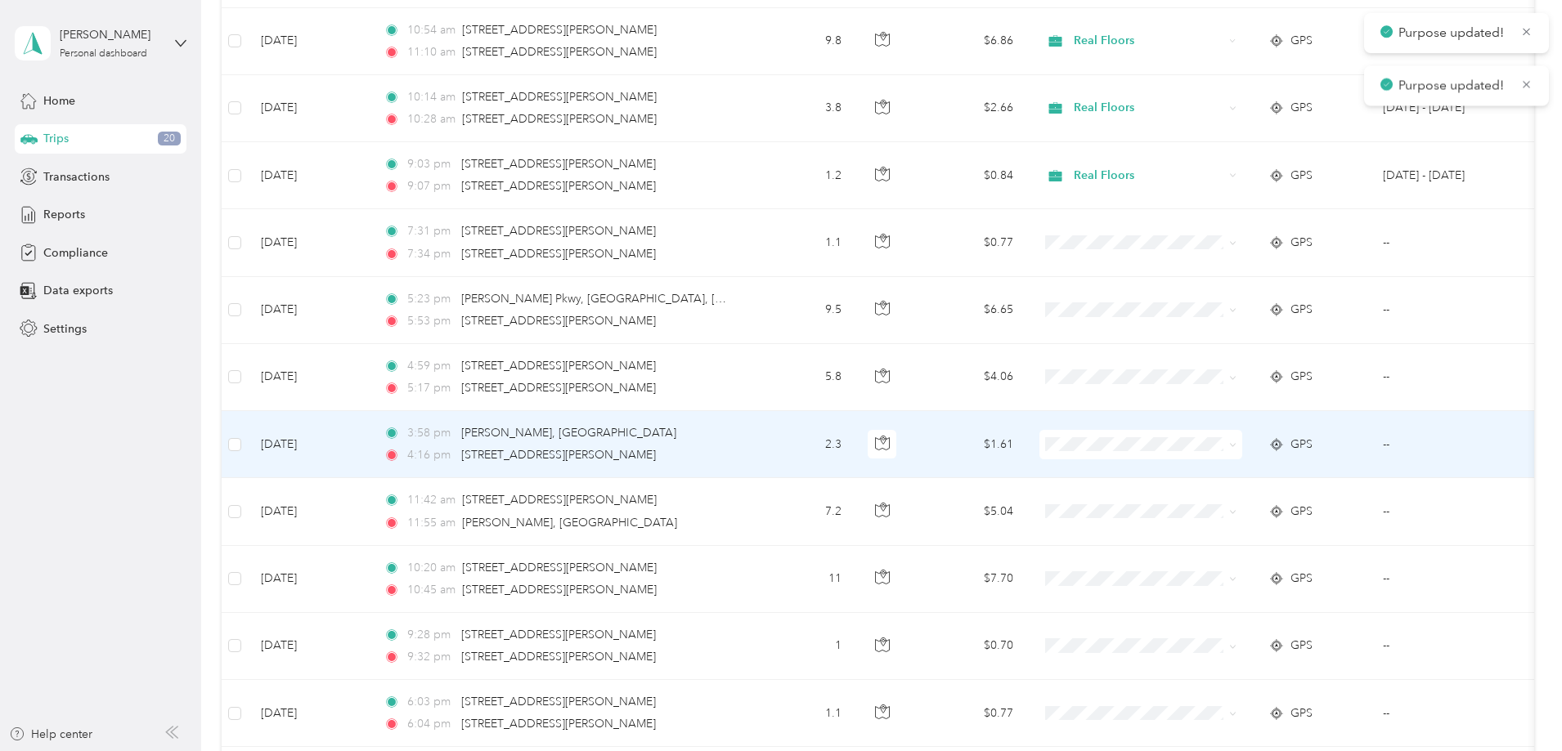
scroll to position [4988, 0]
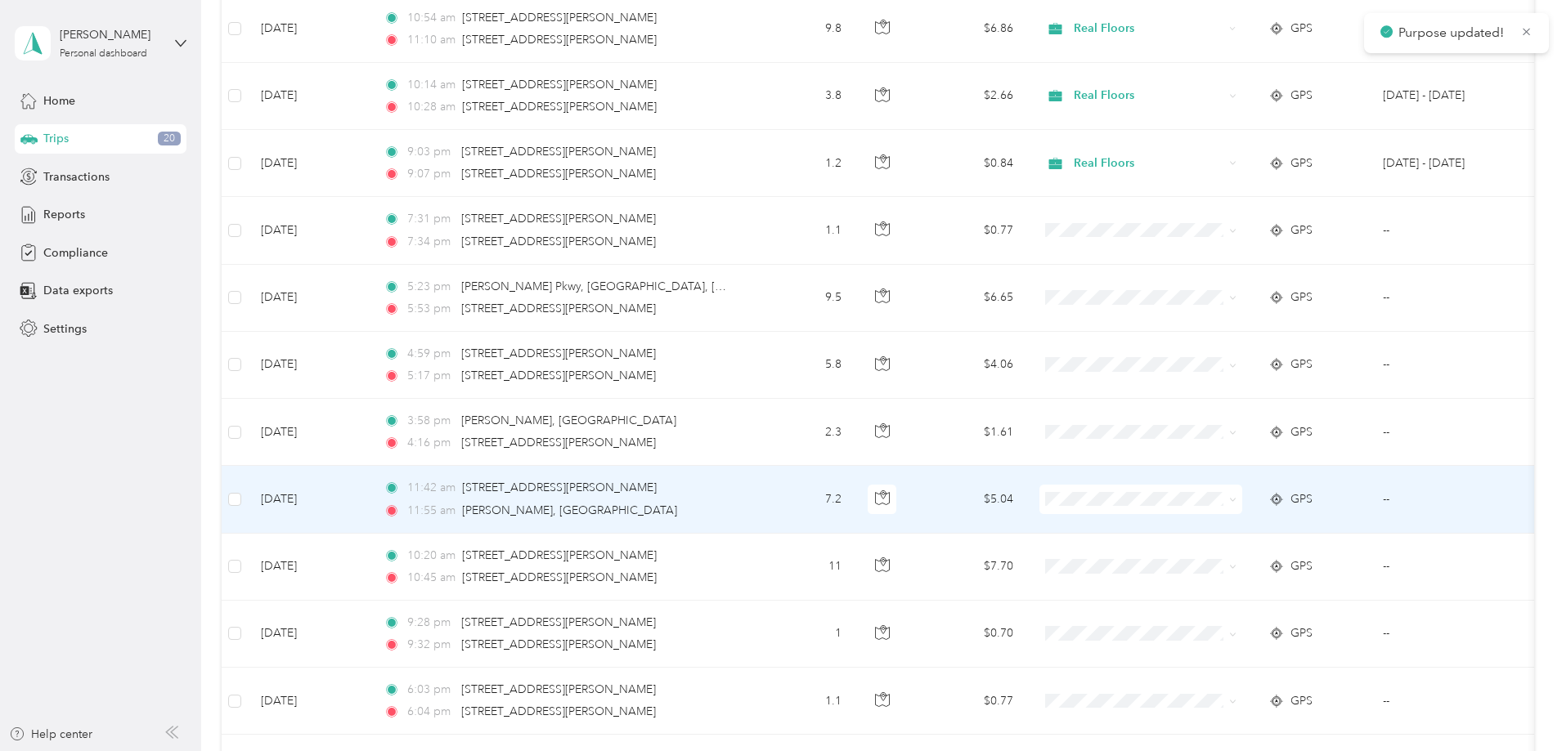
click at [1196, 528] on span "Real Floors" at bounding box center [1264, 525] width 151 height 17
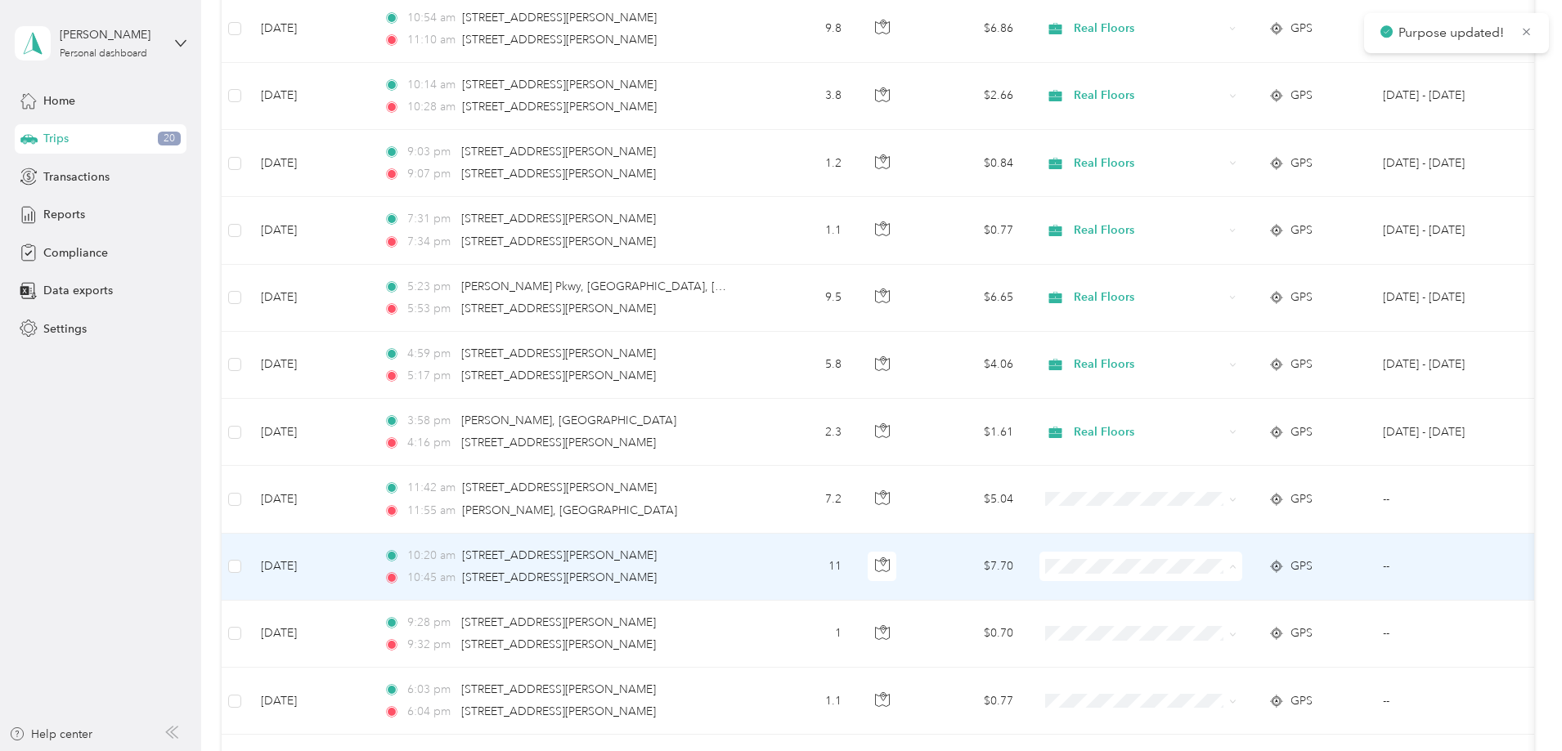
click at [1186, 595] on span "Real Floors" at bounding box center [1249, 597] width 180 height 17
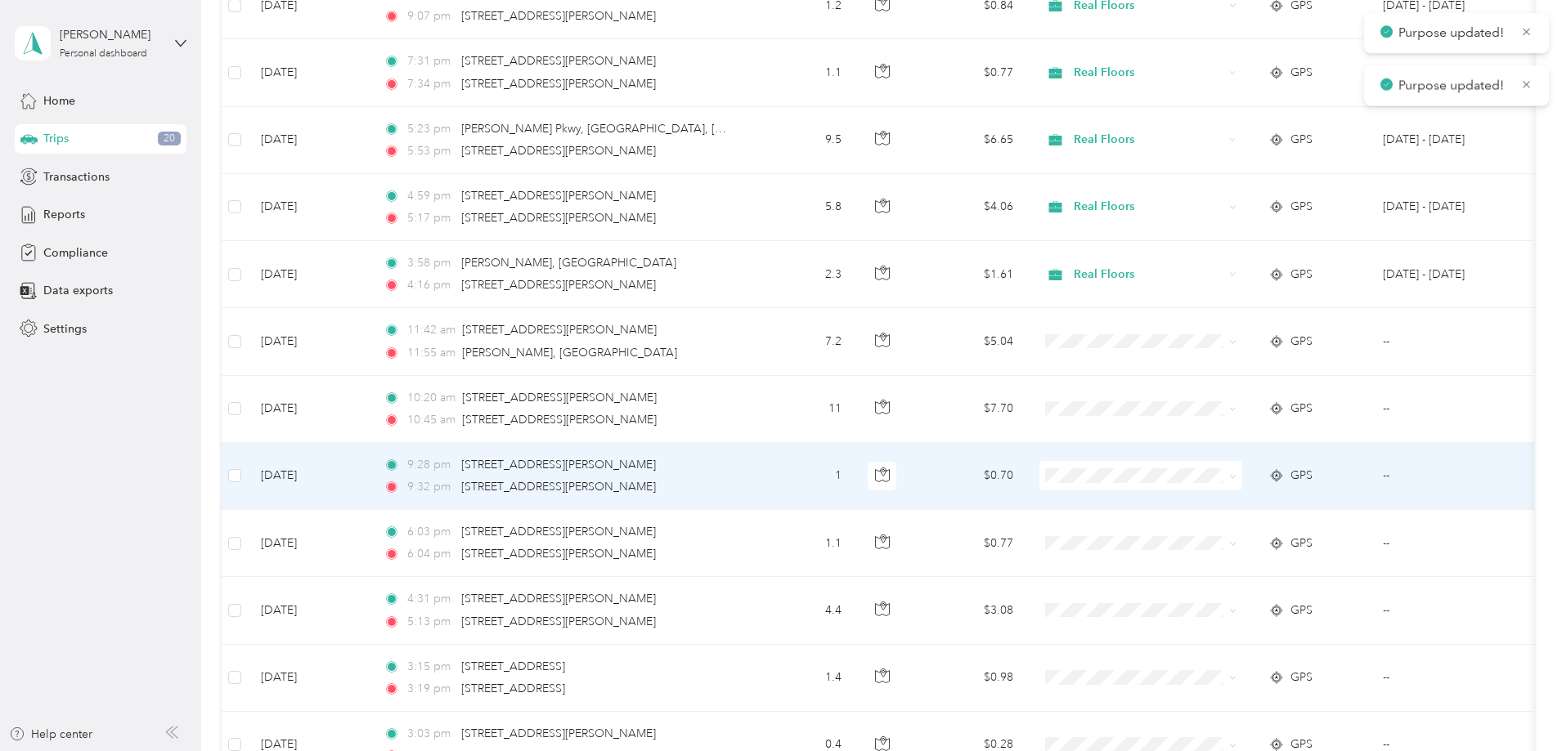
scroll to position [5151, 0]
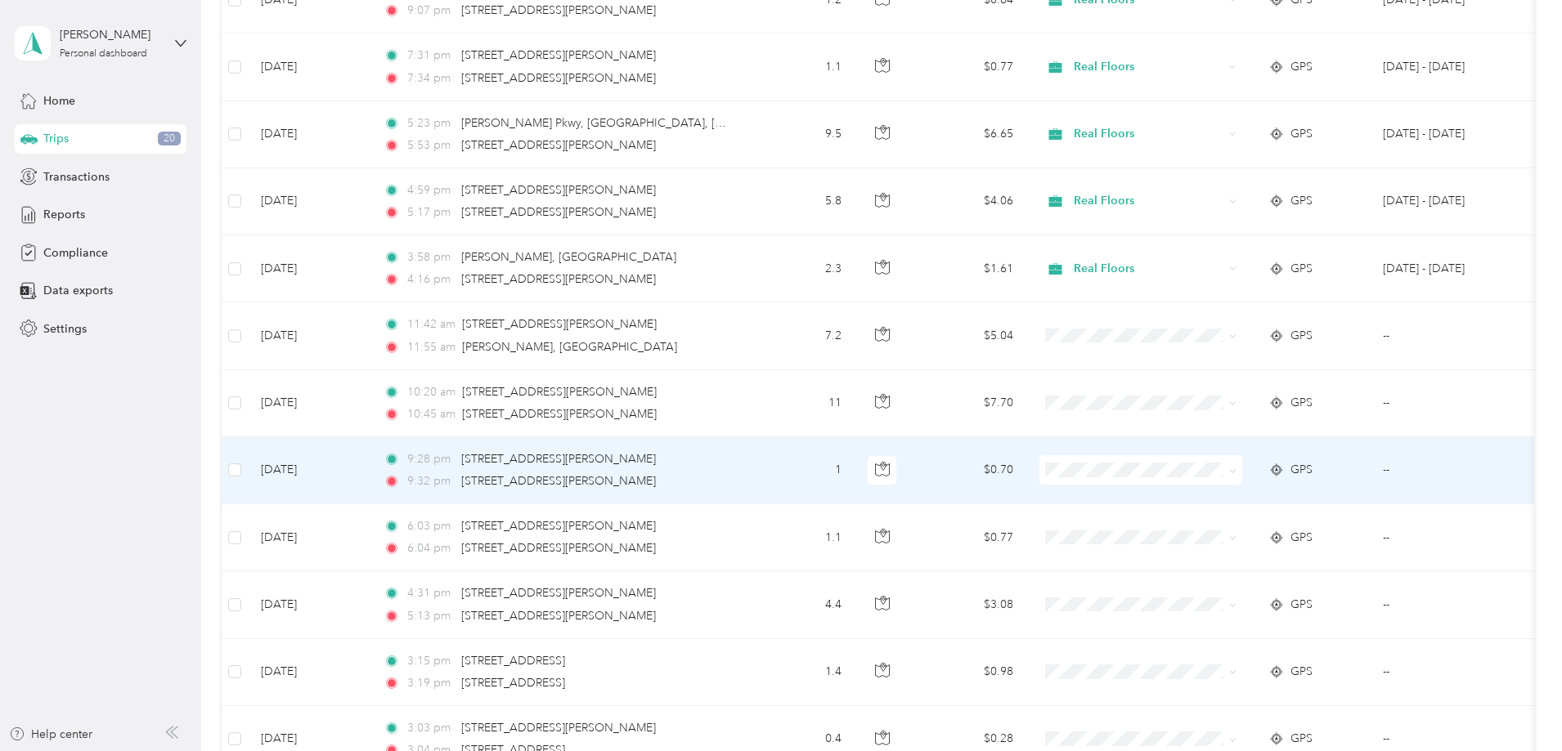
click at [1184, 520] on li "Personal" at bounding box center [1249, 529] width 203 height 29
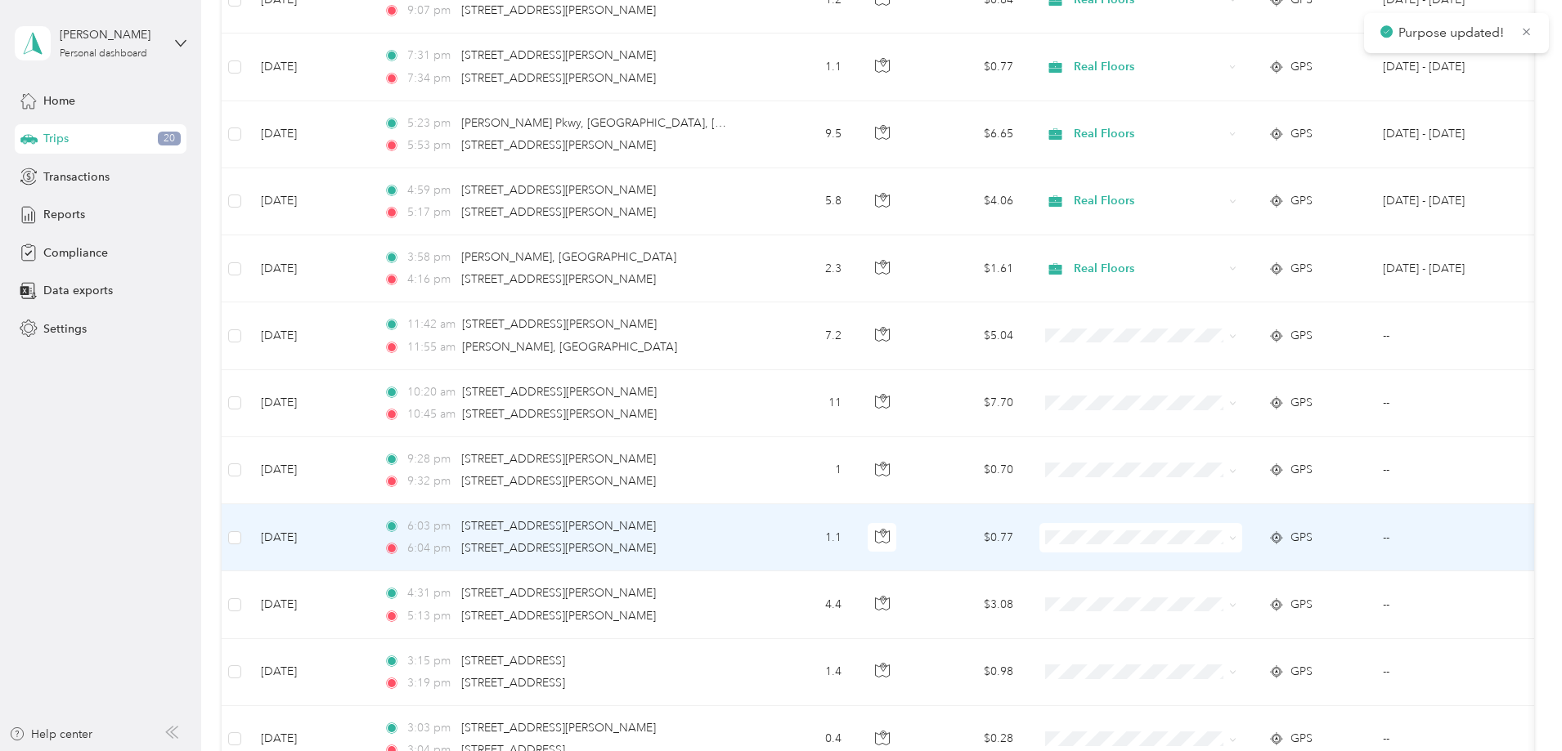
click at [1178, 565] on icon at bounding box center [1169, 563] width 20 height 13
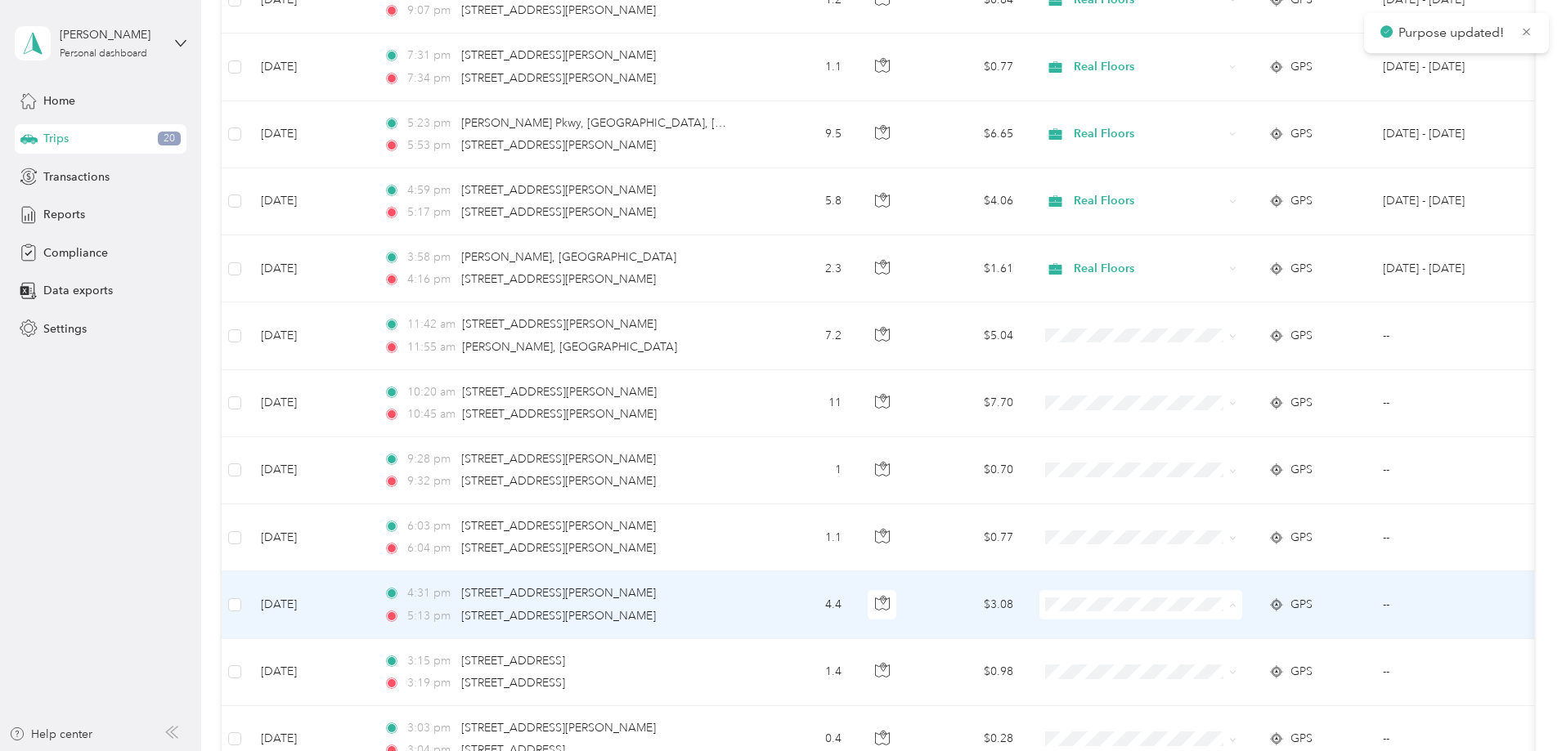
click at [1180, 628] on span "Real Floors" at bounding box center [1249, 635] width 180 height 17
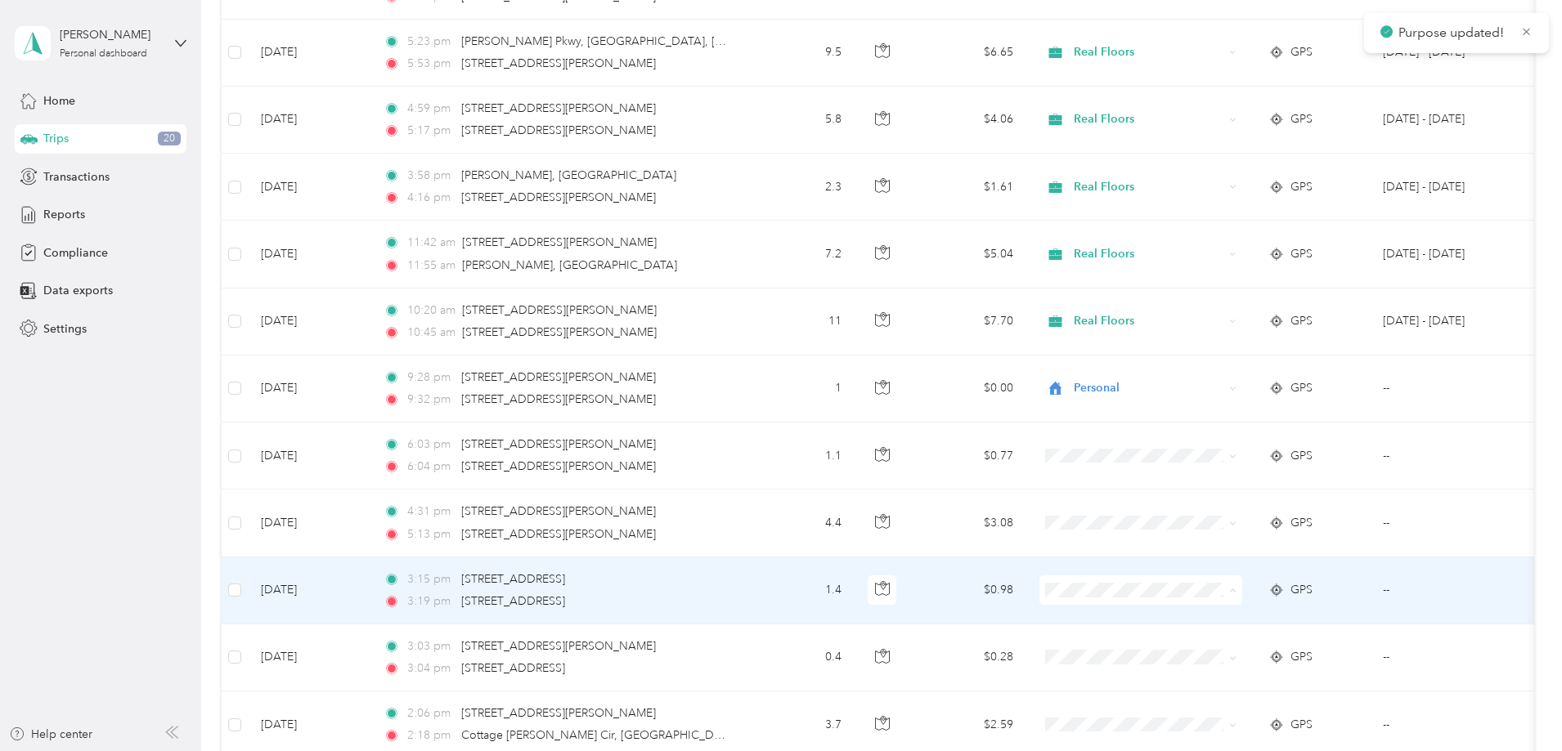
click at [1181, 622] on span "Real Floors" at bounding box center [1249, 620] width 180 height 17
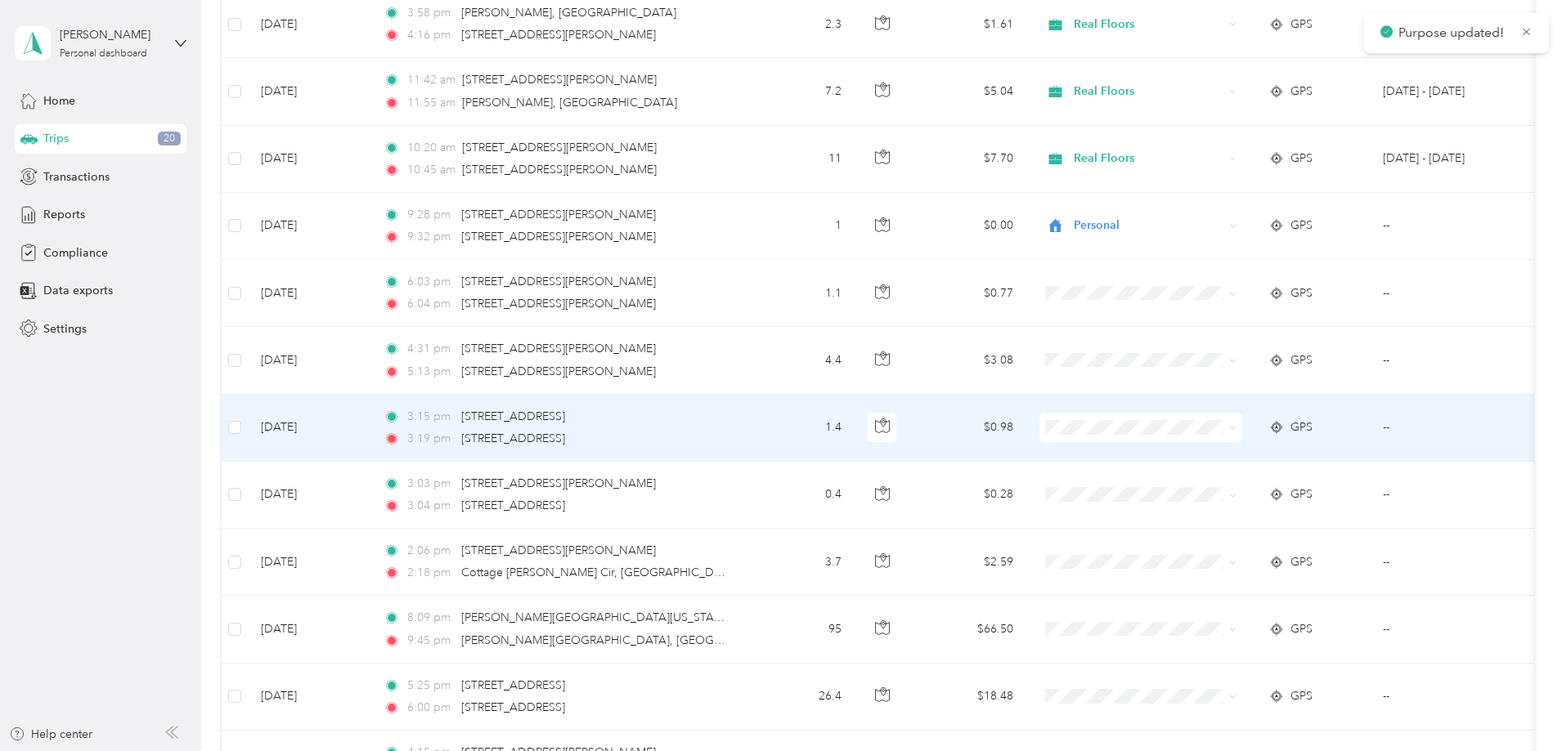
scroll to position [5397, 0]
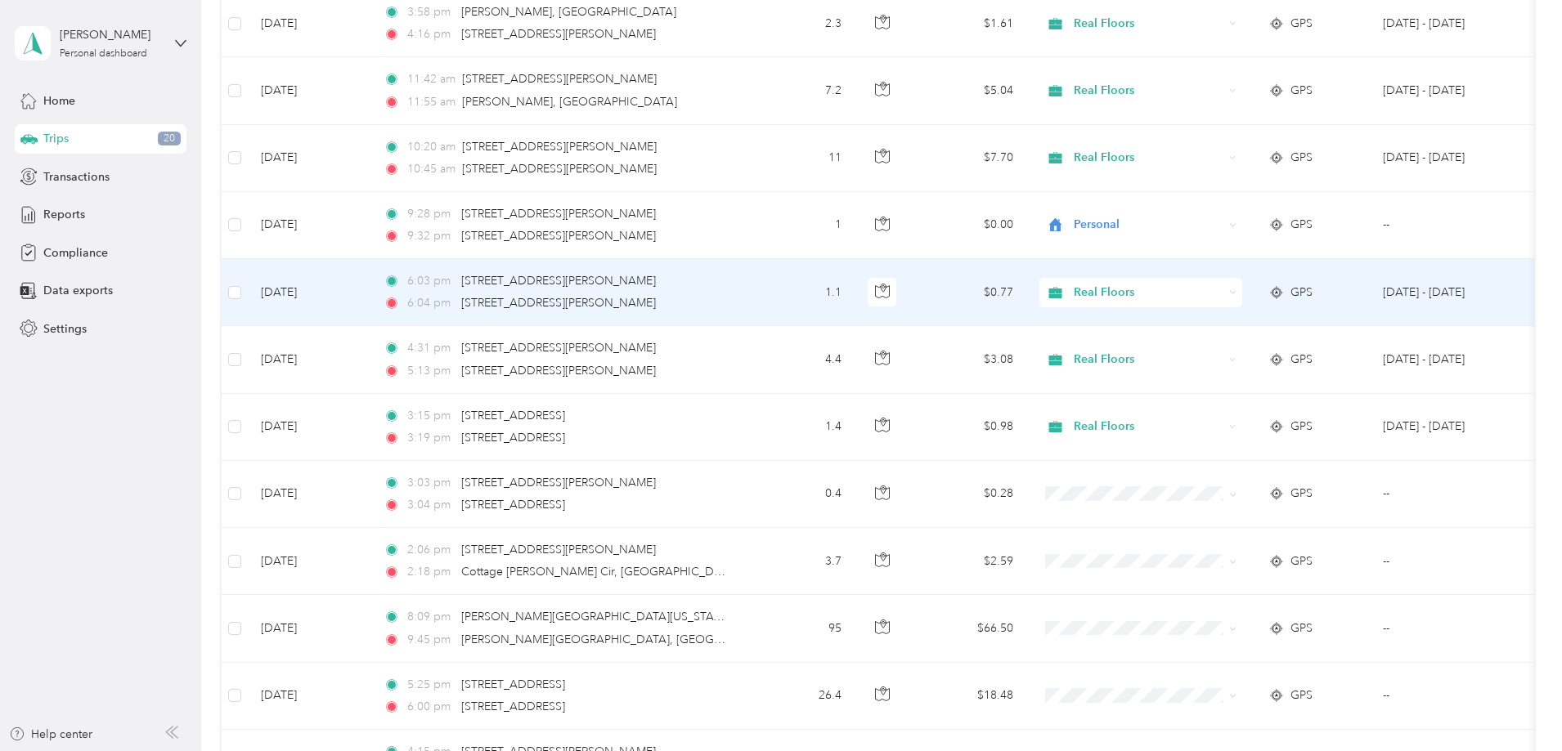
click at [1203, 289] on span "Real Floors" at bounding box center [1149, 293] width 150 height 18
click at [1209, 353] on span "Personal" at bounding box center [1264, 351] width 151 height 17
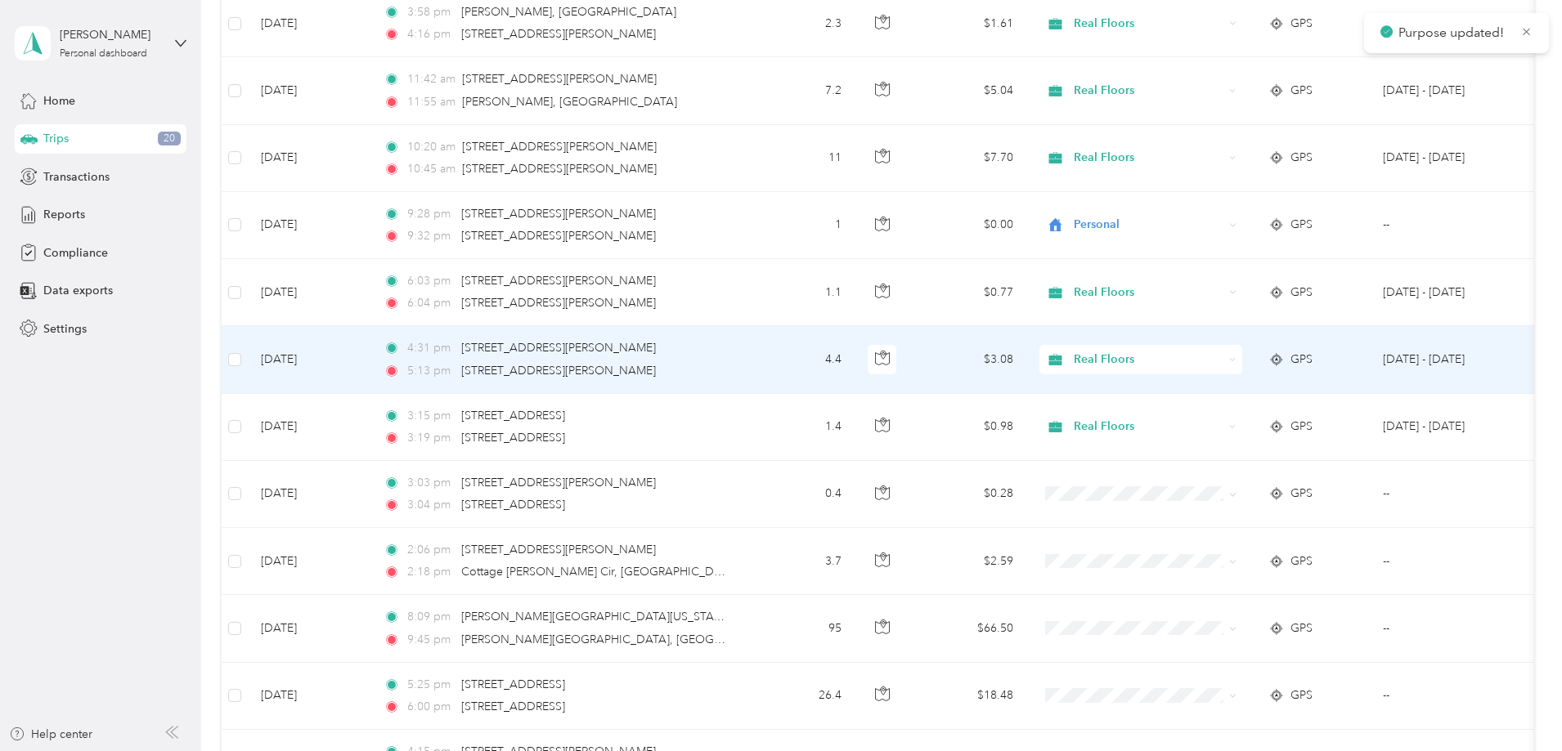
click at [1206, 353] on span "Real Floors" at bounding box center [1149, 360] width 150 height 18
click at [1203, 410] on span "Personal" at bounding box center [1264, 418] width 151 height 17
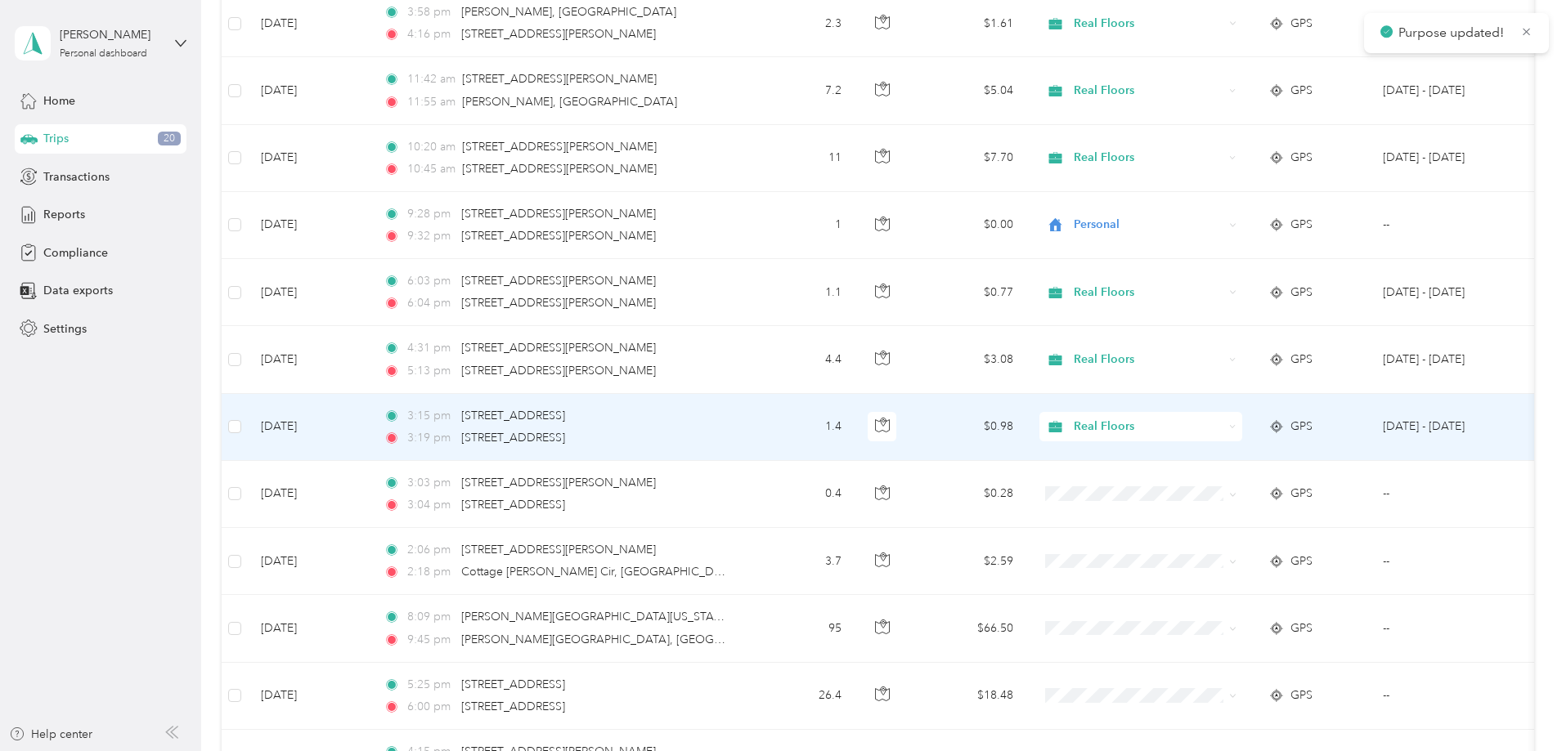
click at [1202, 423] on span "Real Floors" at bounding box center [1149, 427] width 150 height 18
click at [1203, 478] on span "Personal" at bounding box center [1264, 486] width 151 height 17
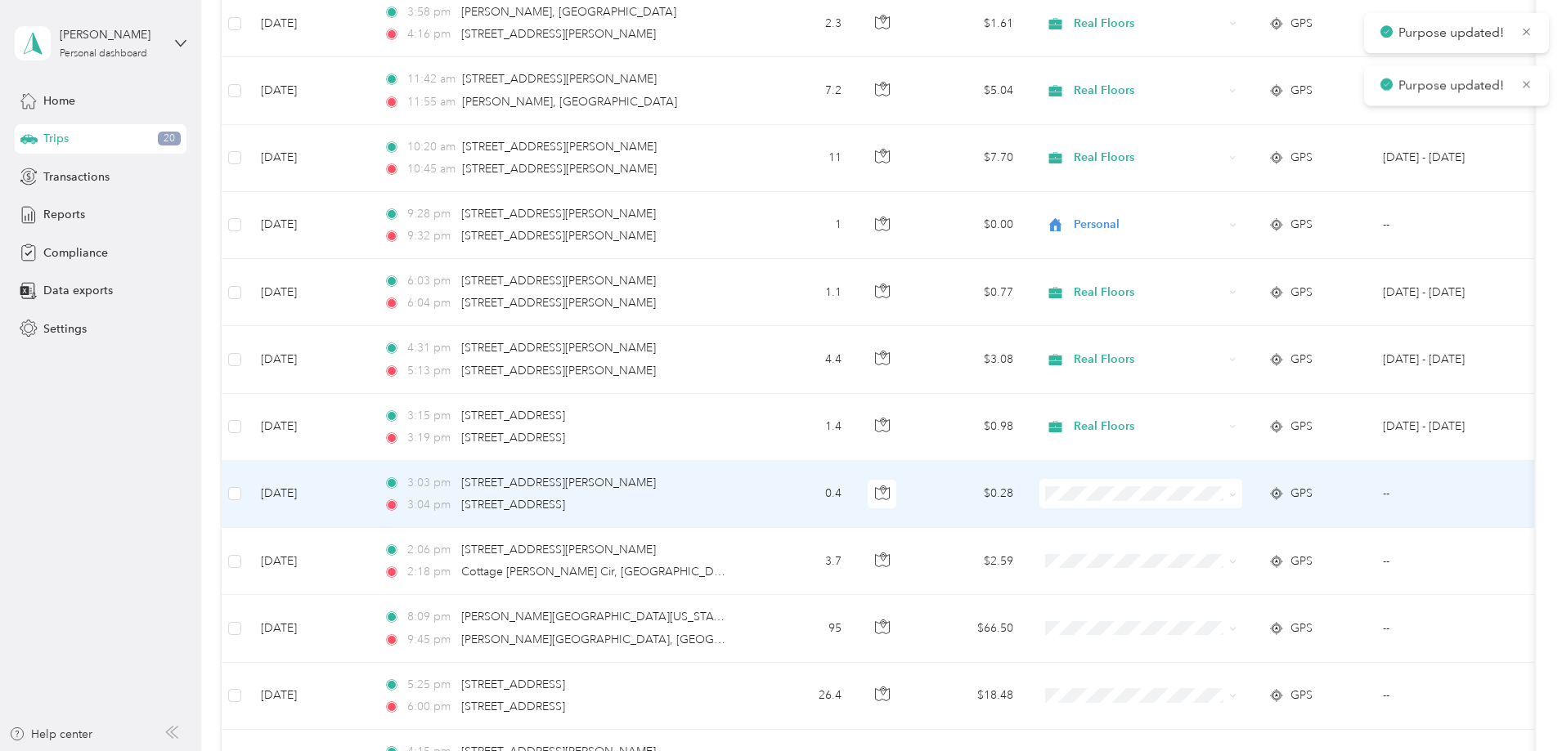
click at [1201, 483] on span at bounding box center [1140, 493] width 203 height 29
click at [1209, 482] on span at bounding box center [1140, 493] width 203 height 29
click at [1204, 549] on span "Personal" at bounding box center [1264, 553] width 151 height 17
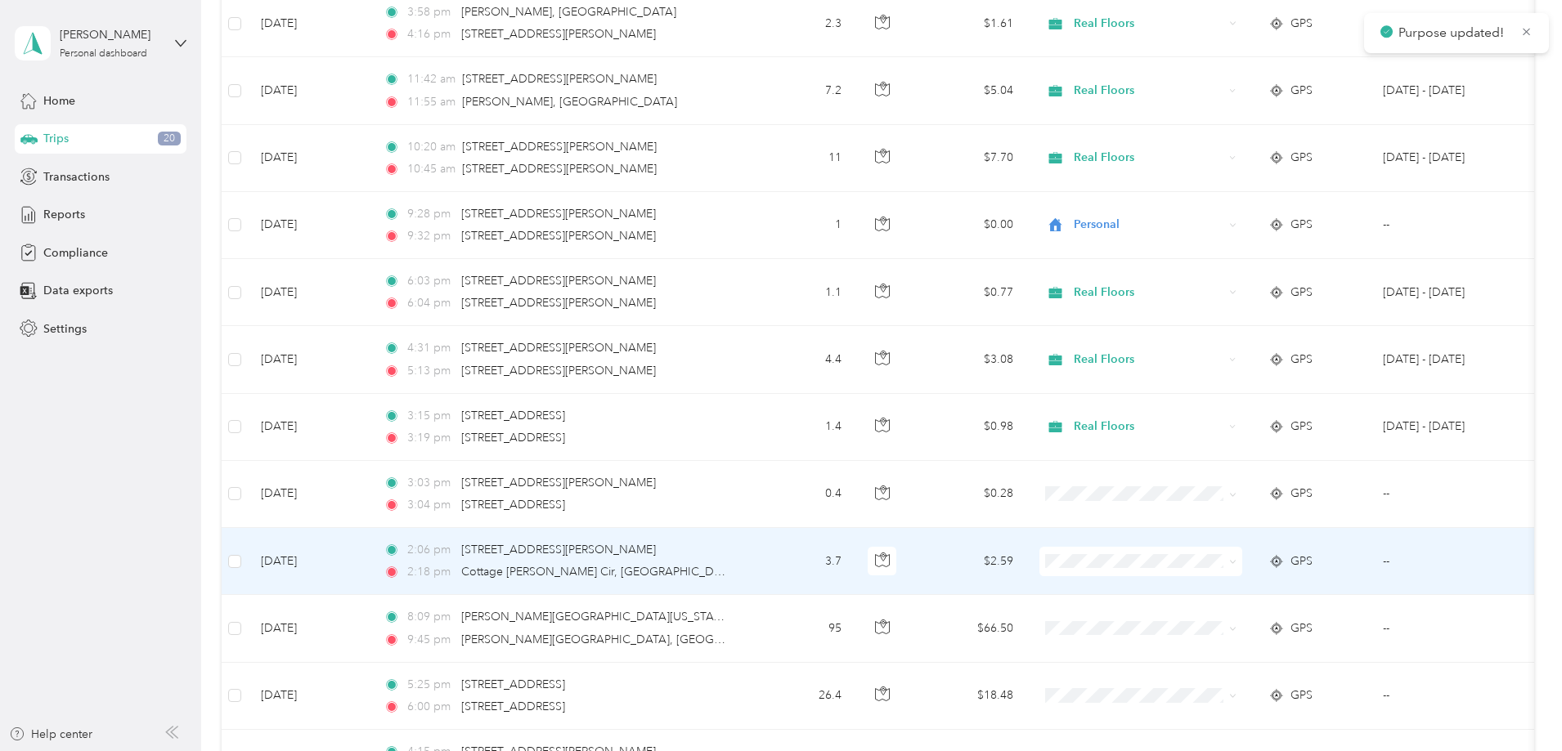
click at [1198, 617] on span "Personal" at bounding box center [1264, 620] width 151 height 17
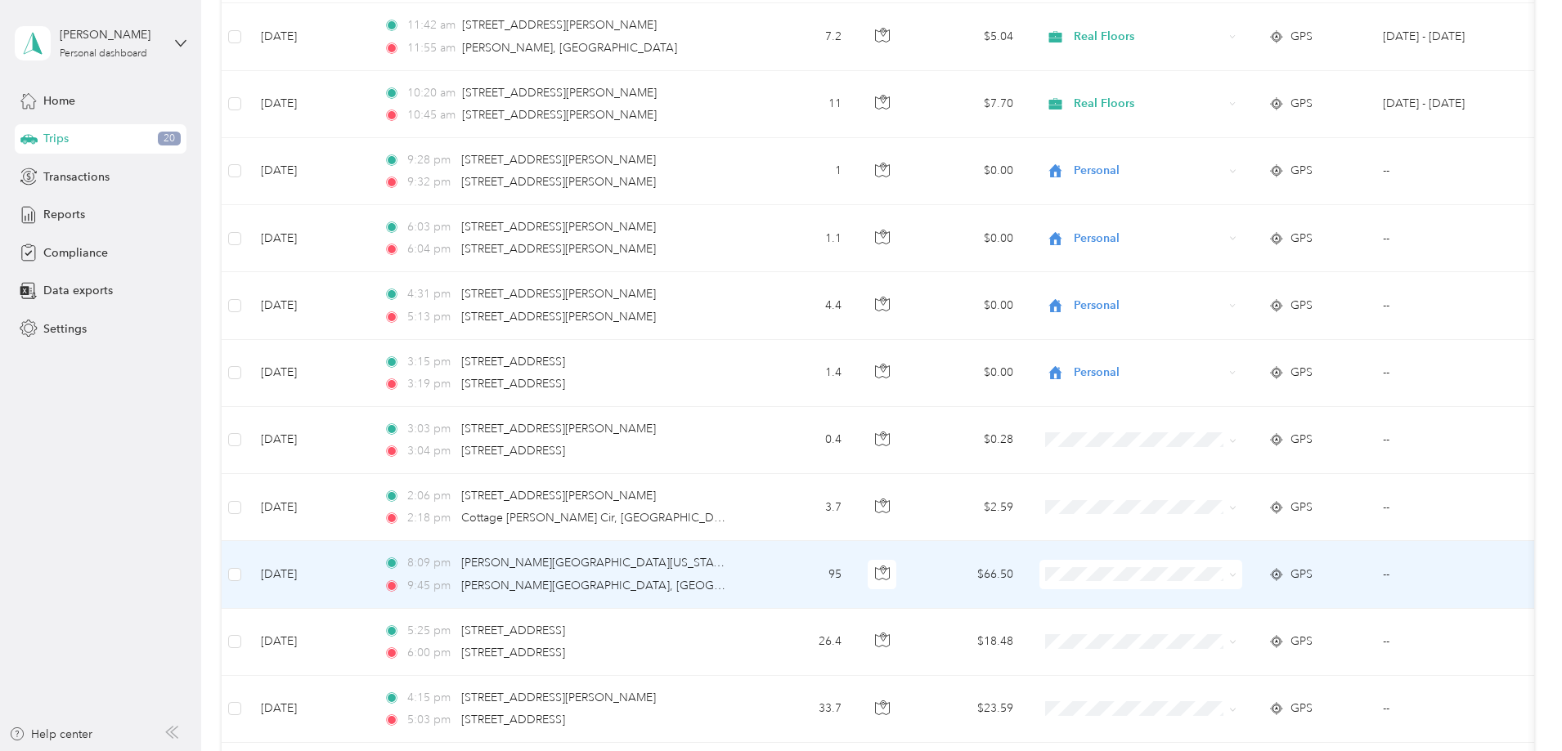
scroll to position [5478, 0]
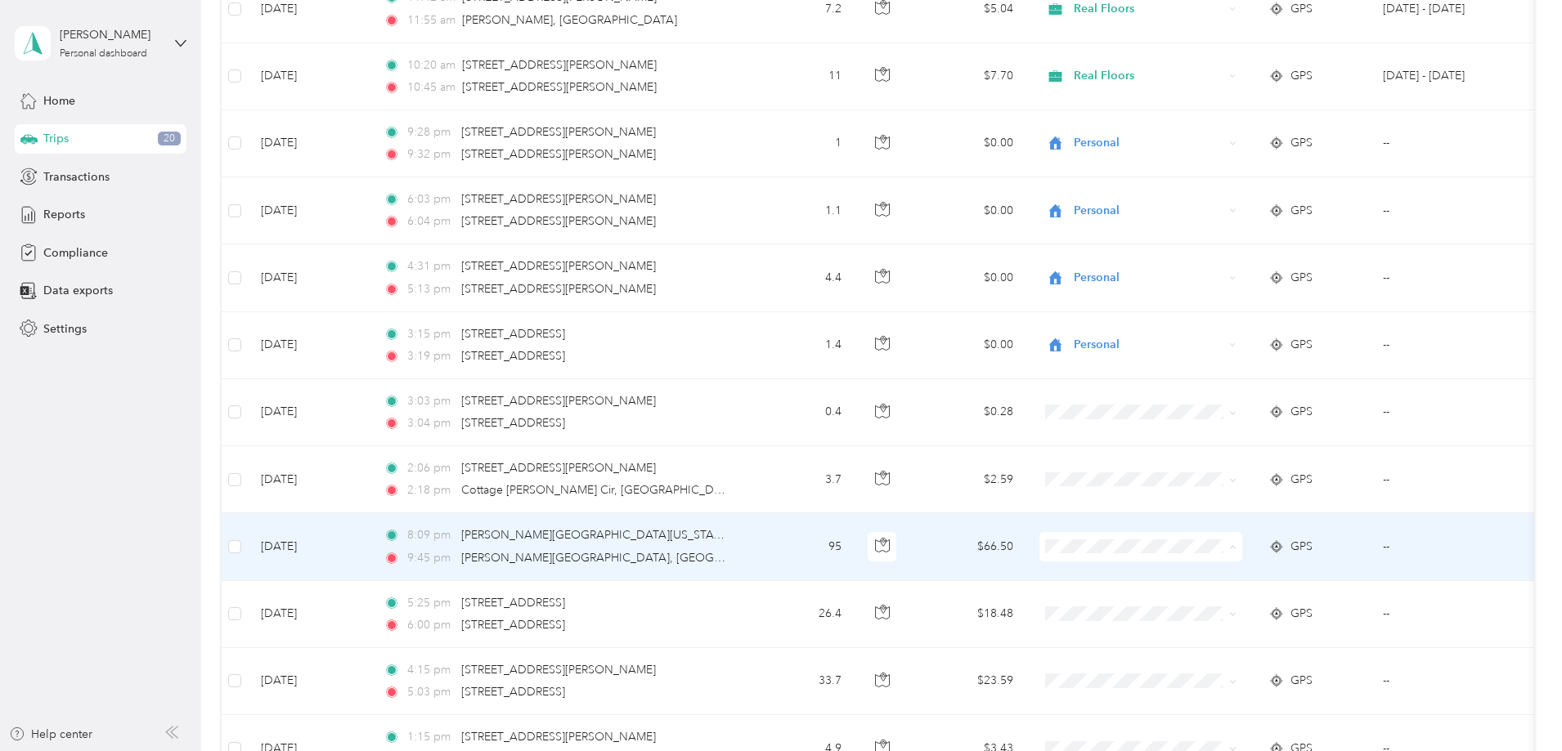
click at [1192, 602] on span "Personal" at bounding box center [1264, 606] width 151 height 17
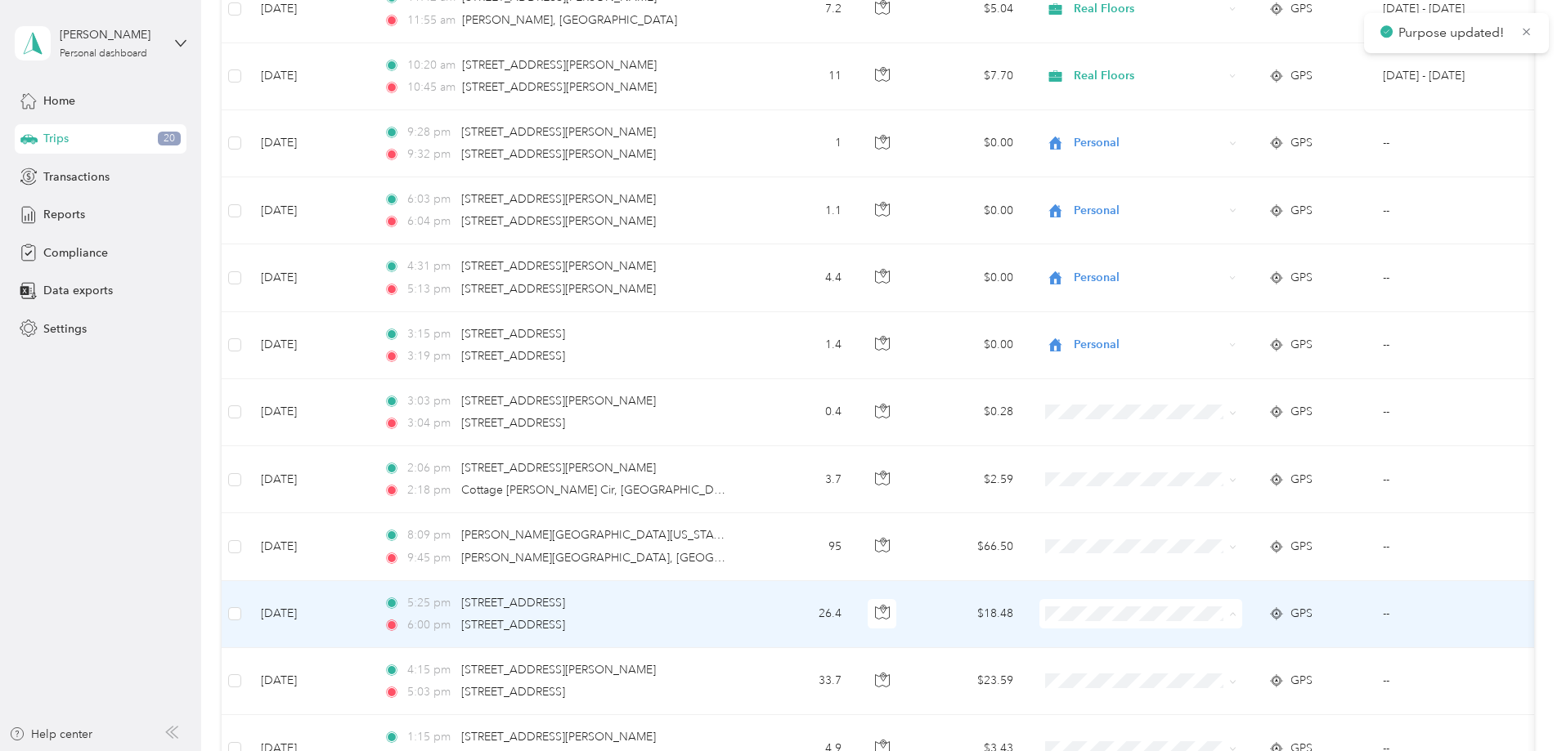
click at [1195, 667] on span "Personal" at bounding box center [1264, 673] width 151 height 17
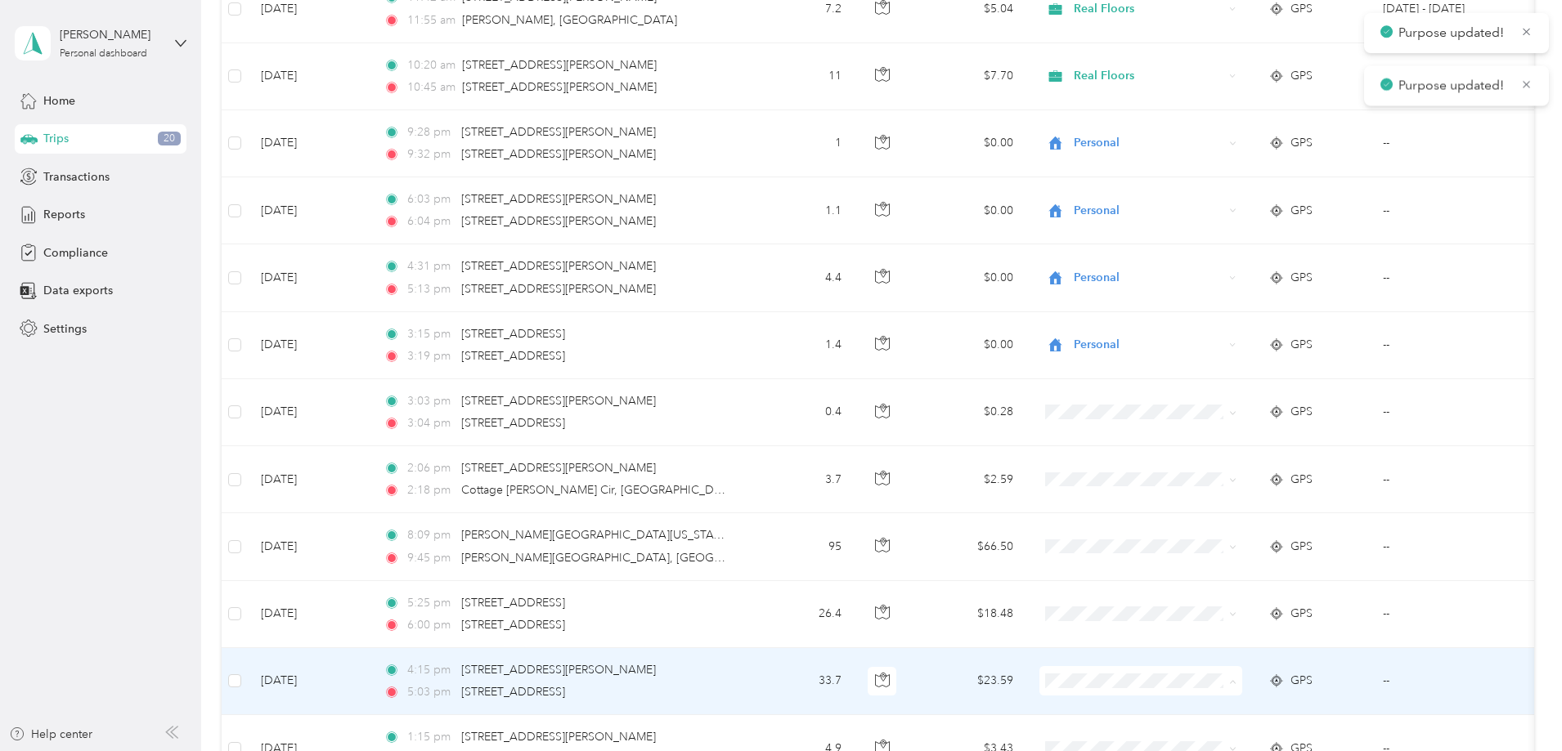
click at [1203, 648] on span "Personal" at bounding box center [1264, 650] width 151 height 17
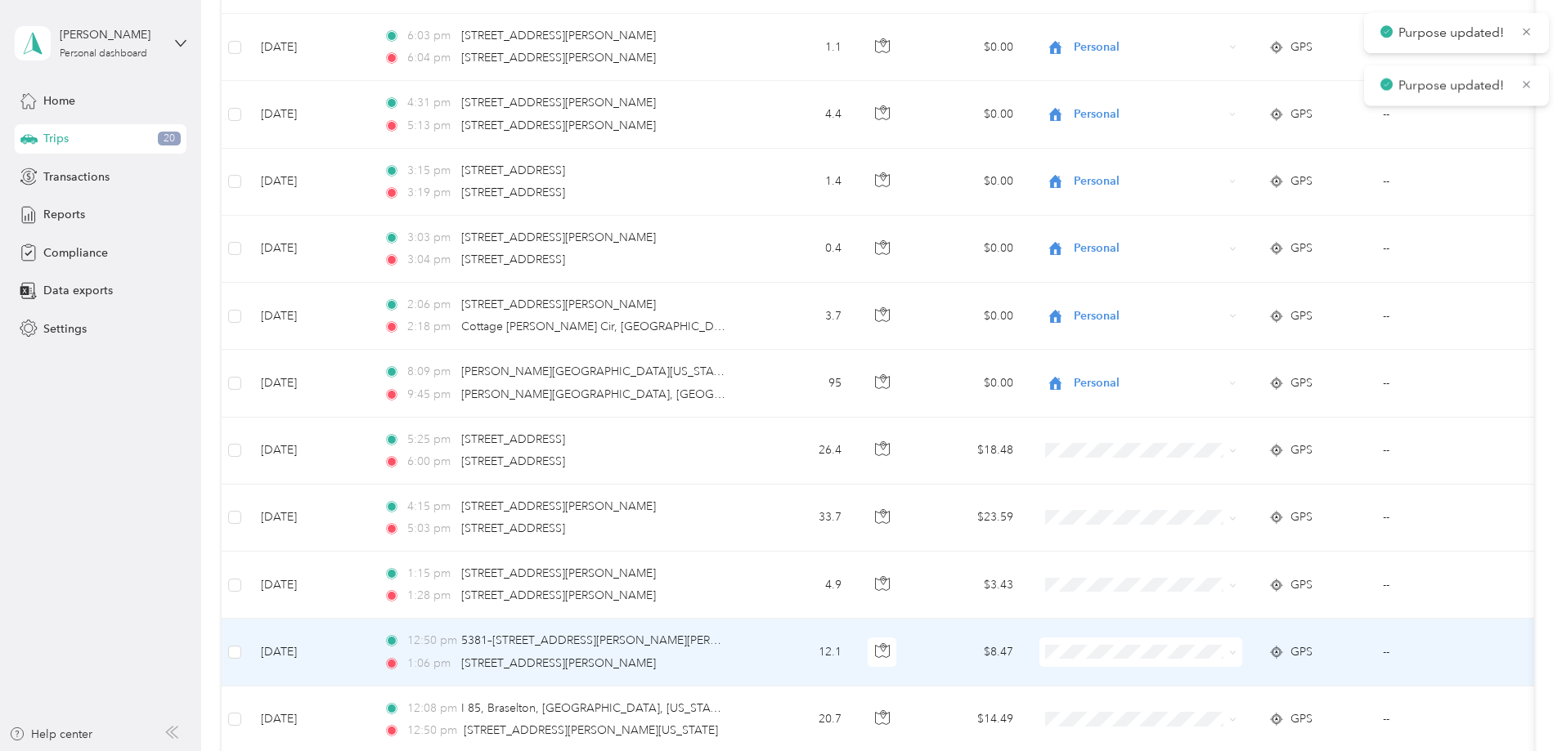
scroll to position [5887, 0]
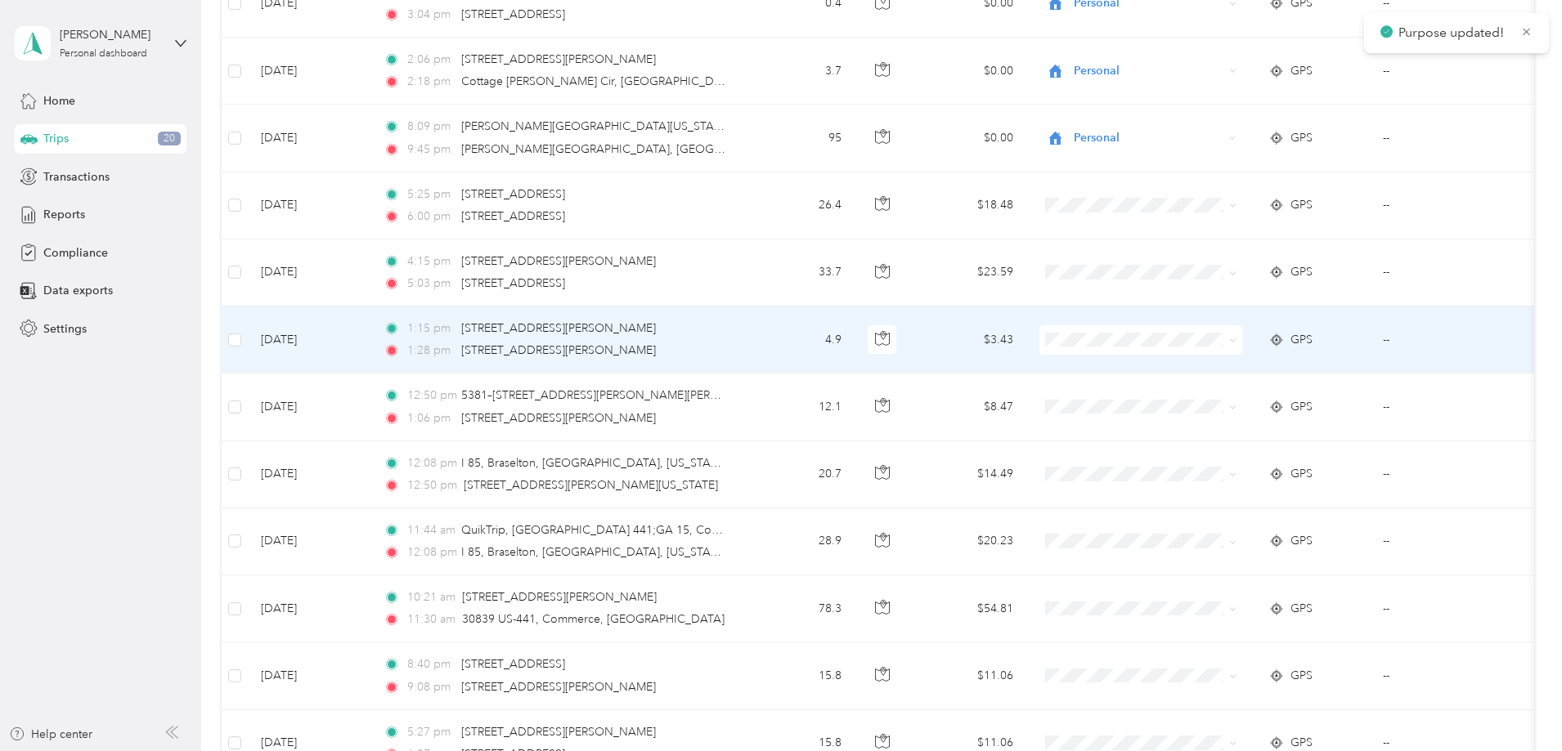
click at [1192, 350] on span at bounding box center [1140, 339] width 203 height 29
click at [1191, 406] on li "Personal" at bounding box center [1249, 392] width 203 height 29
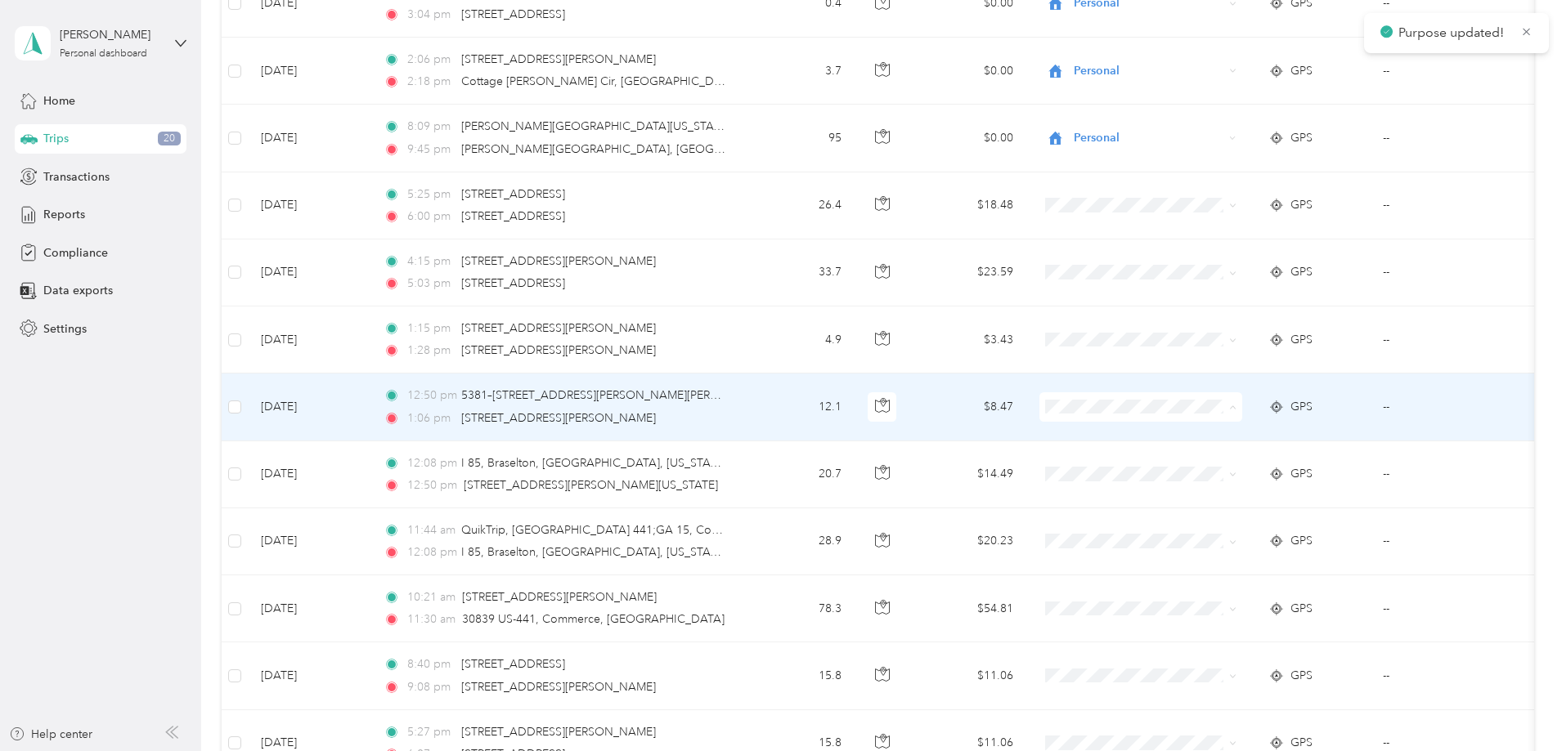
click at [1184, 458] on span "Personal" at bounding box center [1249, 466] width 180 height 17
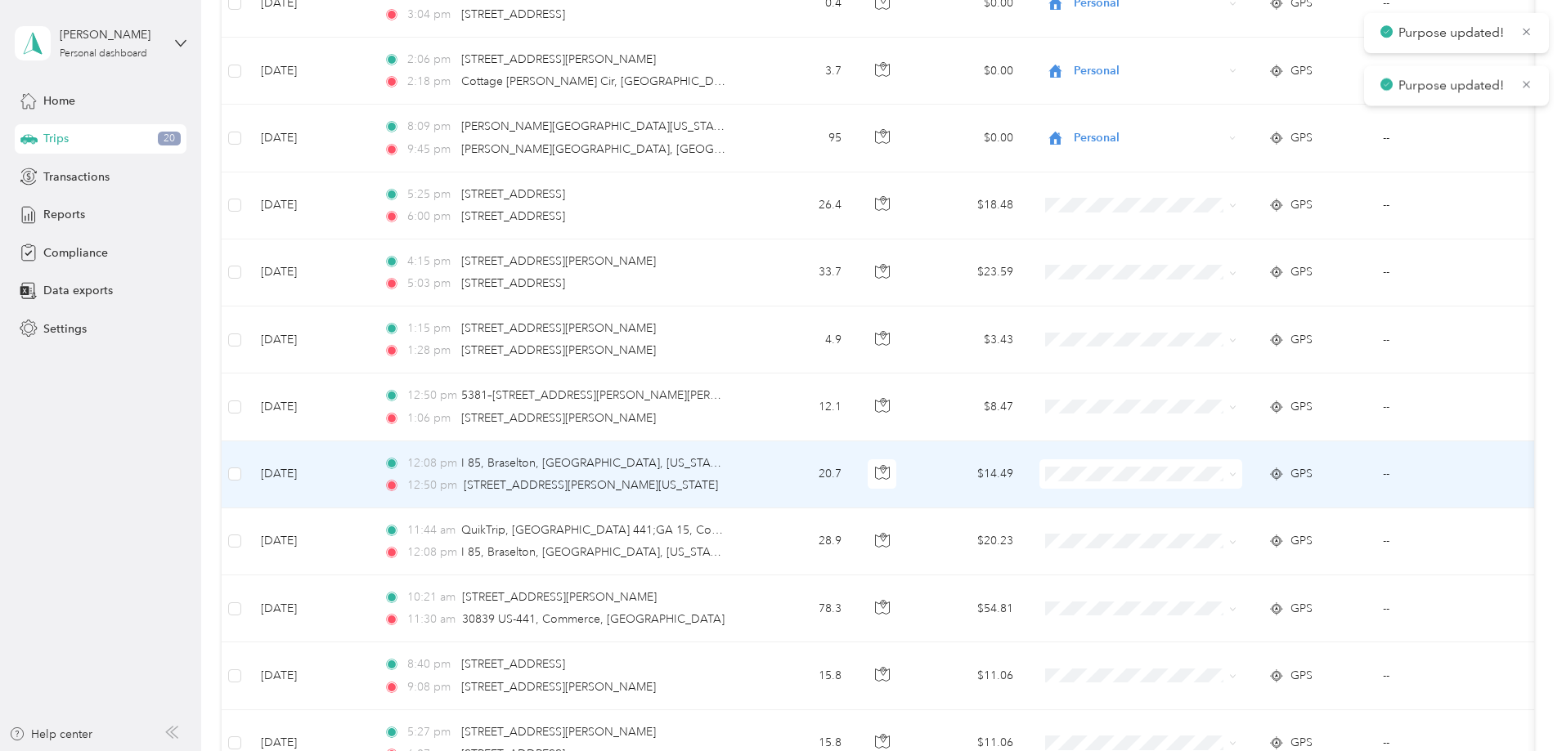
click at [1184, 457] on td at bounding box center [1140, 475] width 229 height 67
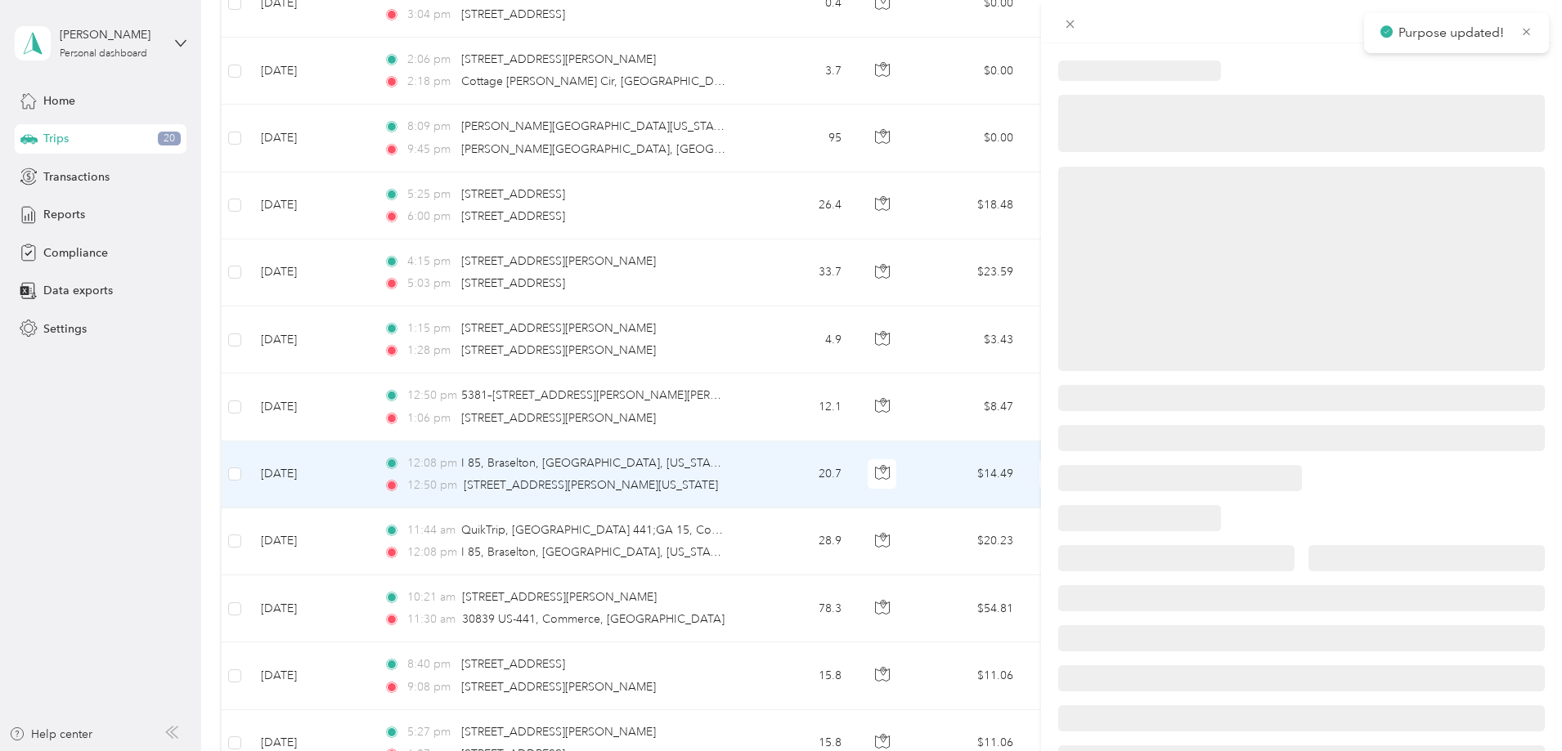
click at [1184, 473] on div at bounding box center [1179, 478] width 243 height 26
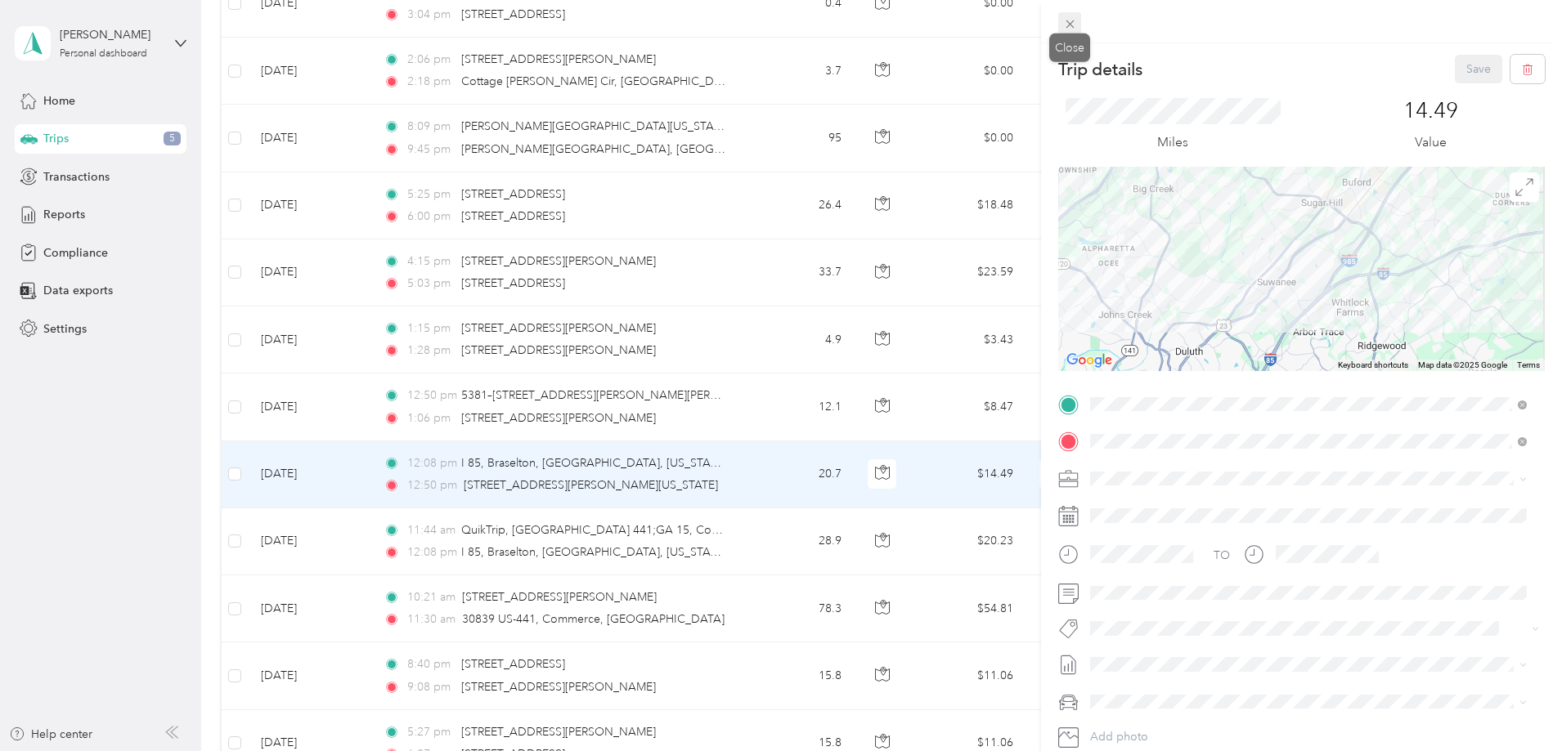
click at [1073, 24] on icon at bounding box center [1070, 24] width 14 height 14
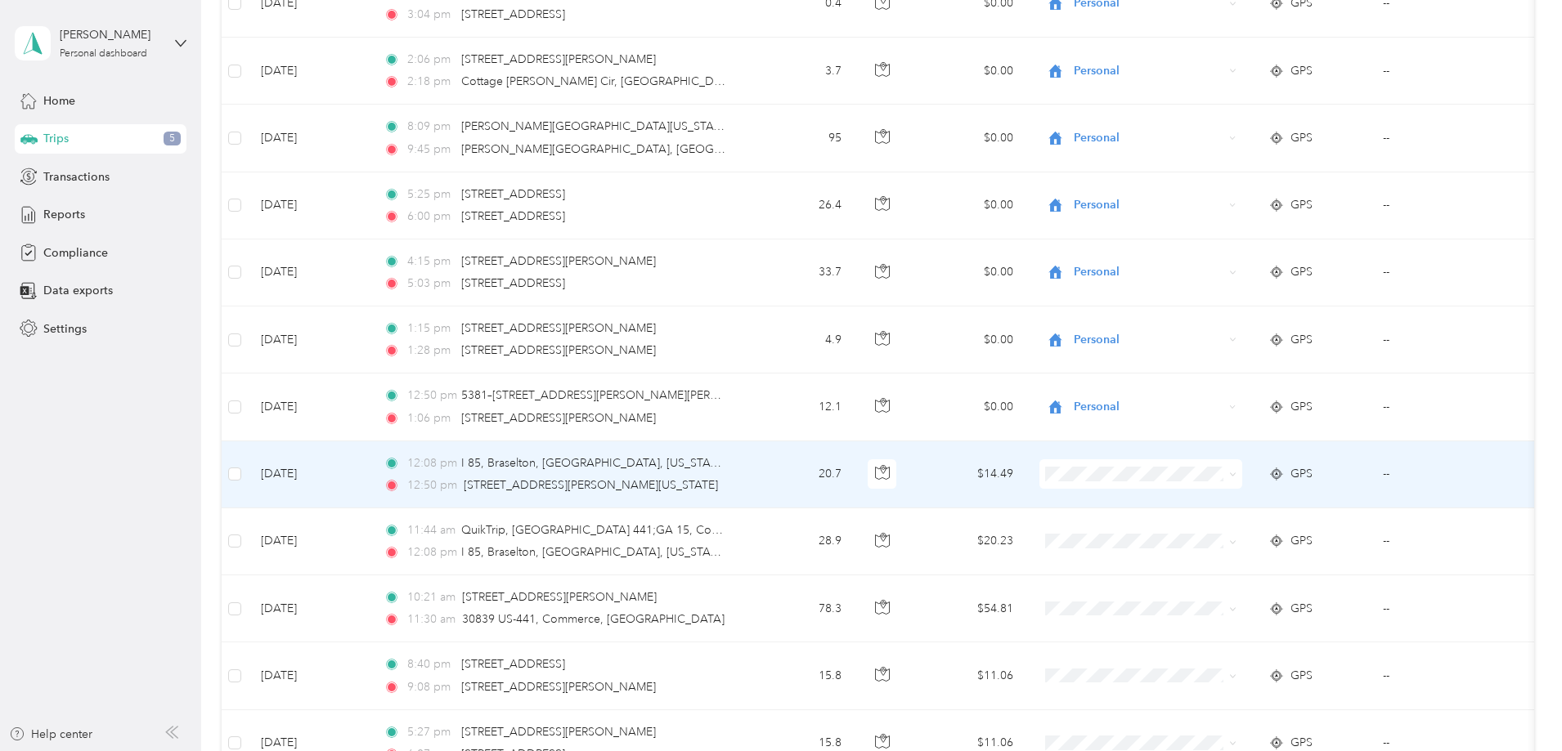
click at [1221, 524] on li "Personal" at bounding box center [1249, 531] width 203 height 29
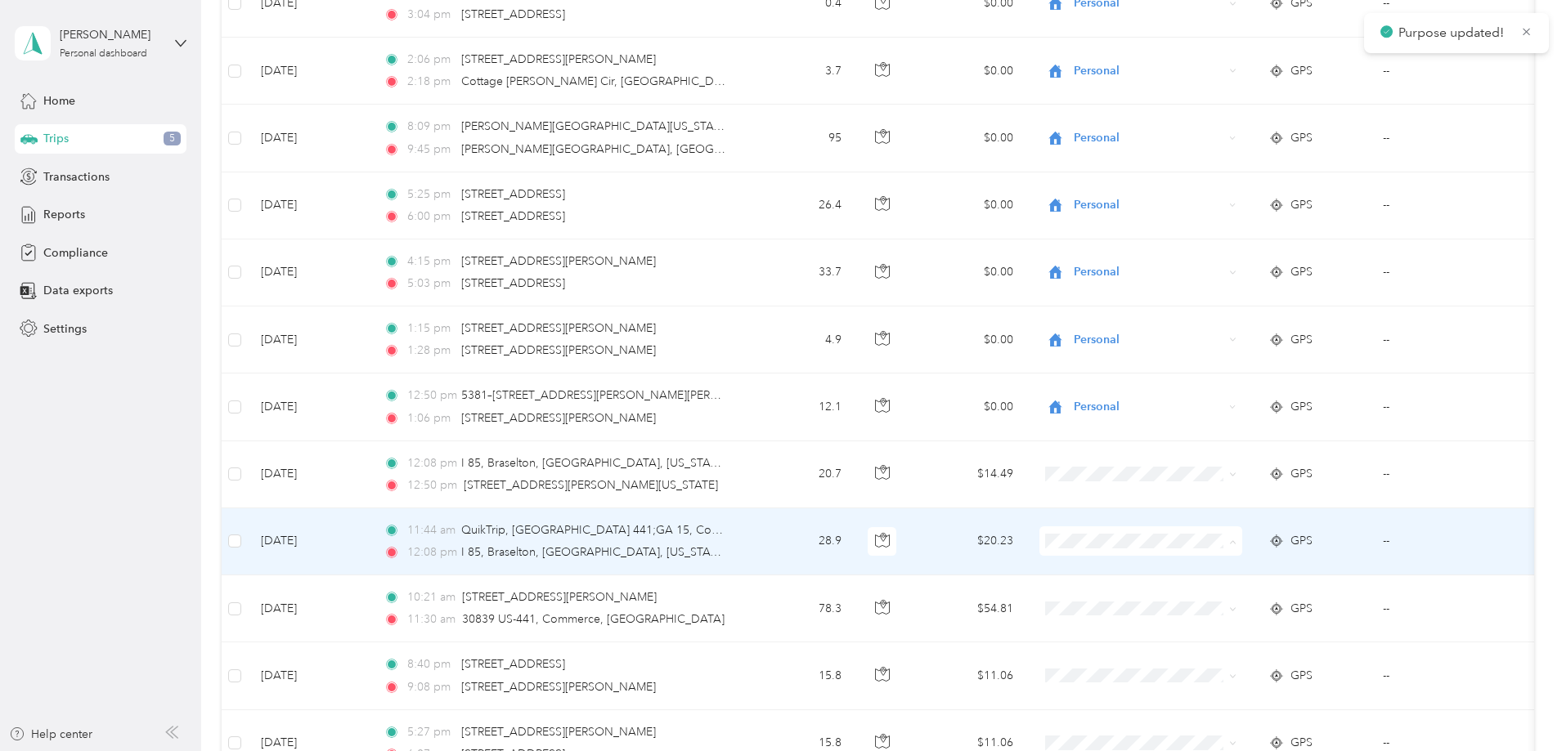
click at [1225, 596] on span "Personal" at bounding box center [1264, 600] width 151 height 17
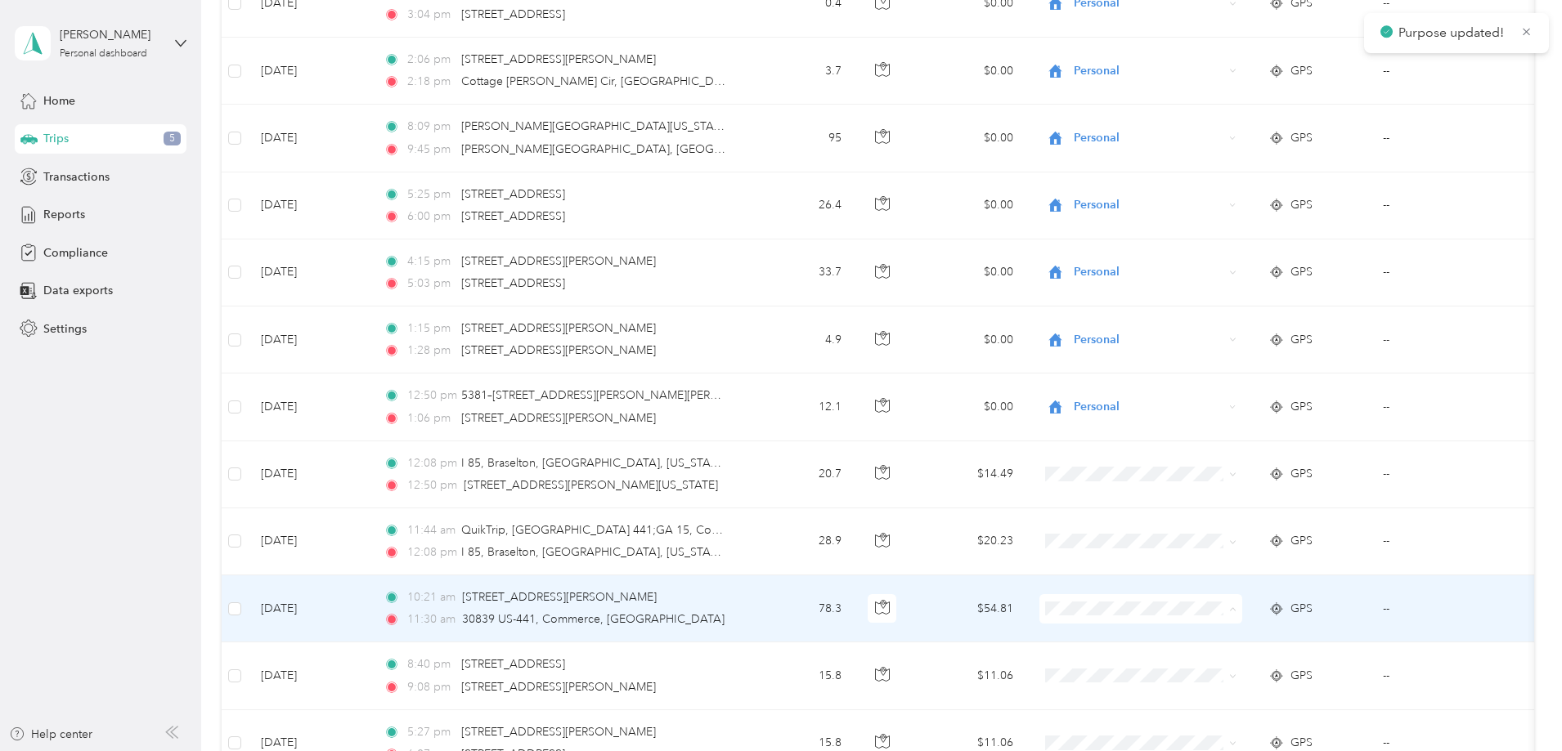
click at [1222, 666] on span "Personal" at bounding box center [1264, 668] width 151 height 17
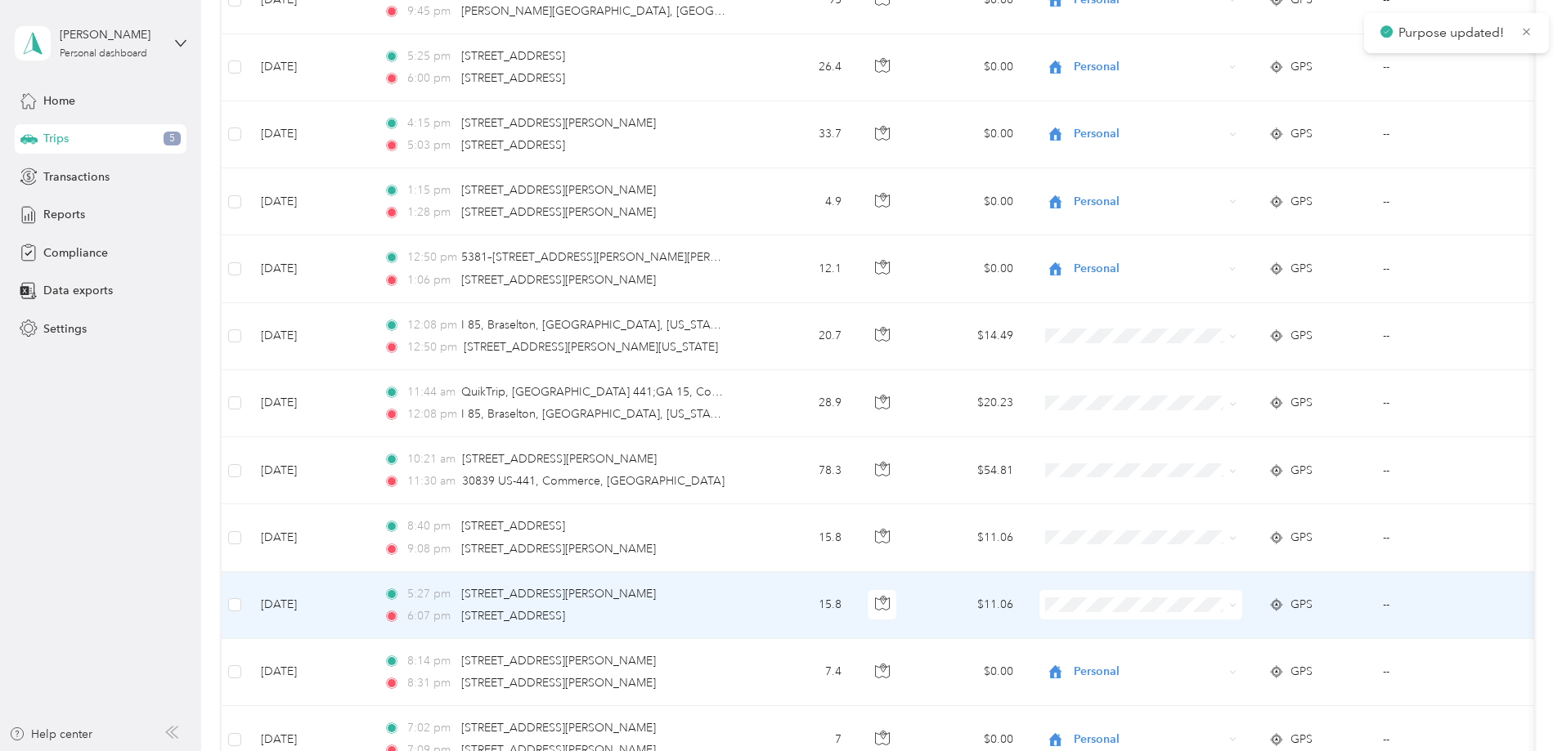
scroll to position [6051, 0]
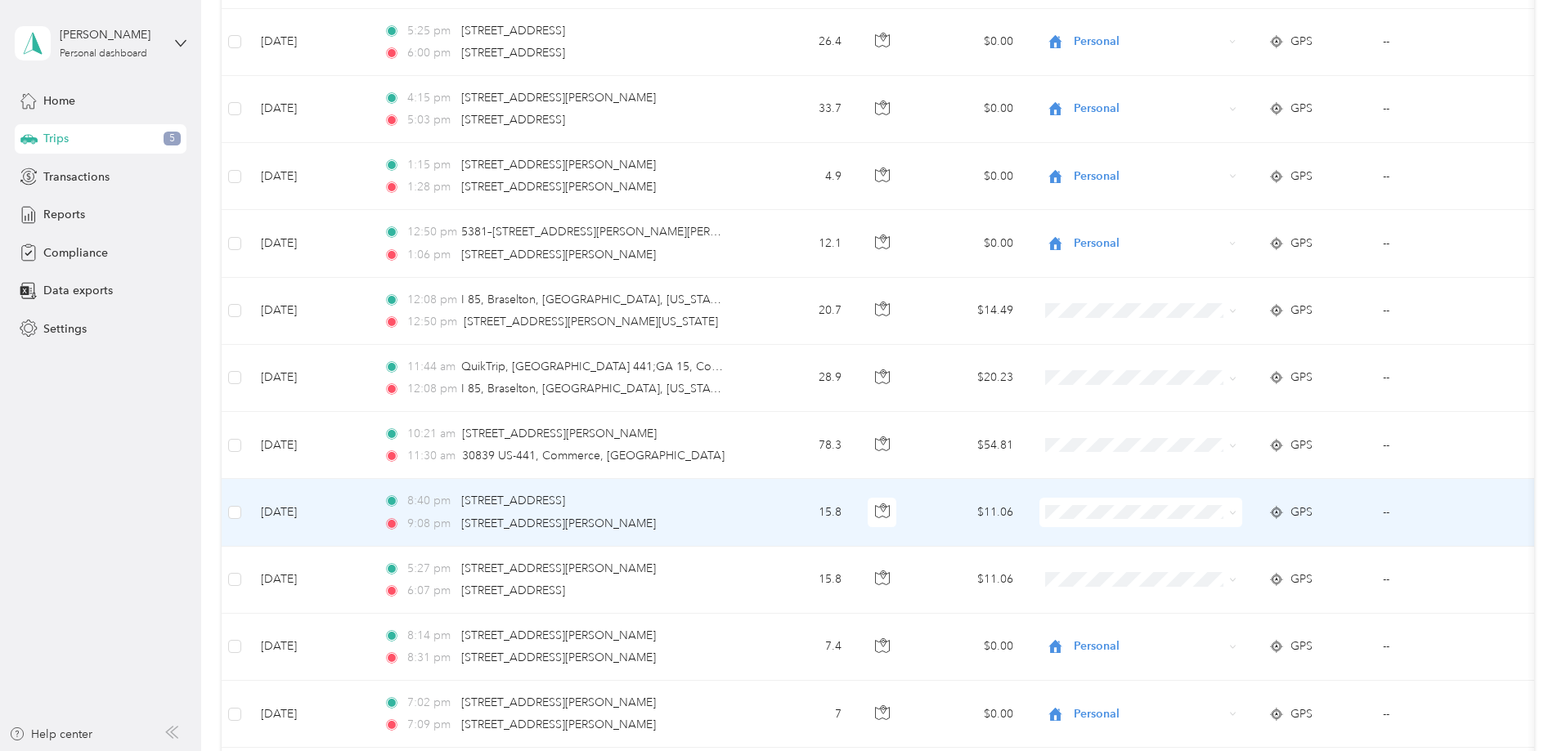
click at [1207, 535] on span "Real Floors" at bounding box center [1264, 539] width 151 height 17
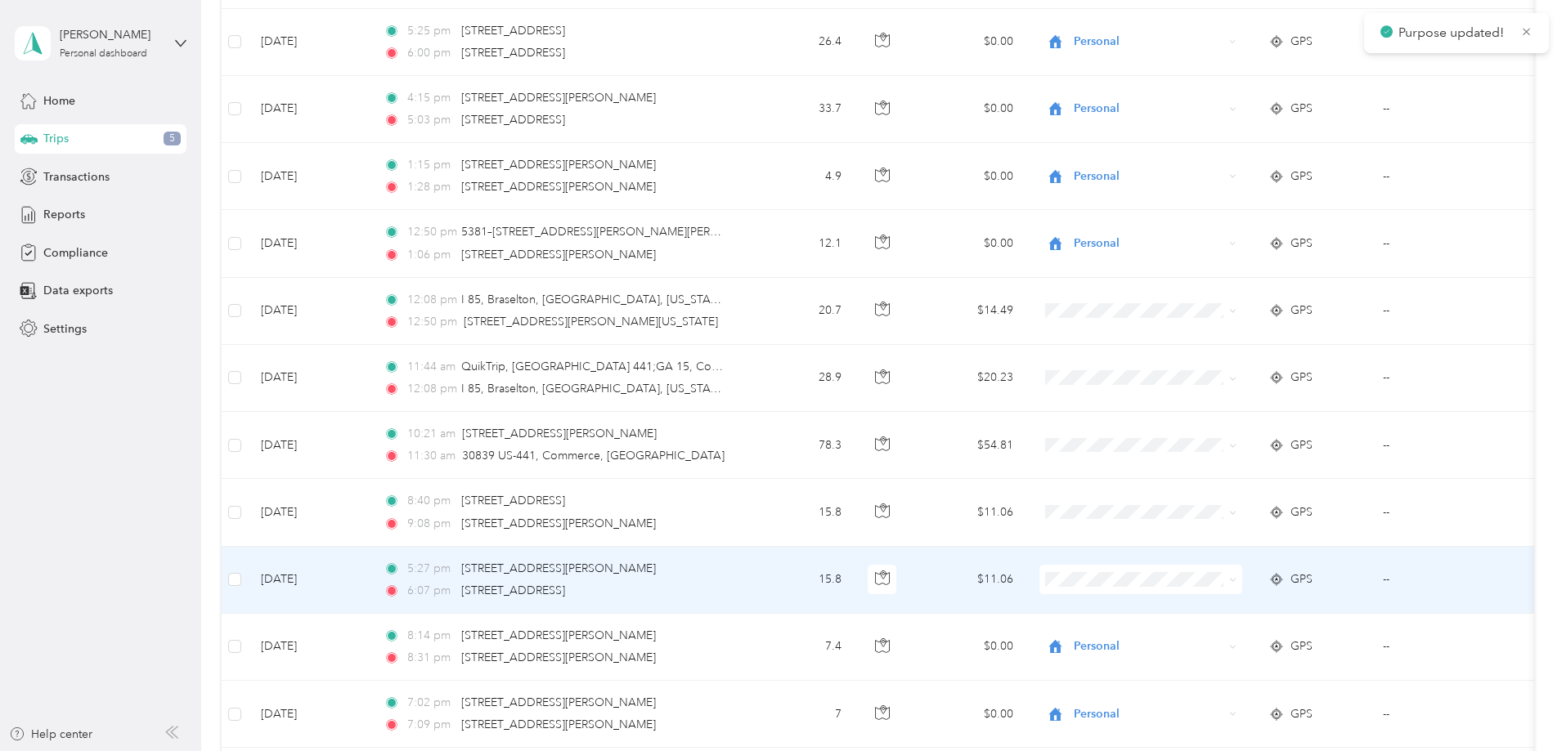
click at [1197, 603] on span "Real Floors" at bounding box center [1264, 604] width 151 height 17
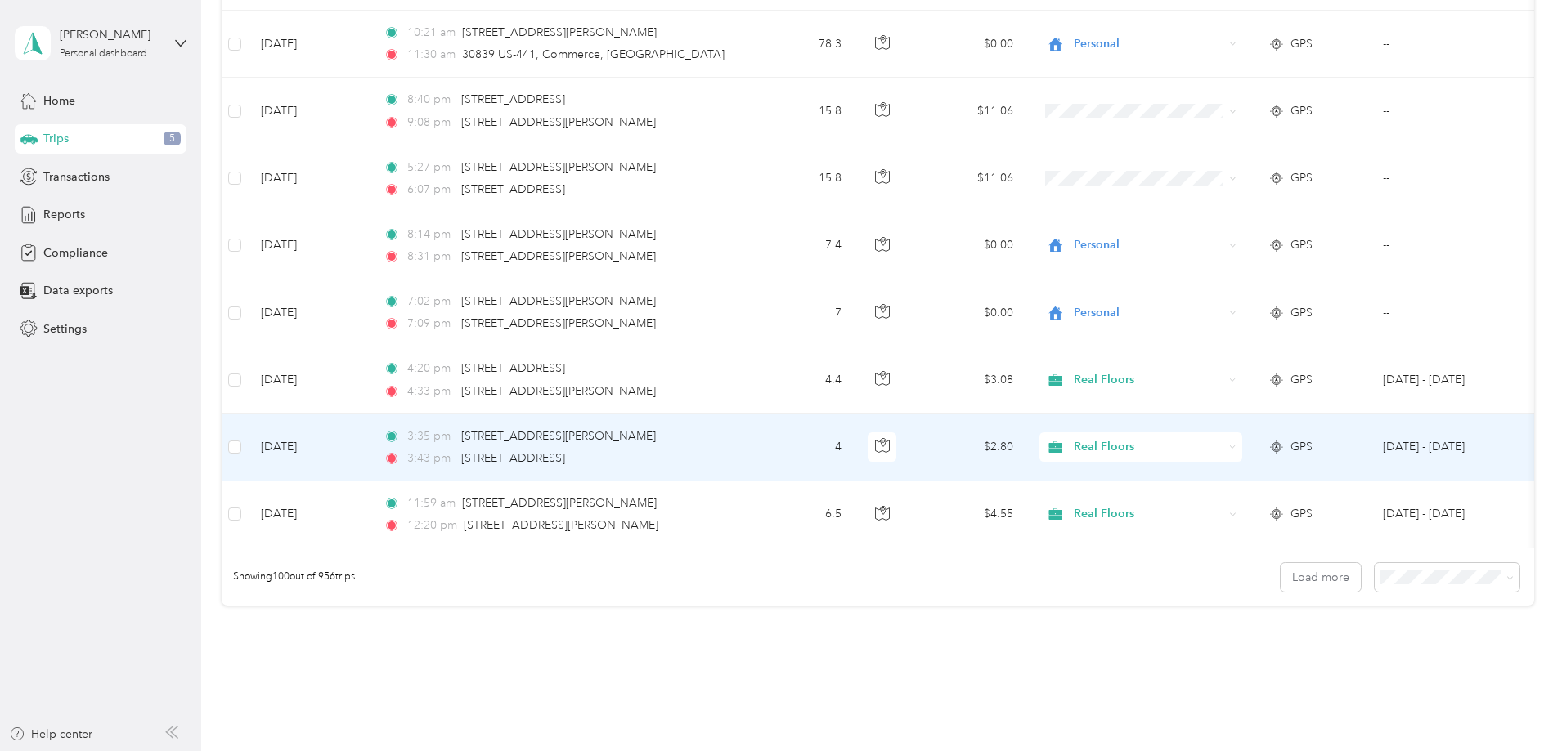
scroll to position [6460, 0]
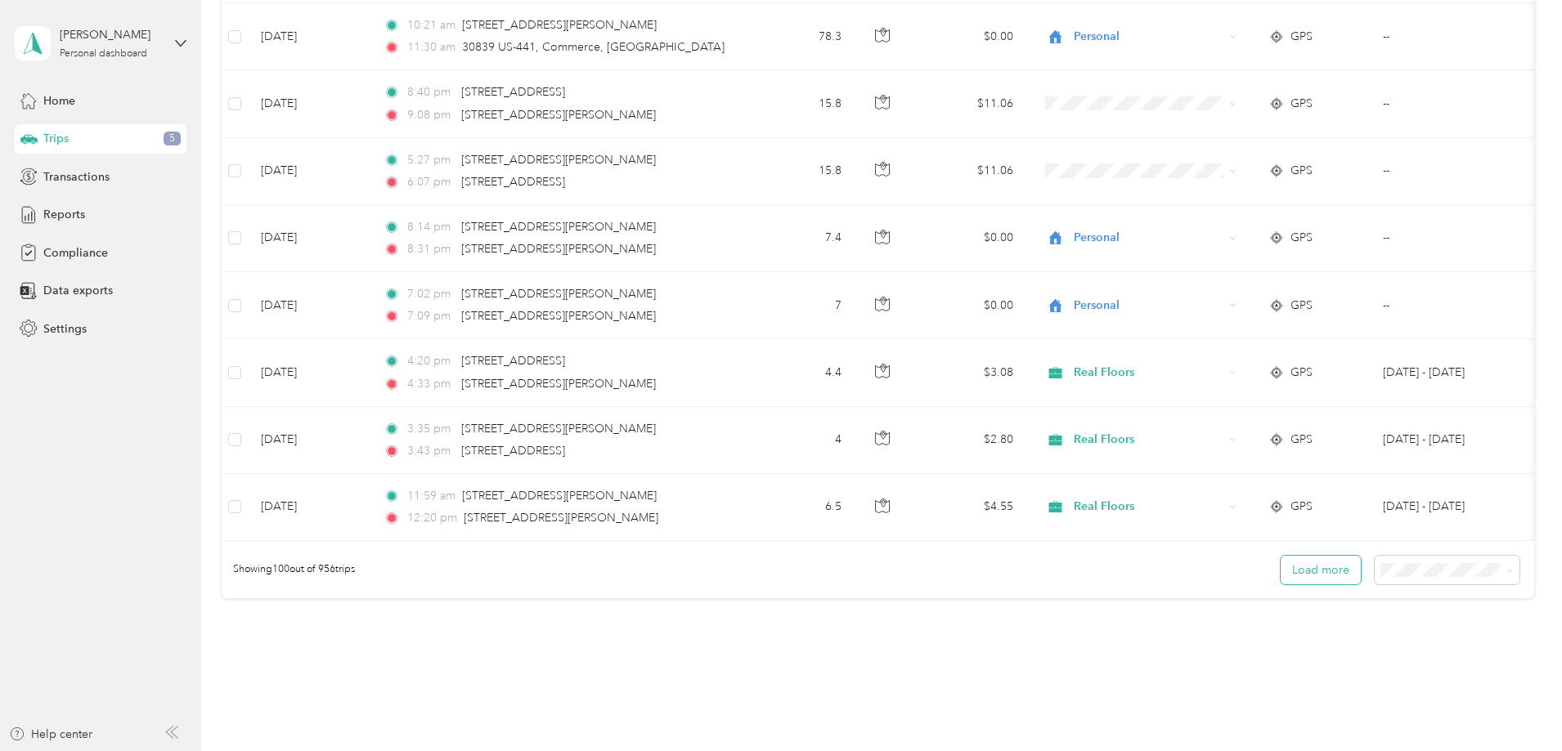
click at [1280, 581] on button "Load more" at bounding box center [1320, 570] width 80 height 29
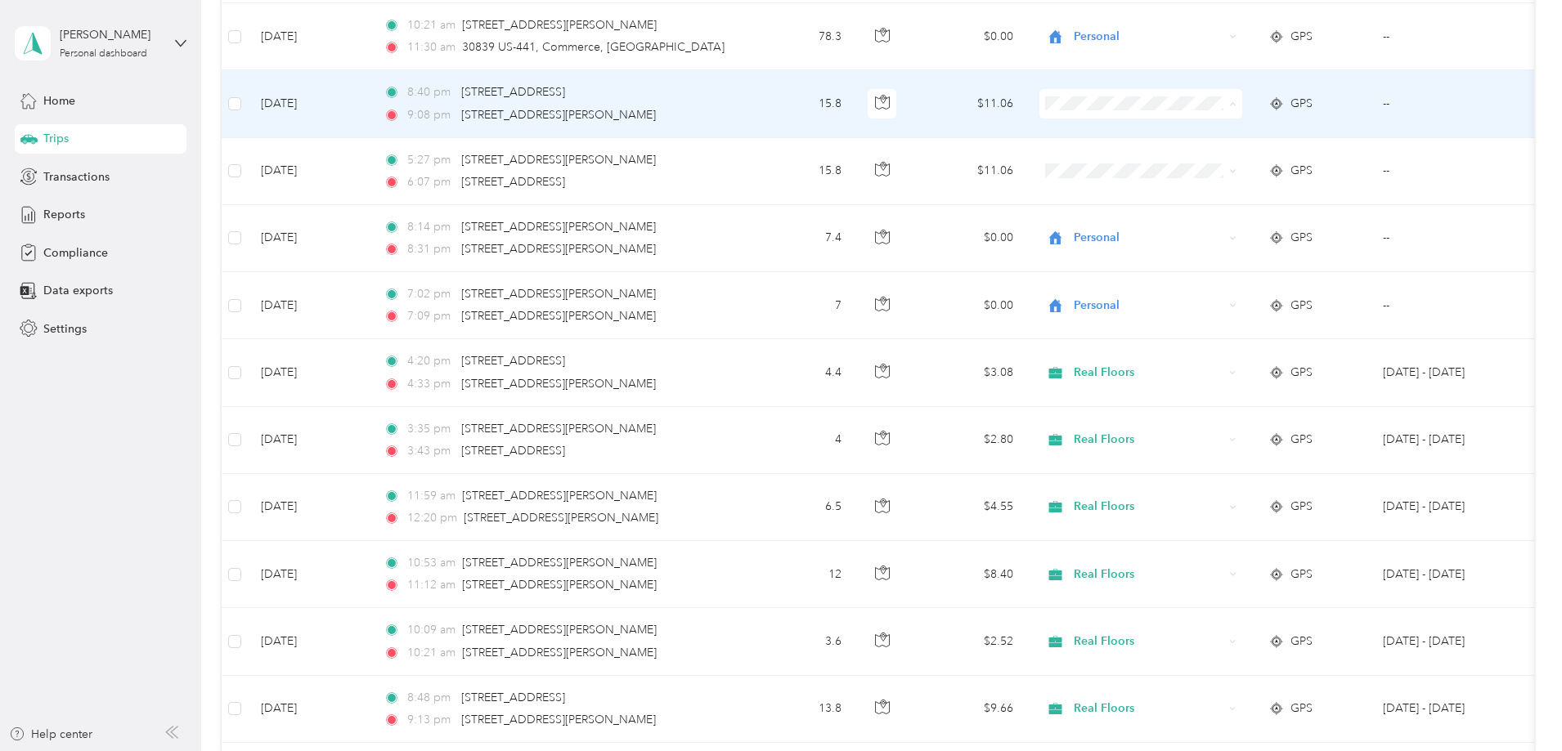
click at [1218, 128] on span "Real Floors" at bounding box center [1264, 134] width 151 height 17
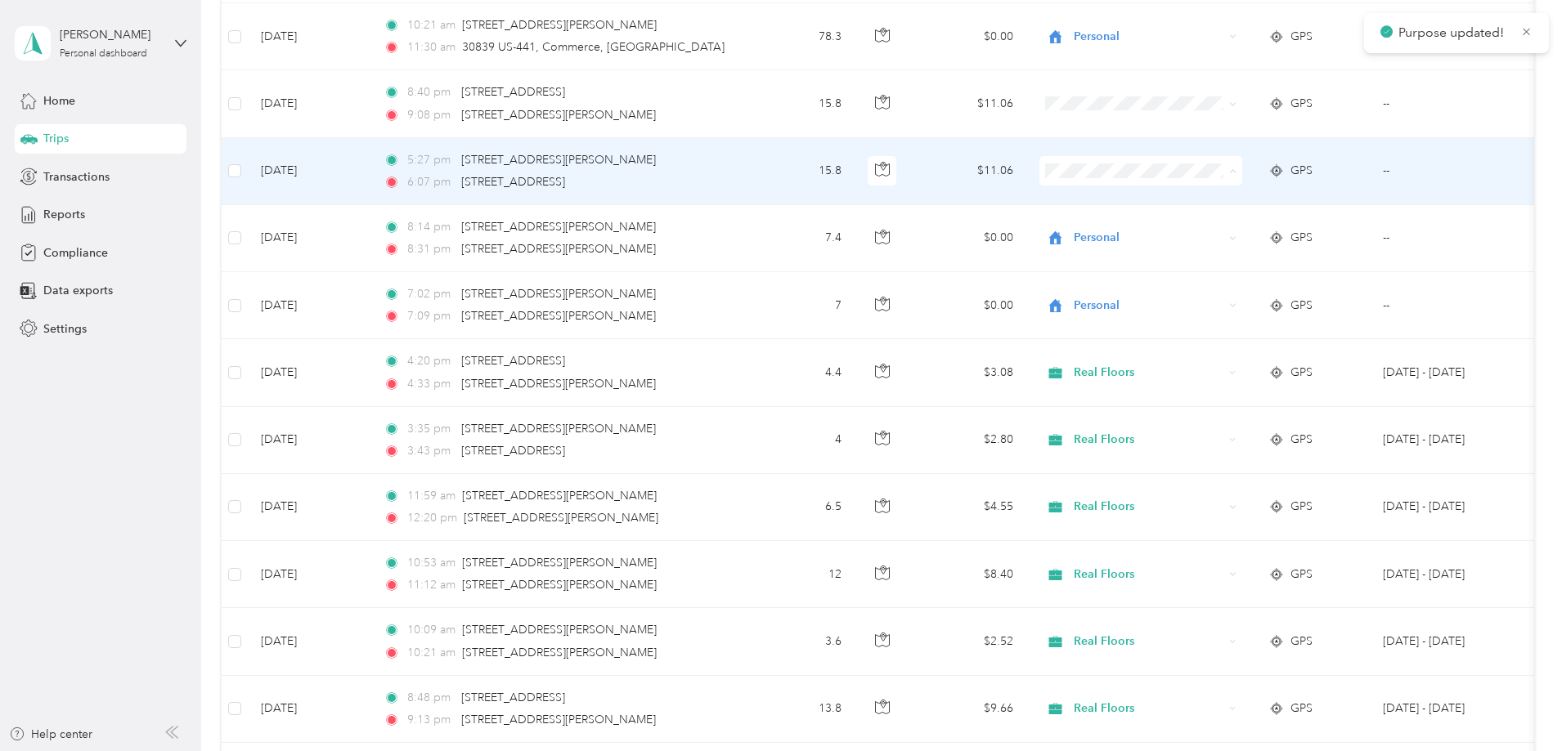
click at [1207, 194] on span "Real Floors" at bounding box center [1264, 201] width 151 height 17
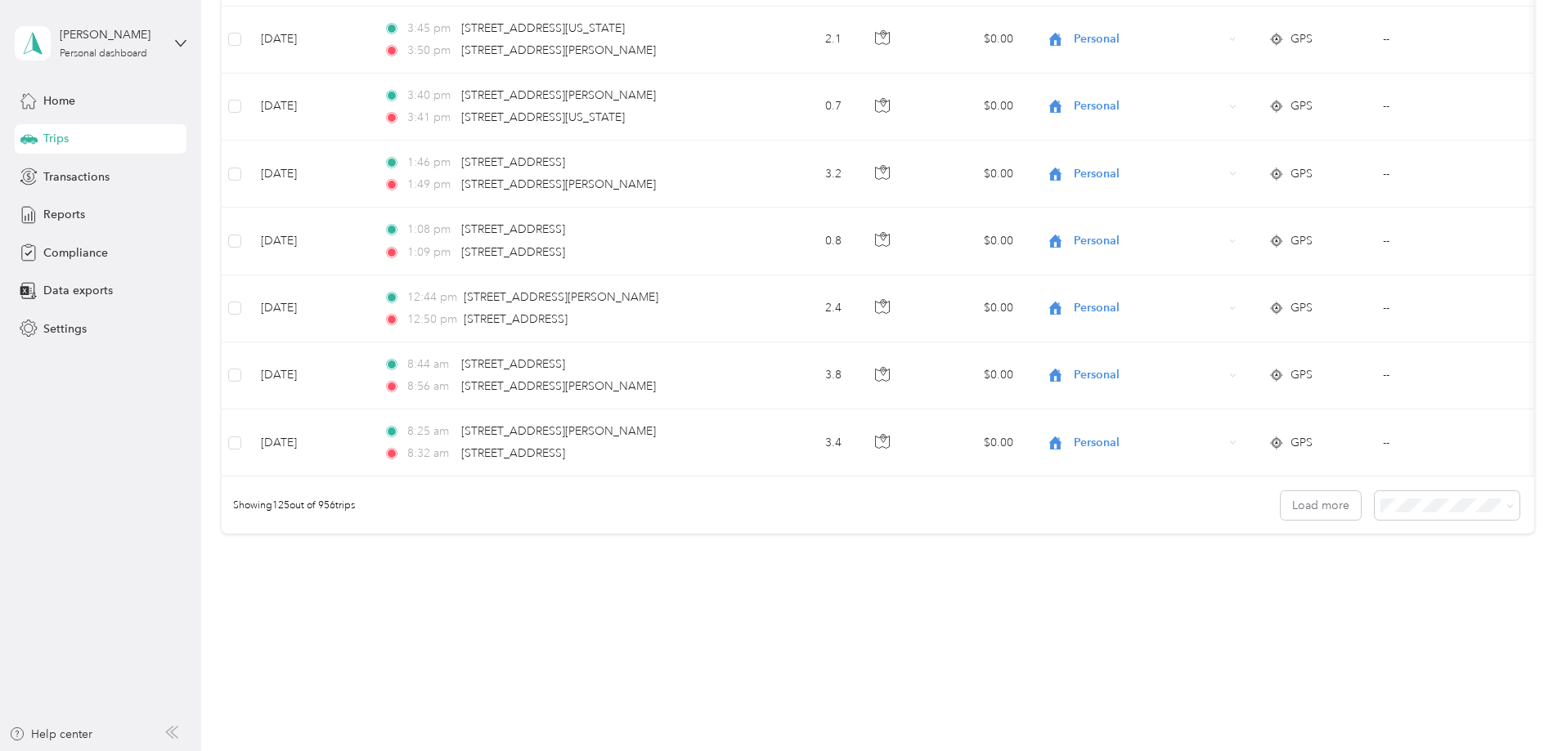
scroll to position [8227, 0]
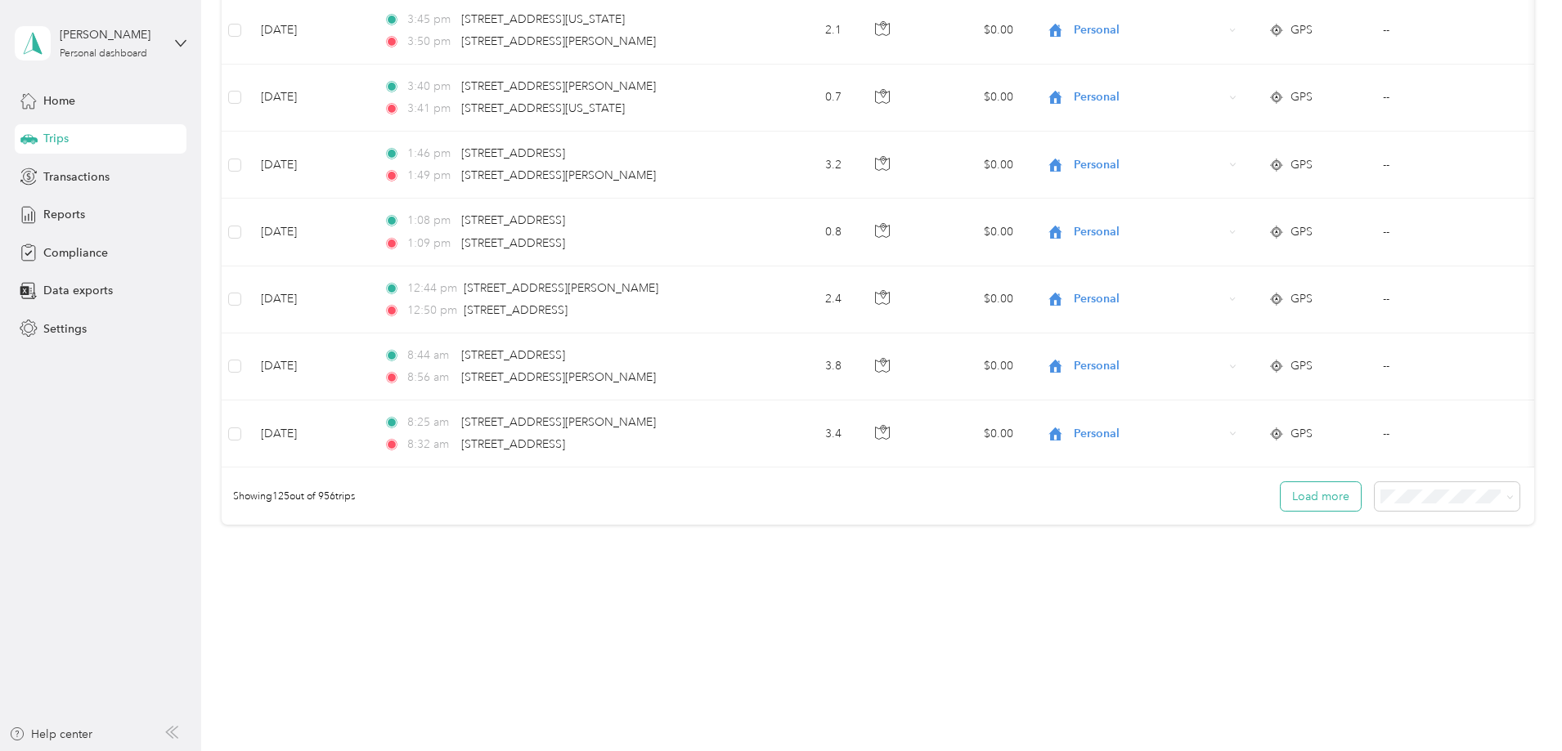
click at [1280, 494] on button "Load more" at bounding box center [1320, 496] width 80 height 29
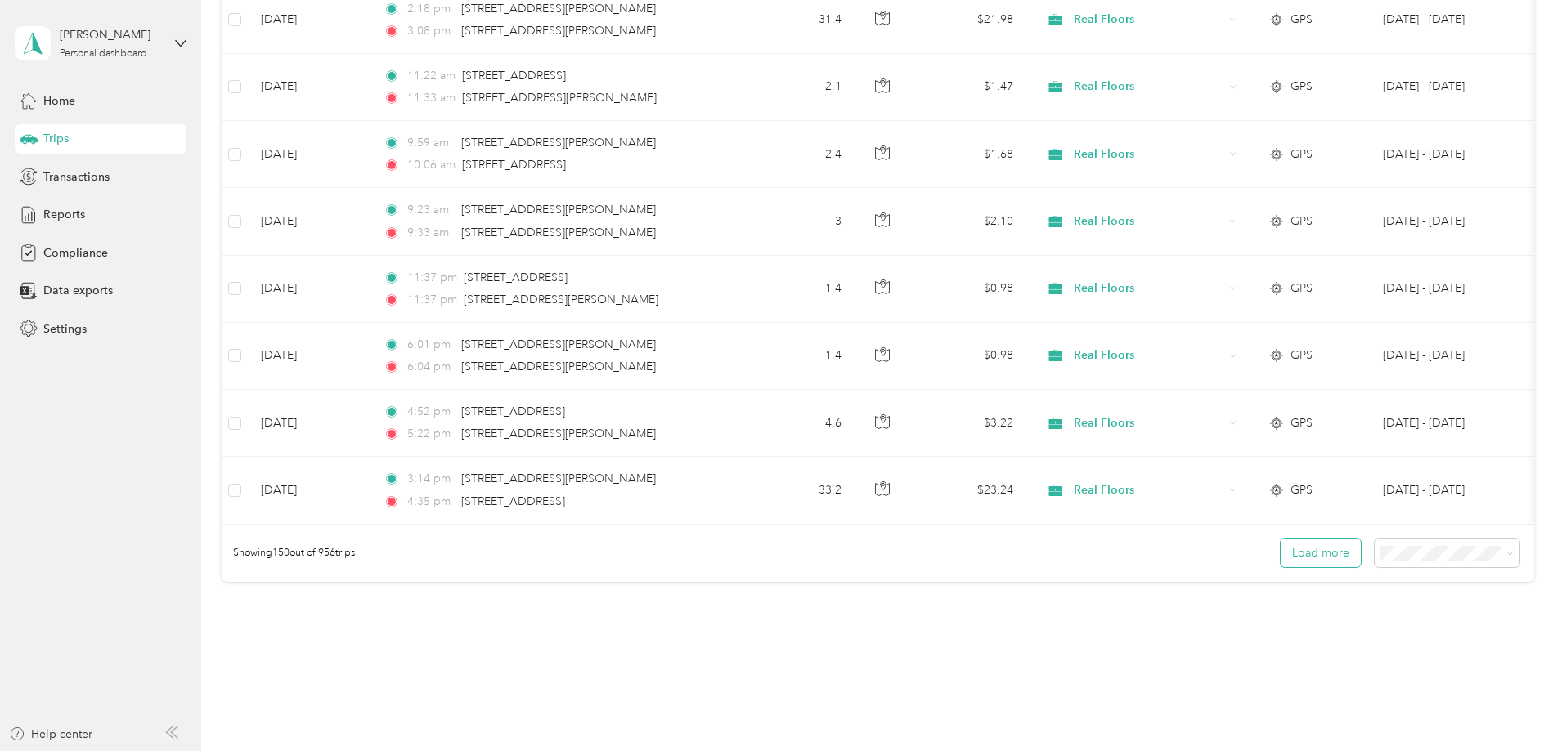
scroll to position [9908, 0]
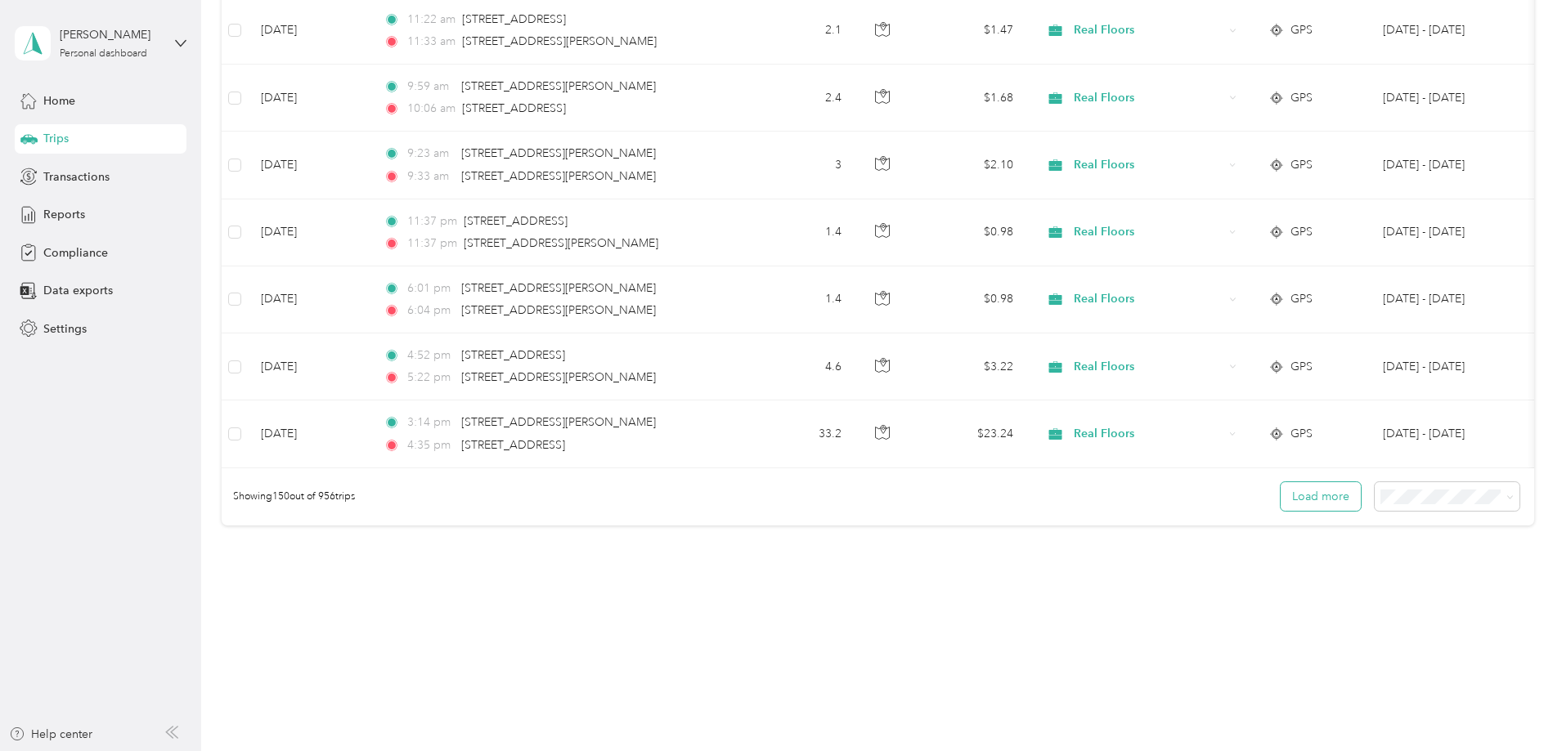
click at [1280, 496] on button "Load more" at bounding box center [1320, 496] width 80 height 29
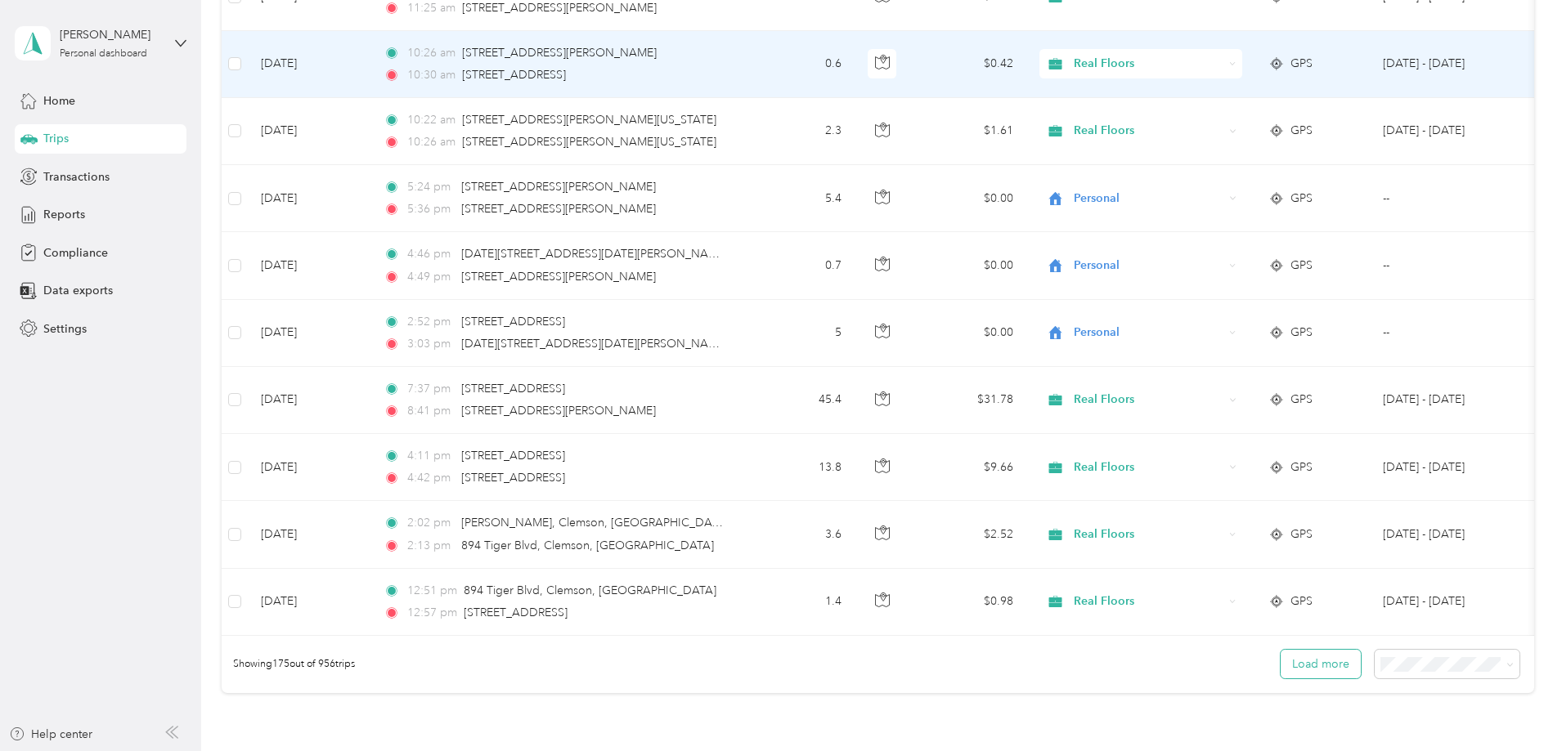
scroll to position [11543, 0]
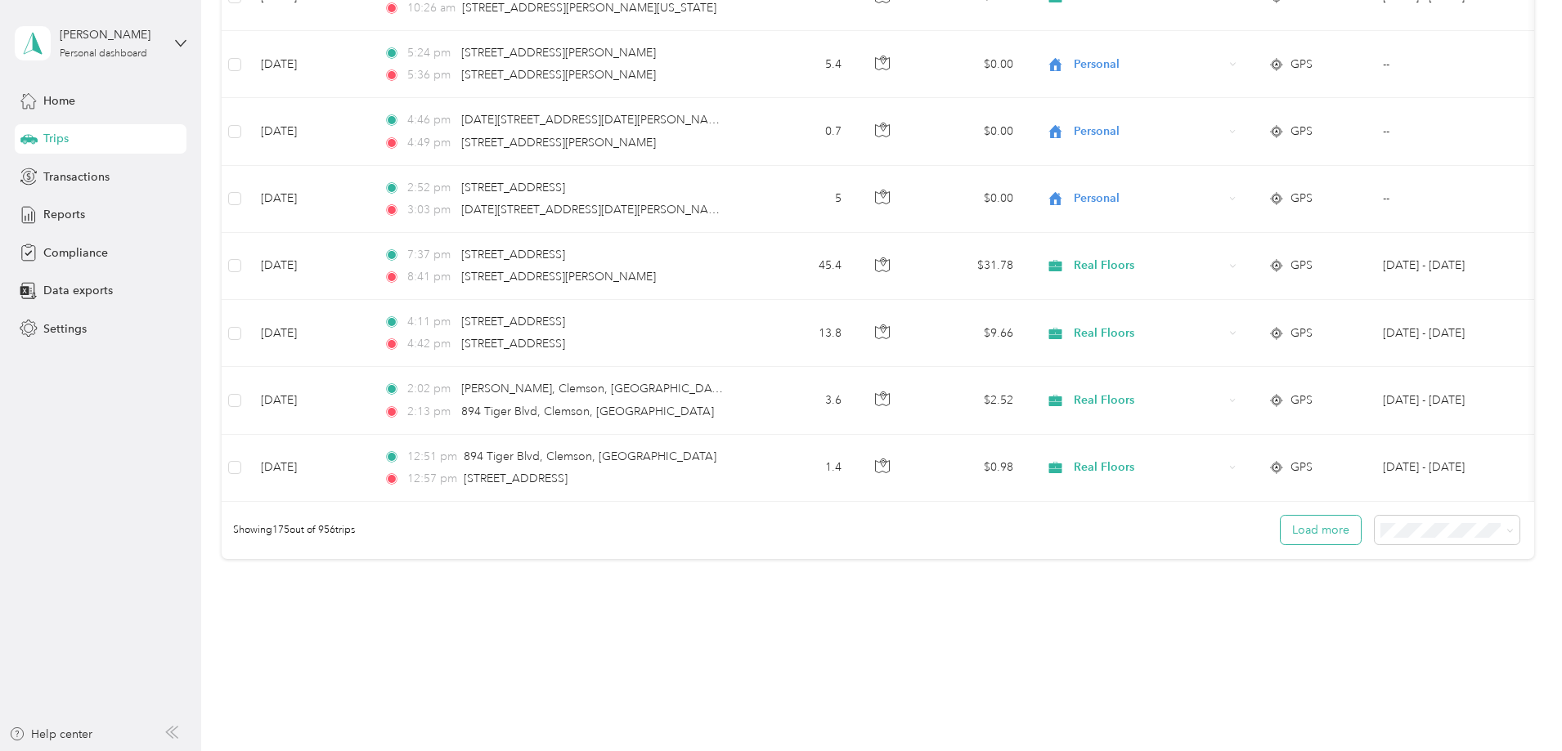
click at [1280, 542] on button "Load more" at bounding box center [1320, 530] width 80 height 29
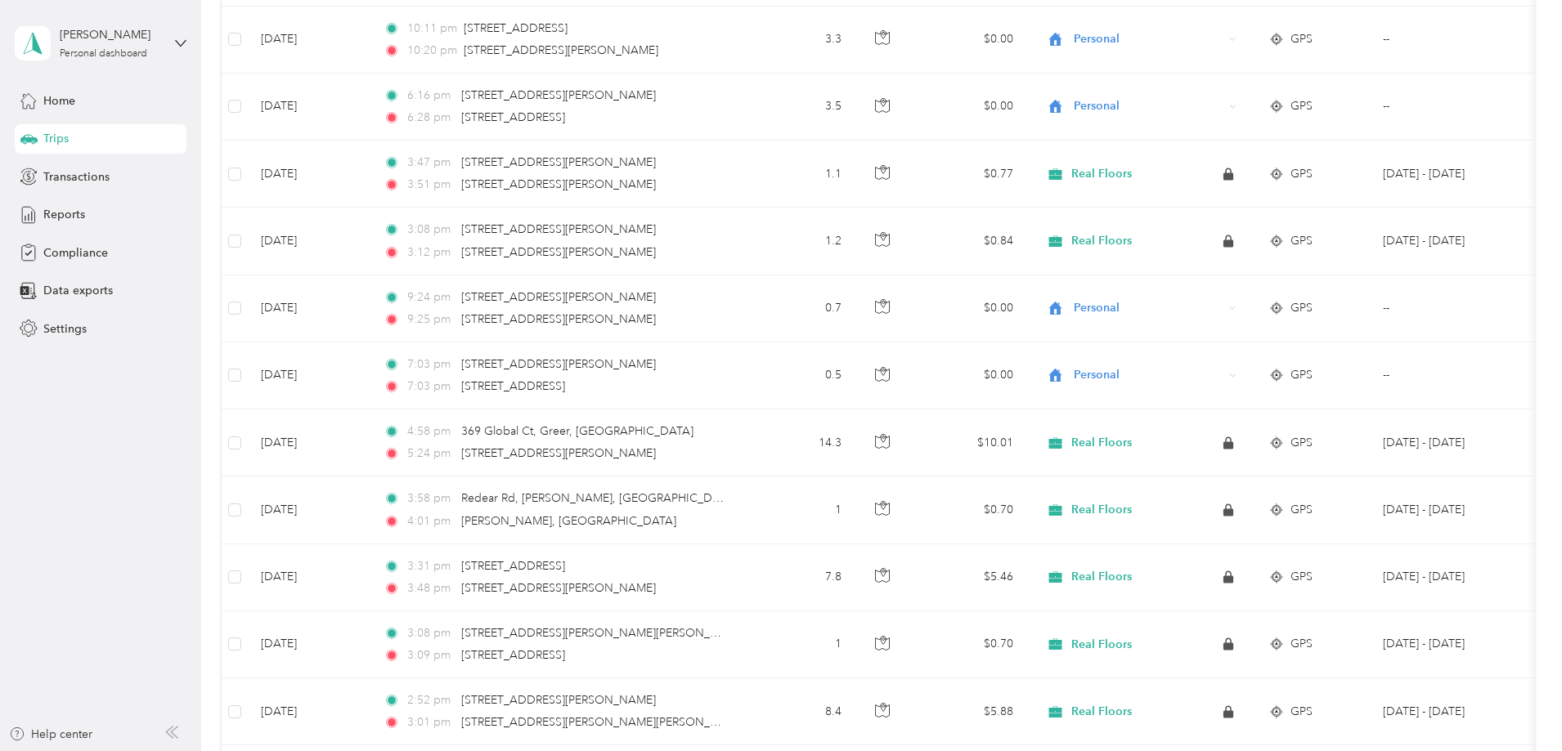
scroll to position [12524, 0]
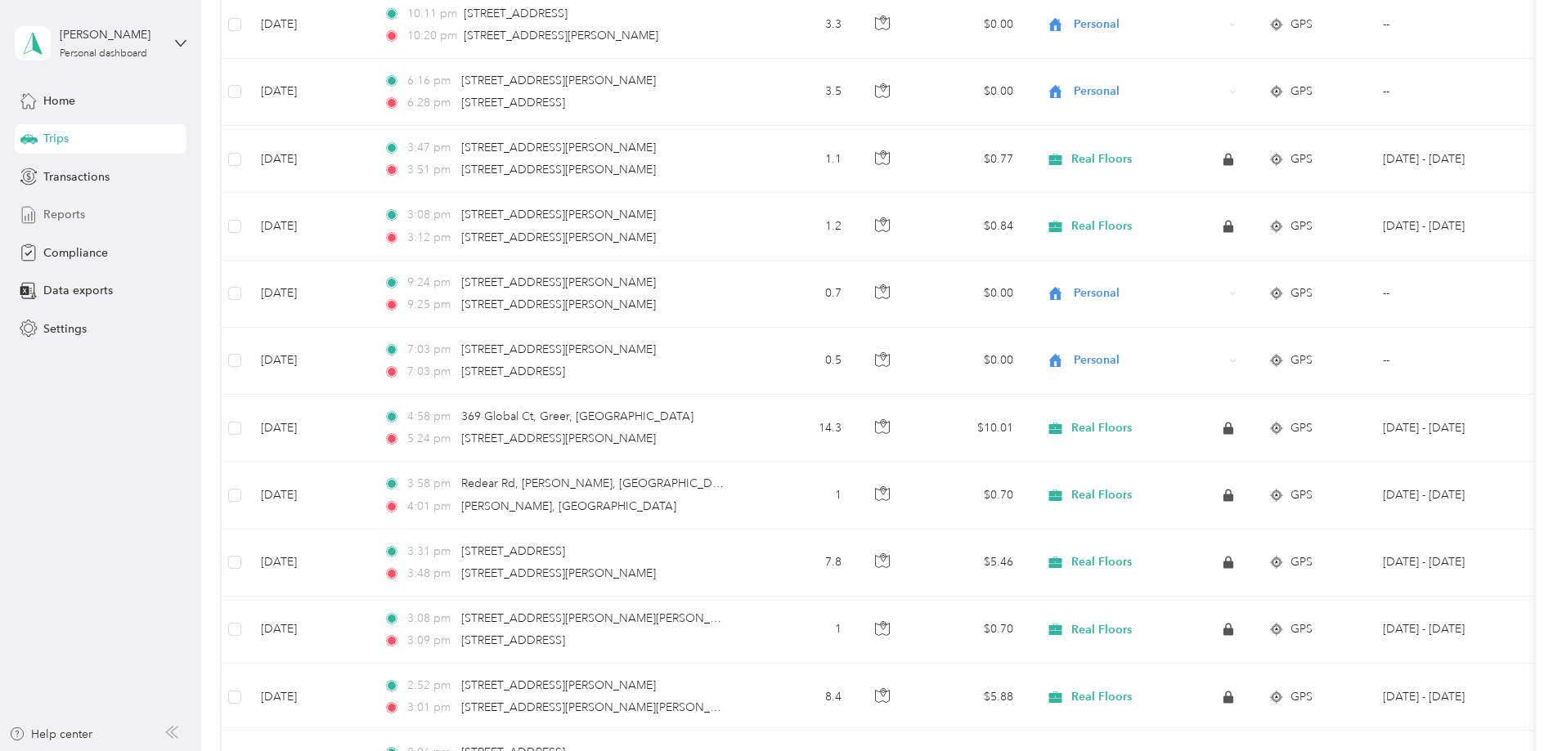
click at [69, 213] on span "Reports" at bounding box center [64, 214] width 42 height 17
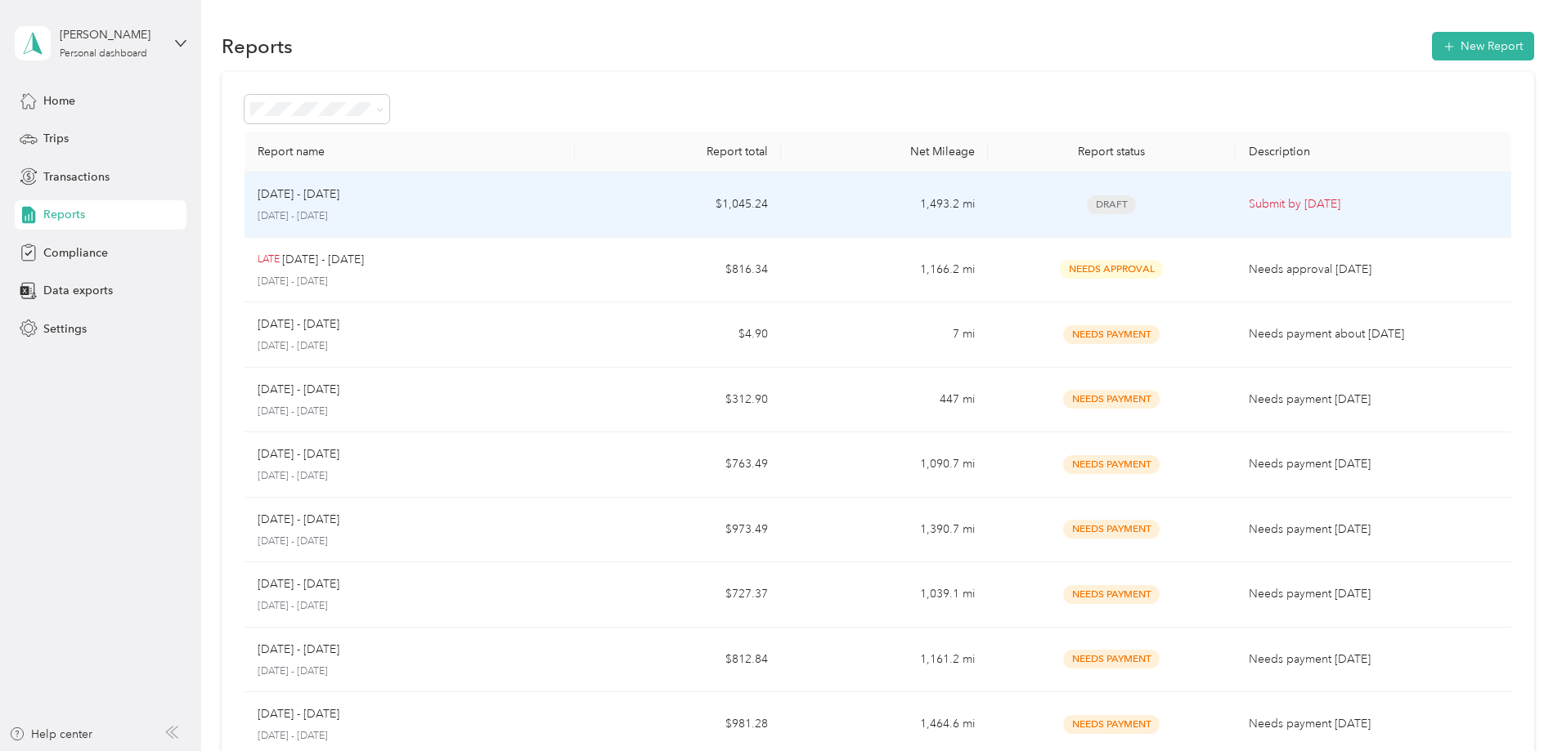
click at [1236, 189] on td "Submit by [DATE]" at bounding box center [1374, 205] width 276 height 65
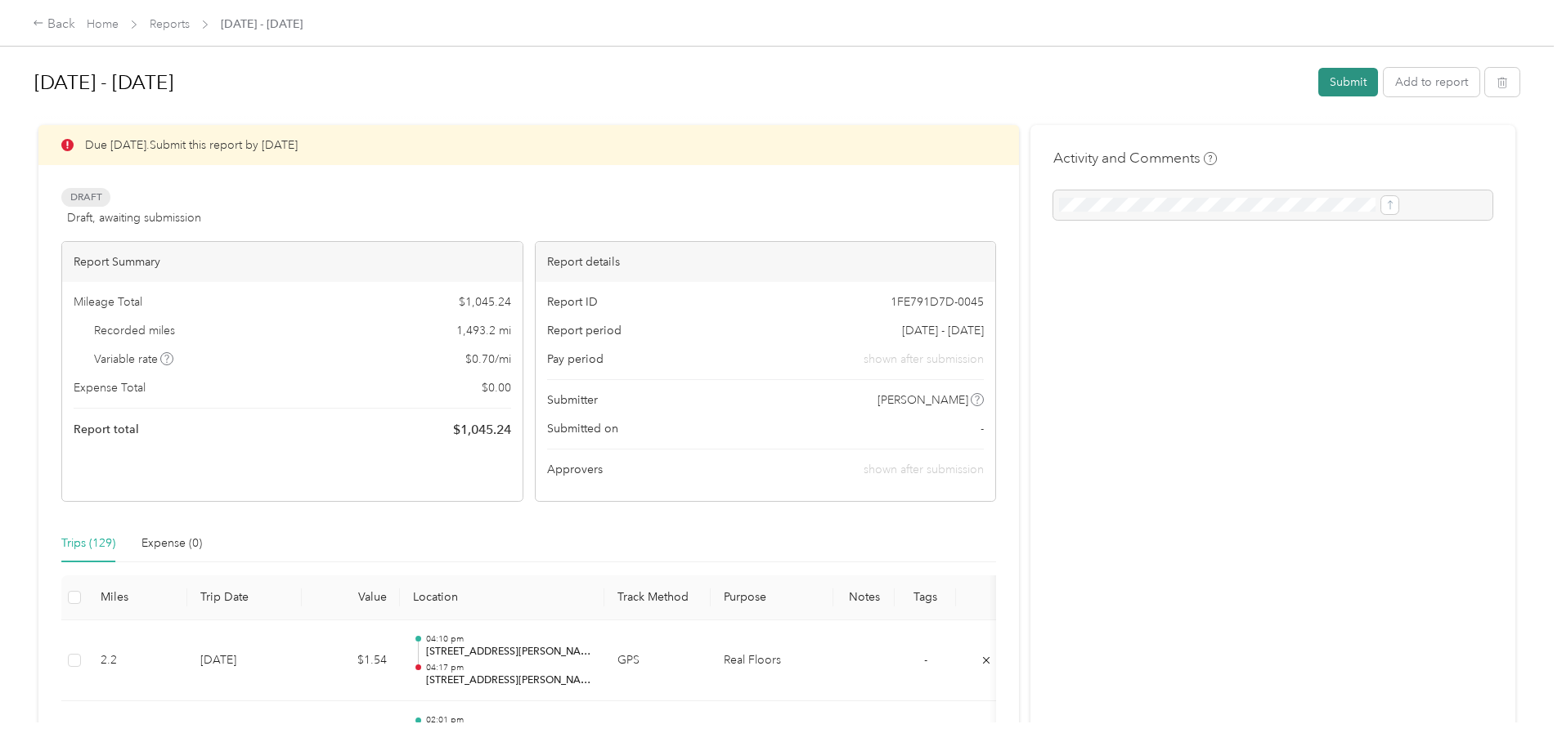
click at [1318, 86] on button "Submit" at bounding box center [1348, 82] width 60 height 29
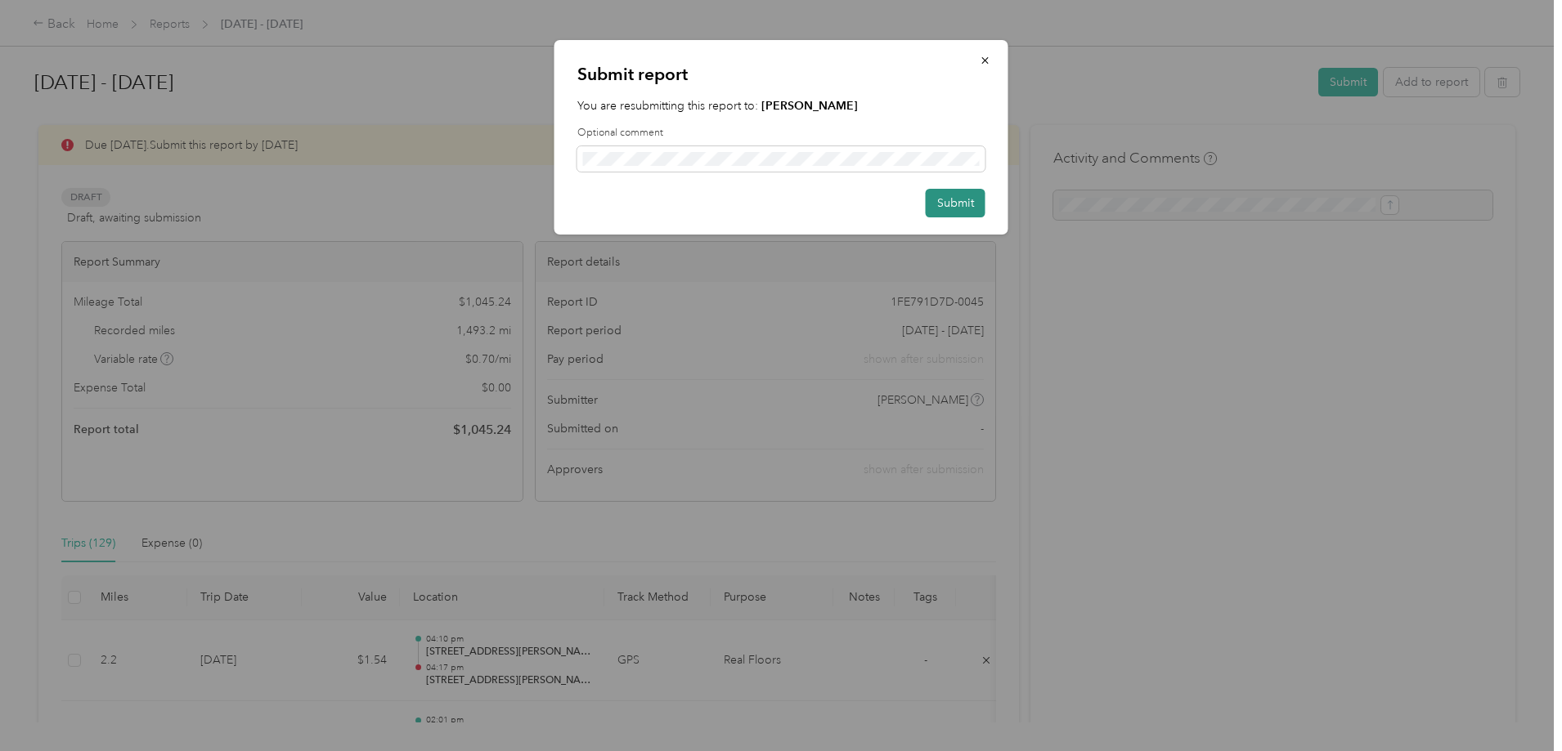
click at [960, 200] on button "Submit" at bounding box center [956, 203] width 60 height 29
